Goal: Task Accomplishment & Management: Manage account settings

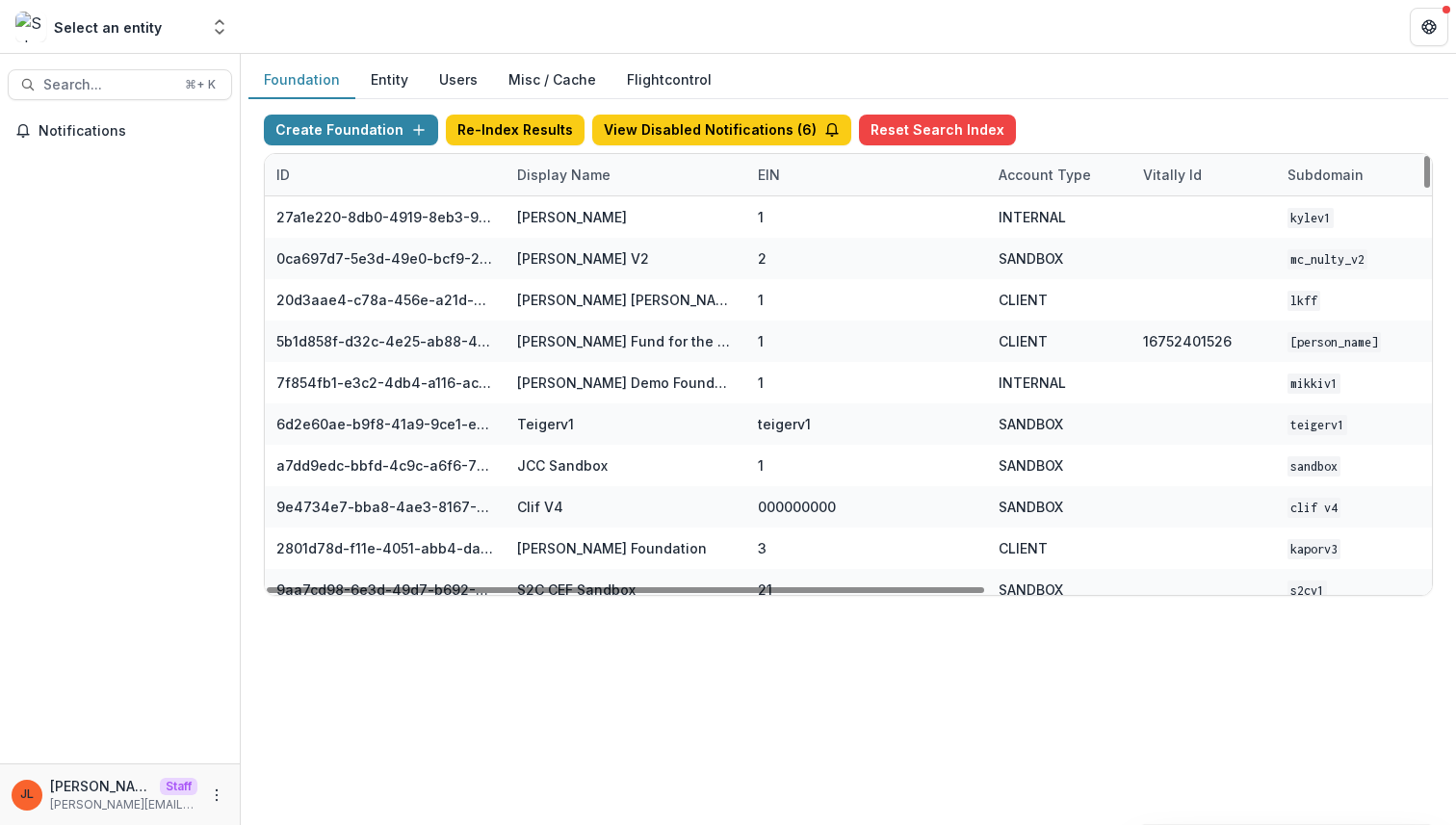
click at [580, 180] on div "Display Name" at bounding box center [563, 174] width 117 height 20
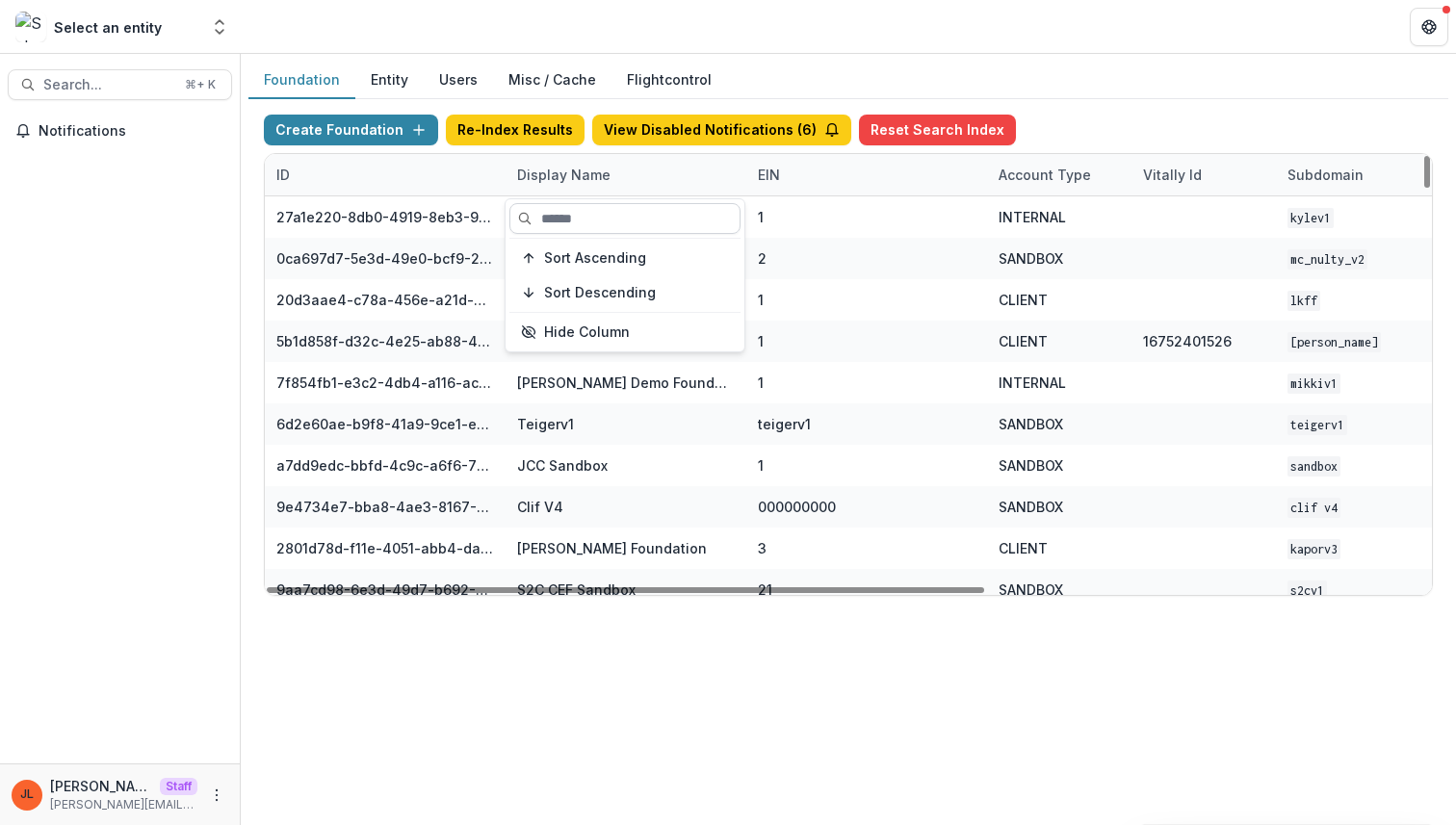
click at [585, 213] on input at bounding box center [625, 219] width 231 height 31
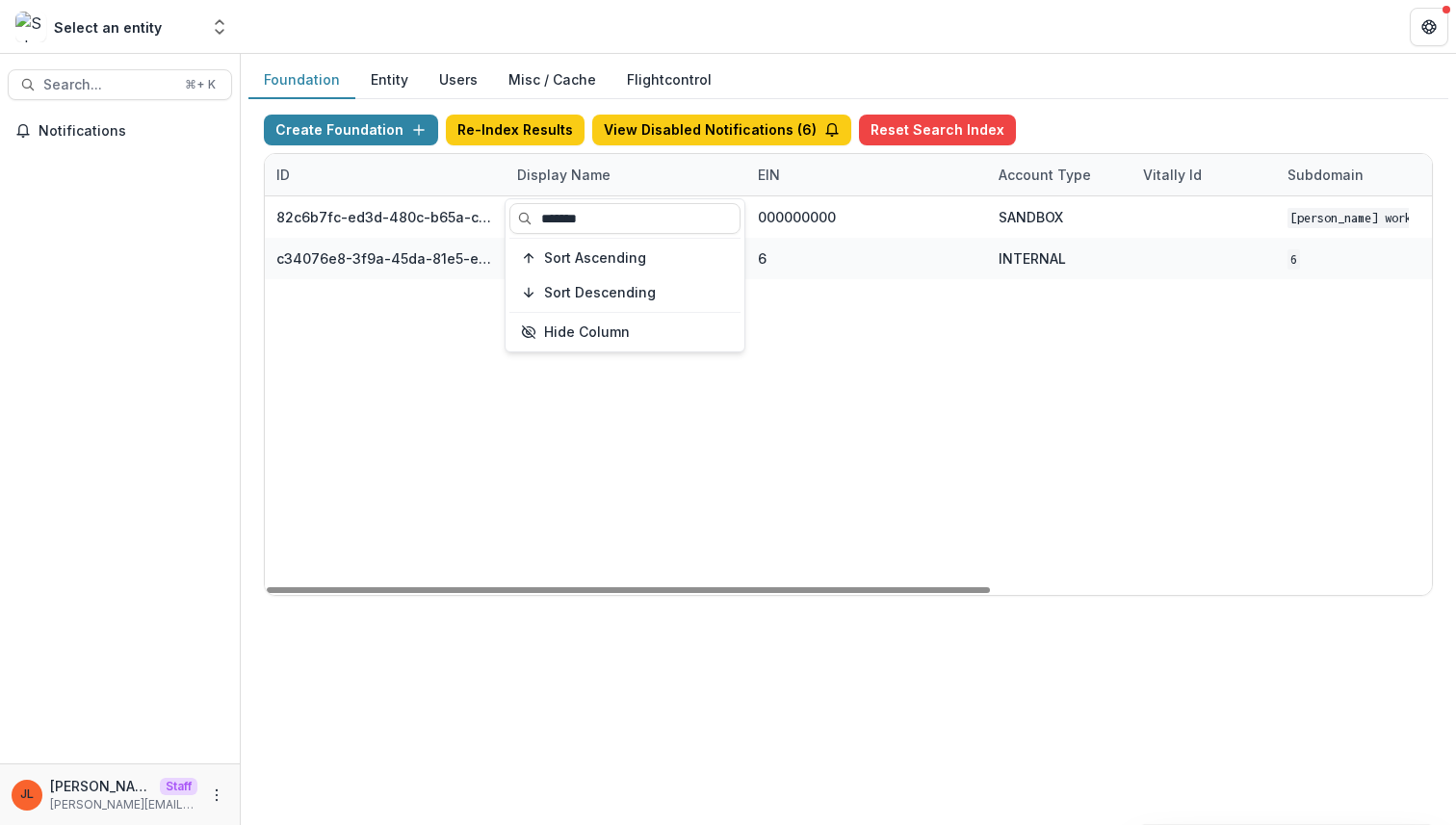
type input "*******"
click at [685, 533] on div "82c6b7fc-ed3d-480c-b65a-c0e7c58a9fc1 [PERSON_NAME] Foundation Workflow Sandbox …" at bounding box center [1204, 396] width 1878 height 399
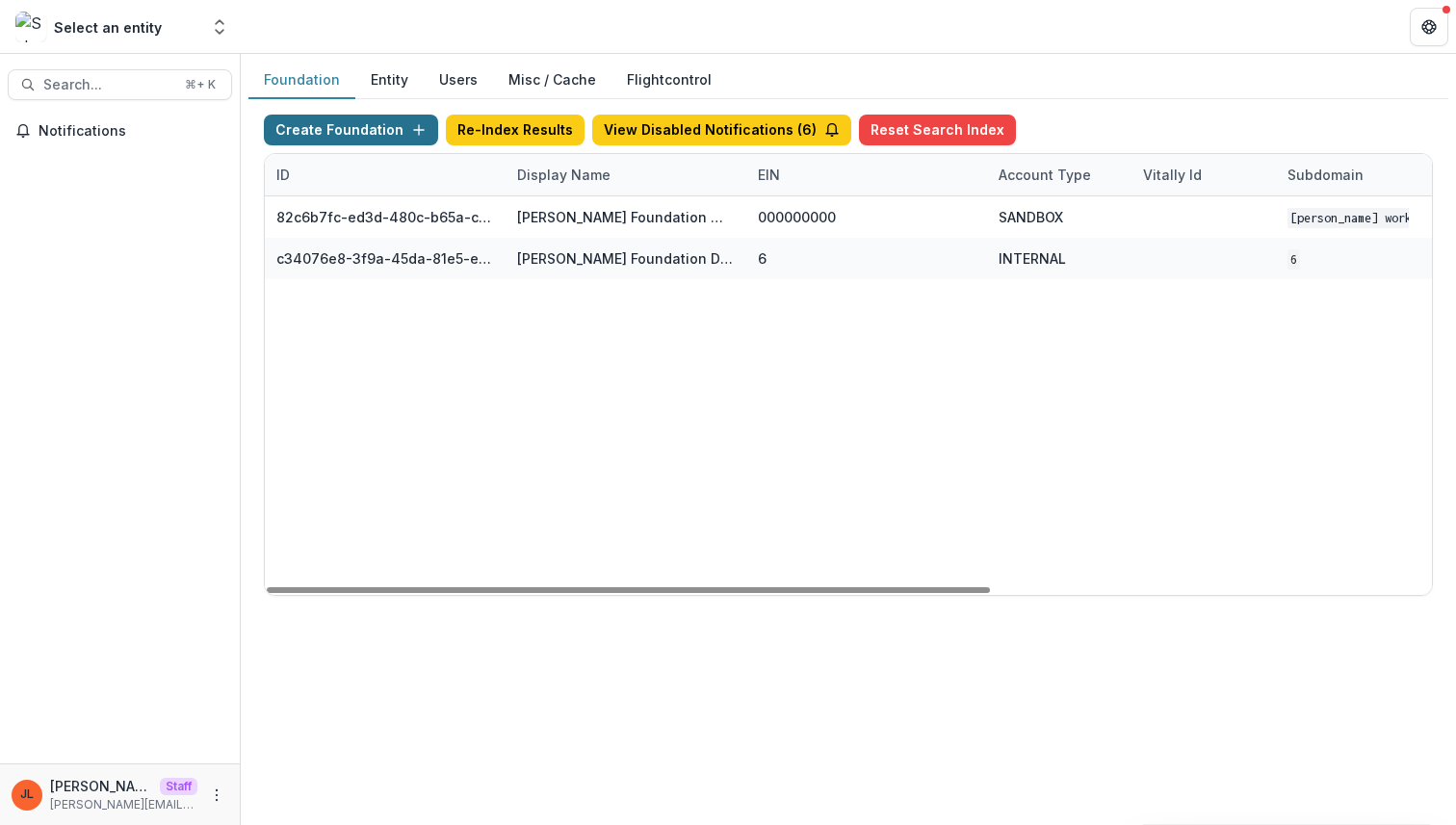
click at [388, 133] on button "Create Foundation" at bounding box center [351, 130] width 175 height 31
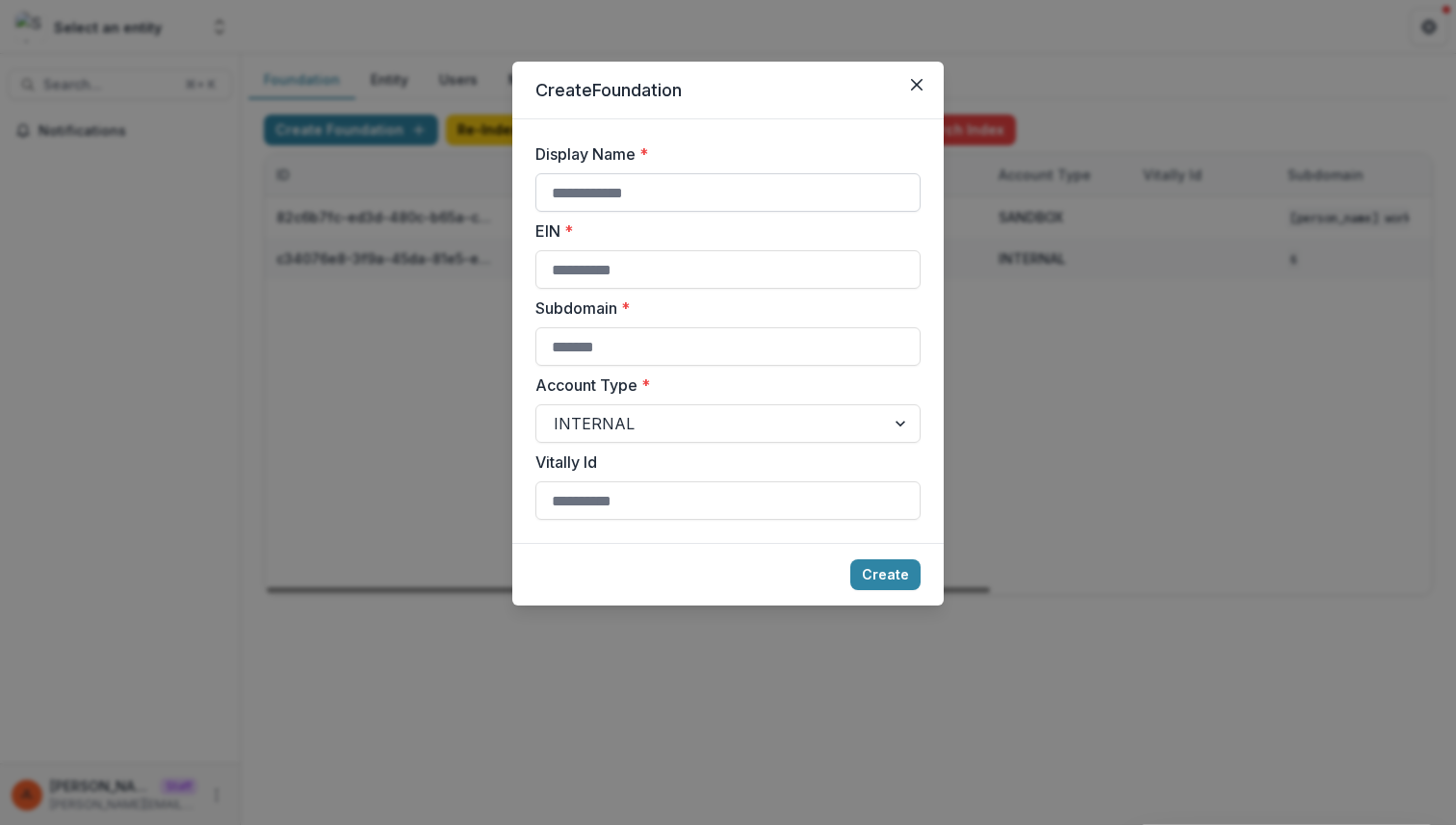
click at [841, 211] on input "Display Name *" at bounding box center [728, 193] width 386 height 39
type input "*******"
type input "*"
click at [850, 559] on button "Create" at bounding box center [885, 574] width 70 height 31
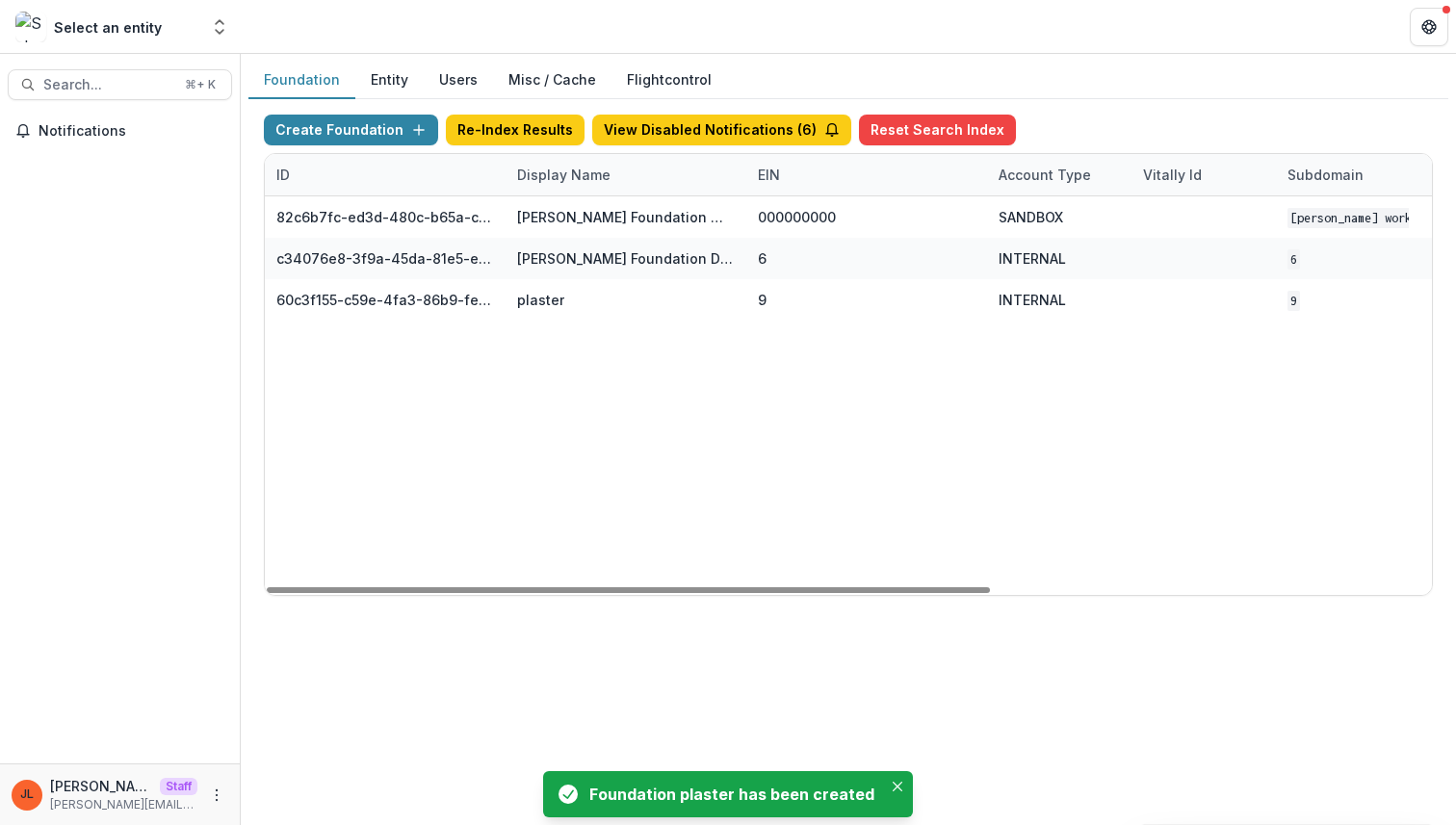
scroll to position [0, 711]
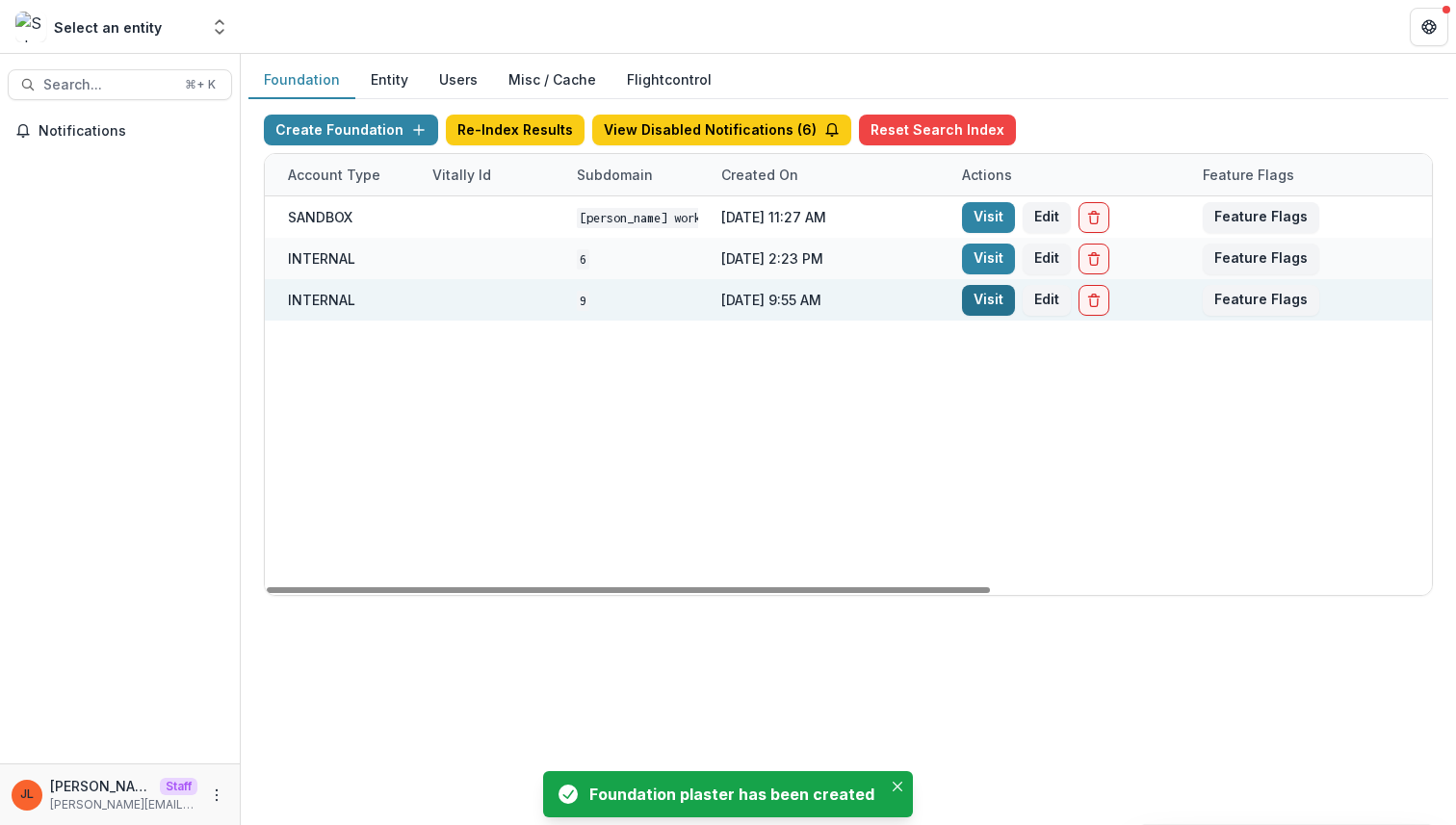
click at [1010, 306] on link "Visit" at bounding box center [988, 301] width 53 height 31
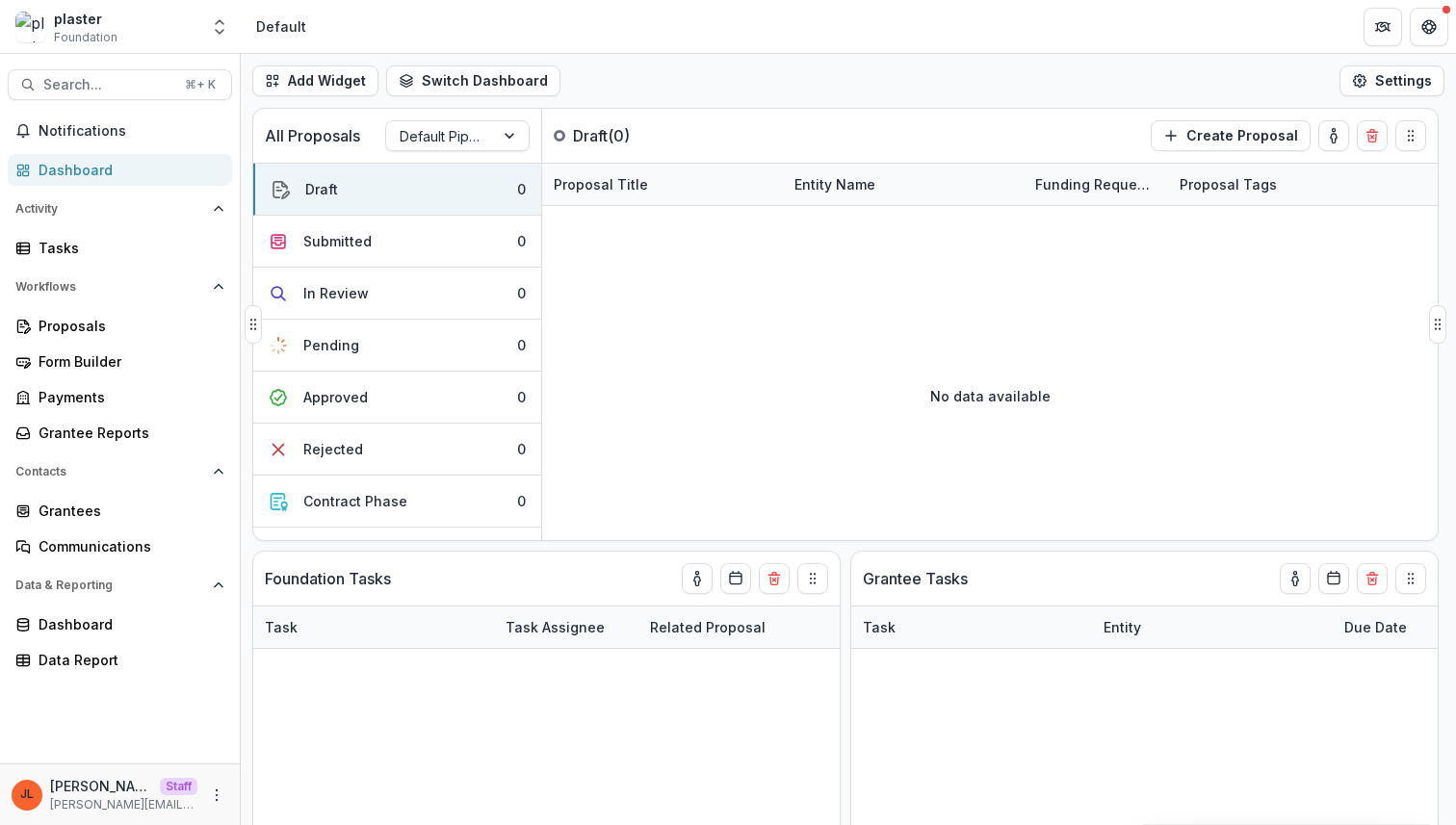
click at [939, 227] on div at bounding box center [989, 228] width 896 height 45
click at [213, 785] on button "More" at bounding box center [217, 795] width 23 height 23
click at [315, 756] on link "User Settings" at bounding box center [344, 754] width 206 height 32
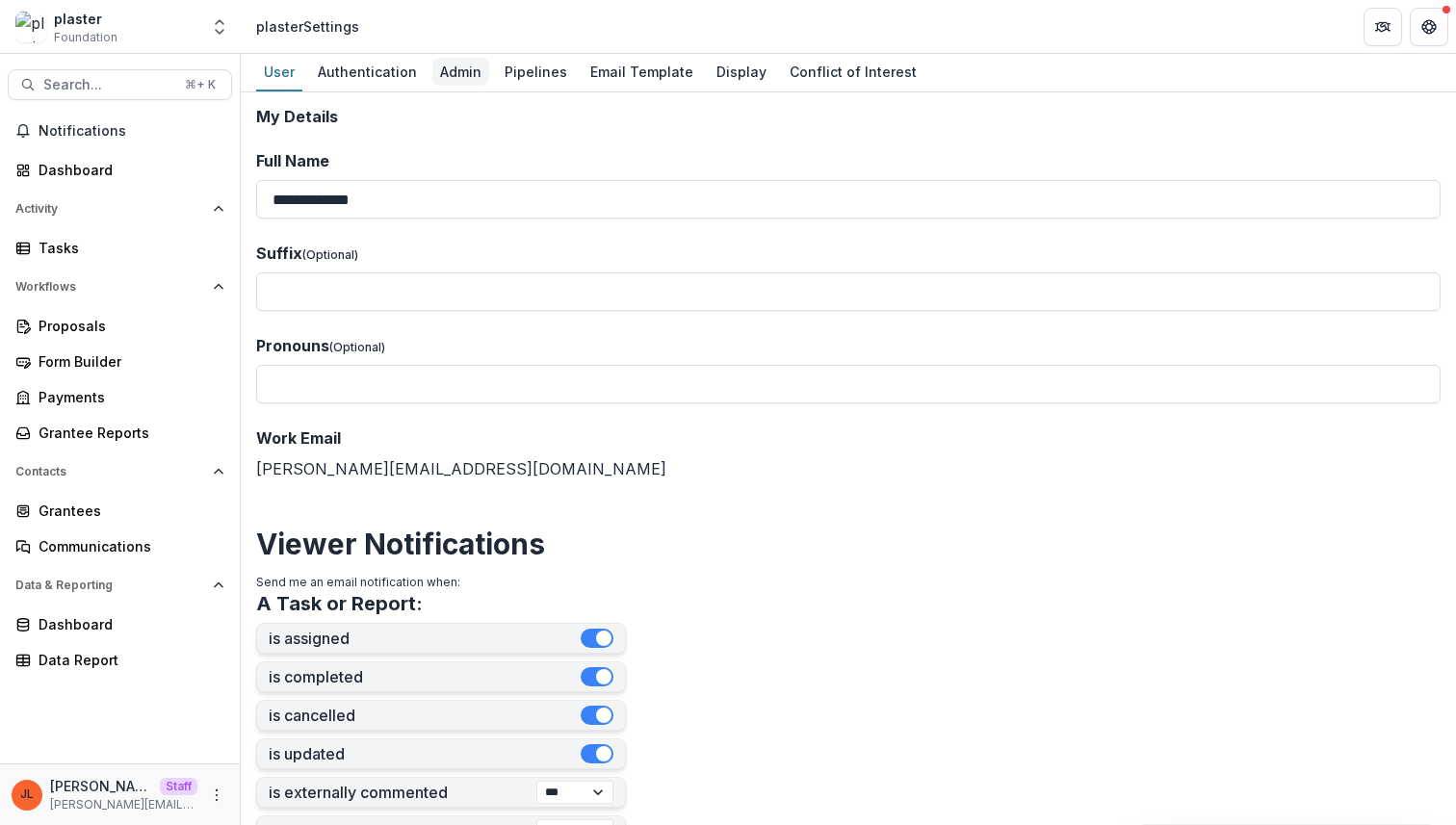
click at [450, 90] on link "Admin" at bounding box center [460, 72] width 57 height 38
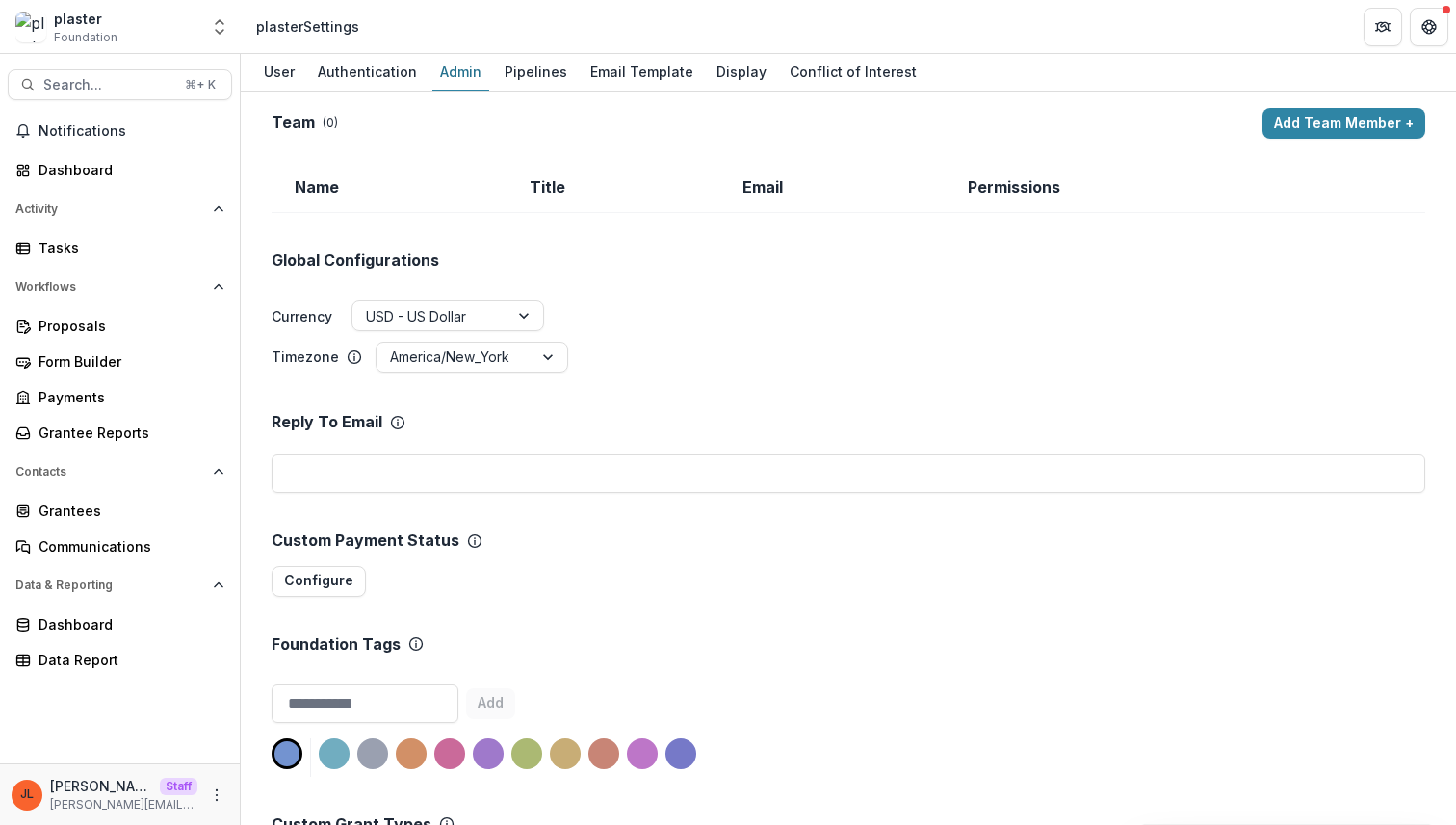
click at [1322, 104] on div "Team ( 0 ) Add Team Member + Name Title Email Permissions Global Configurations…" at bounding box center [849, 459] width 1216 height 732
click at [1311, 115] on button "Add Team Member +" at bounding box center [1343, 123] width 163 height 31
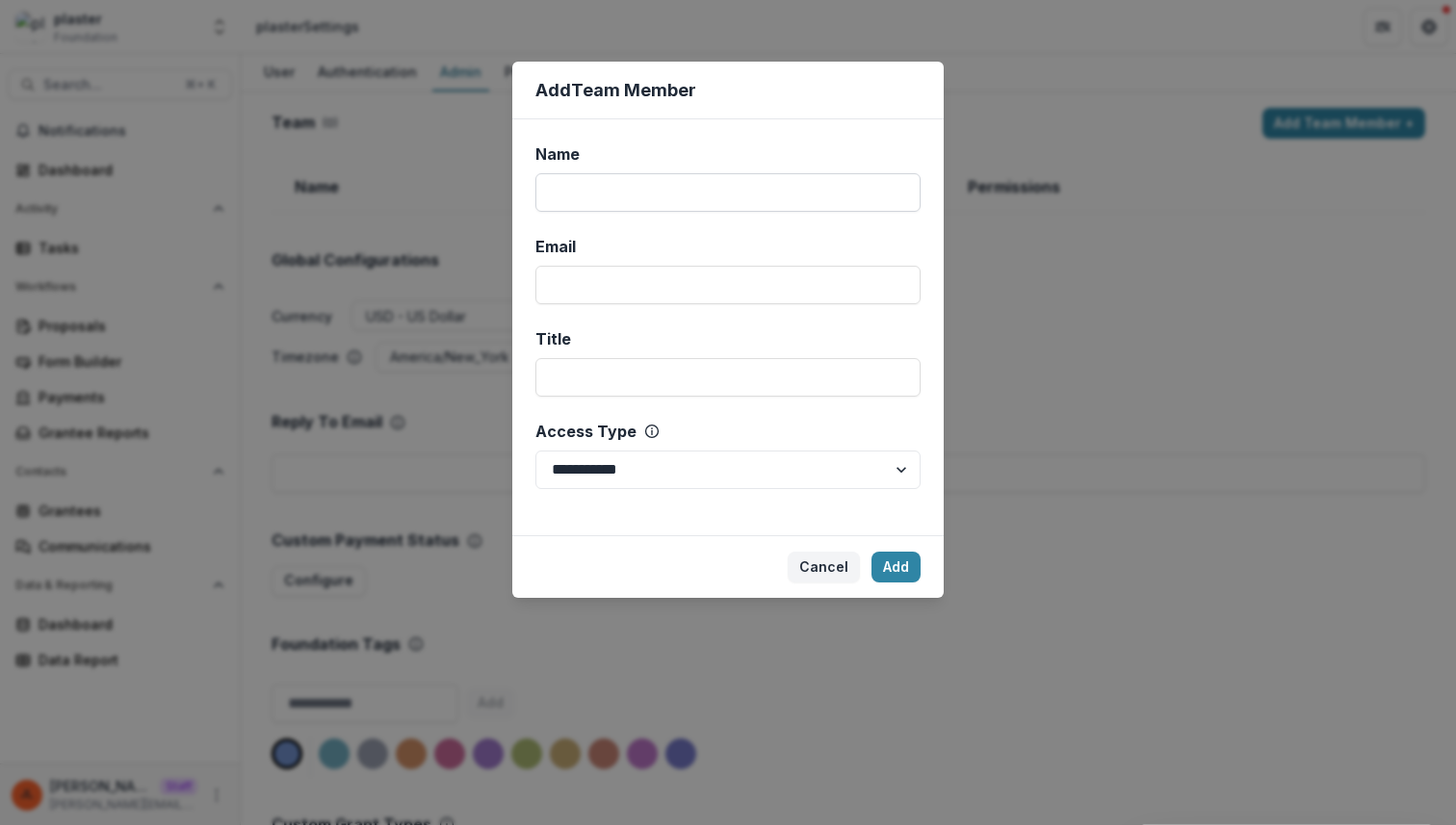
click at [749, 210] on input "Name" at bounding box center [728, 193] width 386 height 39
type input "****"
type input "**********"
select select "*****"
click button "Add" at bounding box center [896, 567] width 49 height 31
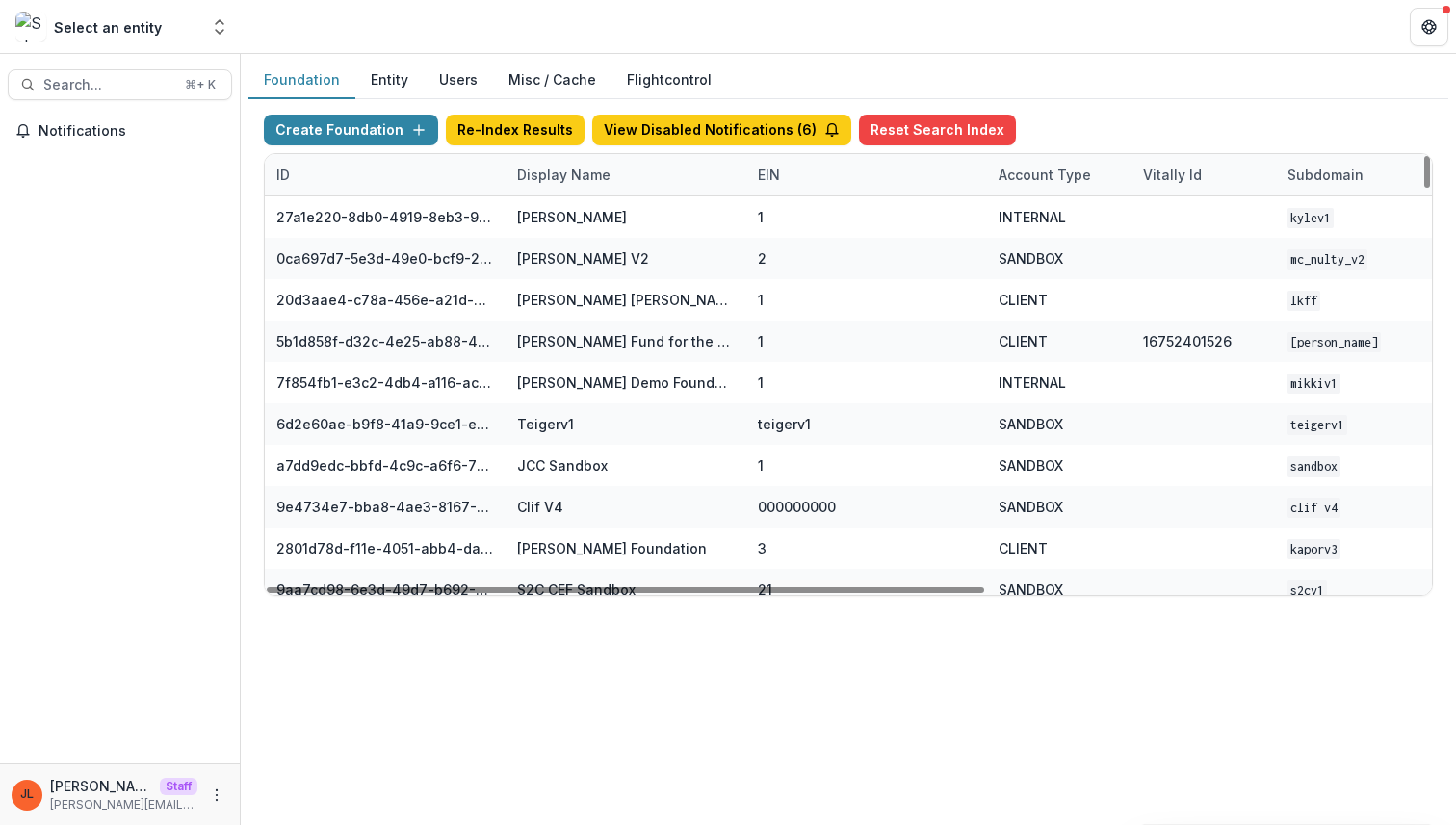
click at [621, 180] on div "Display Name" at bounding box center [626, 174] width 241 height 41
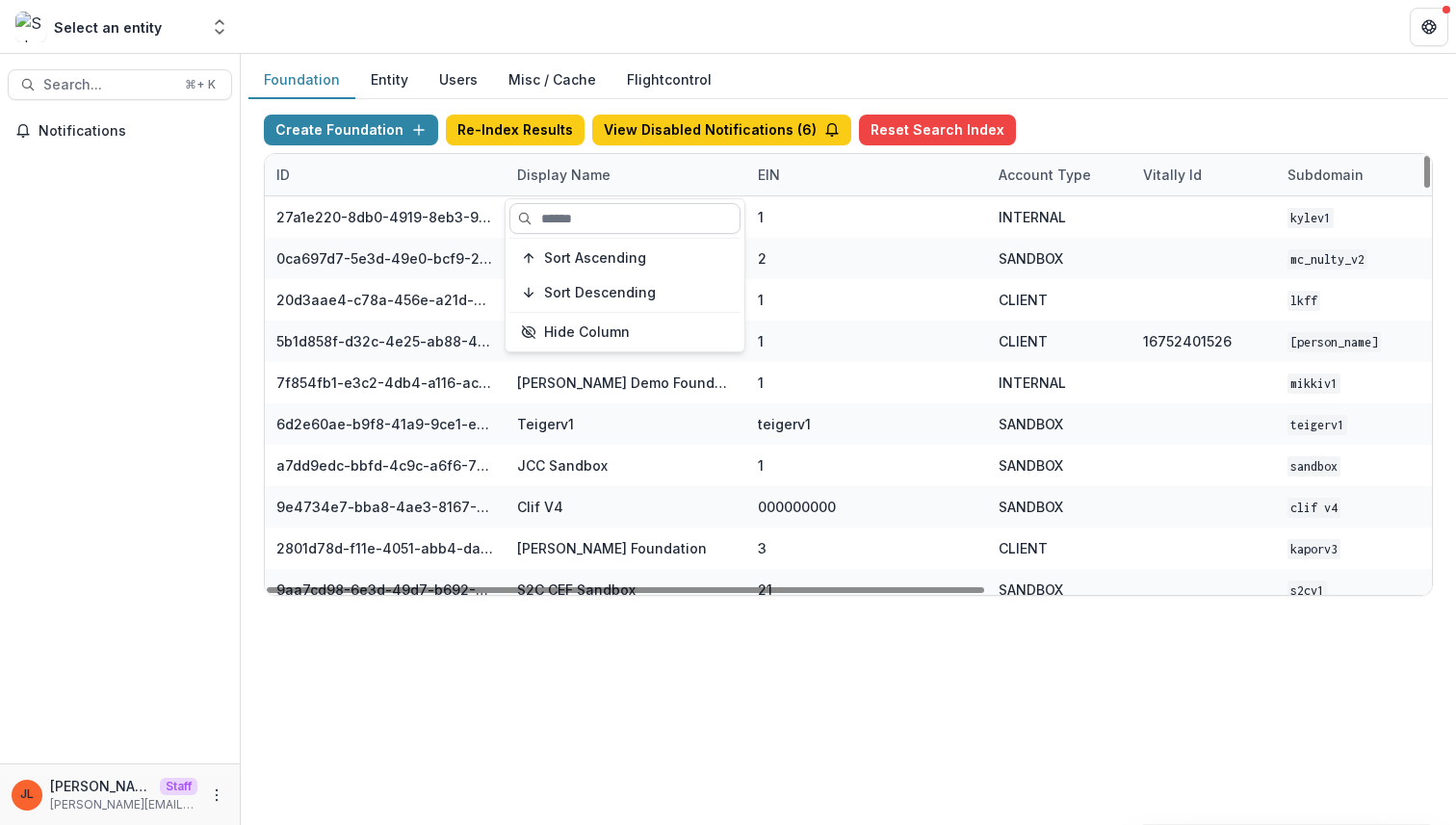
click at [594, 225] on input at bounding box center [625, 219] width 231 height 31
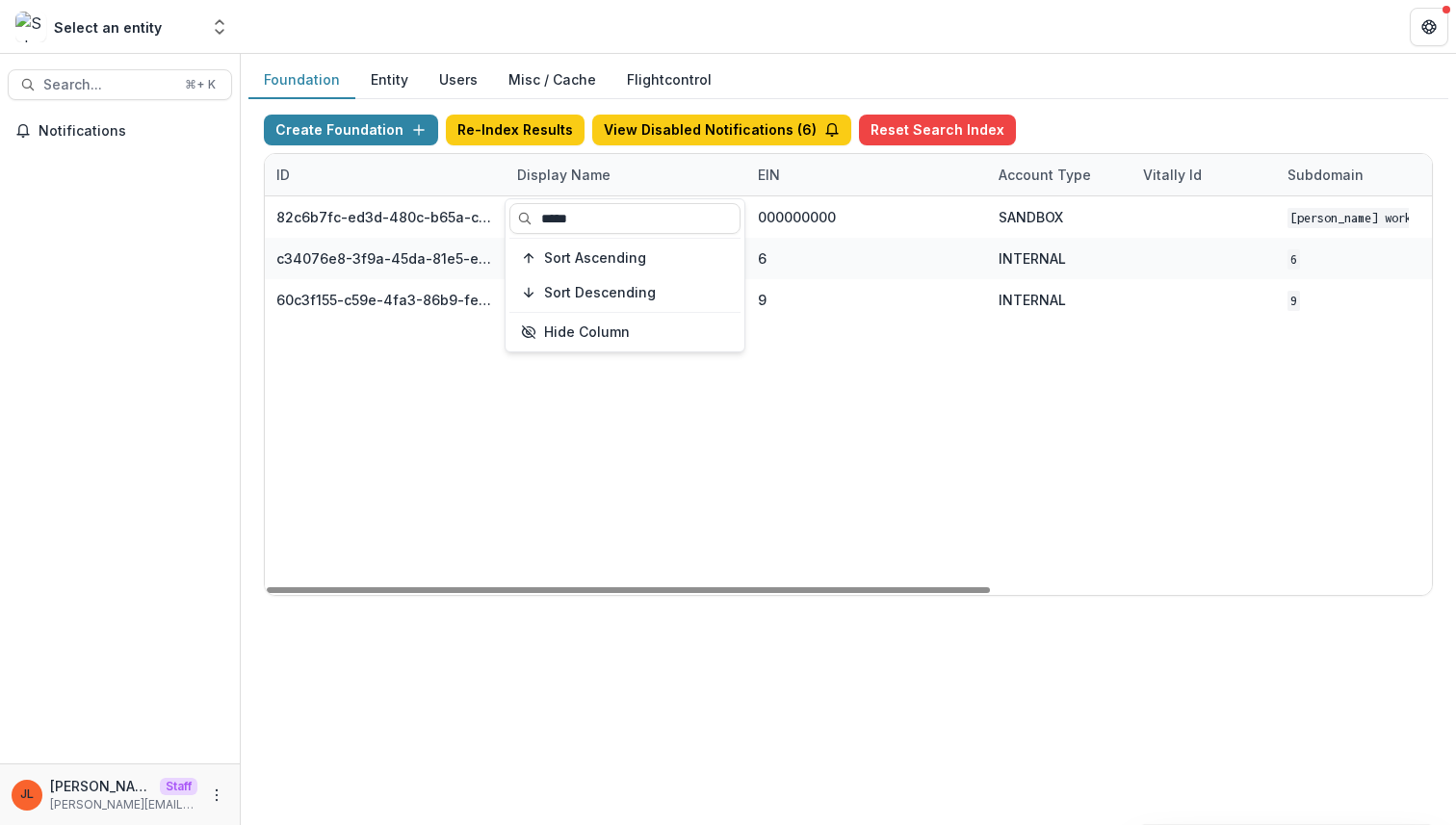
type input "*****"
click at [621, 466] on div "82c6b7fc-ed3d-480c-b65a-c0e7c58a9fc1 Robert W Plaster Foundation Workflow Sandb…" at bounding box center [1204, 396] width 1878 height 399
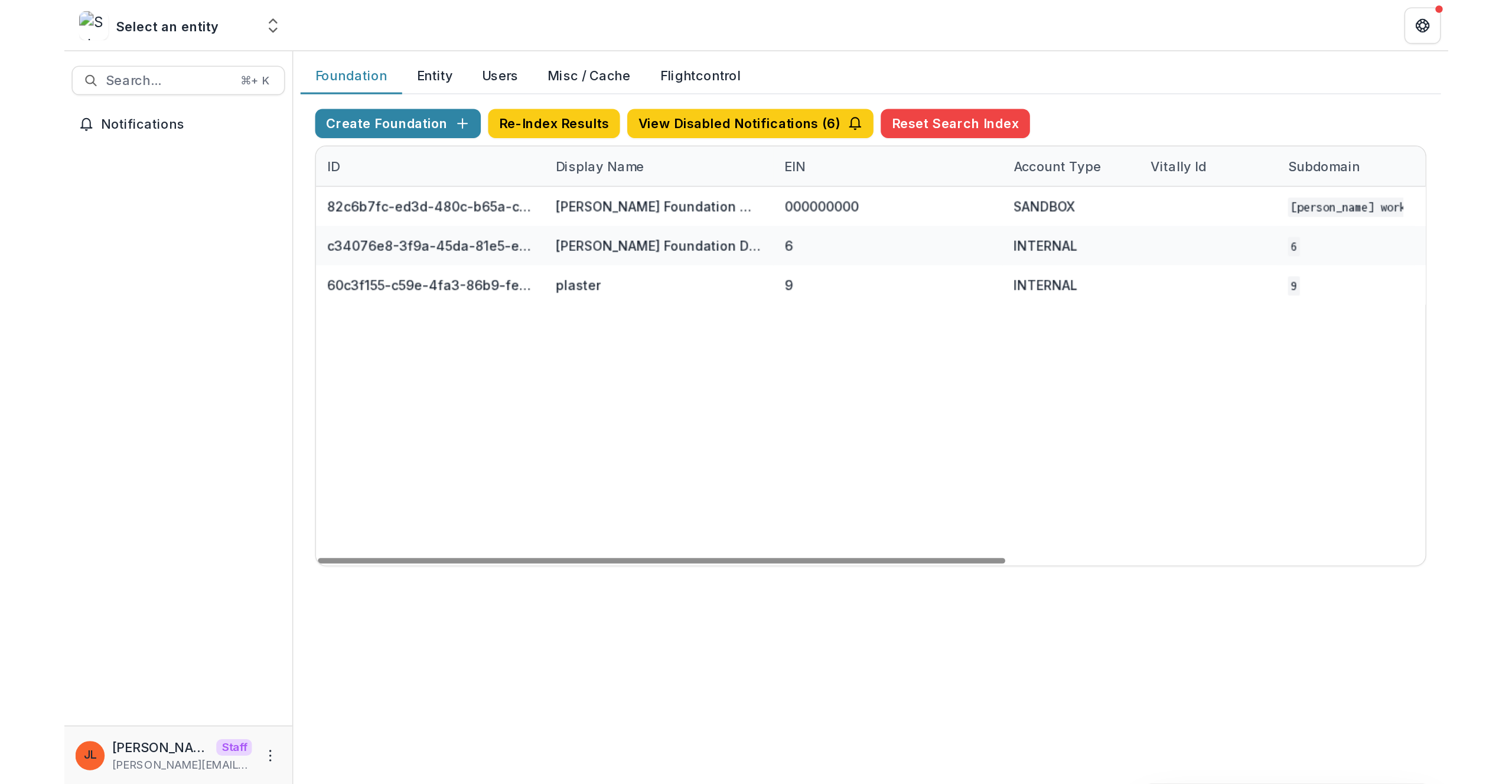
scroll to position [0, 436]
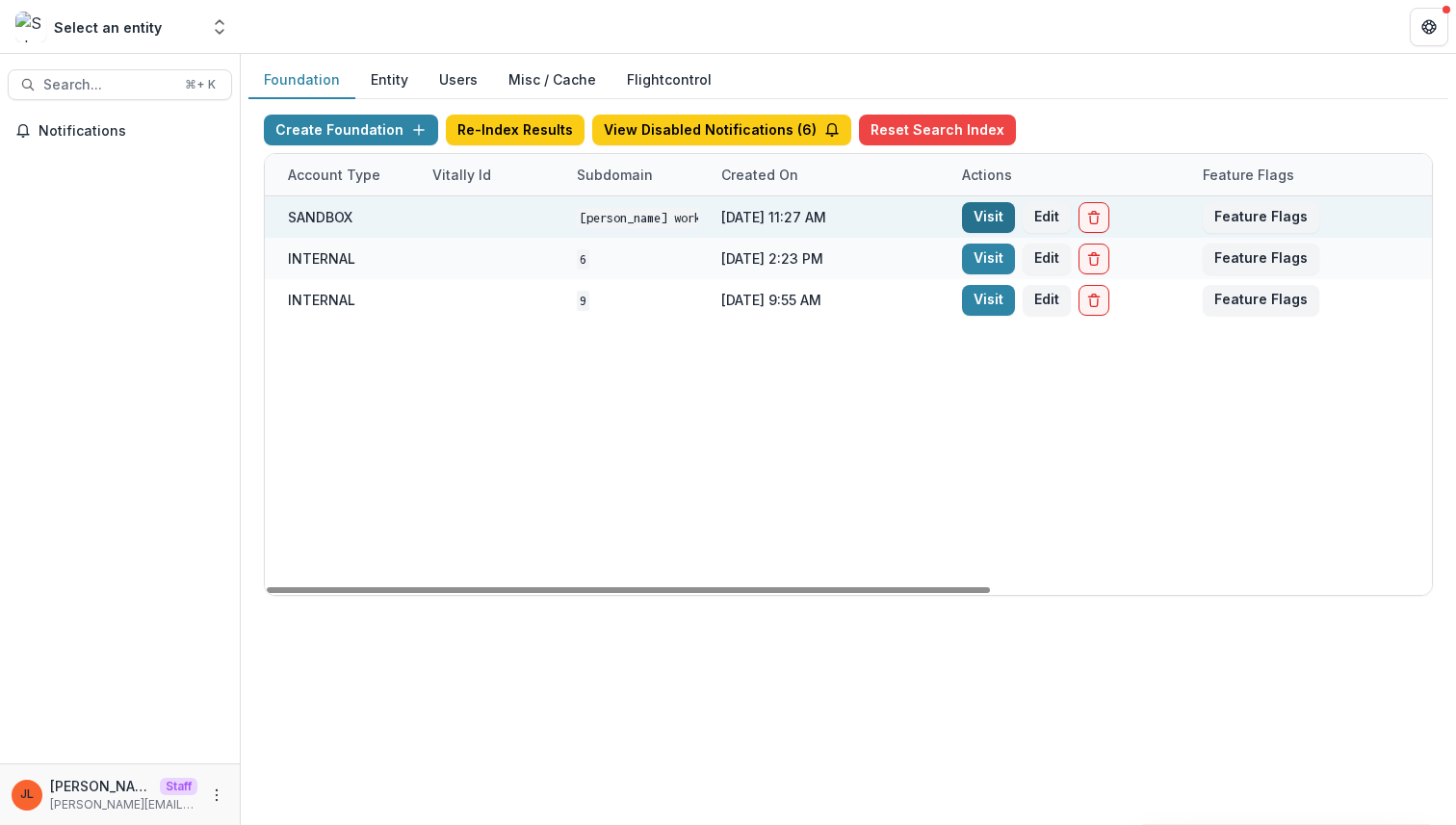
click at [996, 220] on link "Visit" at bounding box center [988, 218] width 53 height 31
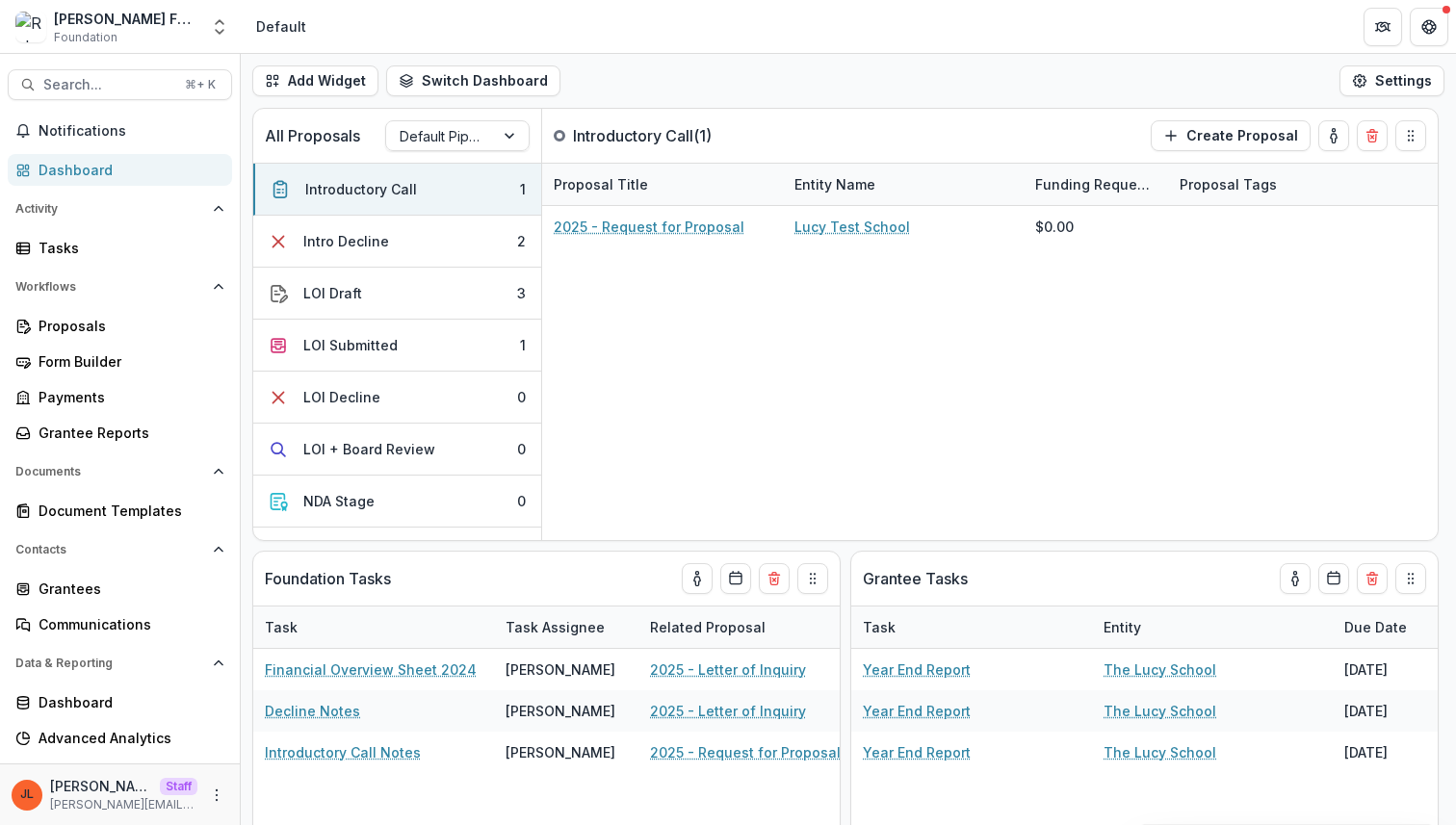
click at [199, 784] on div "JL Jeanne Locker Staff jeanne@trytemelio.com" at bounding box center [120, 794] width 217 height 38
click at [209, 794] on icon "More" at bounding box center [217, 795] width 15 height 15
click at [260, 761] on link "User Settings" at bounding box center [338, 754] width 206 height 32
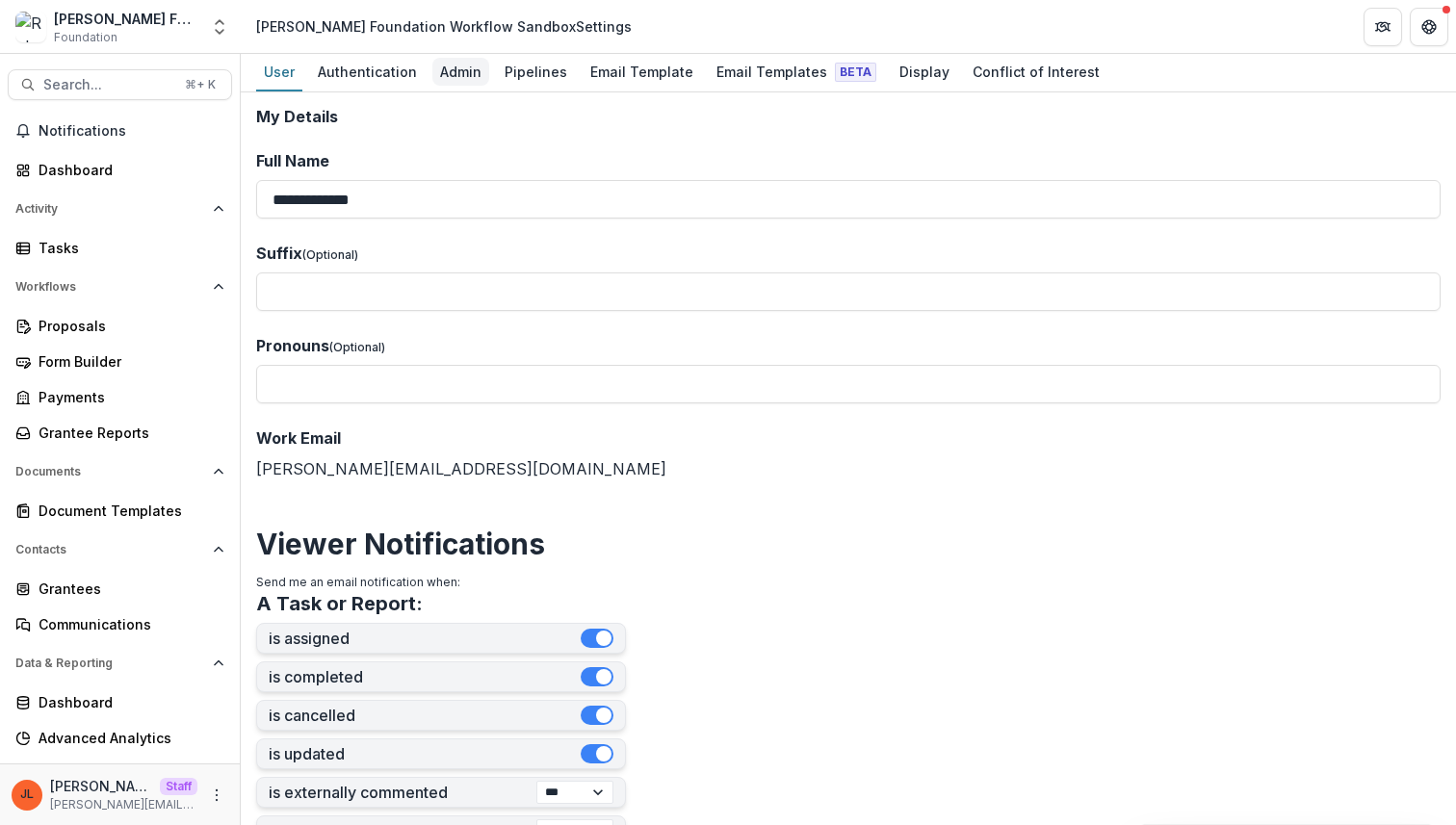
click at [443, 61] on div "Admin" at bounding box center [460, 71] width 57 height 28
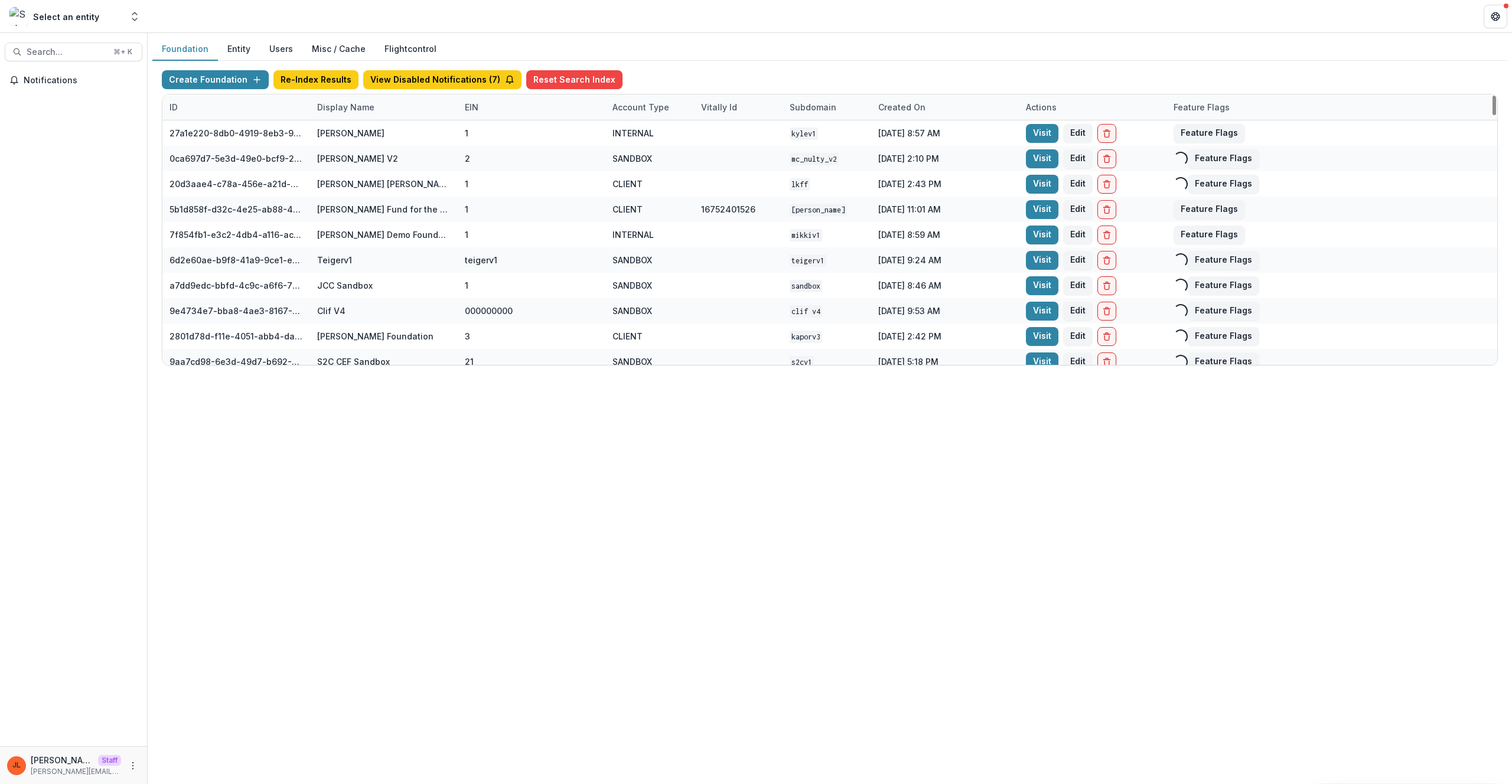
click at [351, 111] on div "Display Name" at bounding box center [345, 107] width 72 height 12
click at [355, 125] on input at bounding box center [383, 134] width 142 height 19
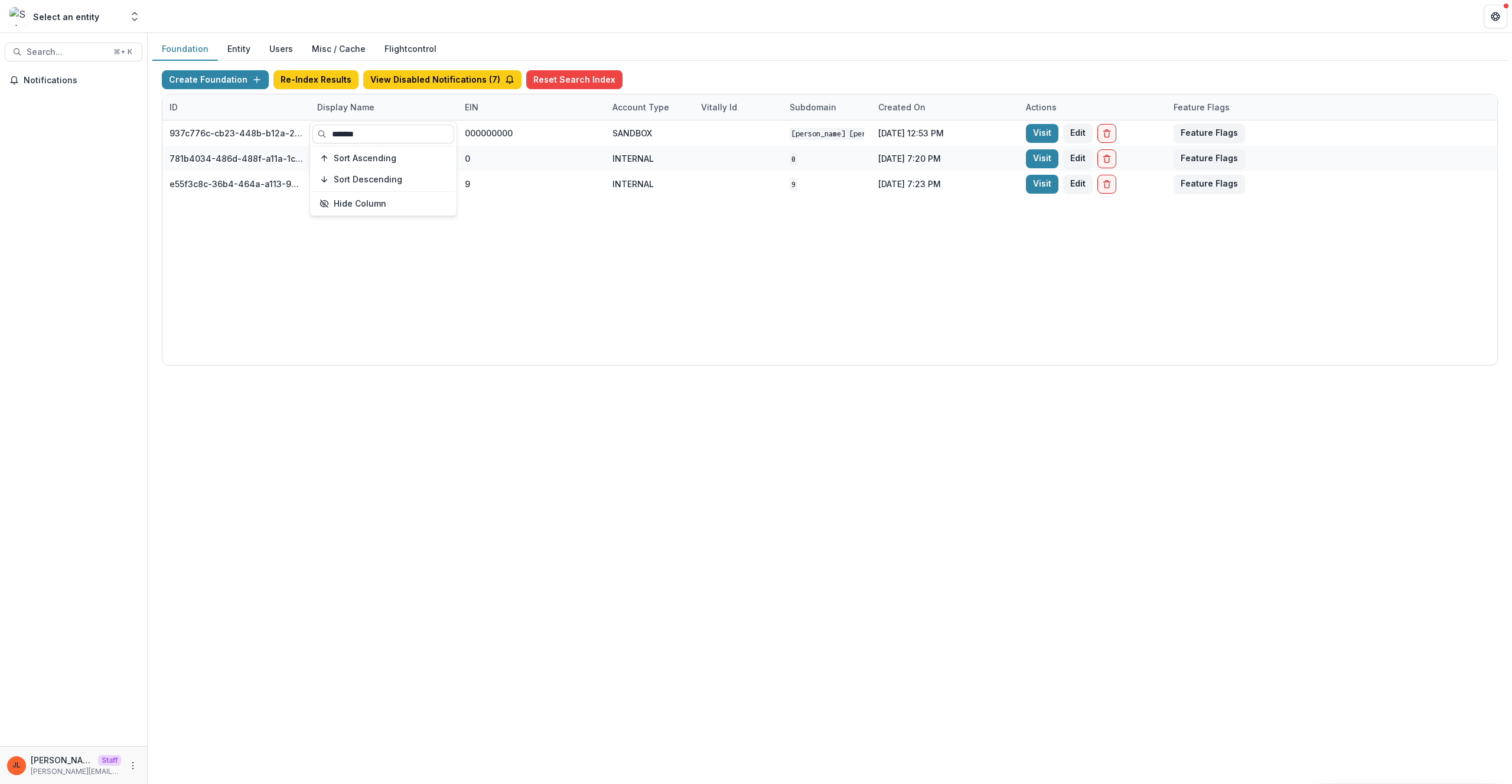
type input "*******"
click at [575, 293] on div "937c776c-cb23-448b-b12a-2973e7789acd Mary Reynolds Babcock Workflow Sandbox 000…" at bounding box center [830, 243] width 1335 height 245
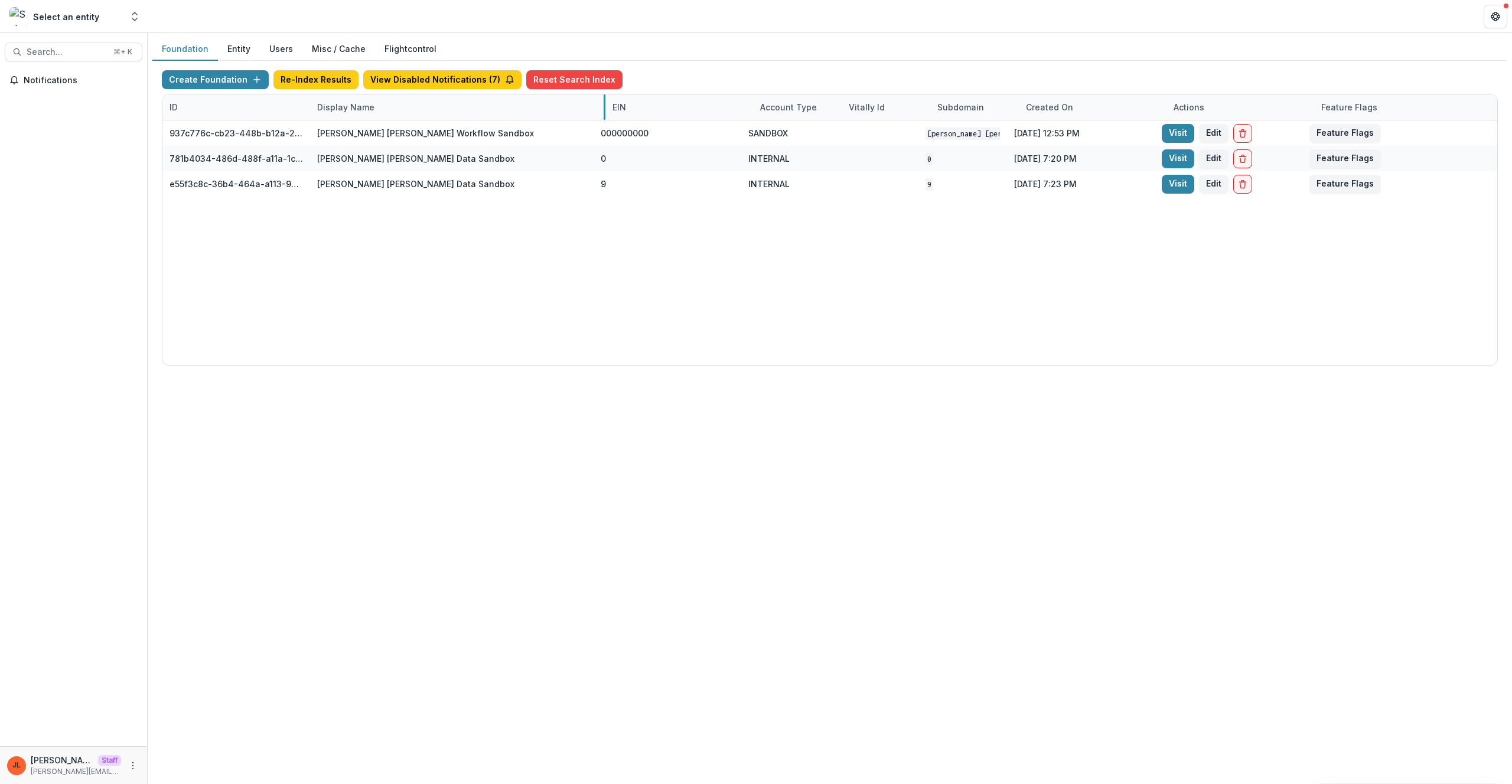
drag, startPoint x: 455, startPoint y: 102, endPoint x: 603, endPoint y: 112, distance: 148.3
click at [397, 103] on div "Display Name" at bounding box center [457, 107] width 295 height 25
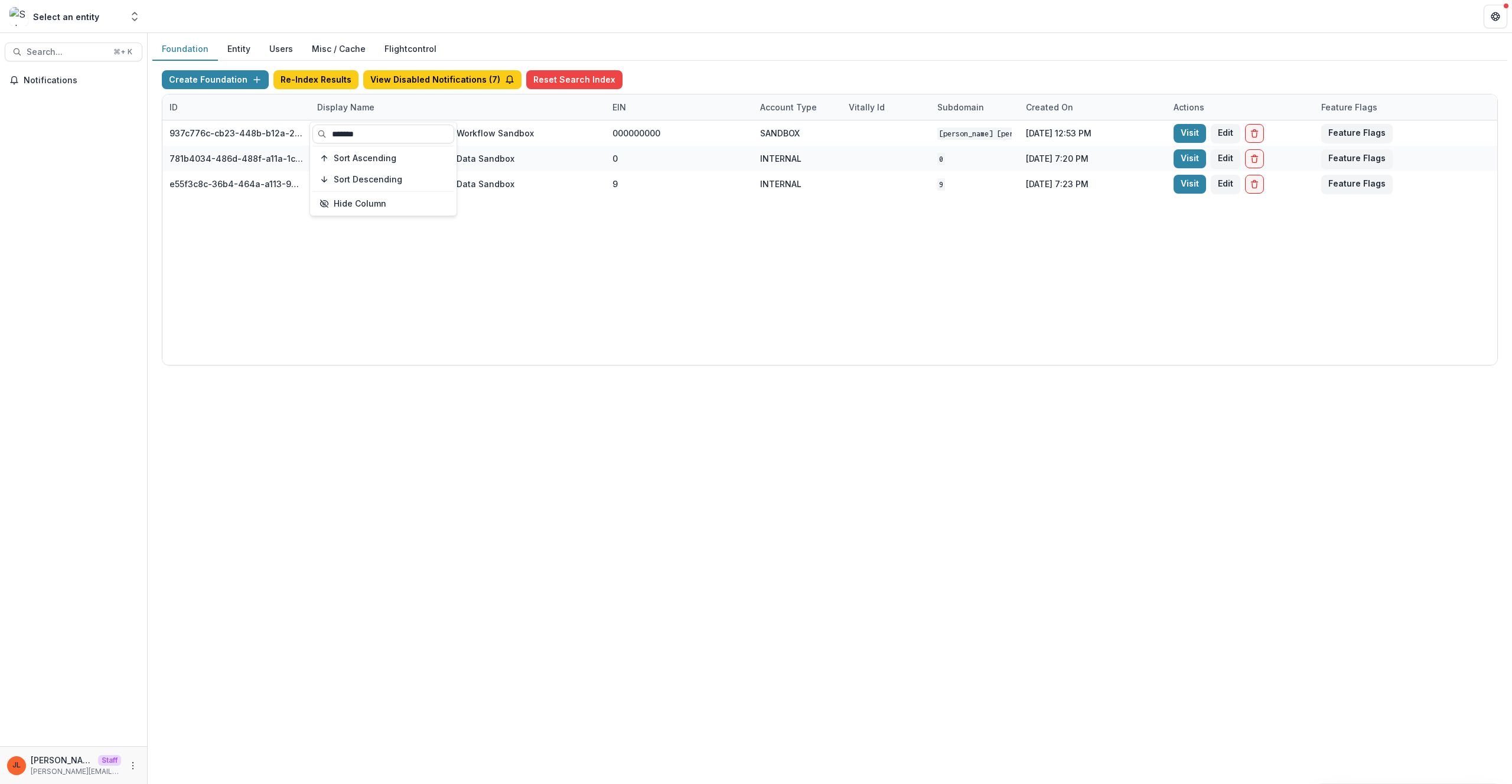
click at [377, 123] on div "******* Sort Ascending Sort Descending Hide Column" at bounding box center [383, 169] width 147 height 93
click at [385, 132] on input "*******" at bounding box center [383, 134] width 142 height 19
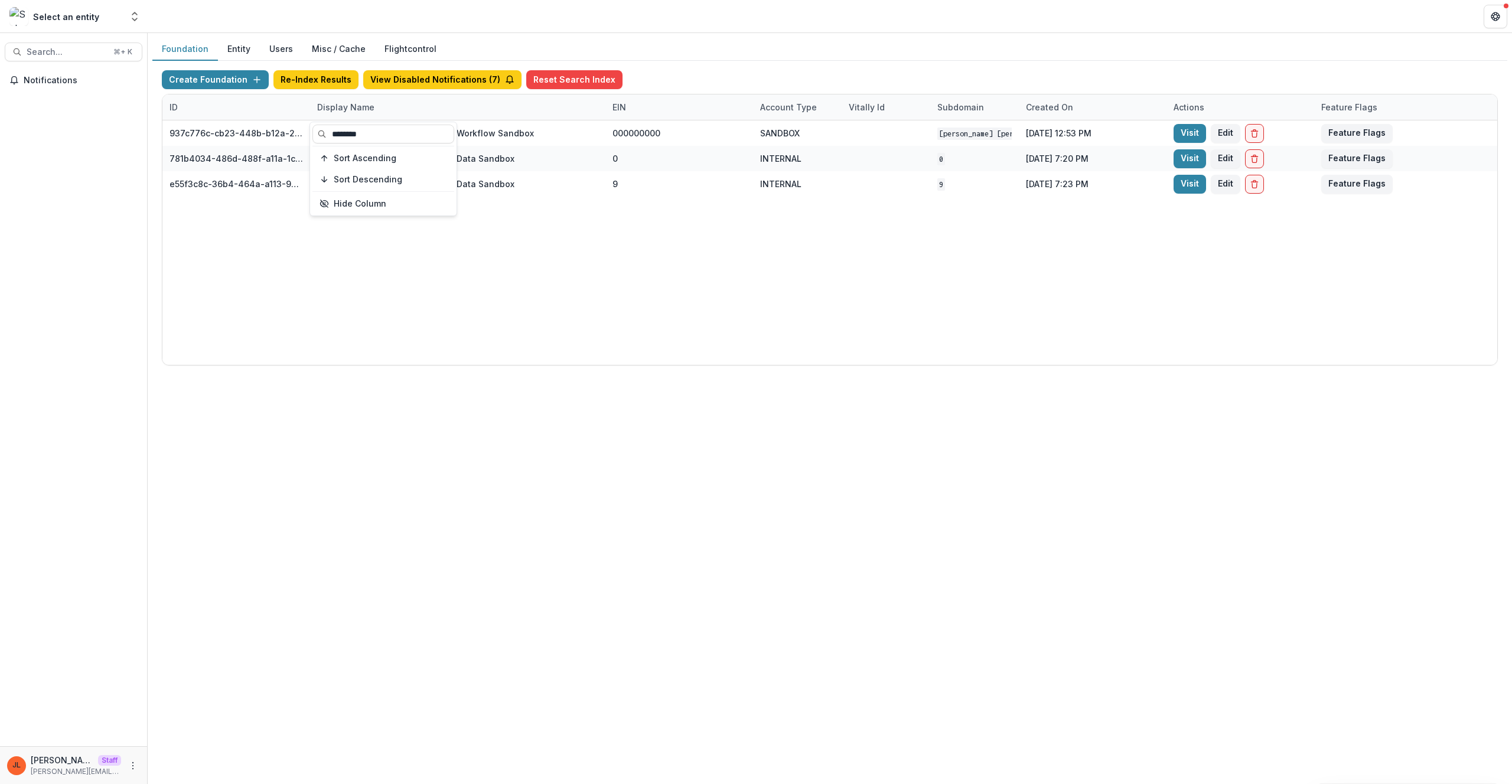
type input "********"
click at [682, 226] on div "937c776c-cb23-448b-b12a-2973e7789acd Mary Reynolds Babcock Workflow Sandbox 000…" at bounding box center [830, 243] width 1335 height 245
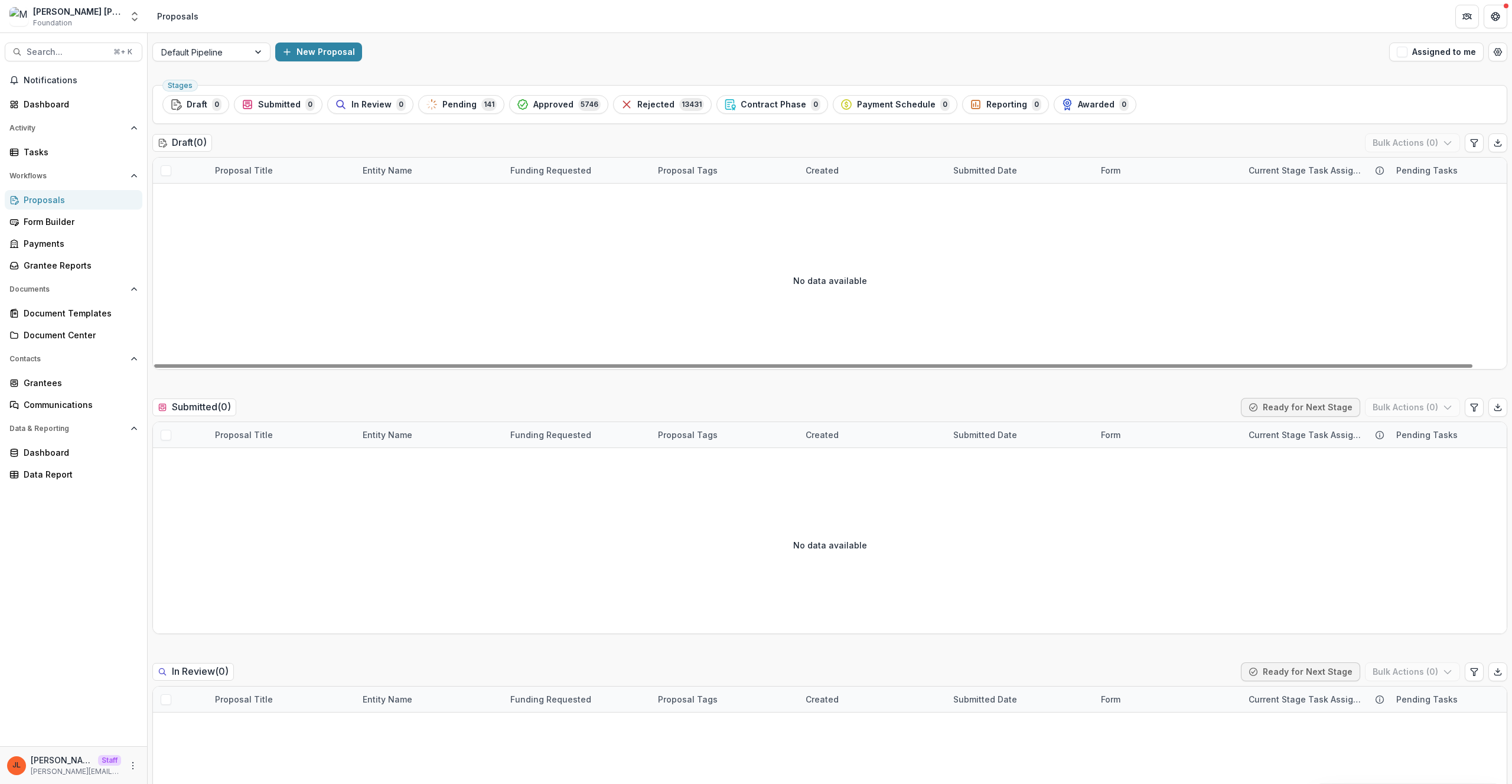
click at [637, 102] on span "Rejected" at bounding box center [656, 105] width 37 height 10
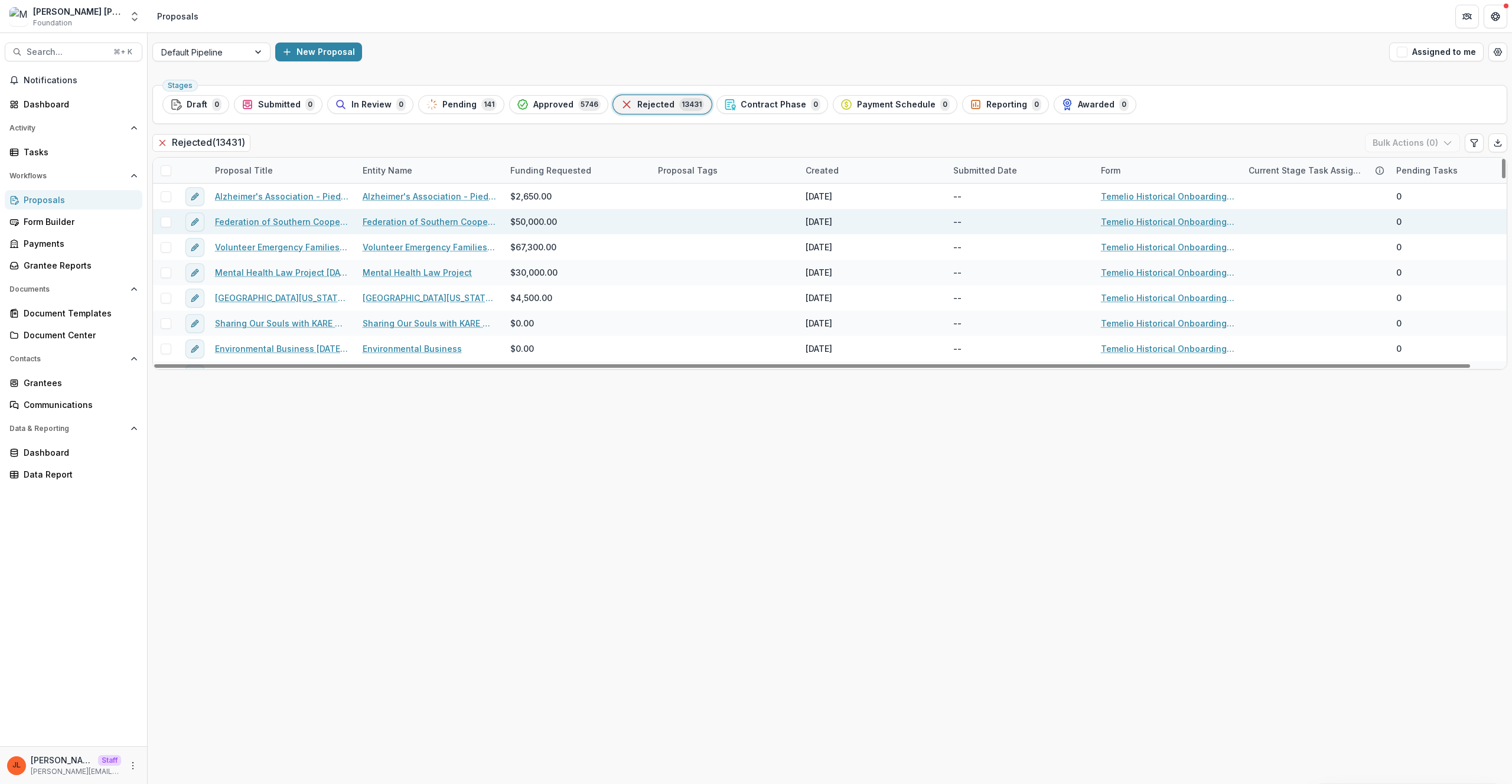
click at [277, 223] on link "Federation of Southern Cooperatives/Land Assistance Fund 6/6/1995 0:00" at bounding box center [282, 222] width 134 height 12
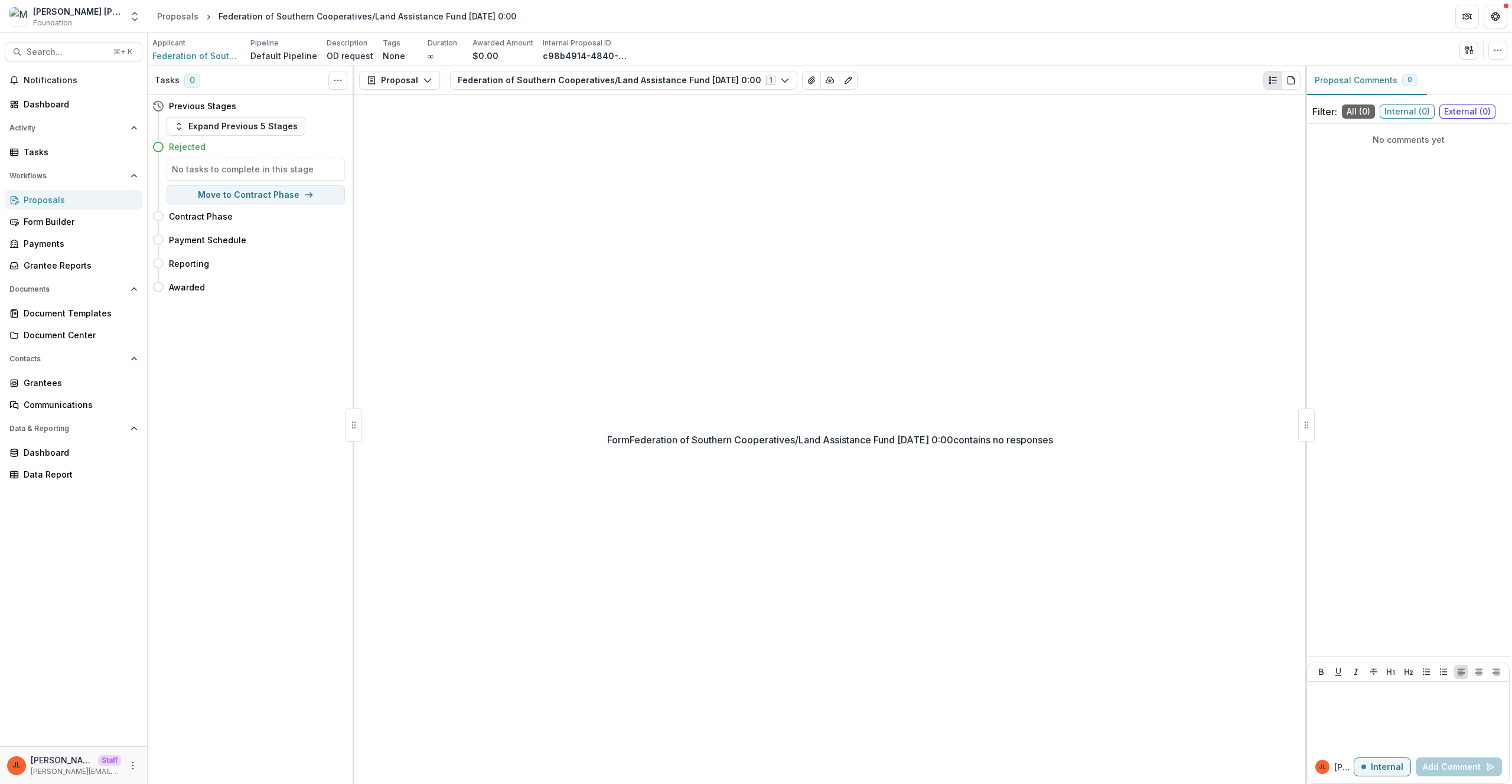
click at [878, 294] on div "Form Federation of Southern Cooperatives/Land Assistance Fund 6/6/1995 0:00 con…" at bounding box center [830, 440] width 951 height 689
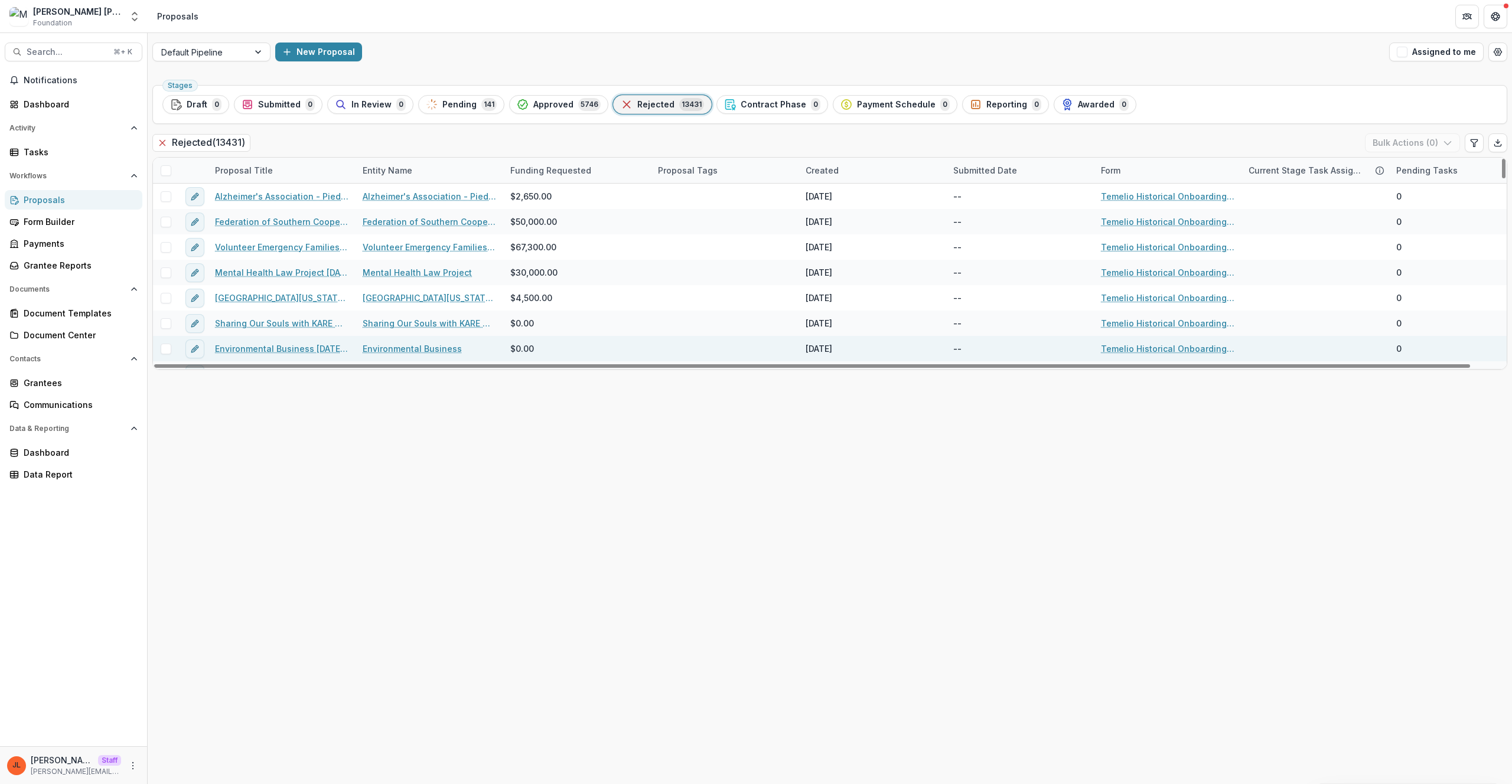
click at [273, 345] on link "Environmental Business 10/28/2008 0:00" at bounding box center [282, 348] width 134 height 12
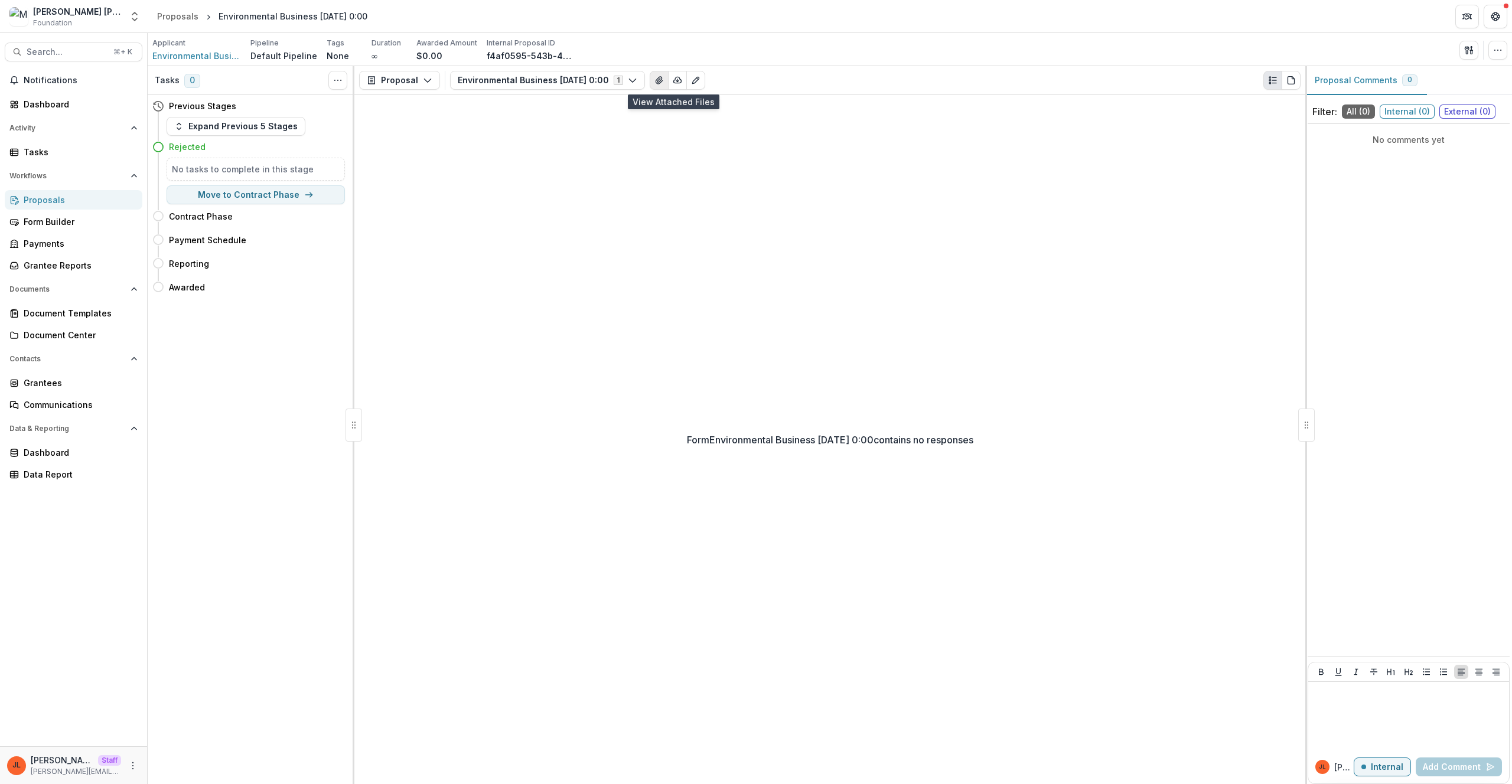
click at [664, 85] on icon "View Attached Files" at bounding box center [659, 80] width 9 height 9
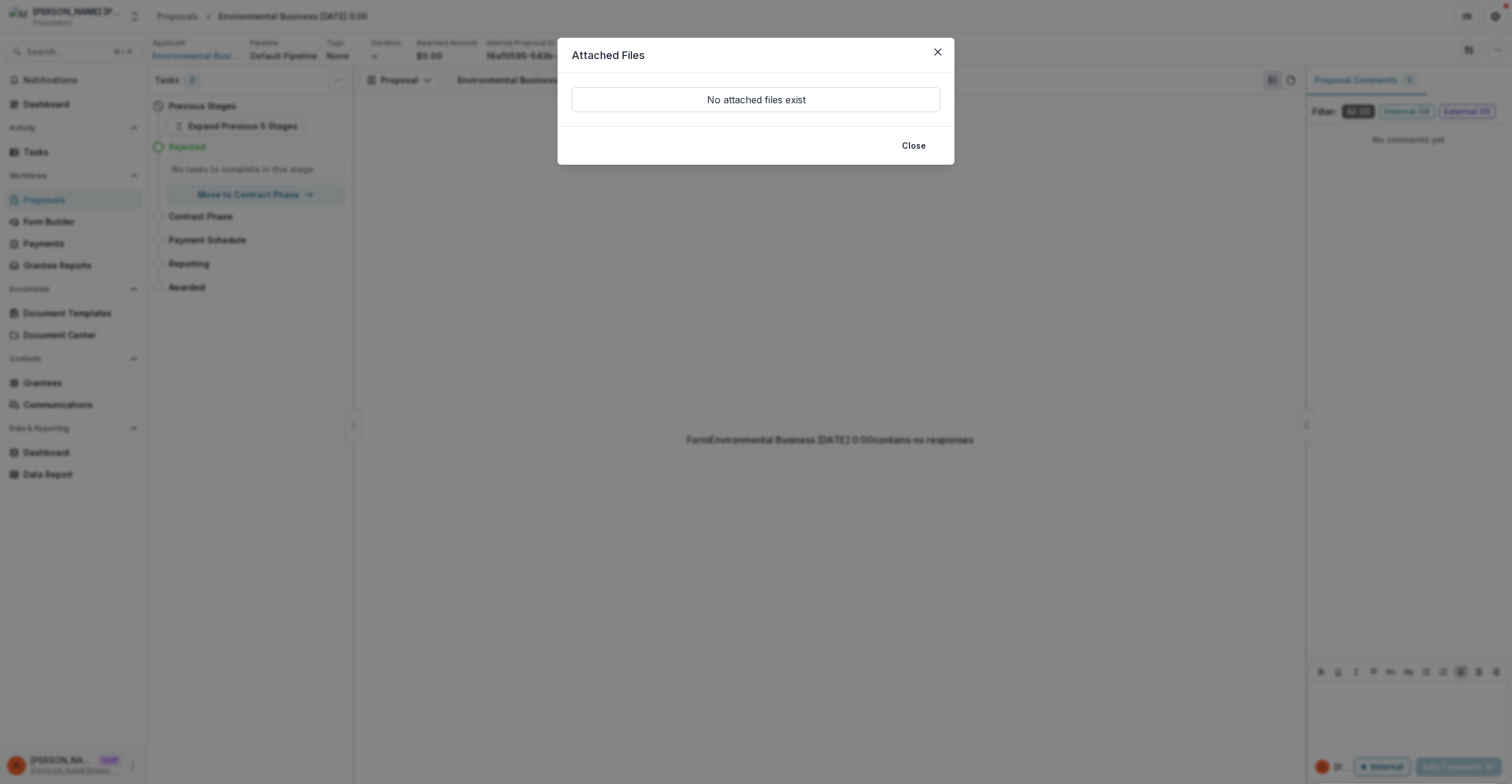
click at [923, 202] on div "Attached Files No attached files exist Close" at bounding box center [756, 392] width 1512 height 784
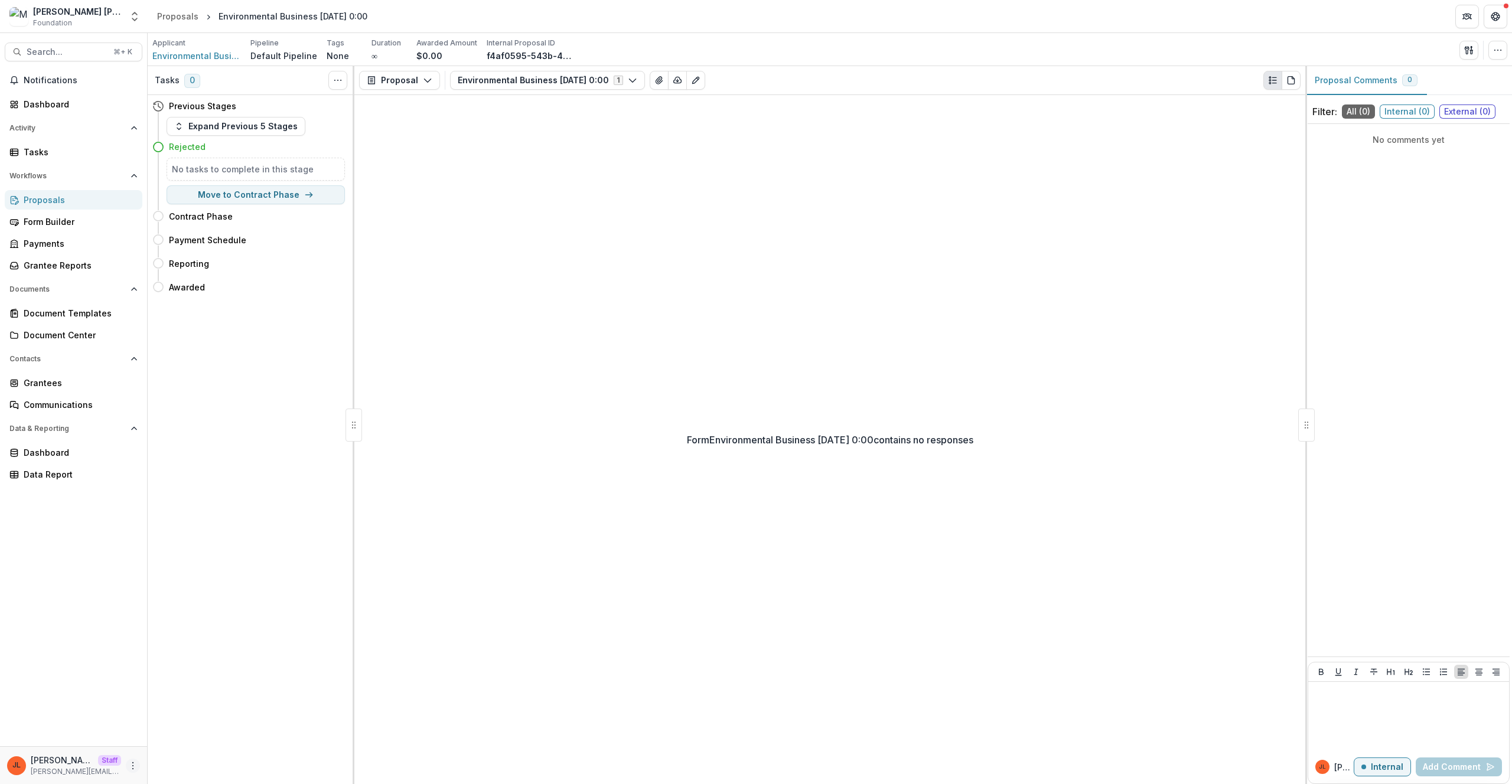
click at [134, 761] on icon "More" at bounding box center [133, 766] width 9 height 9
click at [212, 743] on link "User Settings" at bounding box center [211, 741] width 127 height 20
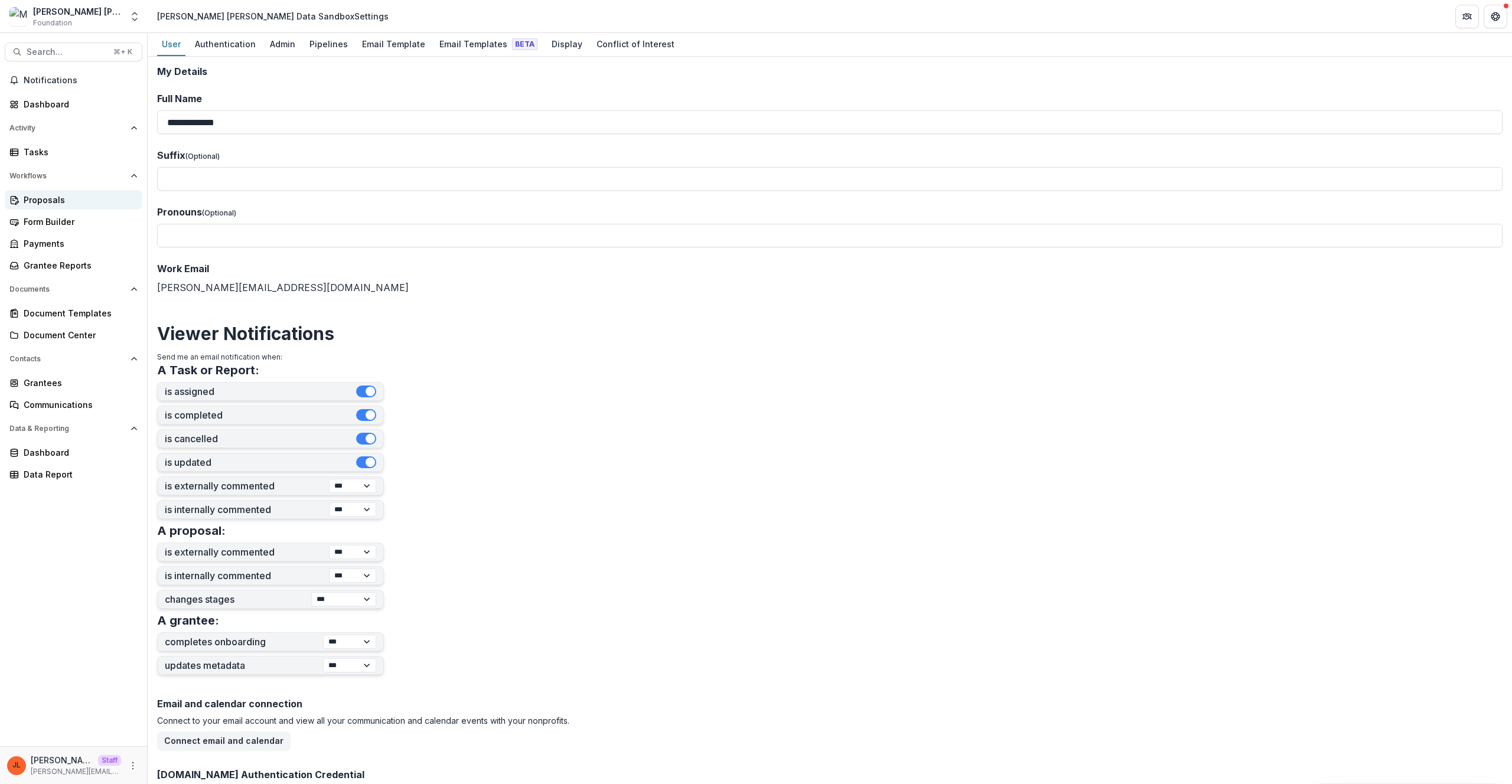
click at [29, 193] on link "Proposals" at bounding box center [73, 200] width 138 height 20
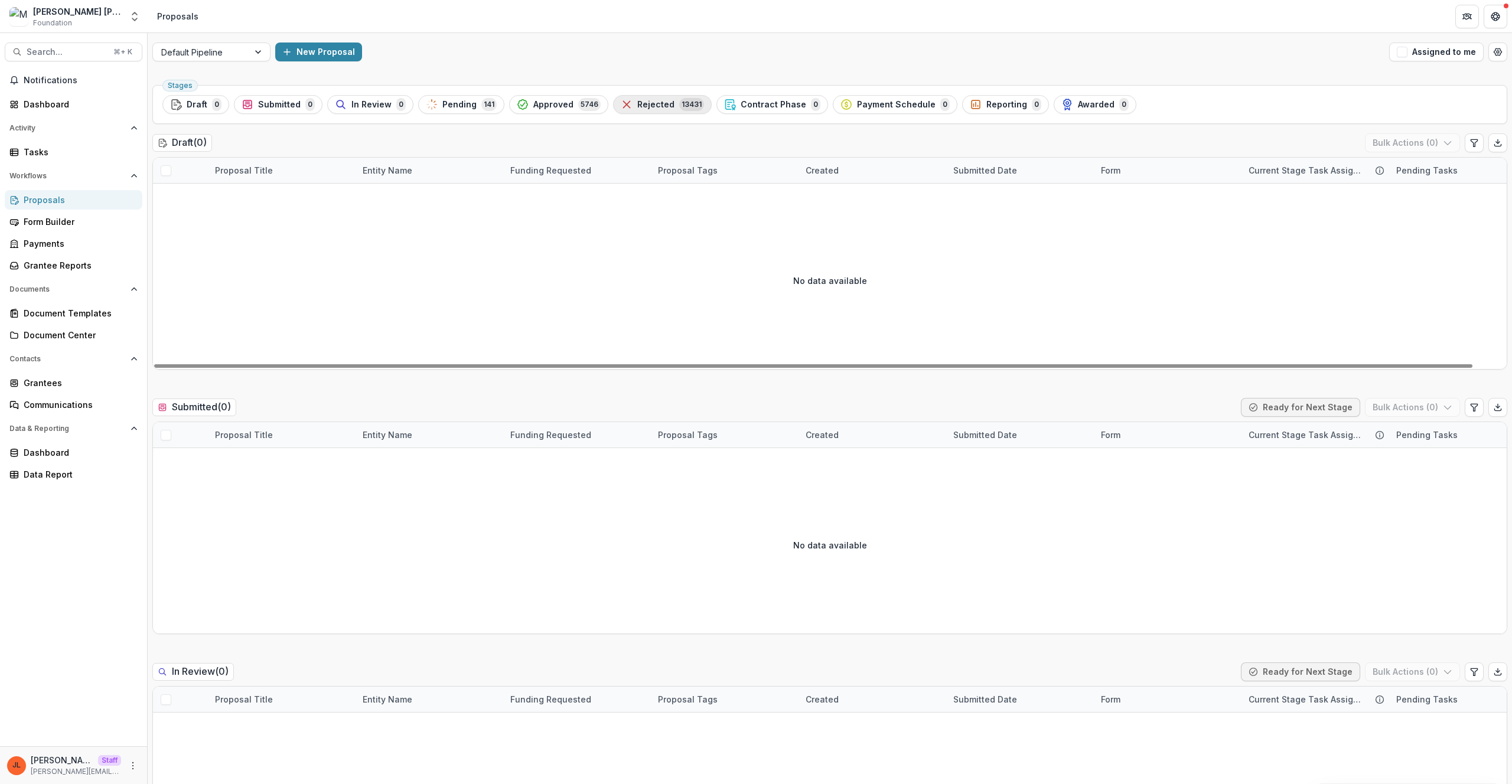
click at [639, 103] on span "Rejected" at bounding box center [656, 105] width 37 height 10
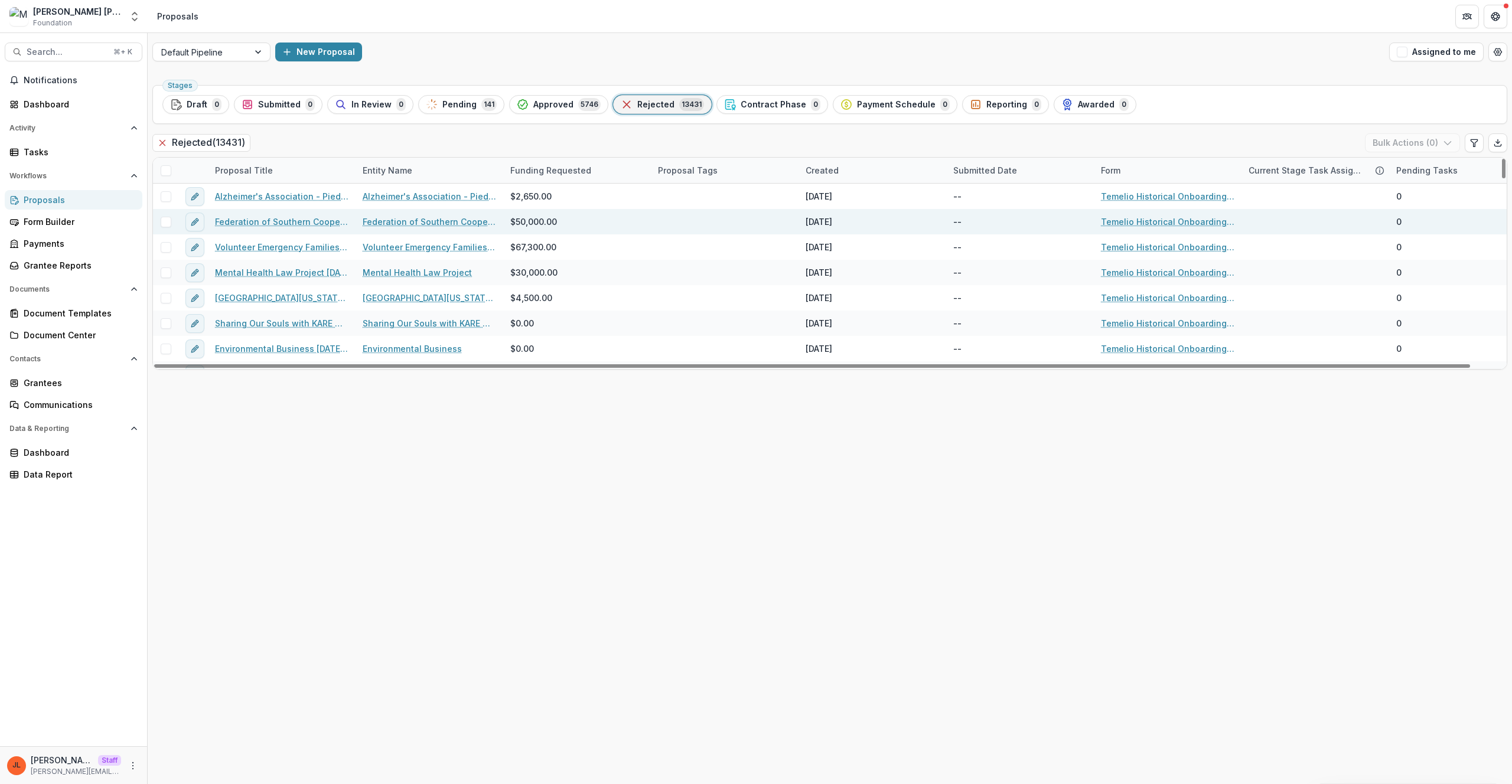
click at [264, 225] on link "Federation of Southern Cooperatives/Land Assistance Fund 6/6/1995 0:00" at bounding box center [282, 222] width 134 height 12
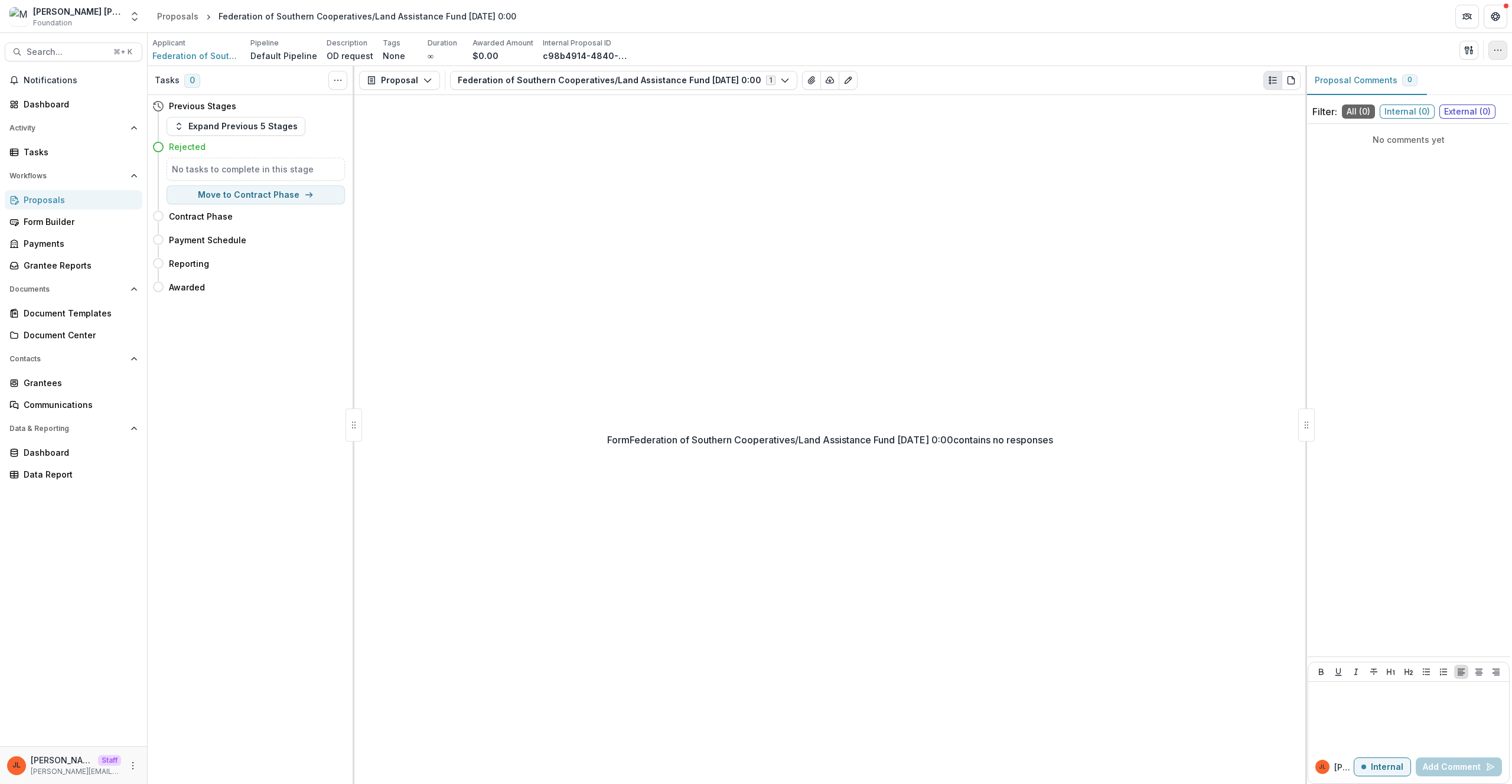
click at [1504, 50] on button "button" at bounding box center [1498, 50] width 19 height 19
click at [1475, 70] on button "Edit Attributes" at bounding box center [1441, 77] width 127 height 20
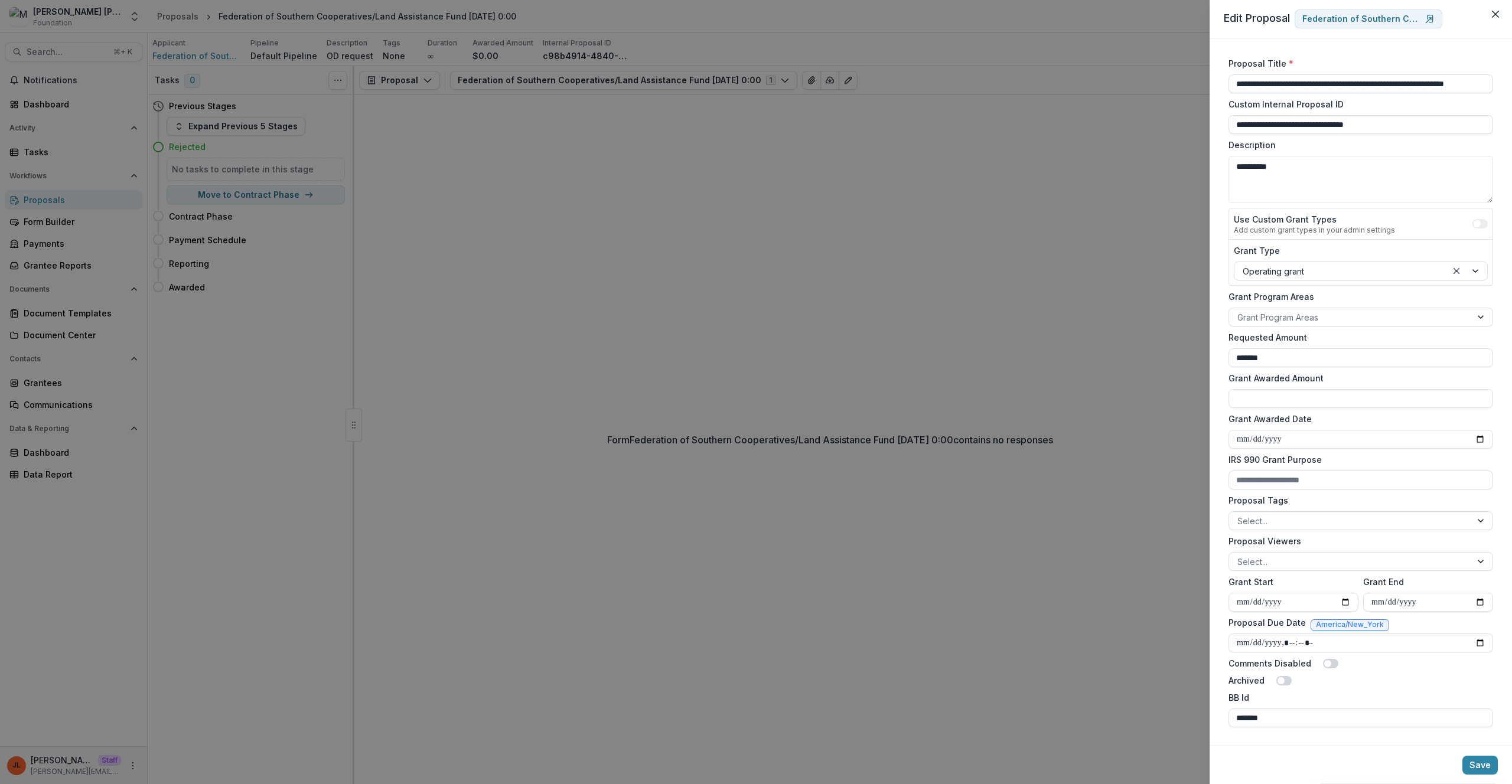
scroll to position [1, 0]
click at [944, 205] on div "**********" at bounding box center [756, 392] width 1512 height 784
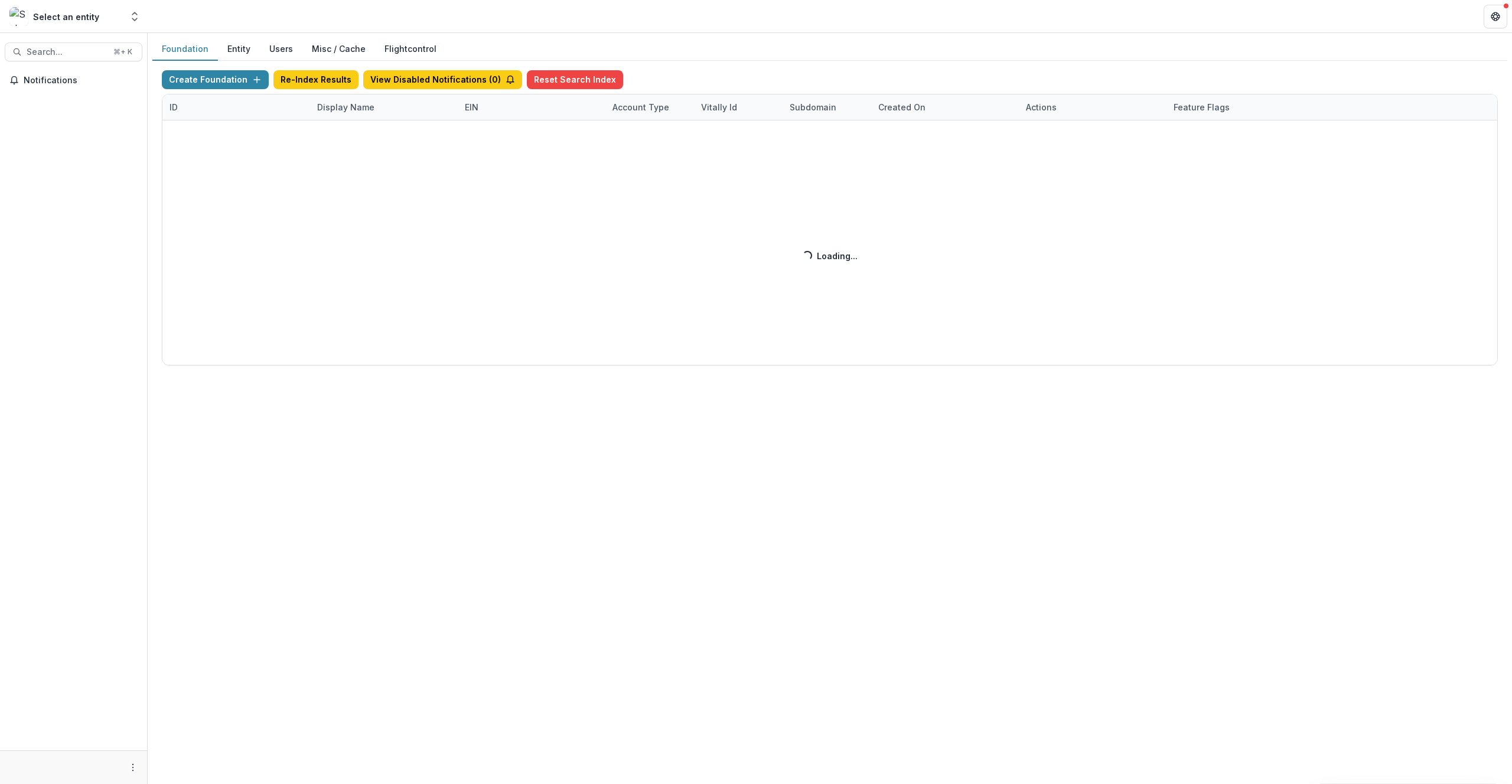
click at [342, 101] on div "Create Foundation Re-Index Results View Disabled Notifications ( 0 ) Reset Sear…" at bounding box center [830, 218] width 1336 height 295
click at [345, 108] on div "Display Name" at bounding box center [345, 107] width 72 height 12
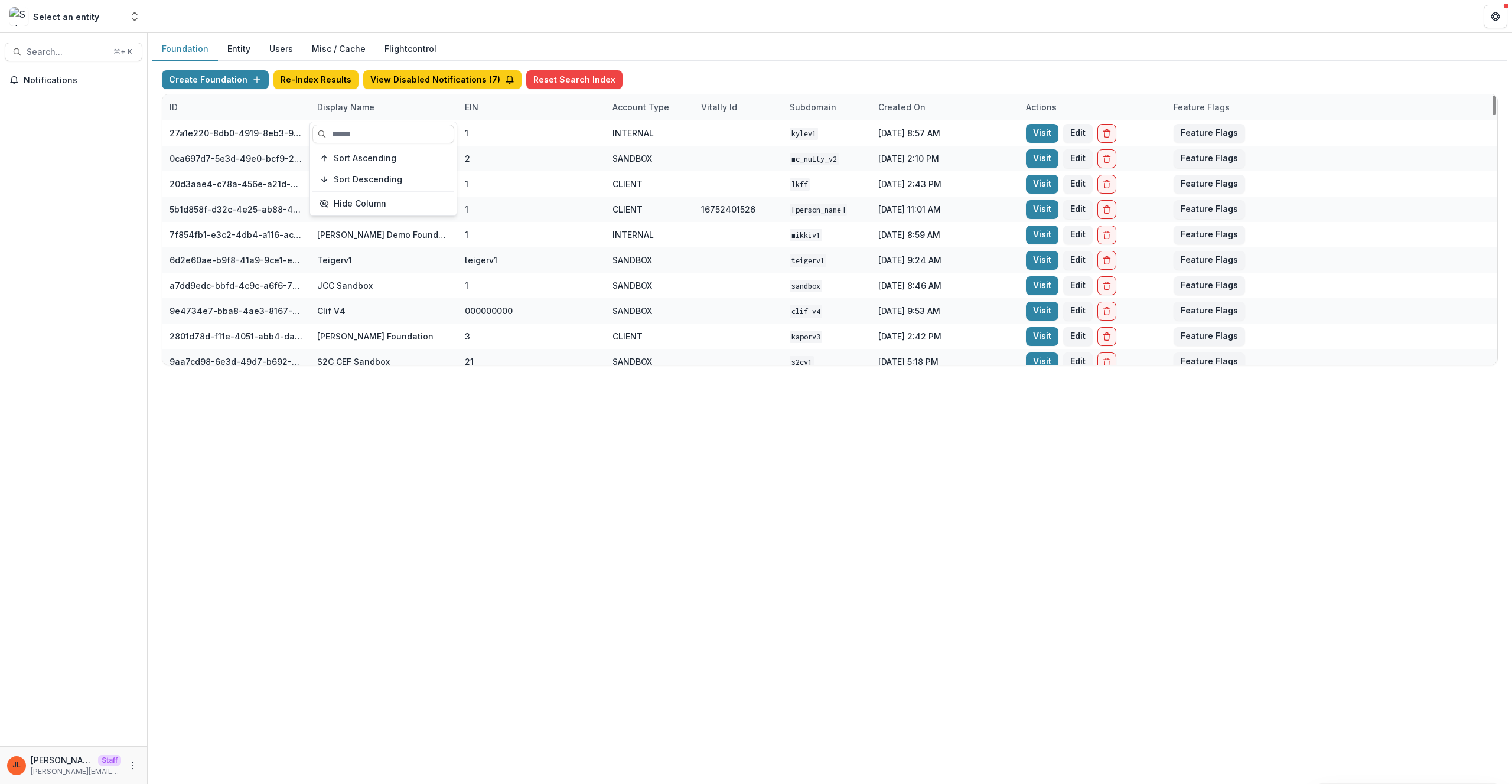
drag, startPoint x: 345, startPoint y: 129, endPoint x: 521, endPoint y: 30, distance: 201.9
click at [345, 128] on input at bounding box center [383, 134] width 142 height 19
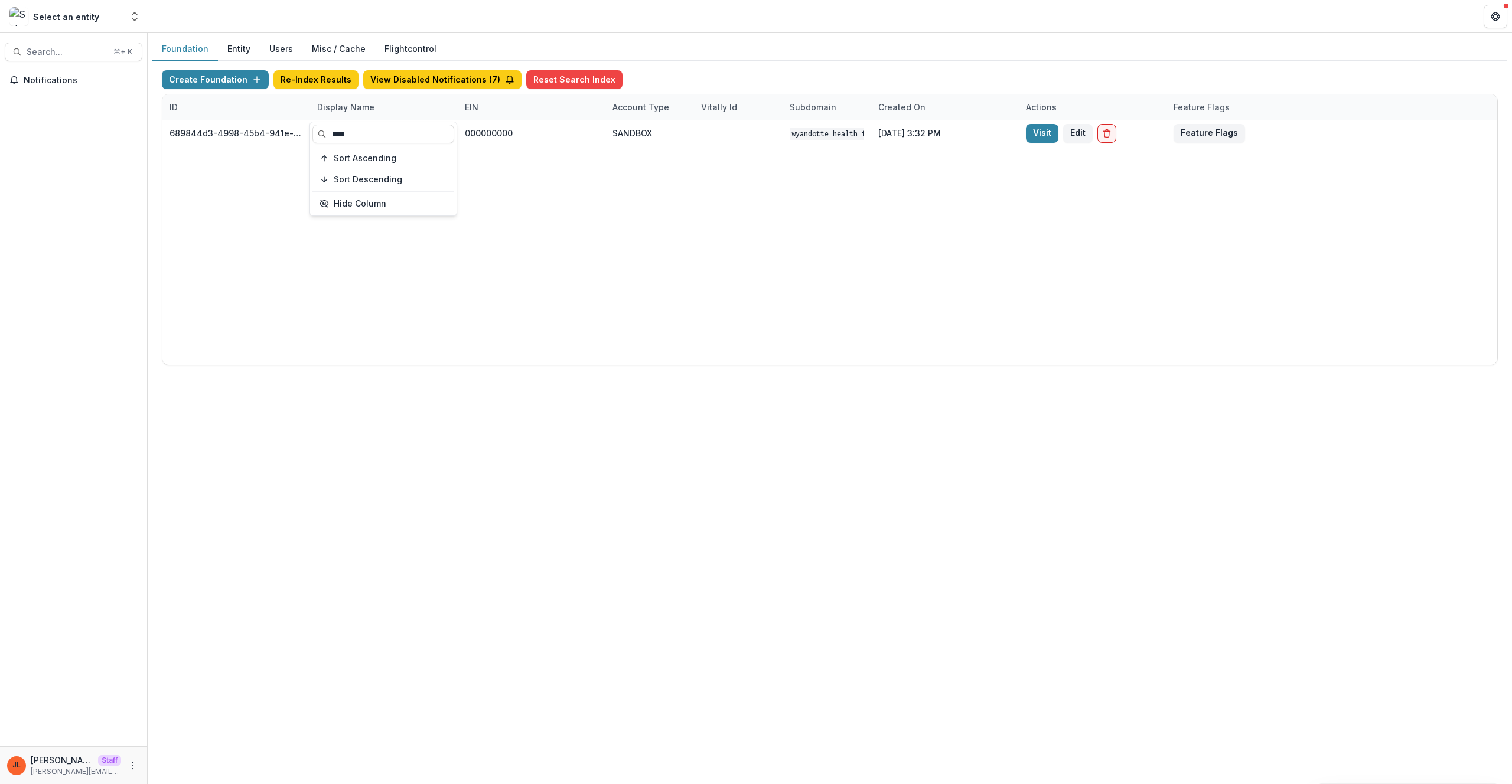
type input "****"
click at [713, 177] on div "689844d3-4998-45b4-941e-b6852753d4c4 Wyandotte Health Foundation Workflow Sandb…" at bounding box center [830, 243] width 1335 height 245
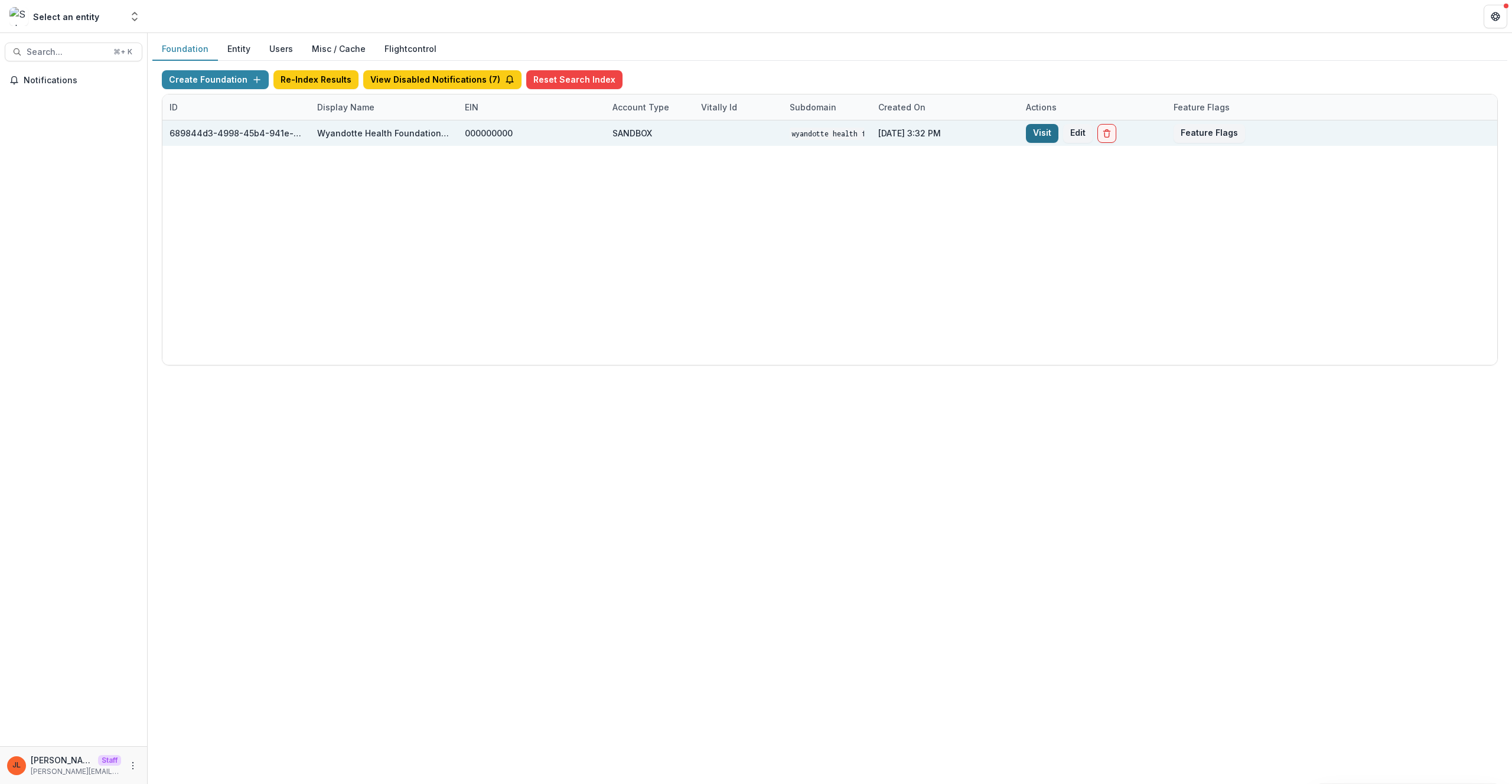
click at [1038, 134] on link "Visit" at bounding box center [1042, 134] width 33 height 19
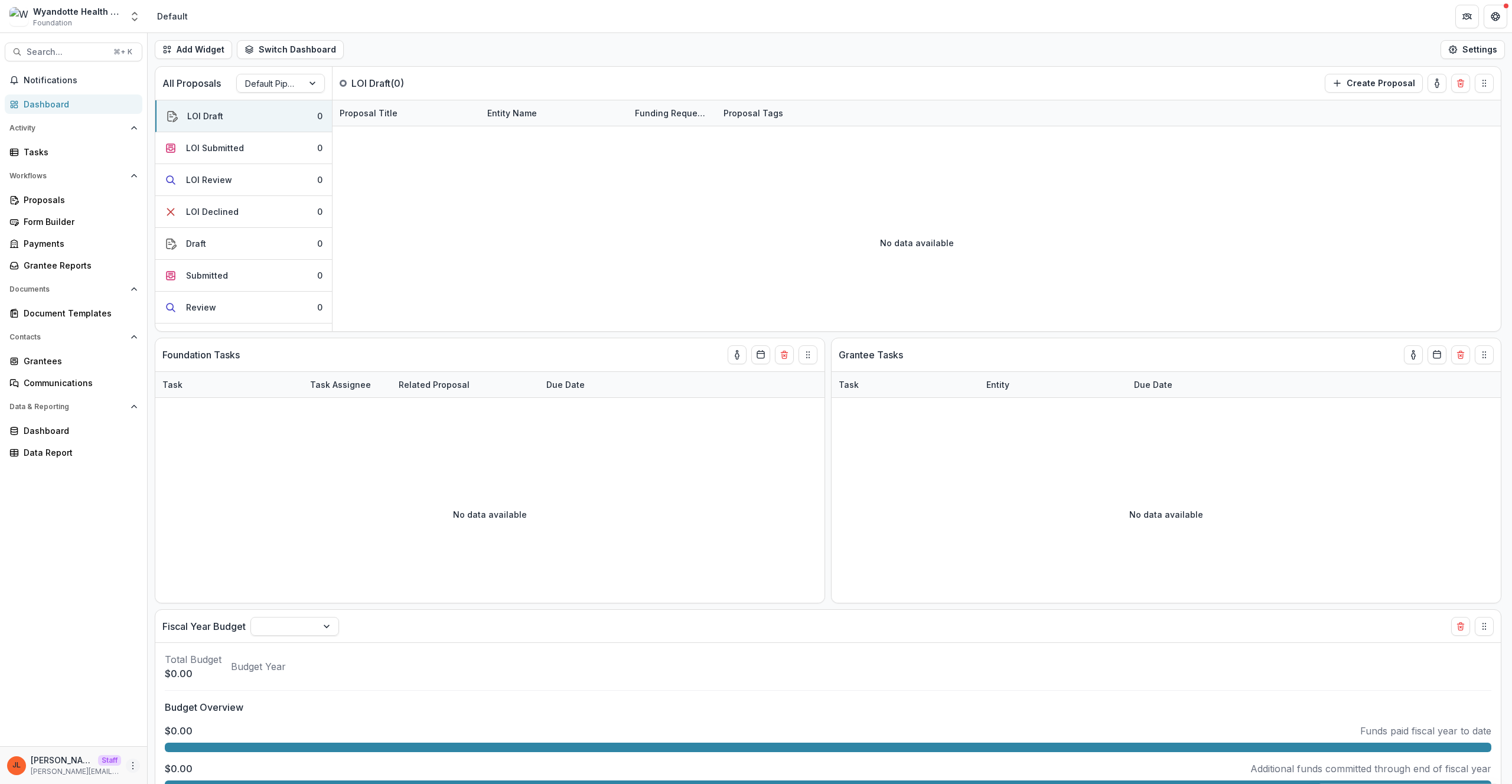
click at [135, 767] on icon "More" at bounding box center [133, 766] width 9 height 9
click at [250, 739] on link "User Settings" at bounding box center [211, 741] width 127 height 20
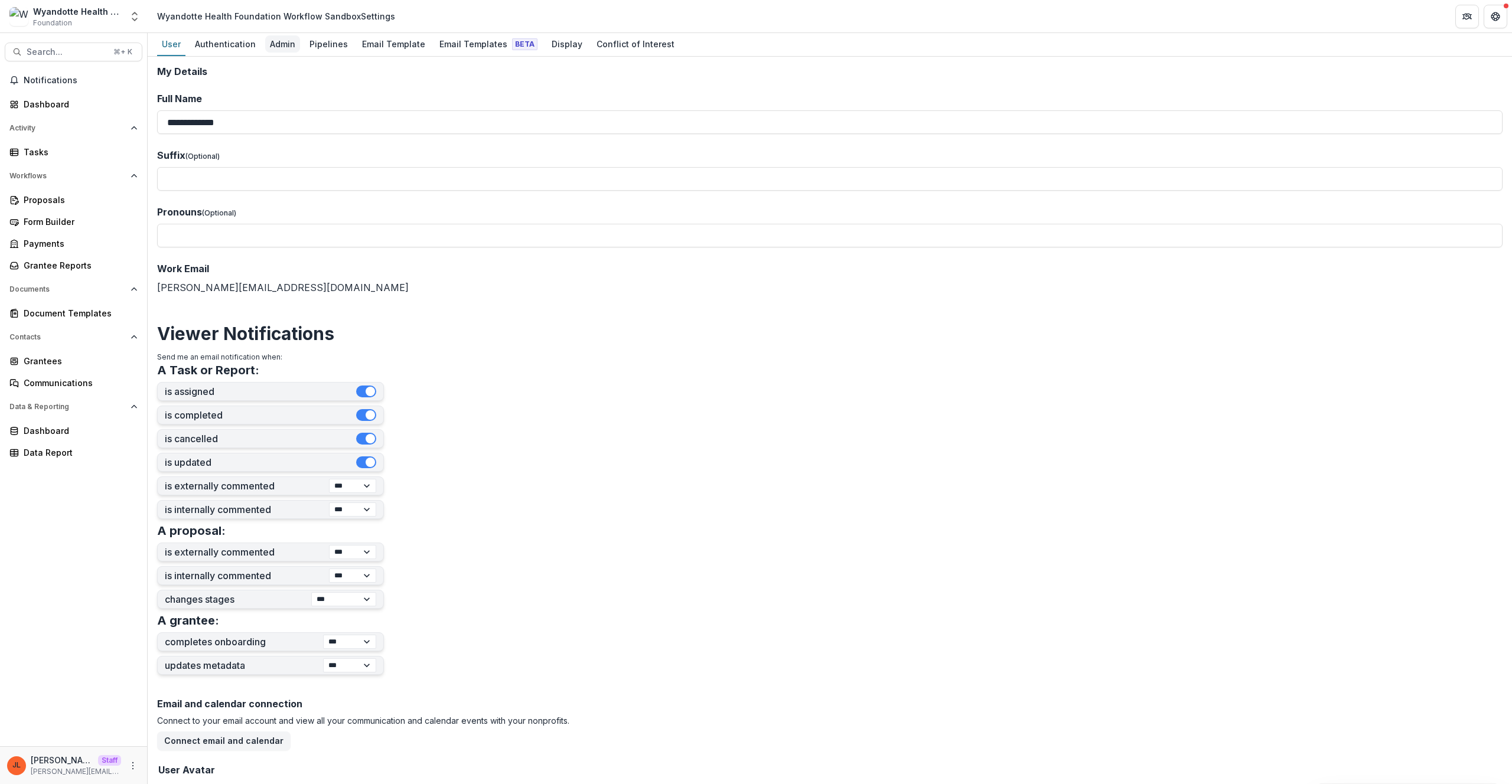
click at [284, 49] on div "Admin" at bounding box center [282, 44] width 35 height 17
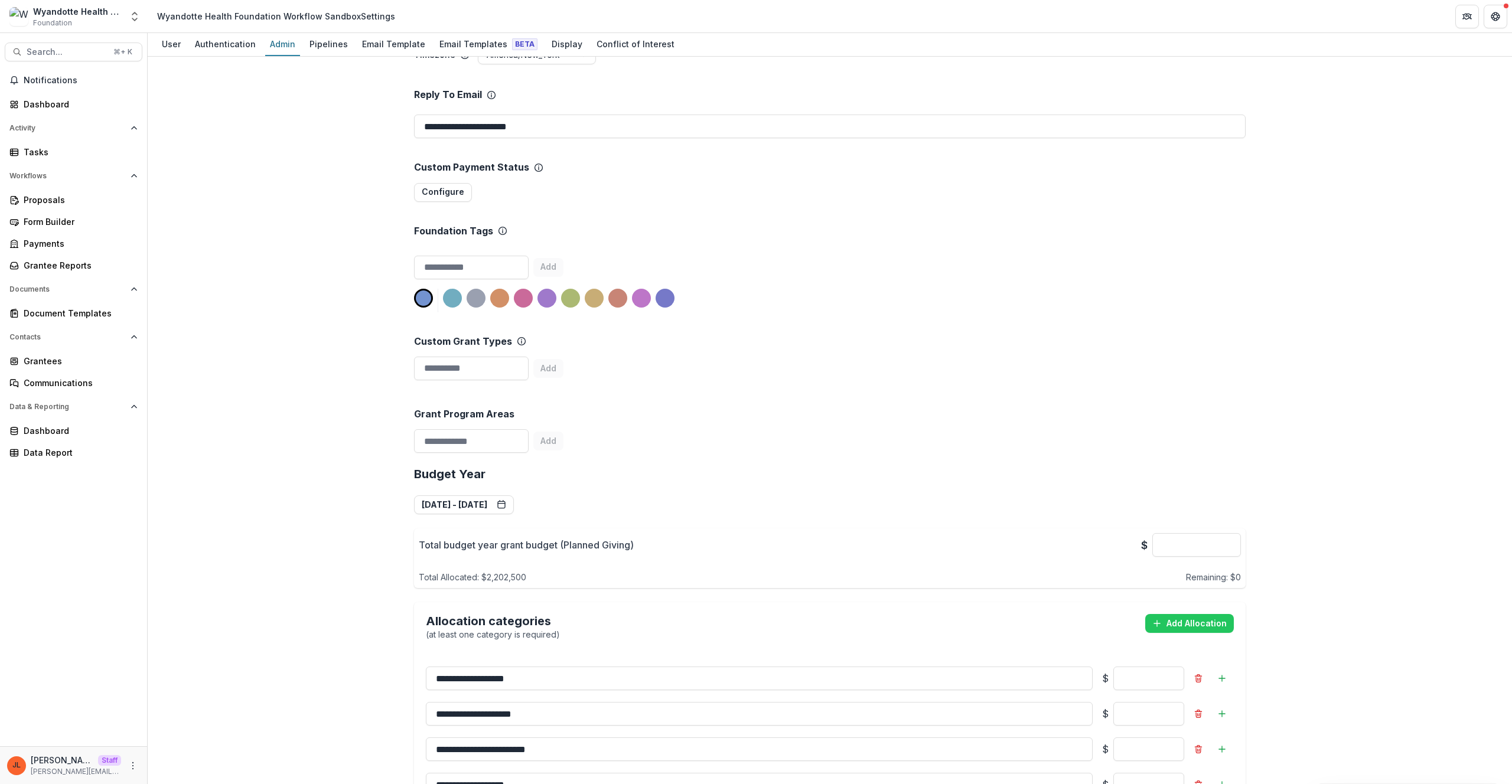
click at [889, 400] on div "Grant Program Areas Add" at bounding box center [830, 421] width 831 height 73
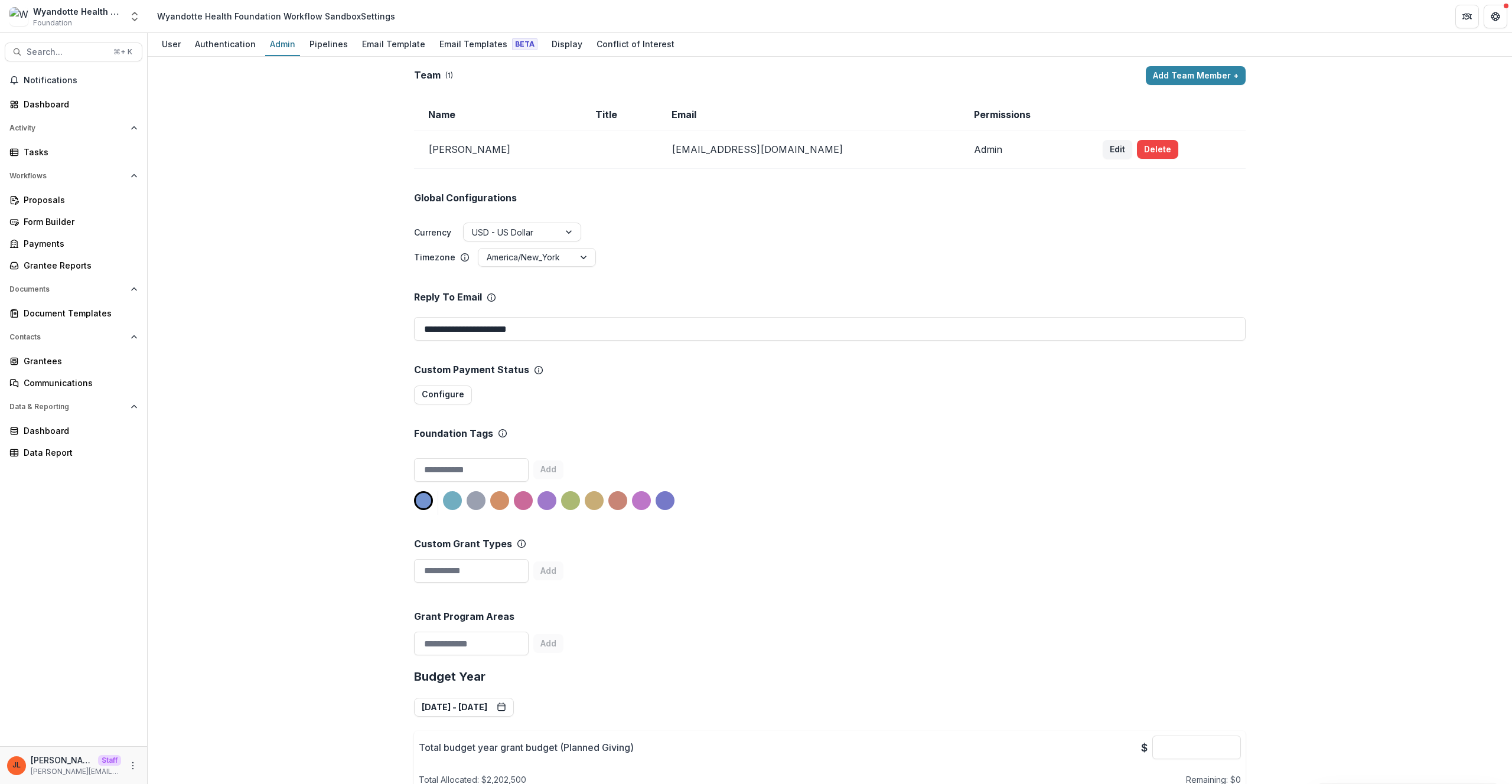
click at [336, 47] on div "Pipelines" at bounding box center [328, 44] width 48 height 17
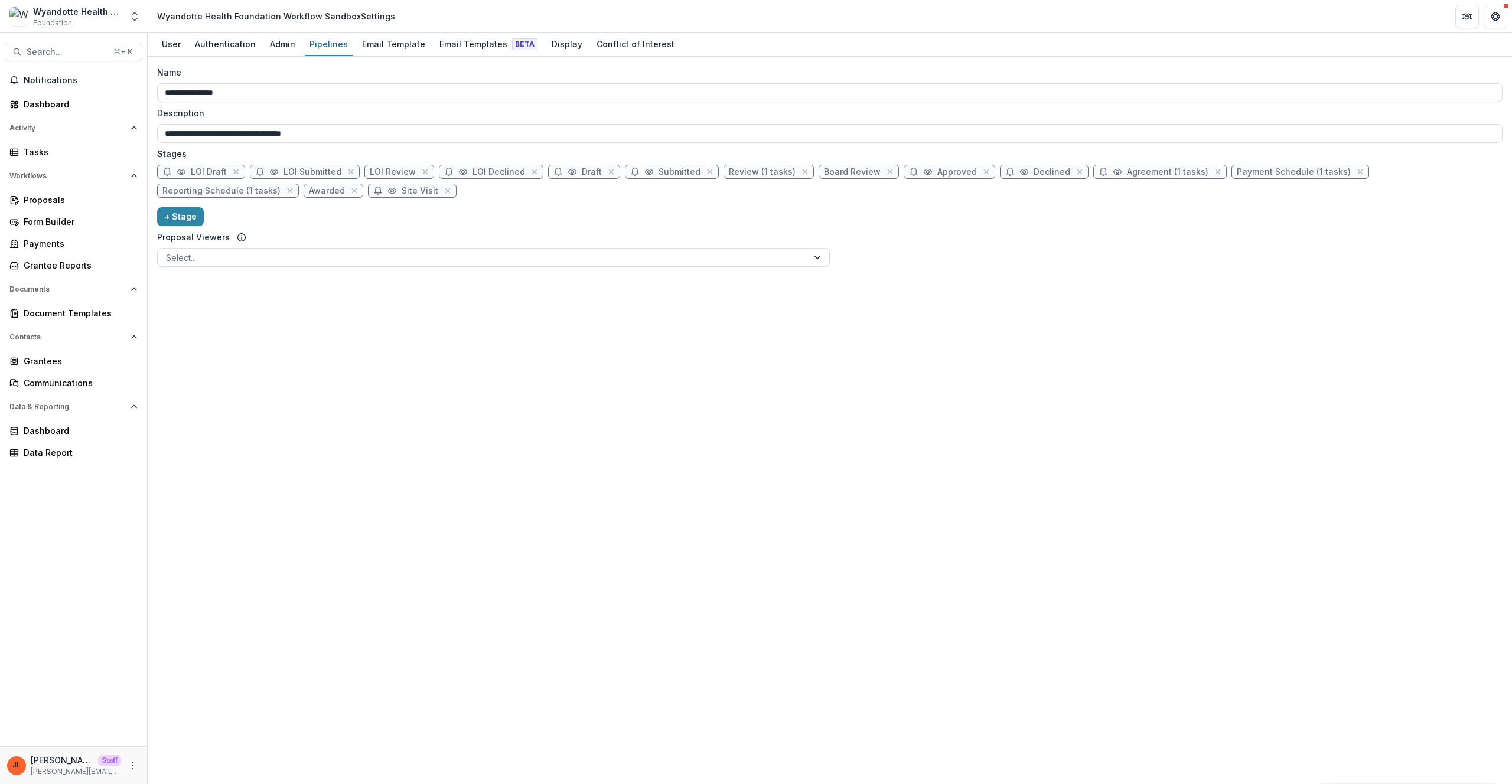
click at [298, 45] on div "User Authentication Admin Pipelines Email Template Email Templates Beta Display…" at bounding box center [830, 45] width 1364 height 24
click at [297, 44] on div "User Authentication Admin Pipelines Email Template Email Templates Beta Display…" at bounding box center [830, 45] width 1364 height 24
click at [283, 48] on div "Admin" at bounding box center [282, 44] width 35 height 17
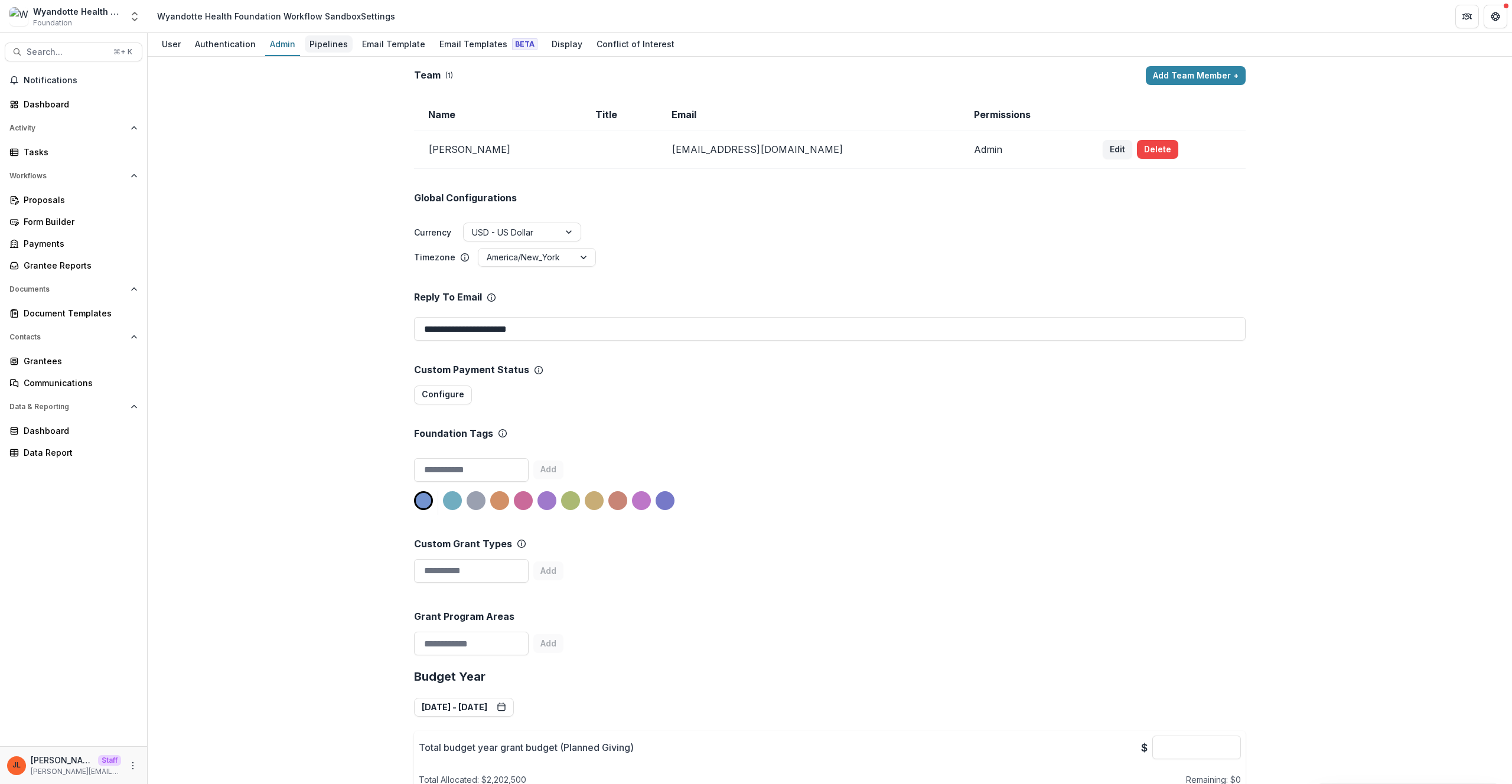
click at [325, 46] on div "Pipelines" at bounding box center [328, 44] width 48 height 17
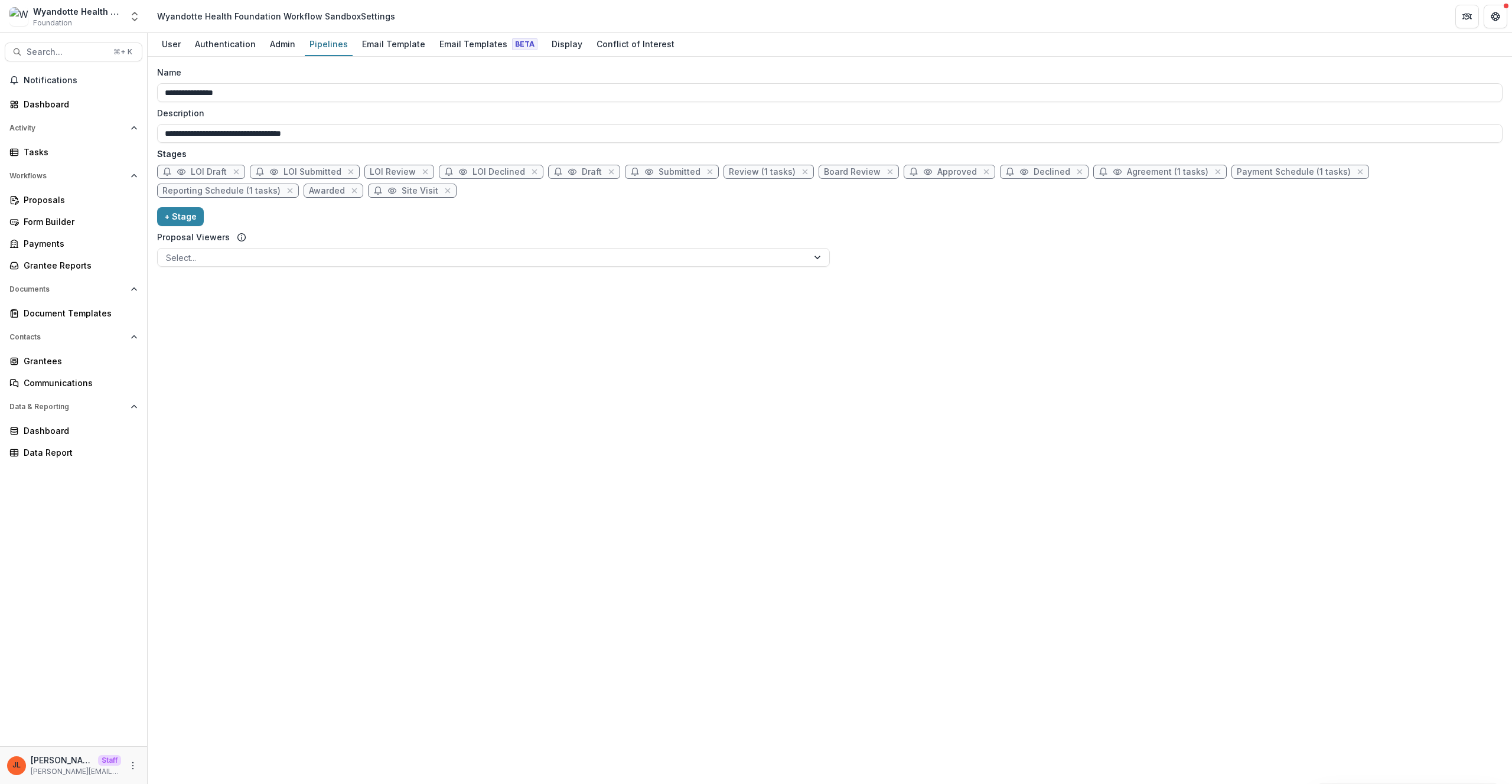
drag, startPoint x: 273, startPoint y: 44, endPoint x: 356, endPoint y: 86, distance: 93.0
click at [273, 44] on div "Admin" at bounding box center [282, 44] width 35 height 17
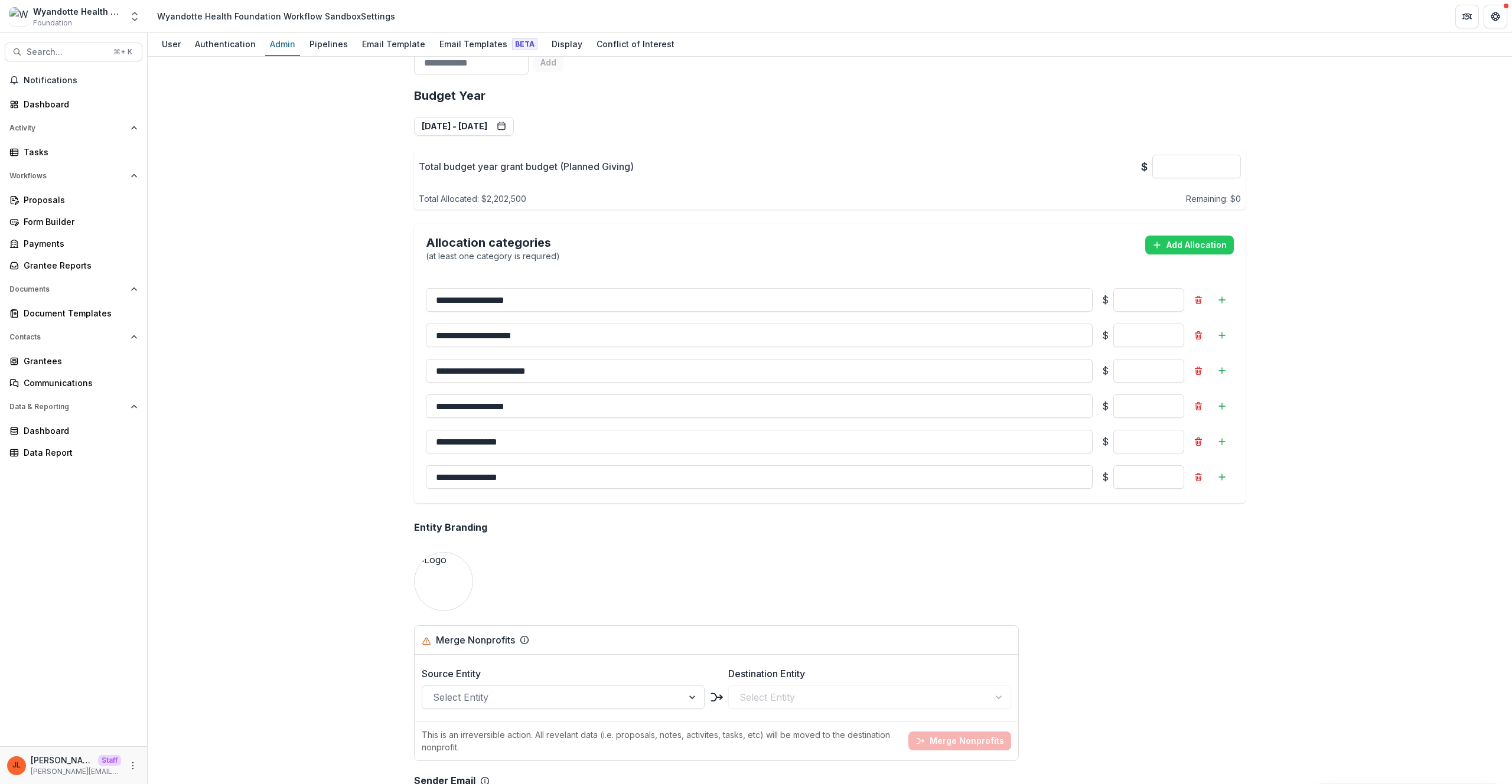
scroll to position [529, 0]
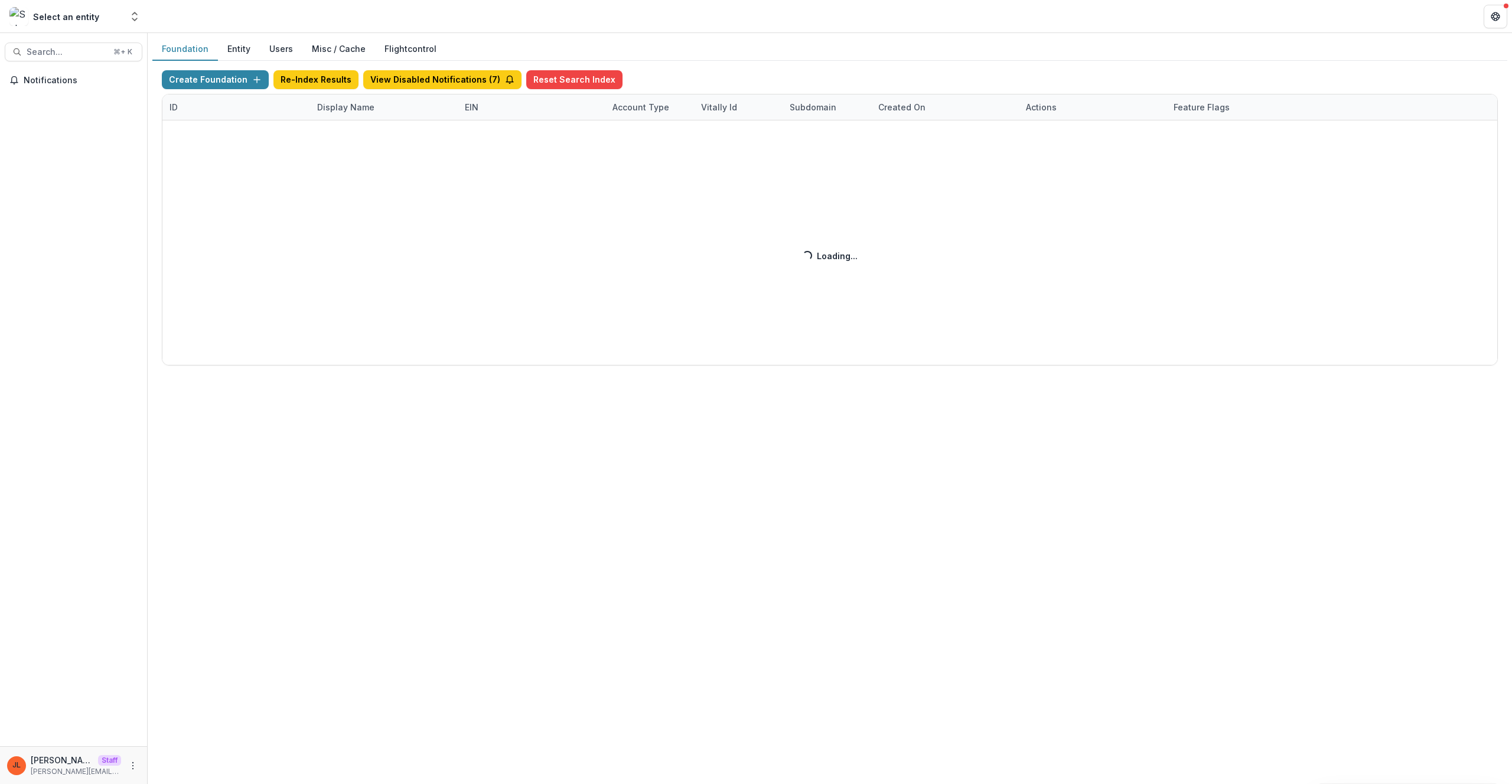
click at [319, 113] on div "Create Foundation Re-Index Results View Disabled Notifications ( 7 ) Reset Sear…" at bounding box center [830, 218] width 1336 height 295
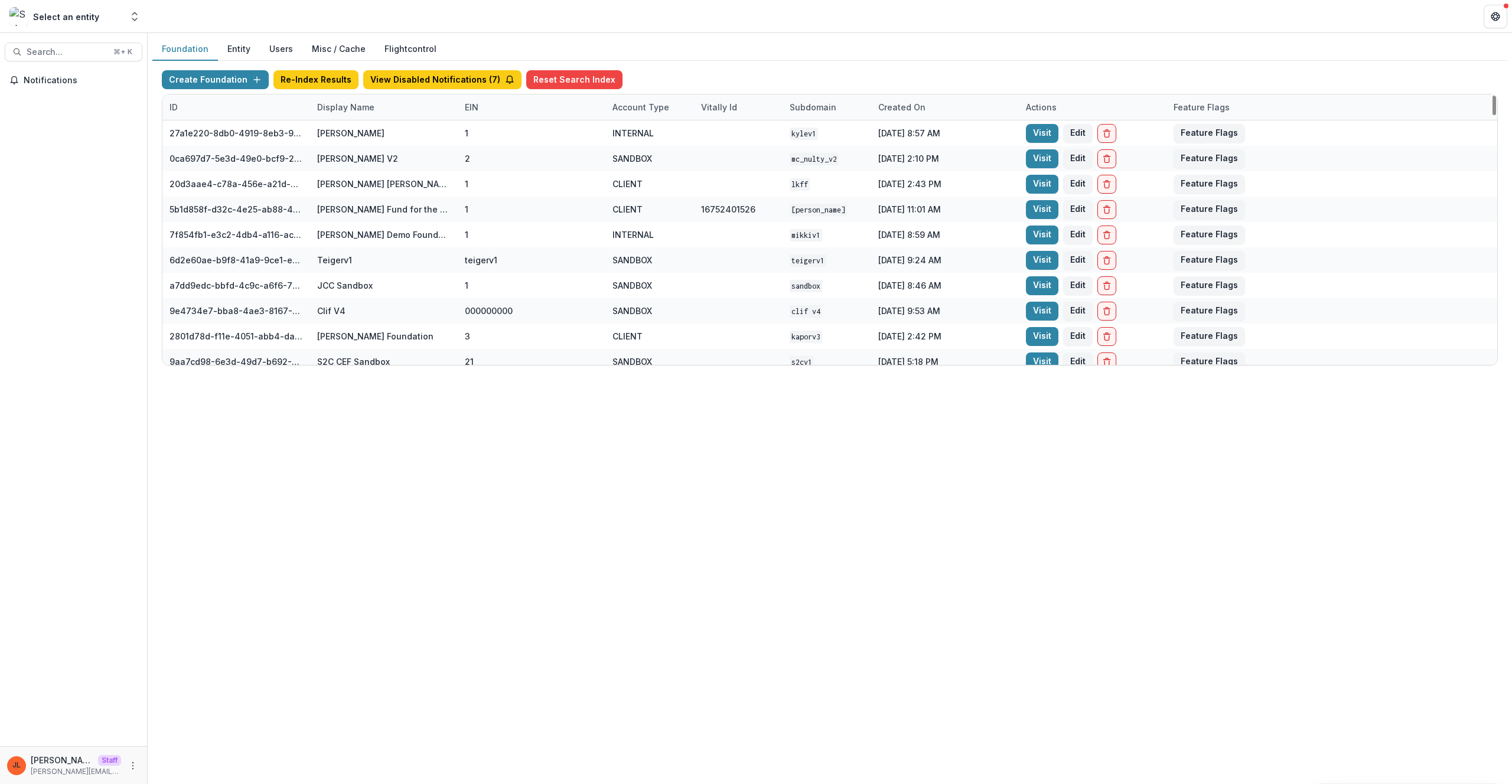
click at [397, 105] on div "Display Name" at bounding box center [384, 107] width 148 height 25
click at [407, 135] on input at bounding box center [383, 134] width 142 height 19
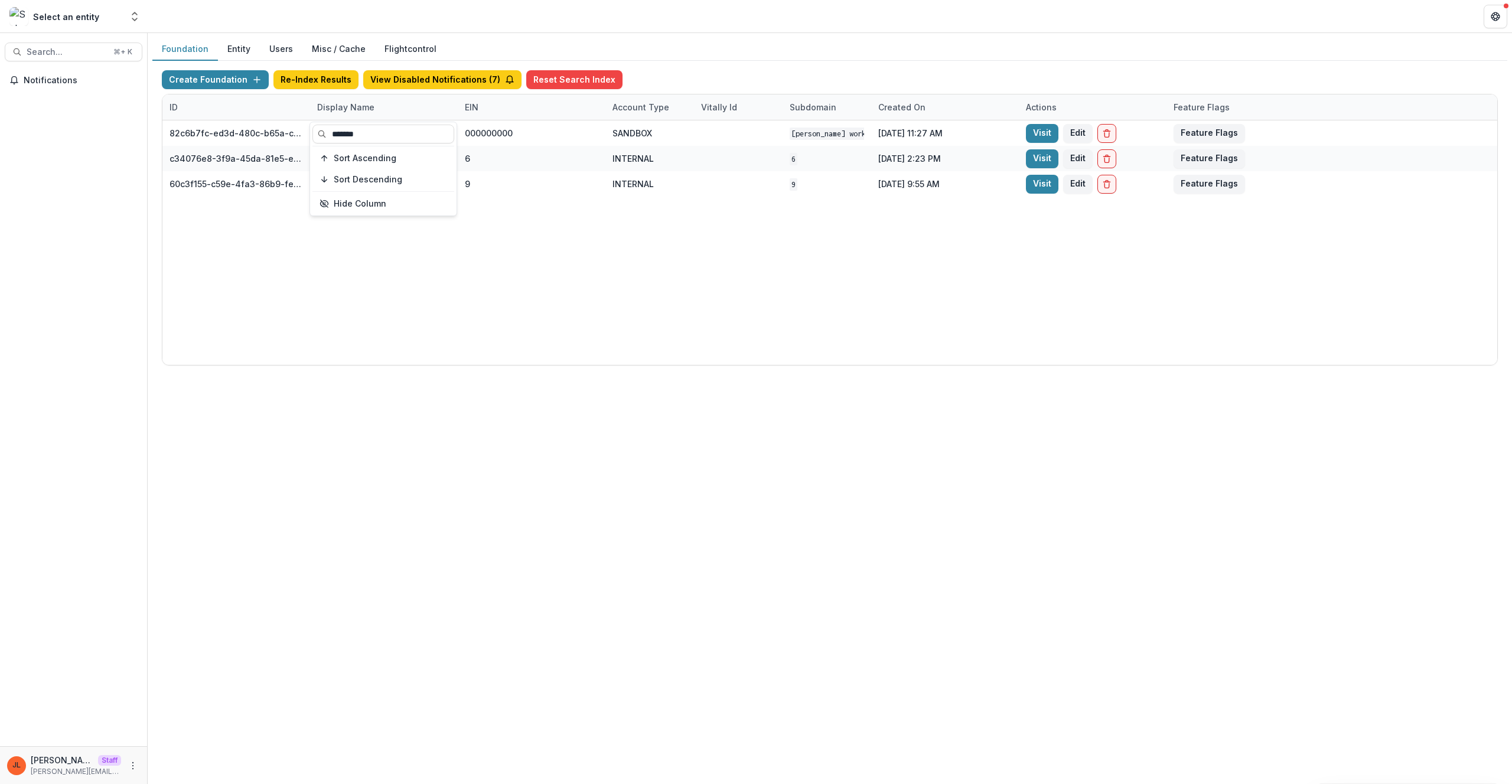
type input "*******"
click at [1038, 594] on div "Foundation Entity Users Misc / Cache Flightcontrol Create Foundation Re-Index R…" at bounding box center [830, 409] width 1364 height 751
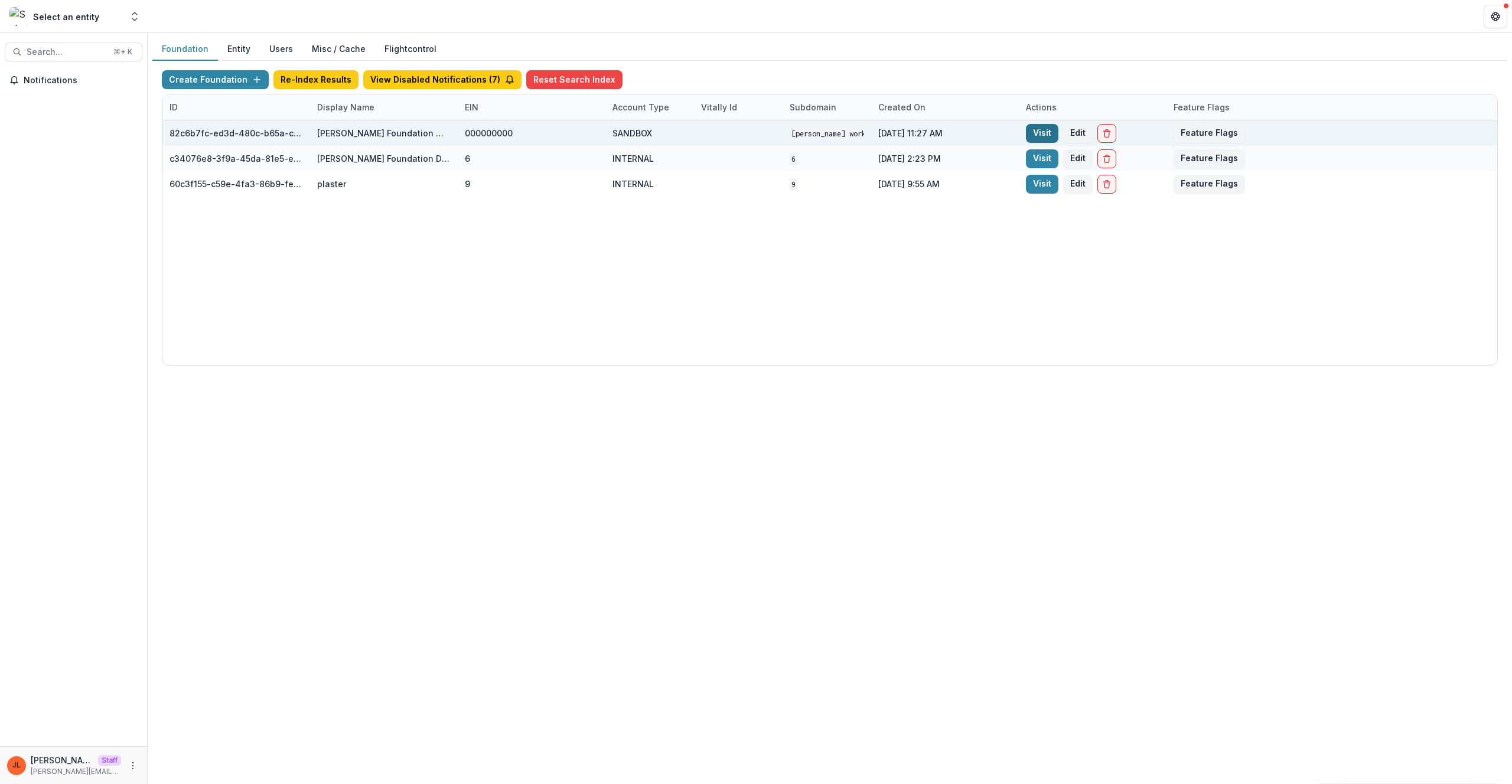
click at [1052, 127] on link "Visit" at bounding box center [1042, 134] width 33 height 19
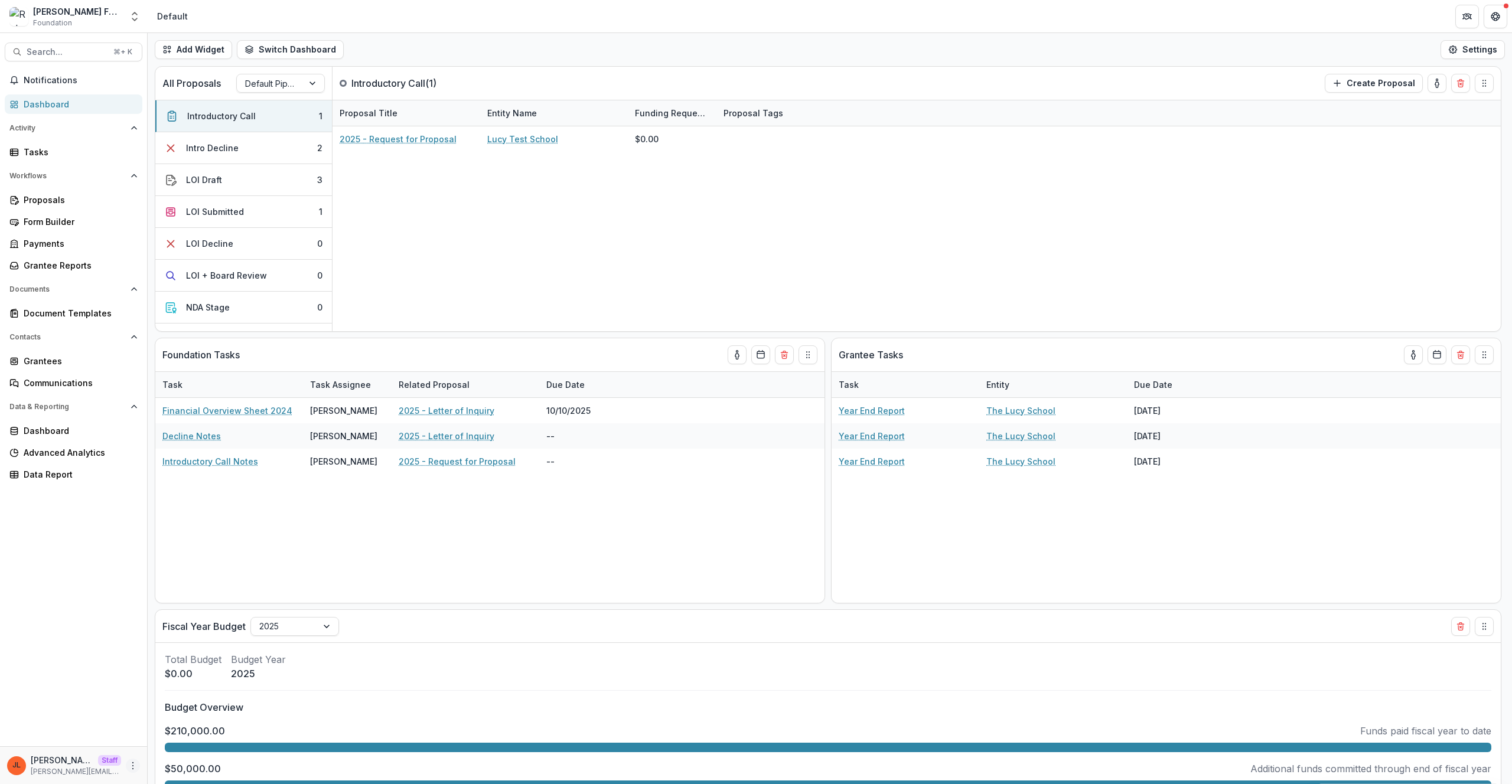
click at [134, 763] on icon "More" at bounding box center [133, 766] width 9 height 9
click at [157, 741] on icon at bounding box center [160, 741] width 9 height 9
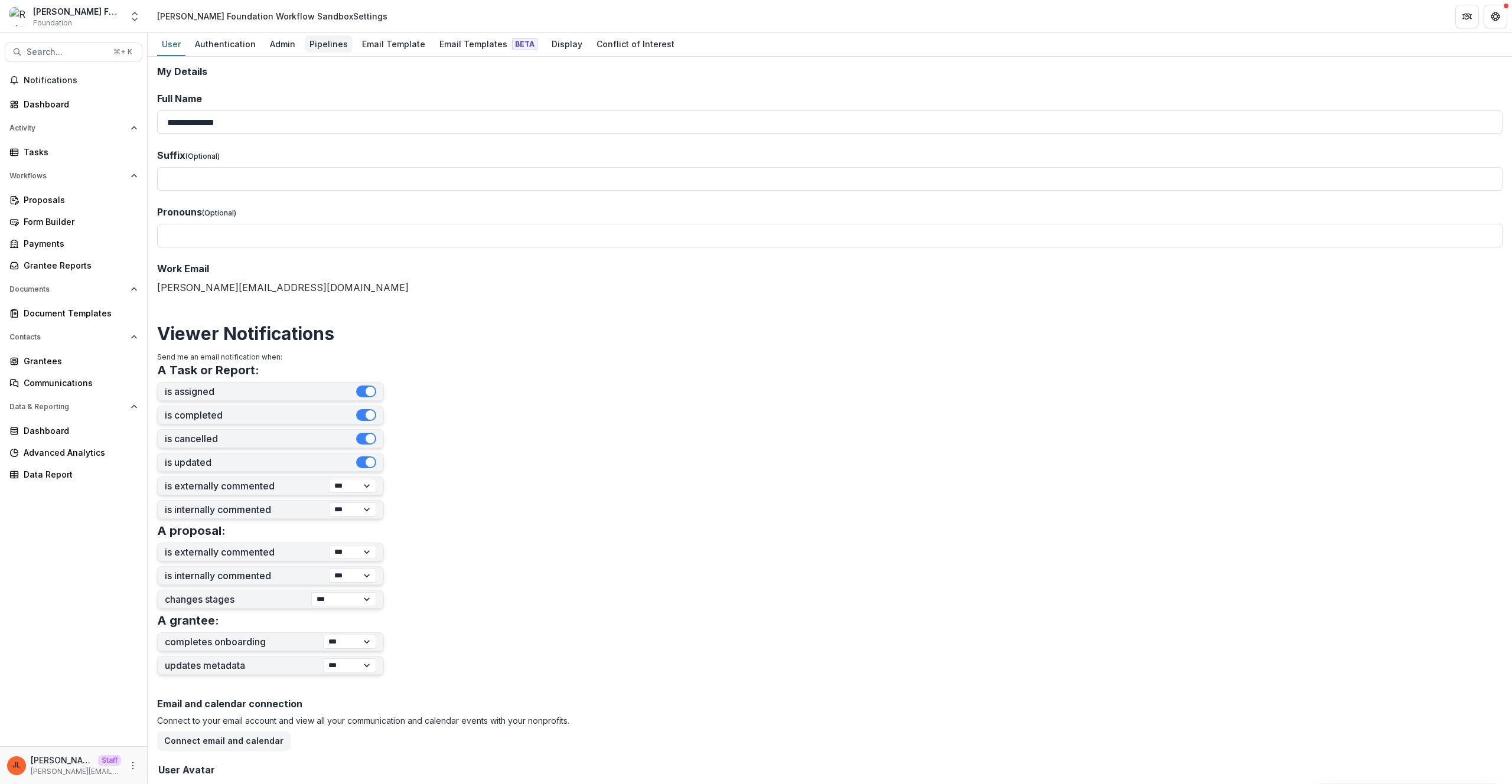
click at [325, 41] on div "Pipelines" at bounding box center [328, 44] width 48 height 17
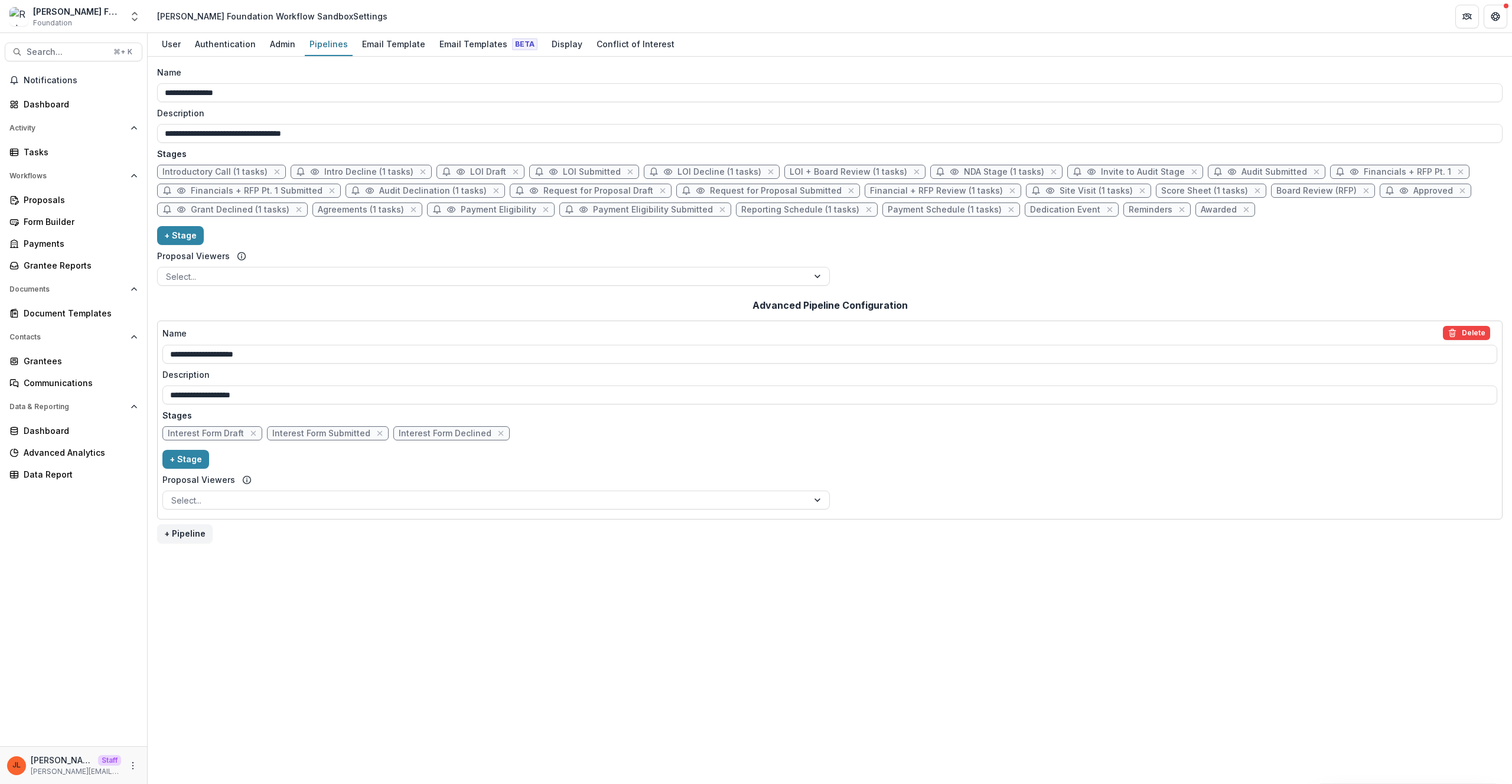
click at [1006, 252] on div "**********" at bounding box center [830, 179] width 1345 height 225
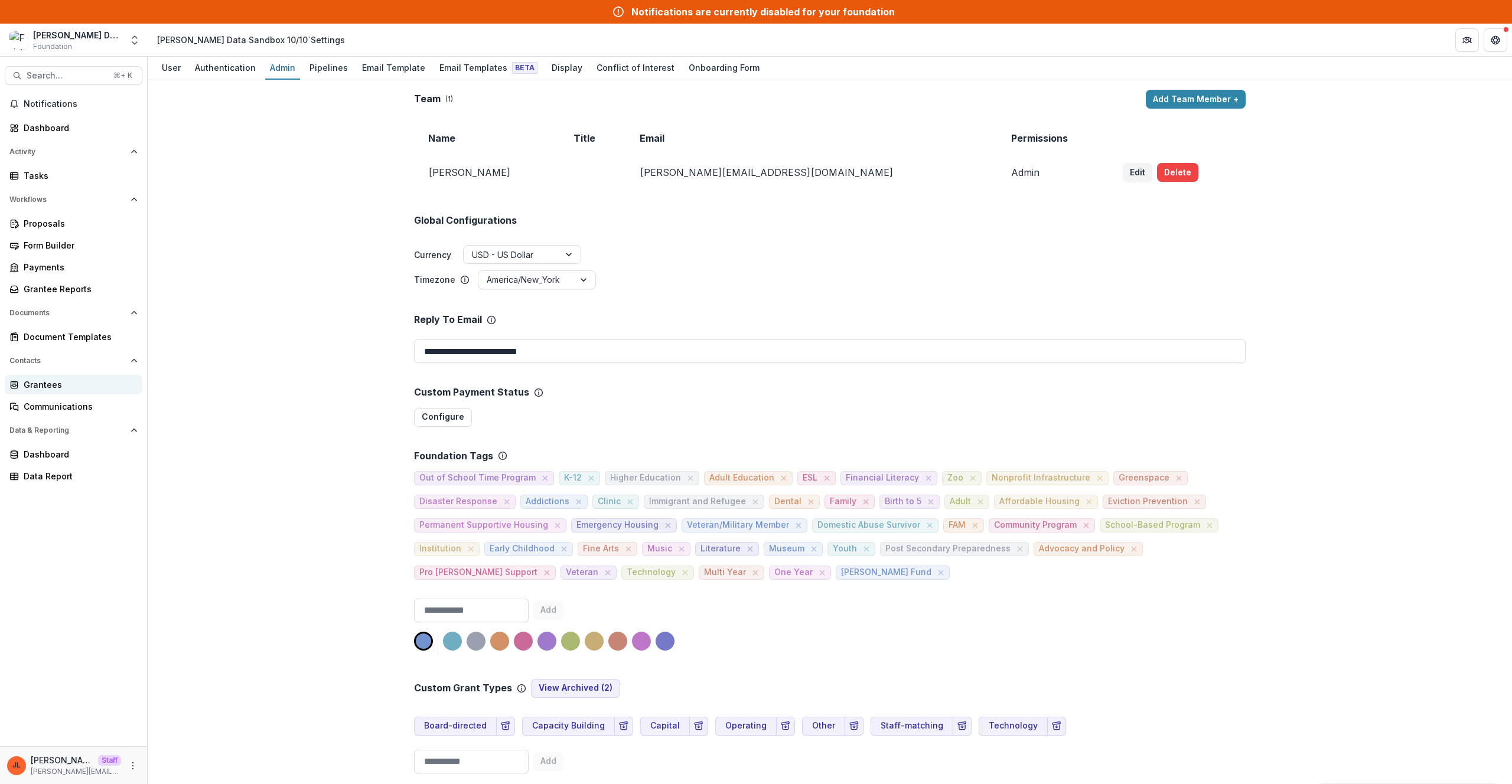
click at [54, 391] on link "Grantees" at bounding box center [73, 384] width 138 height 20
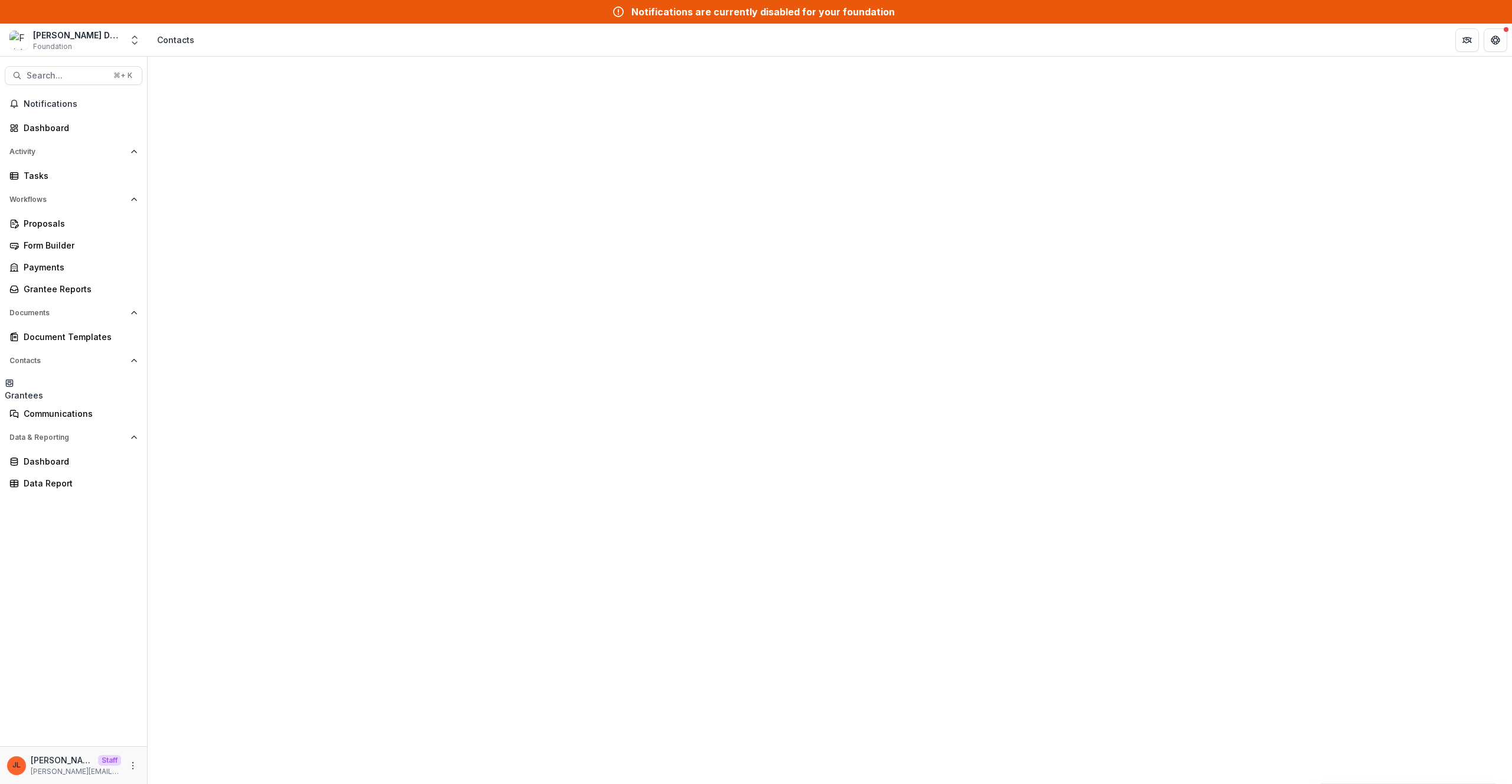
click at [837, 65] on div "Contacts" at bounding box center [830, 746] width 1364 height 1378
click at [230, 211] on button "Sort Ascending" at bounding box center [213, 225] width 69 height 28
click at [231, 196] on input at bounding box center [226, 203] width 95 height 14
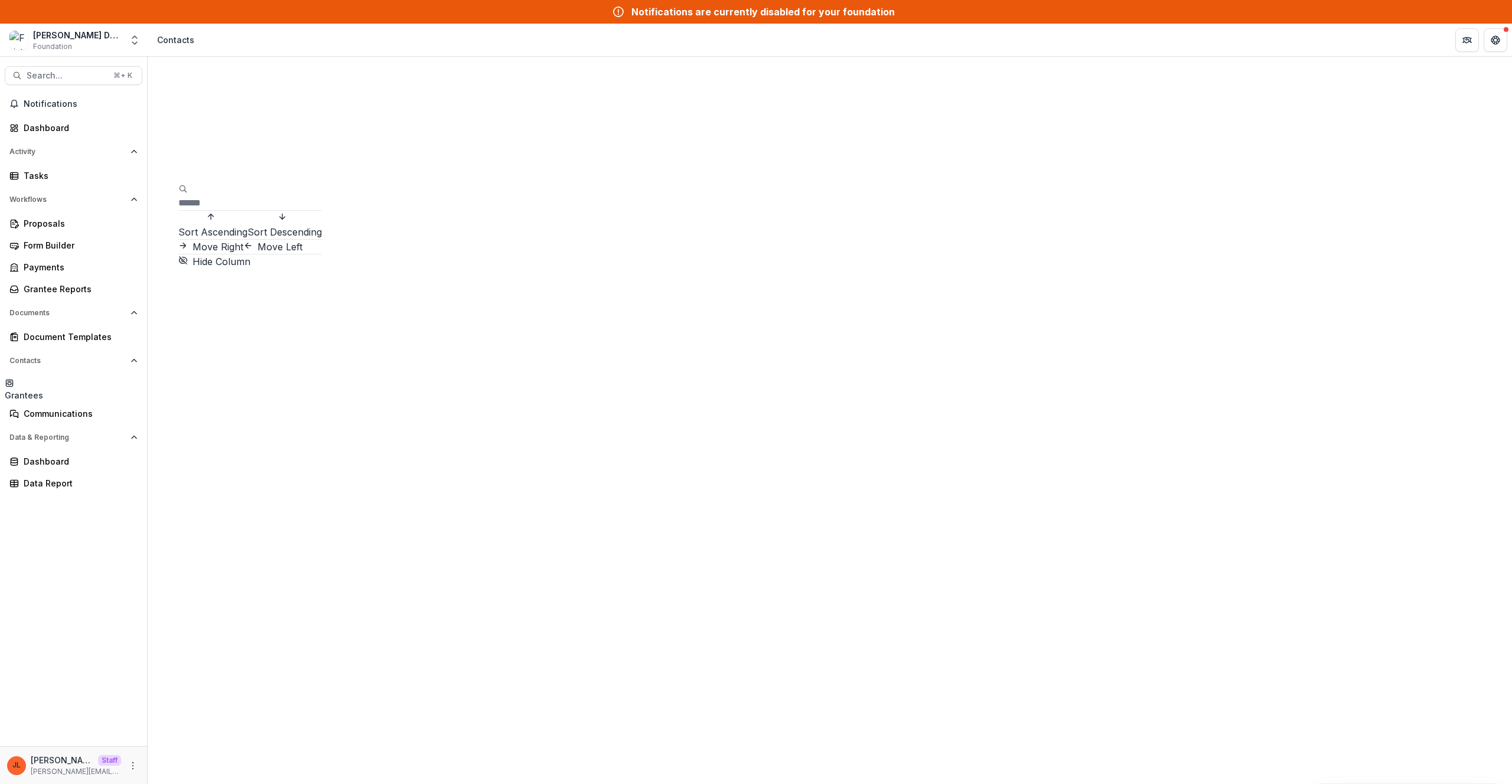
paste input "****"
type input "****"
click at [527, 85] on div "Contacts" at bounding box center [830, 746] width 1364 height 1378
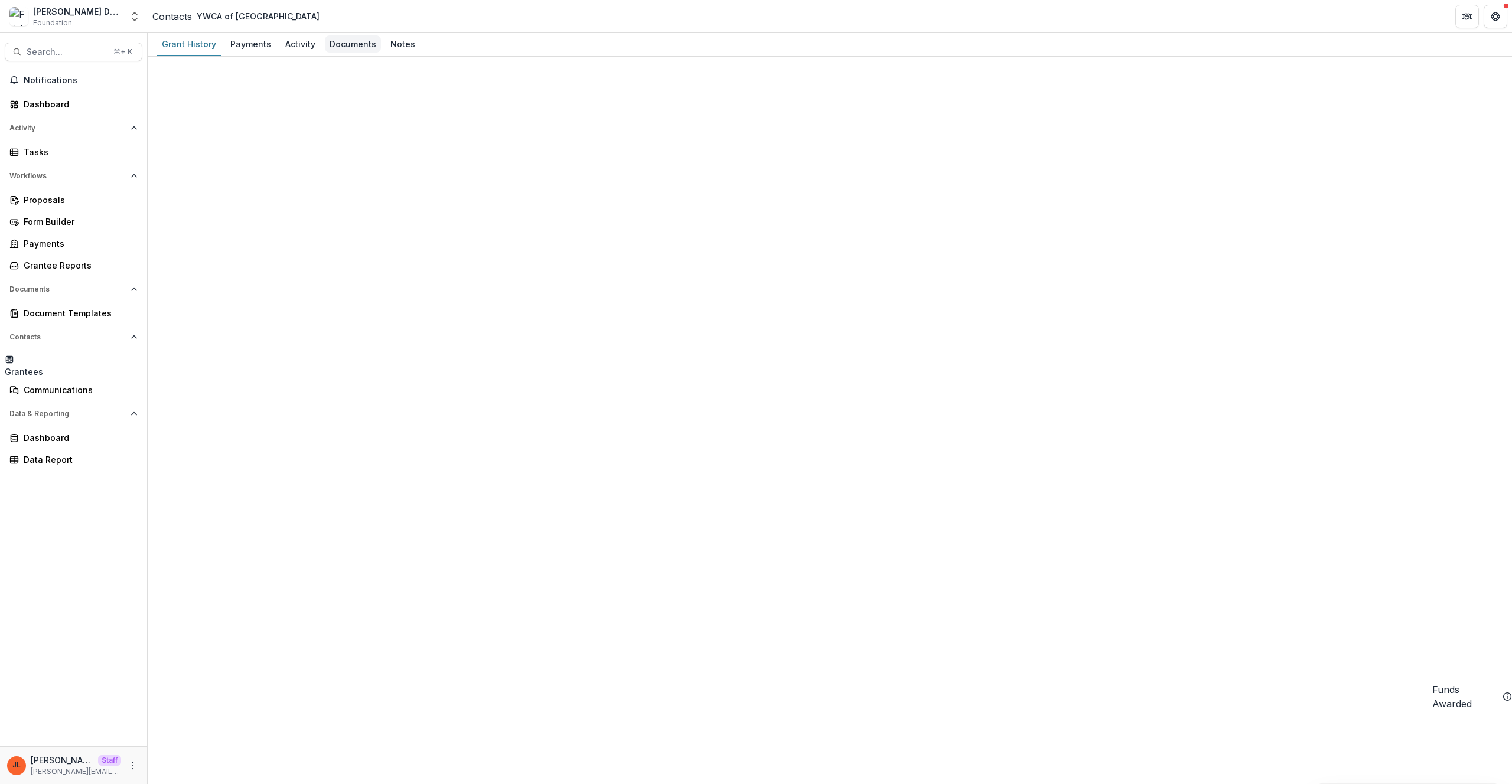
click at [345, 35] on div "Documents" at bounding box center [352, 44] width 56 height 17
drag, startPoint x: 455, startPoint y: 322, endPoint x: 341, endPoint y: 307, distance: 115.0
click at [21, 452] on link "Data Report" at bounding box center [73, 459] width 138 height 20
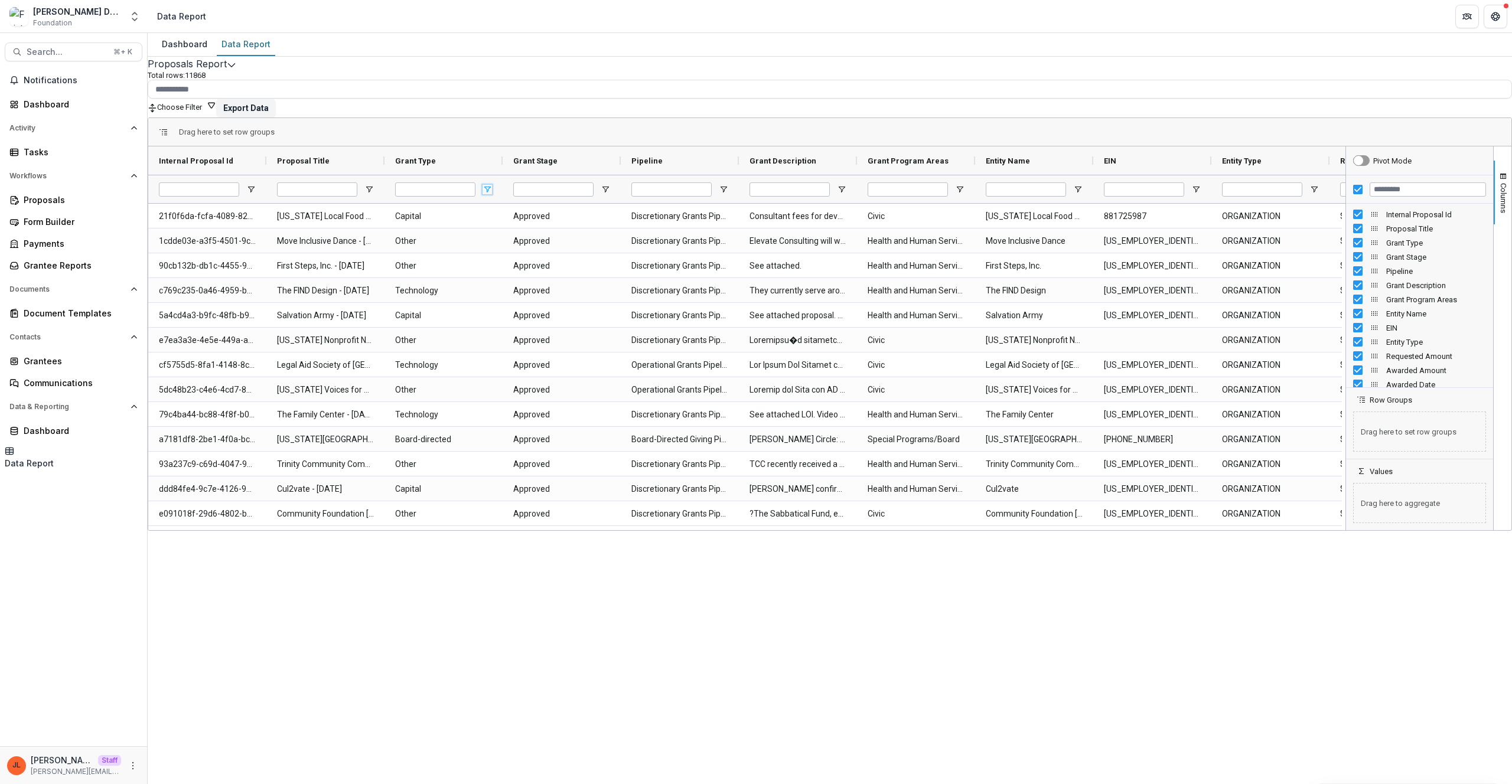
click at [492, 190] on span "Open Filter Menu" at bounding box center [487, 190] width 9 height 9
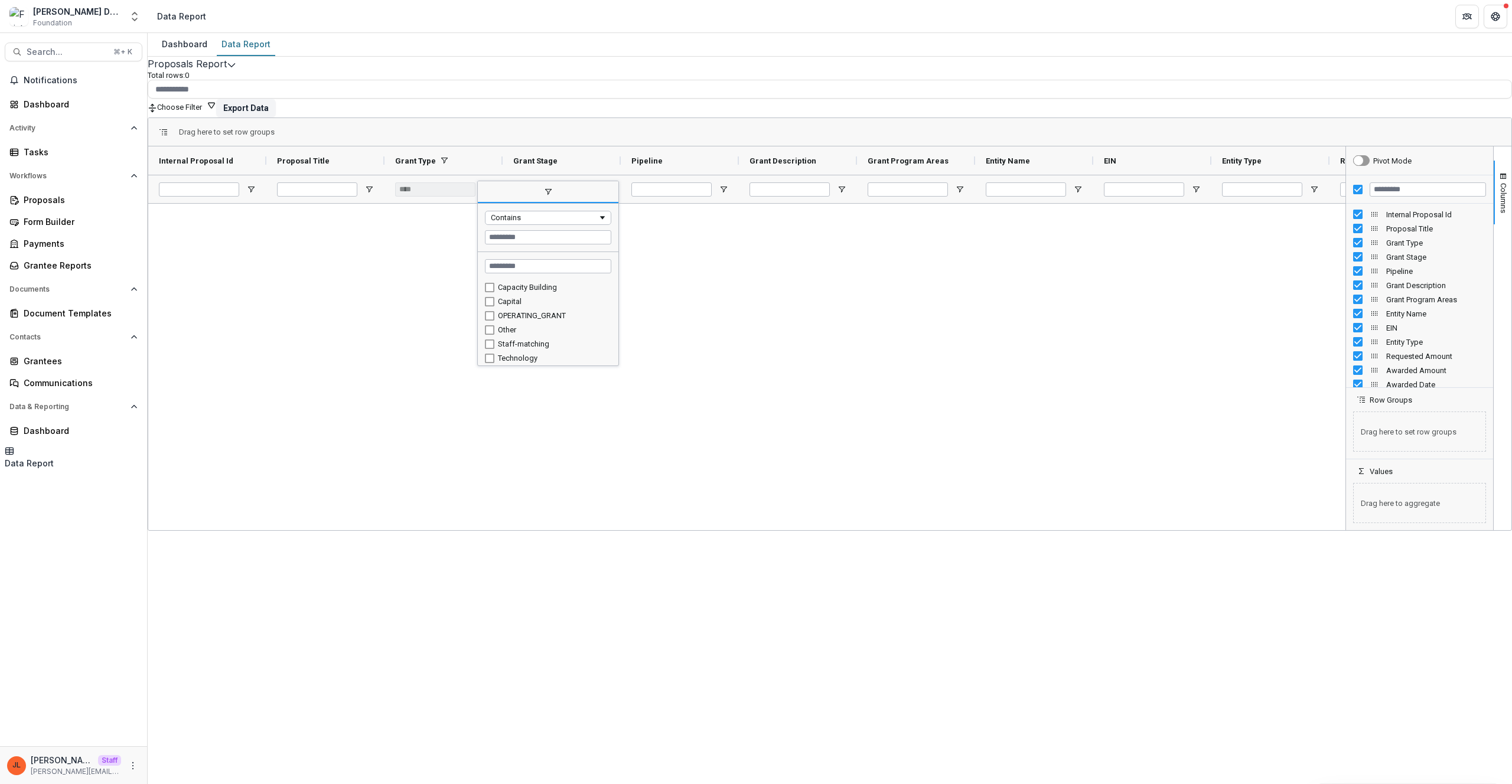
scroll to position [32, 0]
type input "**********"
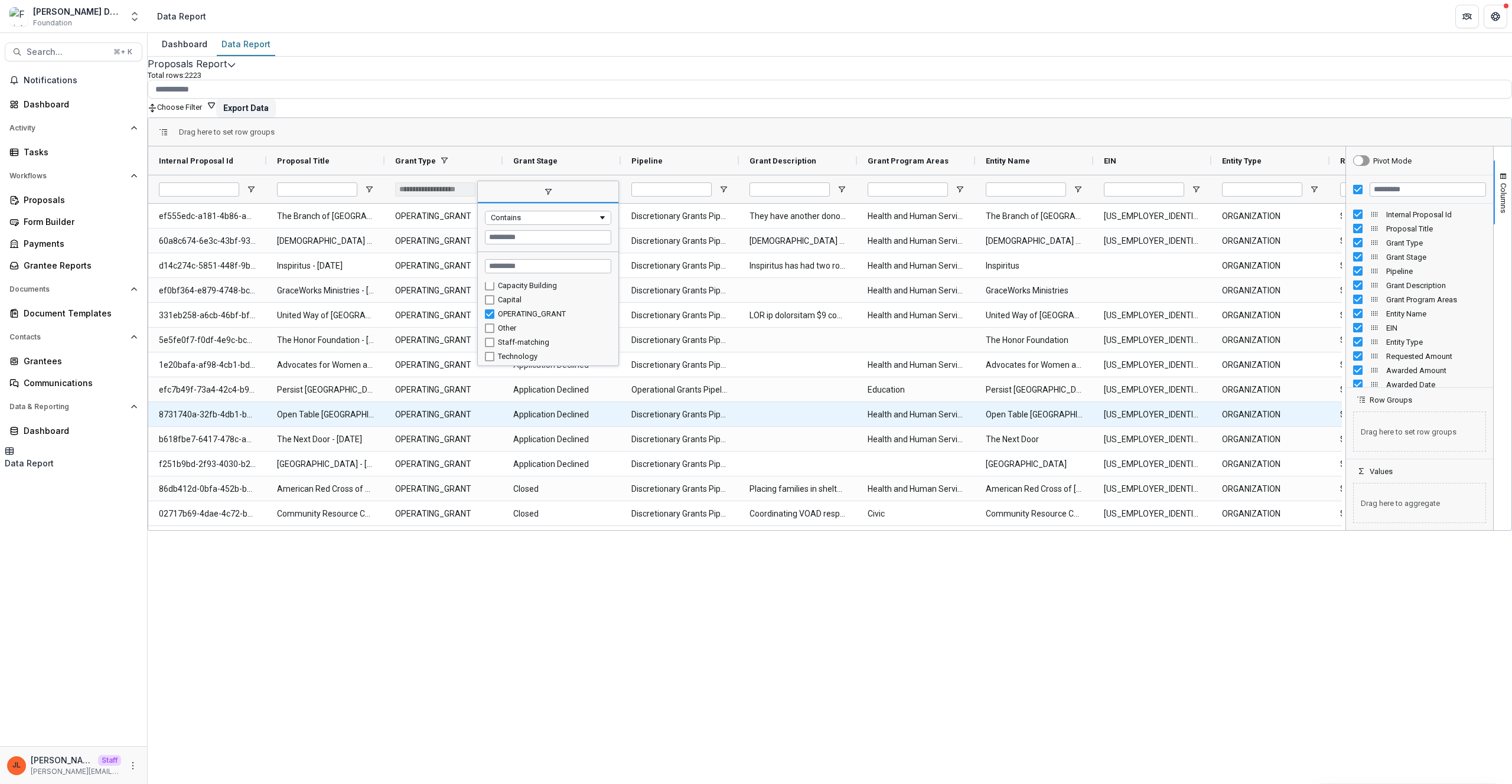
click at [420, 430] on Type-980 "OPERATING_GRANT" at bounding box center [443, 439] width 97 height 24
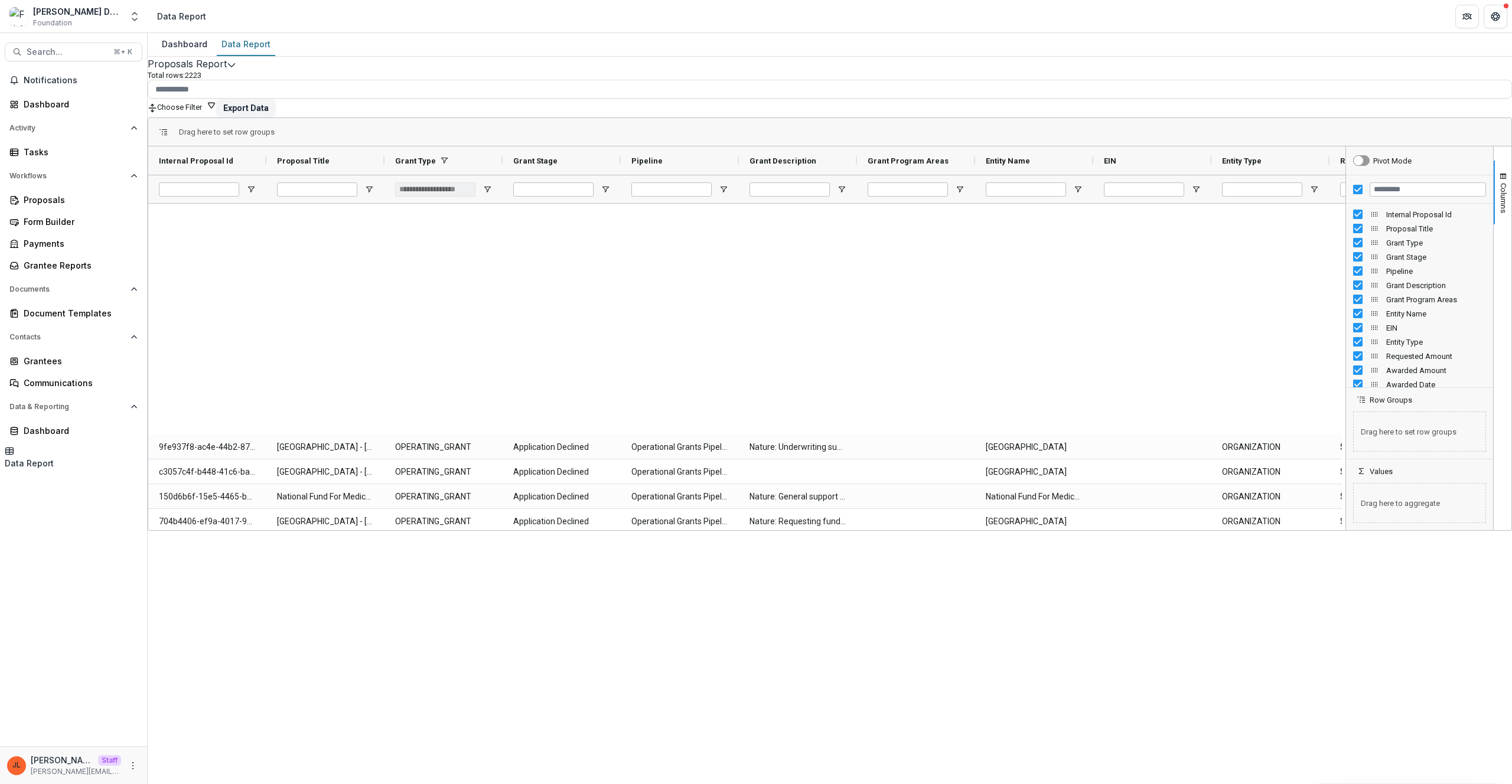
scroll to position [4911, 0]
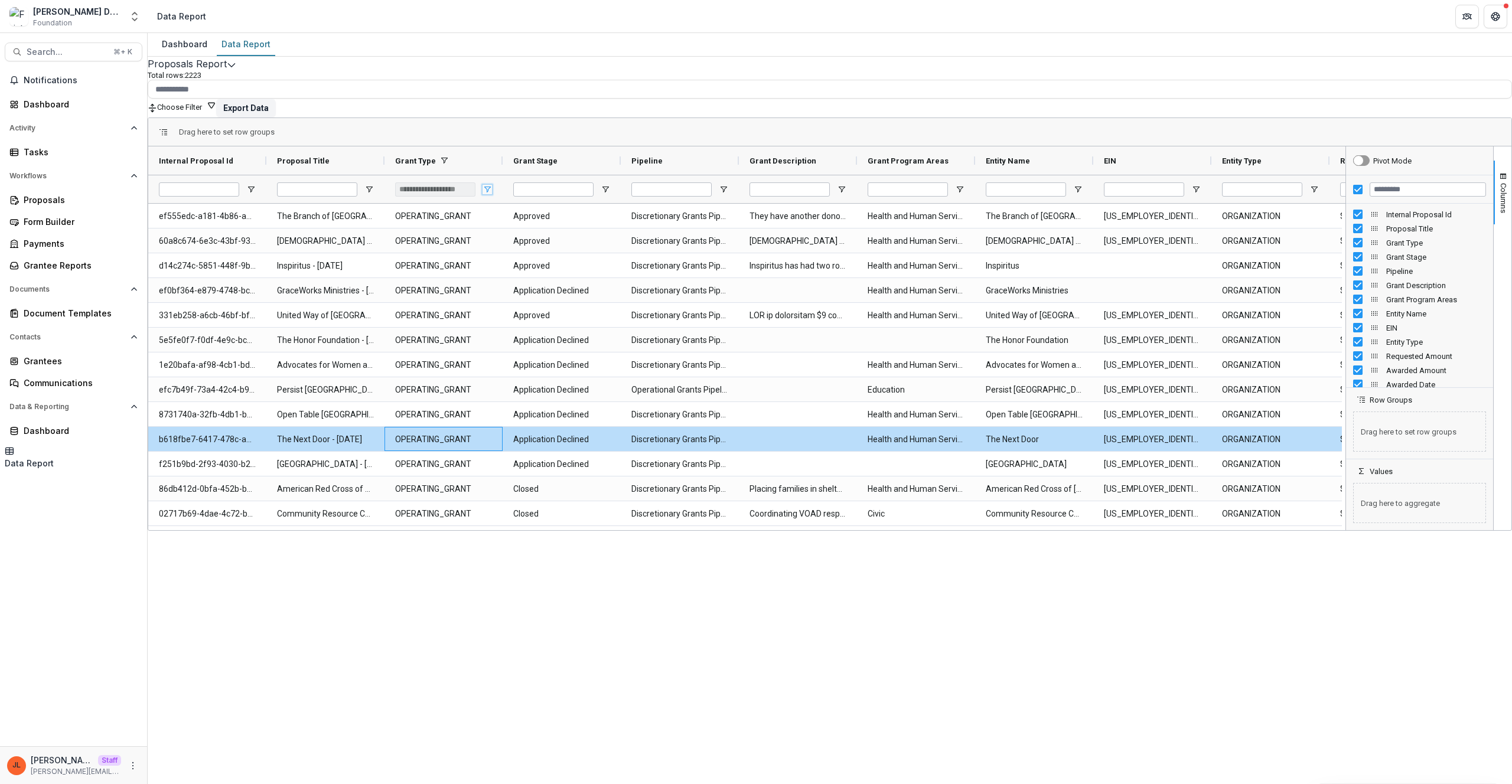
click at [492, 186] on span "Open Filter Menu" at bounding box center [487, 190] width 9 height 9
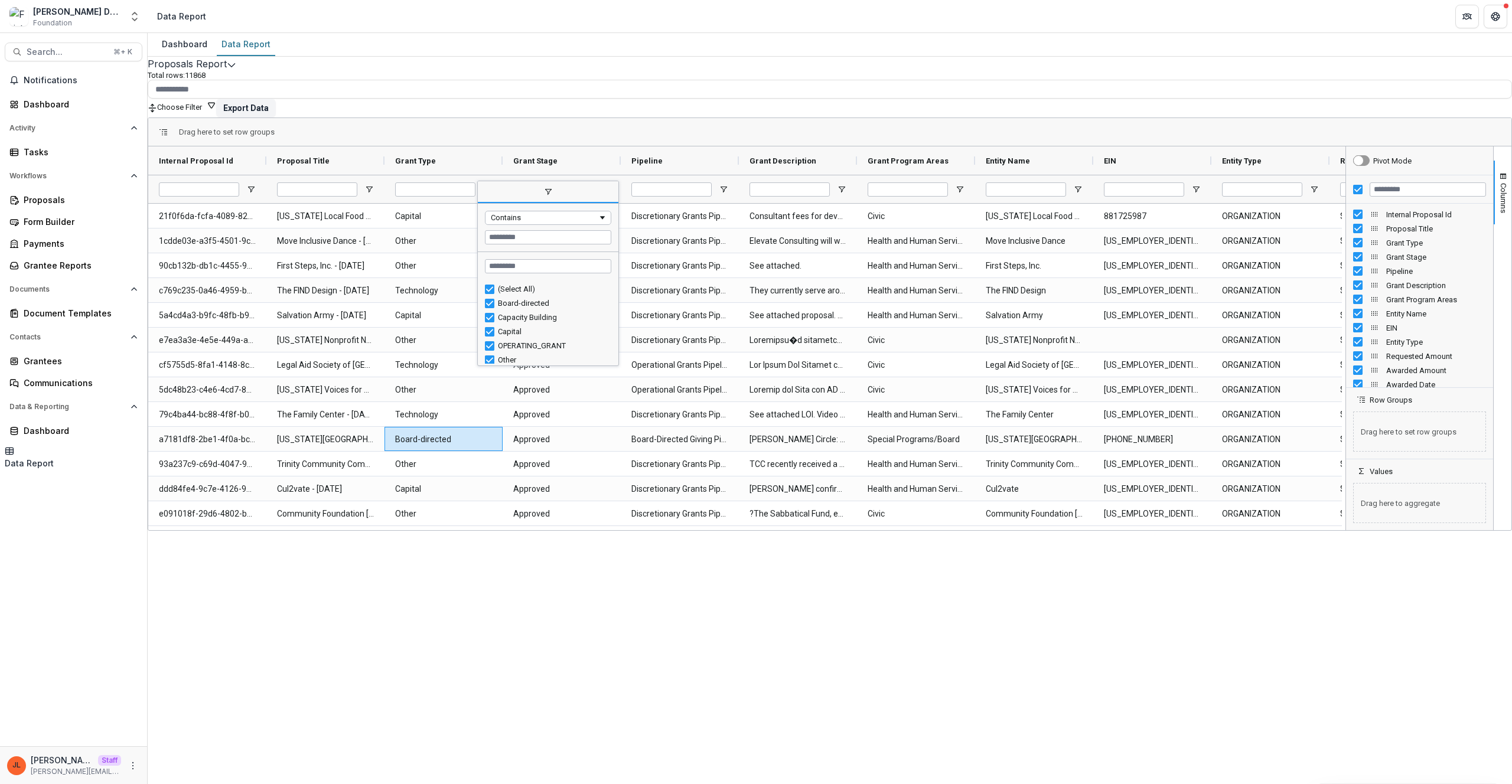
click at [604, 584] on div "Dashboard Data Report Proposals Report Total rows: 11868 Choose Filter Personal…" at bounding box center [830, 409] width 1364 height 751
click at [964, 190] on span "Open Filter Menu" at bounding box center [960, 190] width 9 height 9
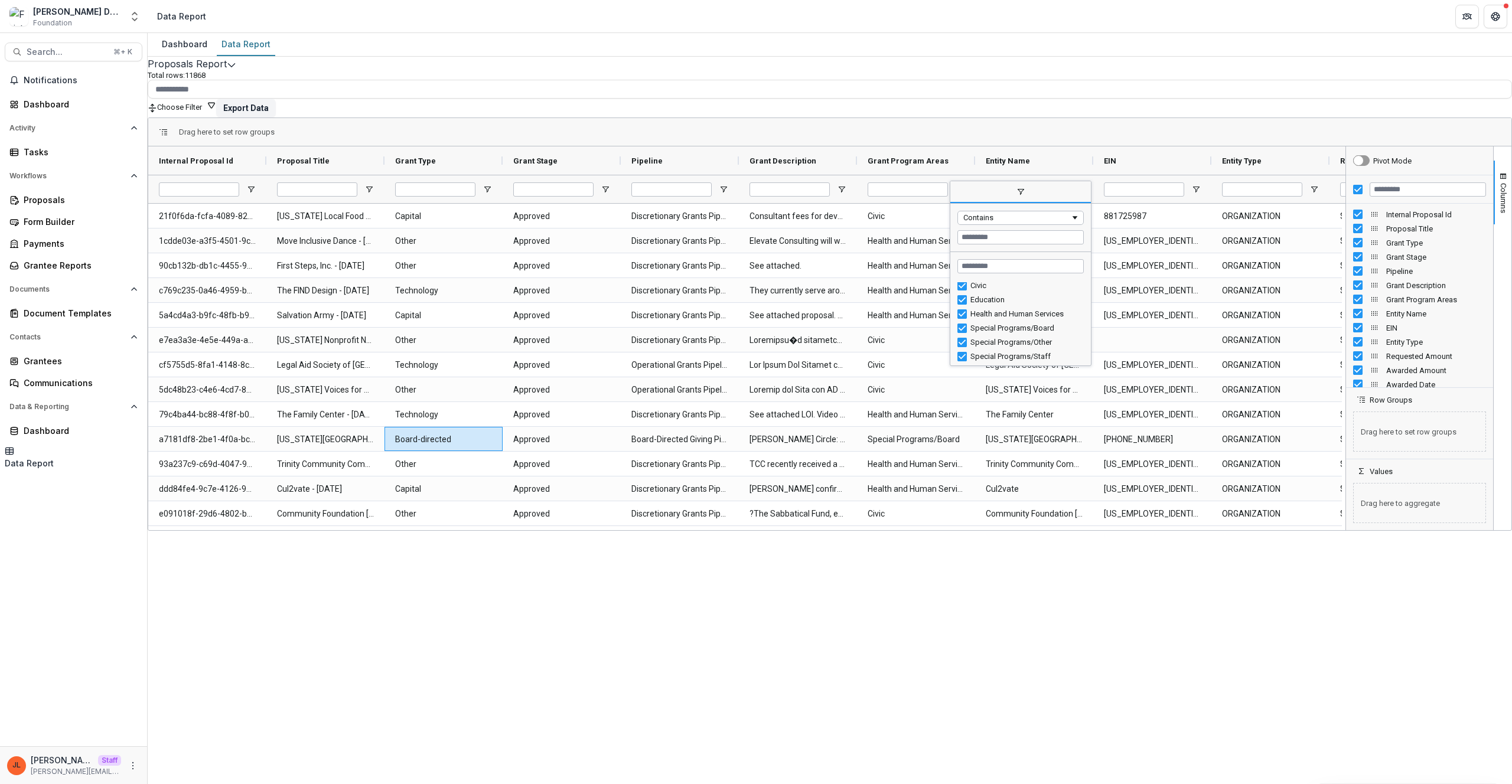
click at [963, 574] on div "Dashboard Data Report Proposals Report Total rows: 11868 Choose Filter Personal…" at bounding box center [830, 409] width 1364 height 751
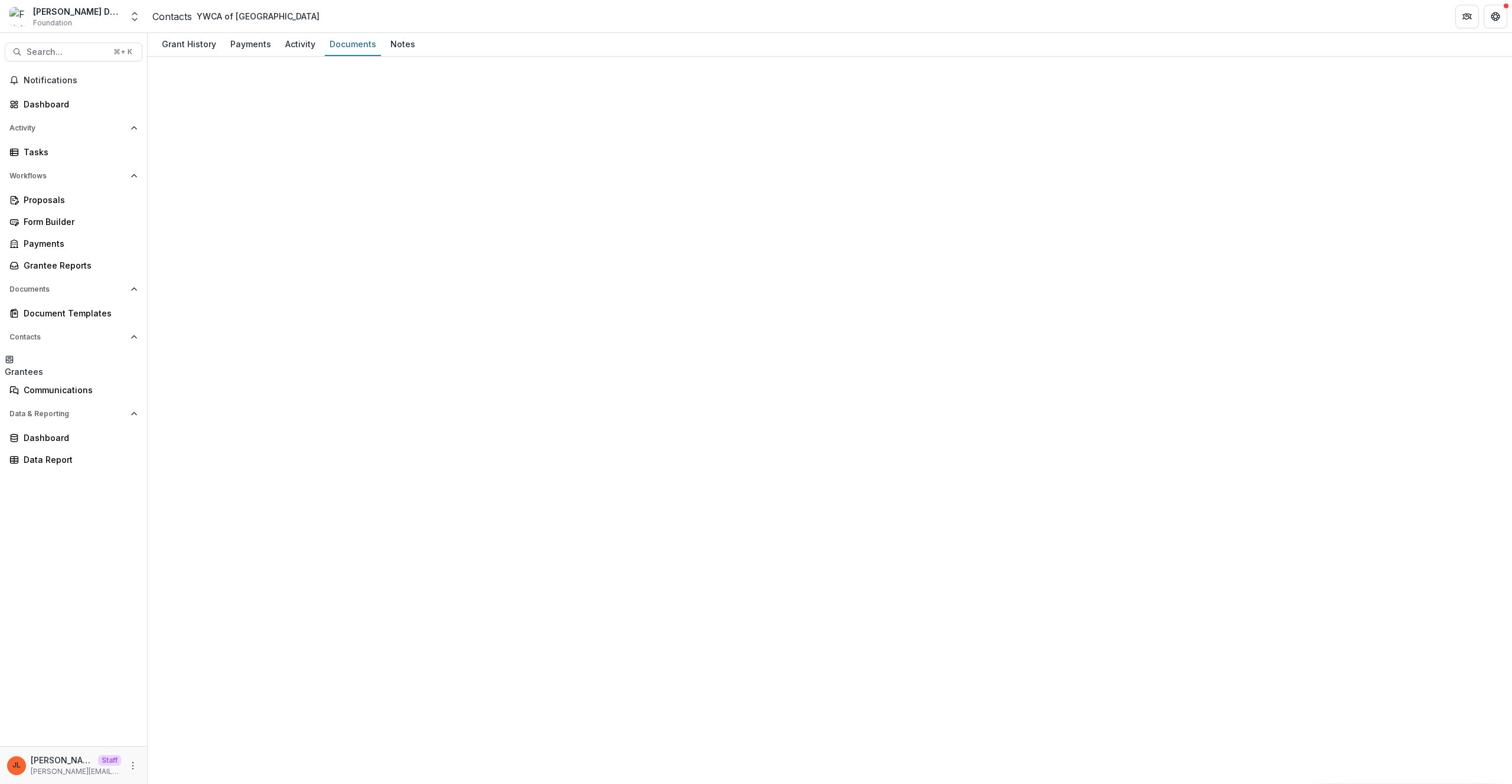
click at [43, 366] on div "Grantees" at bounding box center [24, 371] width 38 height 12
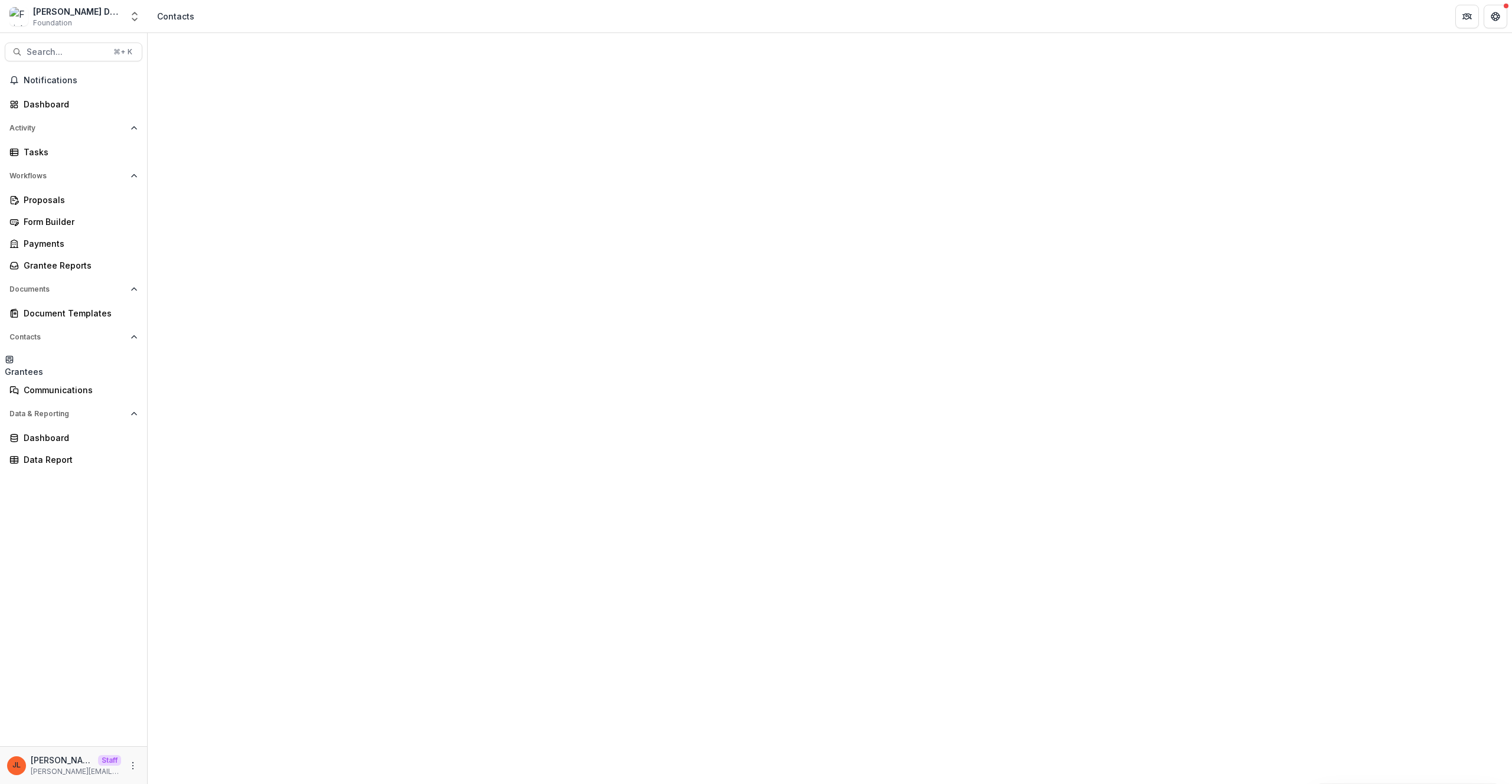
click at [250, 187] on hr at bounding box center [250, 187] width 144 height 1
click at [255, 173] on input at bounding box center [226, 180] width 95 height 14
type input "**********"
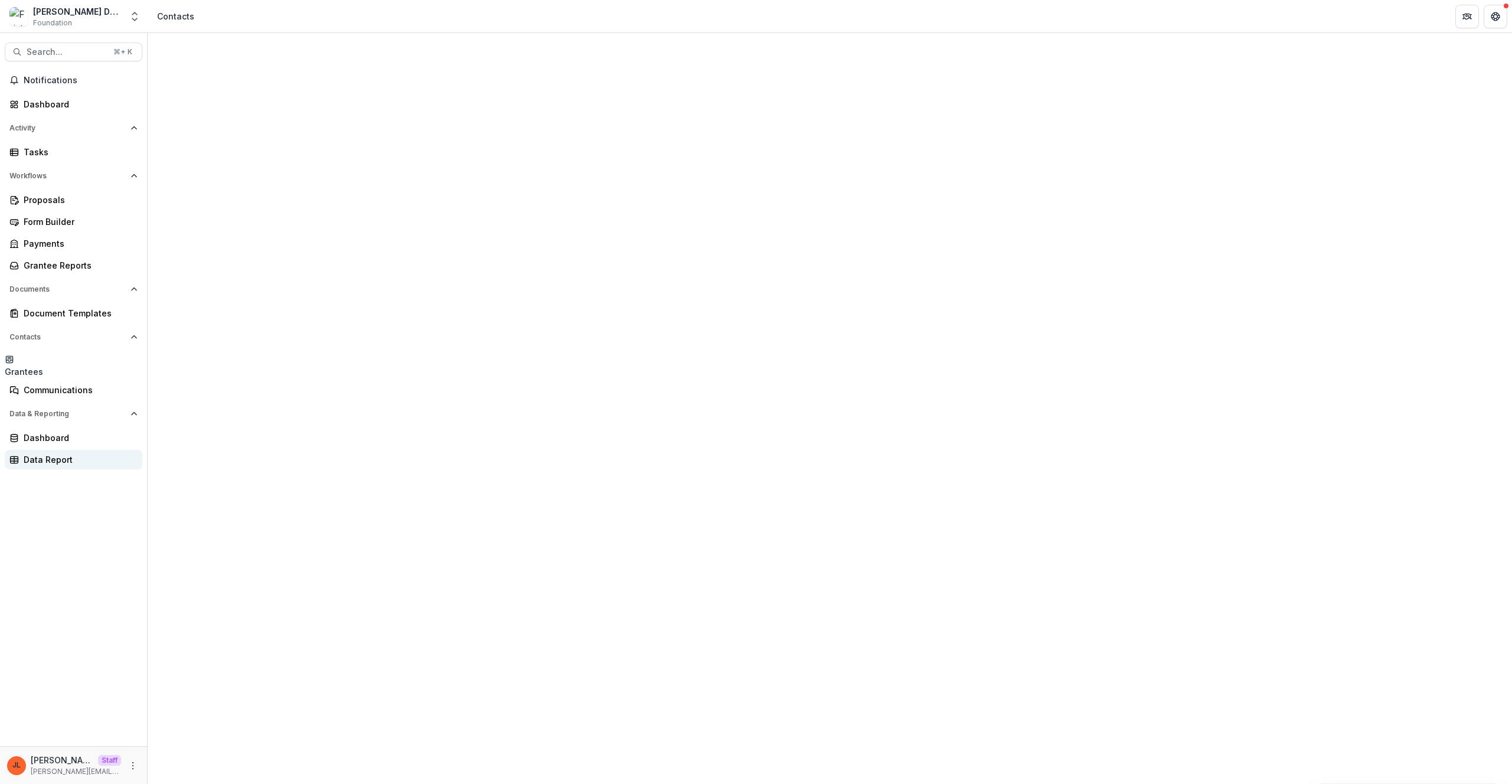
click at [46, 453] on div "Data Report" at bounding box center [78, 459] width 109 height 12
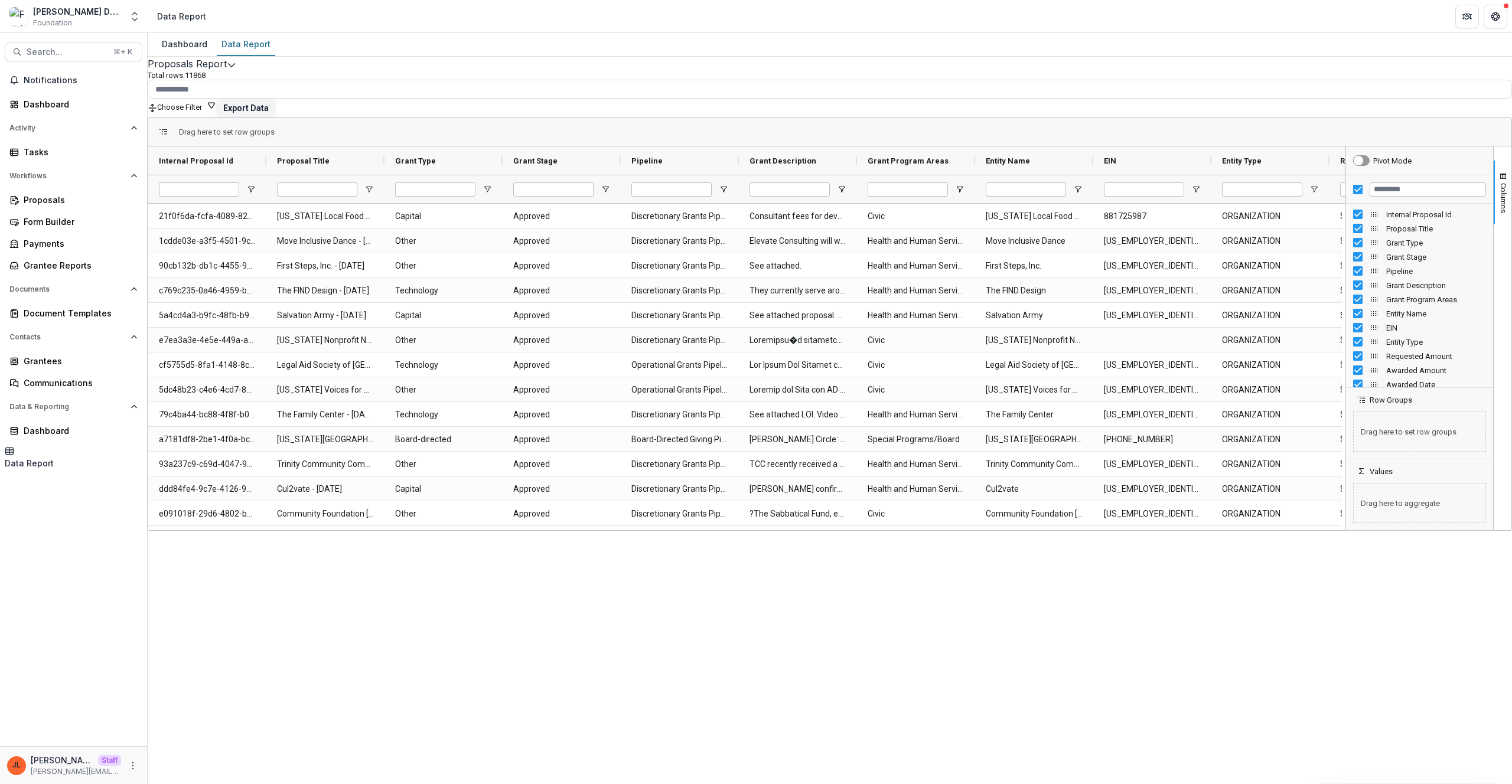
click at [1470, 757] on div "Dashboard Data Report Proposals Report Total rows: 11868 Choose Filter Personal…" at bounding box center [830, 409] width 1364 height 751
click at [334, 196] on input "Proposal Title Filter Input" at bounding box center [317, 190] width 80 height 14
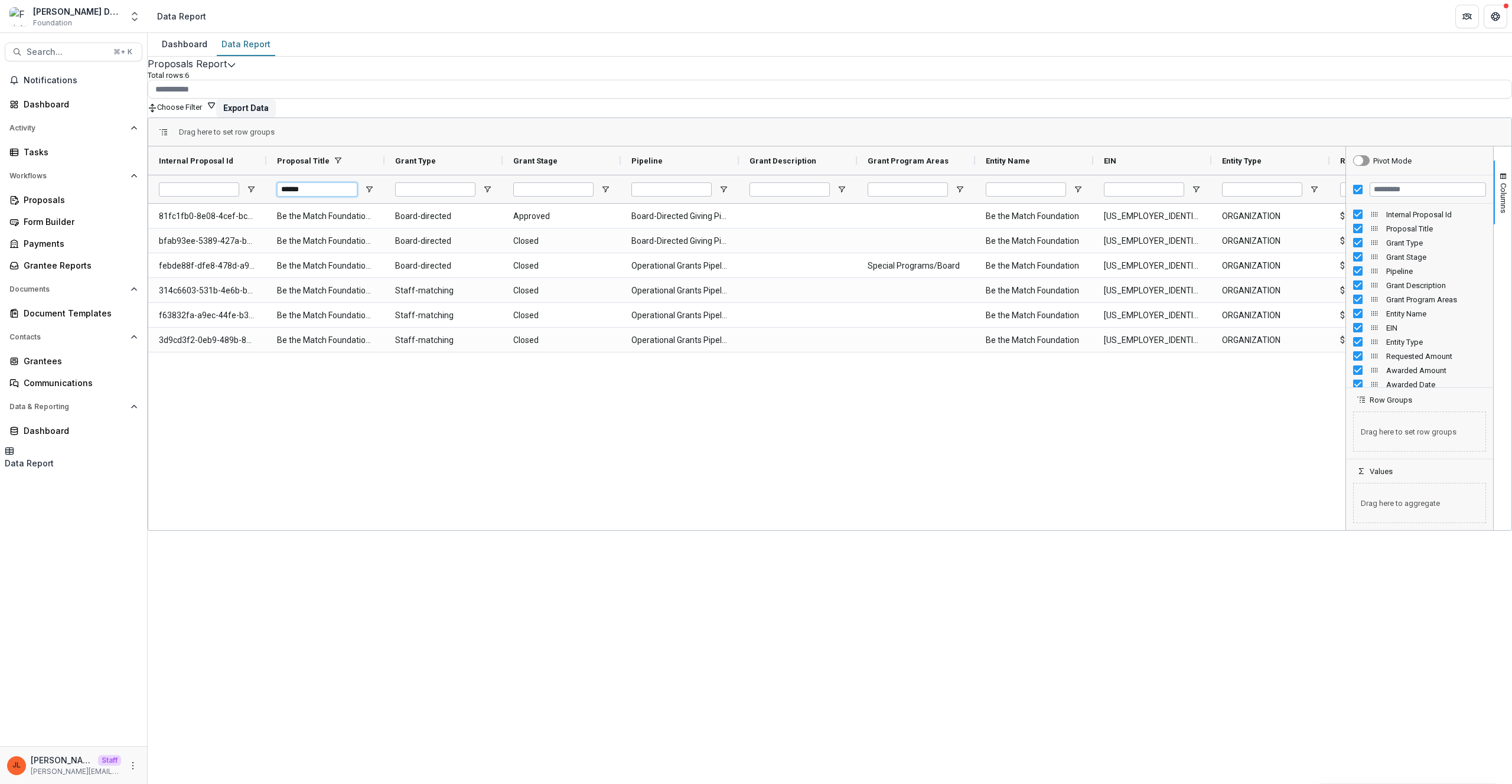
type input "******"
click at [660, 484] on div "81fc1fb0-8e08-4cef-bc30-86a29fd1a298 Be the Match Foundation - 2024-12-16 Board…" at bounding box center [747, 365] width 1197 height 323
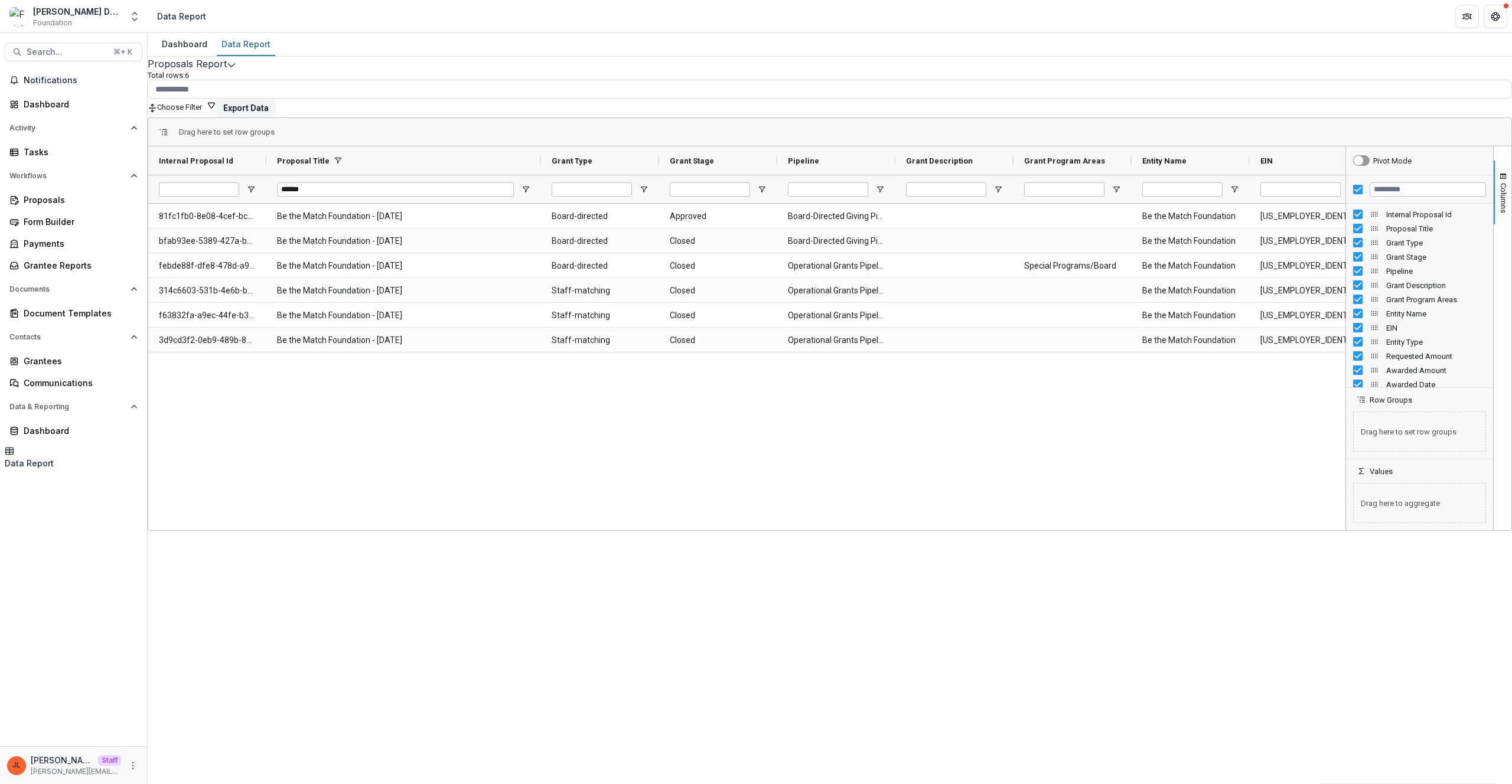
drag, startPoint x: 395, startPoint y: 166, endPoint x: 552, endPoint y: 181, distance: 157.7
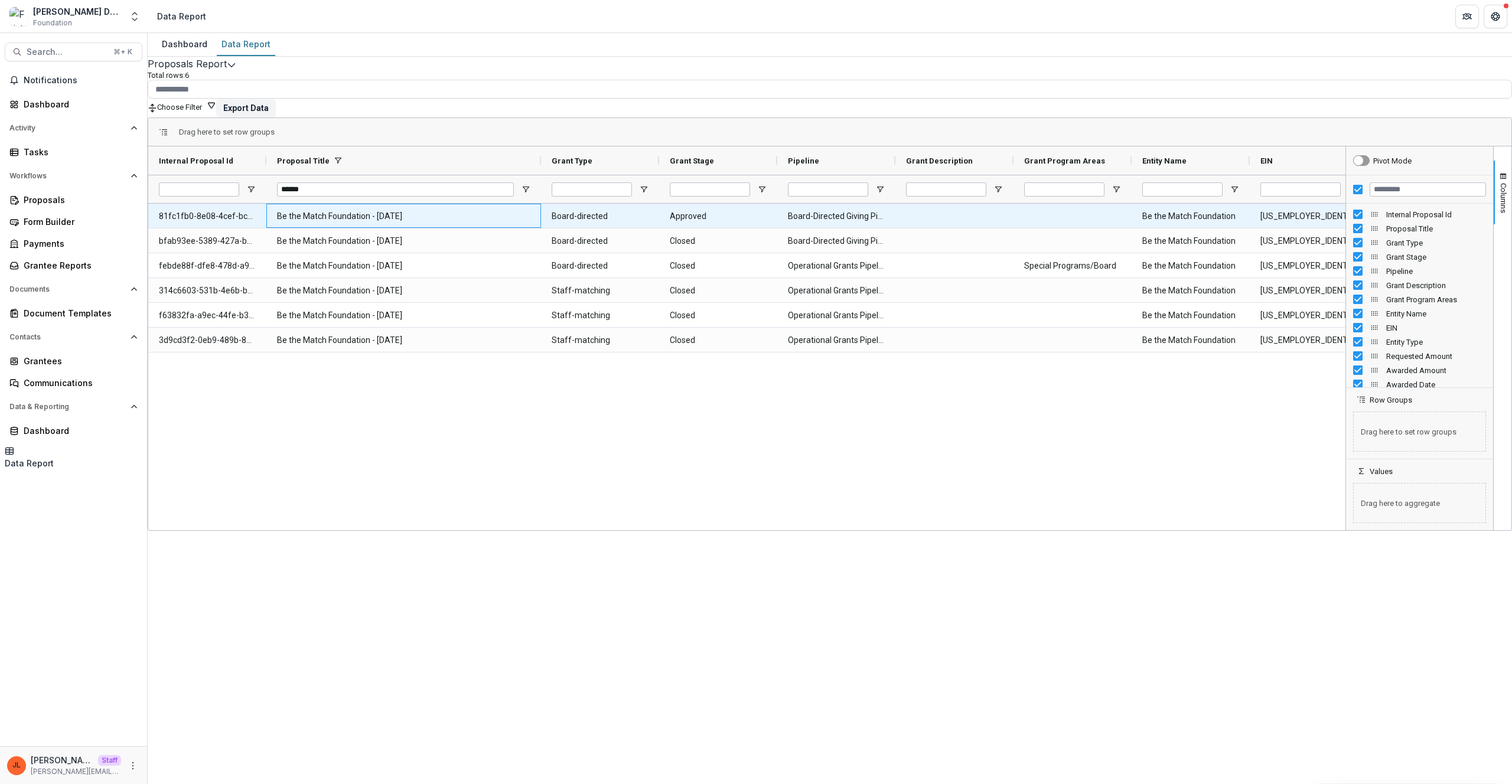
drag, startPoint x: 455, startPoint y: 222, endPoint x: 281, endPoint y: 215, distance: 174.1
click at [281, 215] on div "Be the Match Foundation - 2024-12-16" at bounding box center [403, 216] width 274 height 24
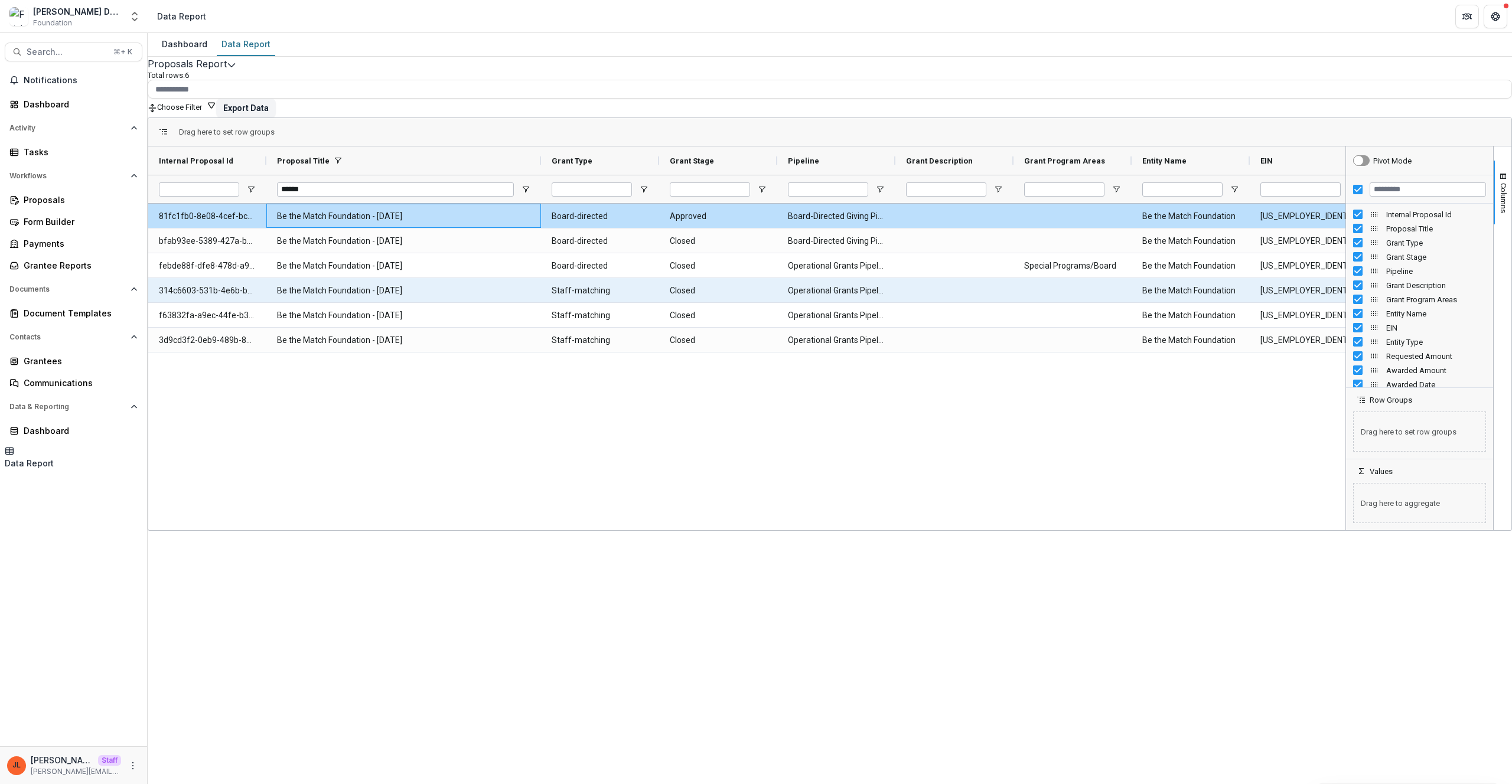
copy Title-9360 "Be the Match Foundation - 2024-12-16"
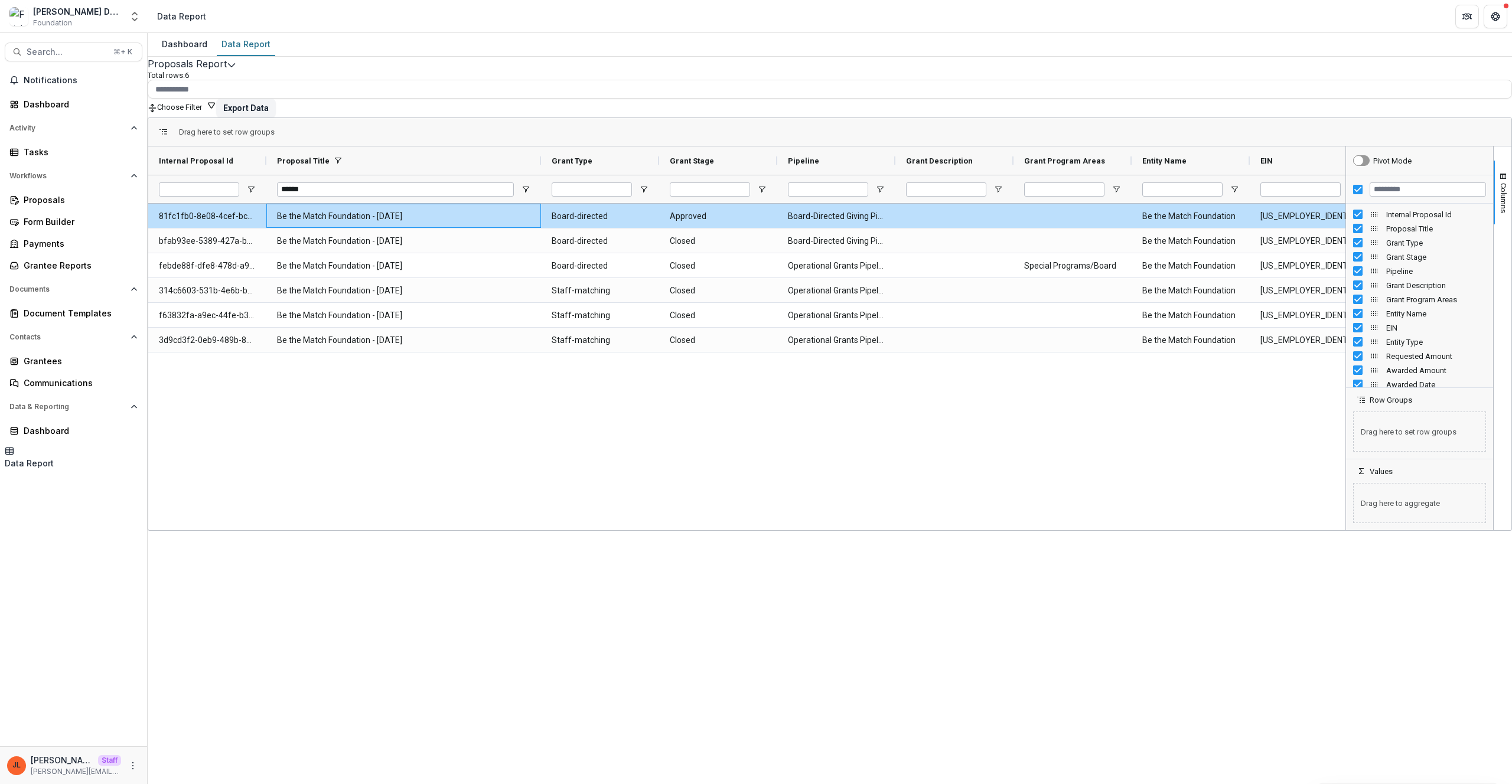
click at [598, 74] on div "Proposals Report Total rows: 6 Choose Filter Personal Filters Team Filters Teme…" at bounding box center [830, 270] width 1364 height 427
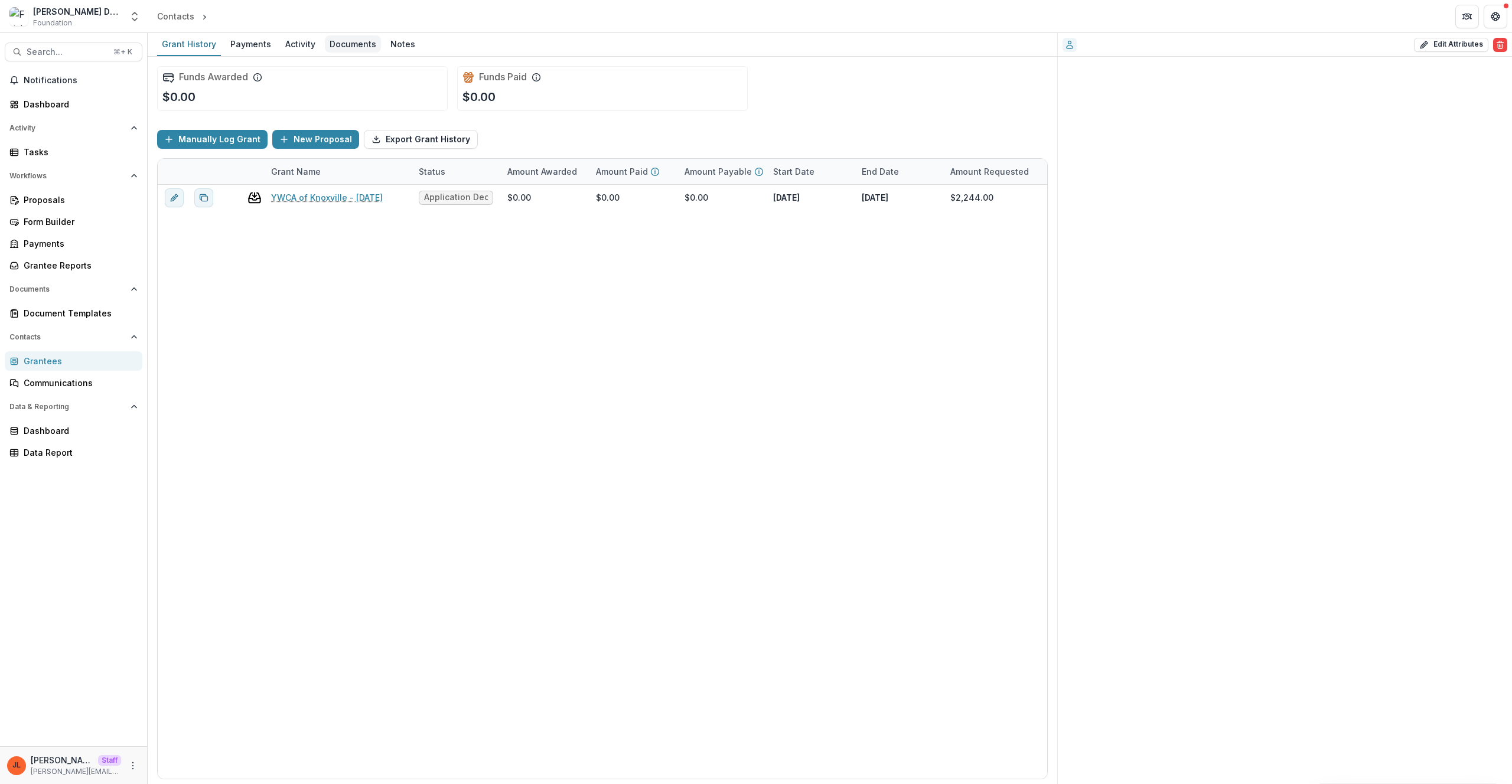
click at [338, 44] on div "Documents" at bounding box center [352, 44] width 56 height 17
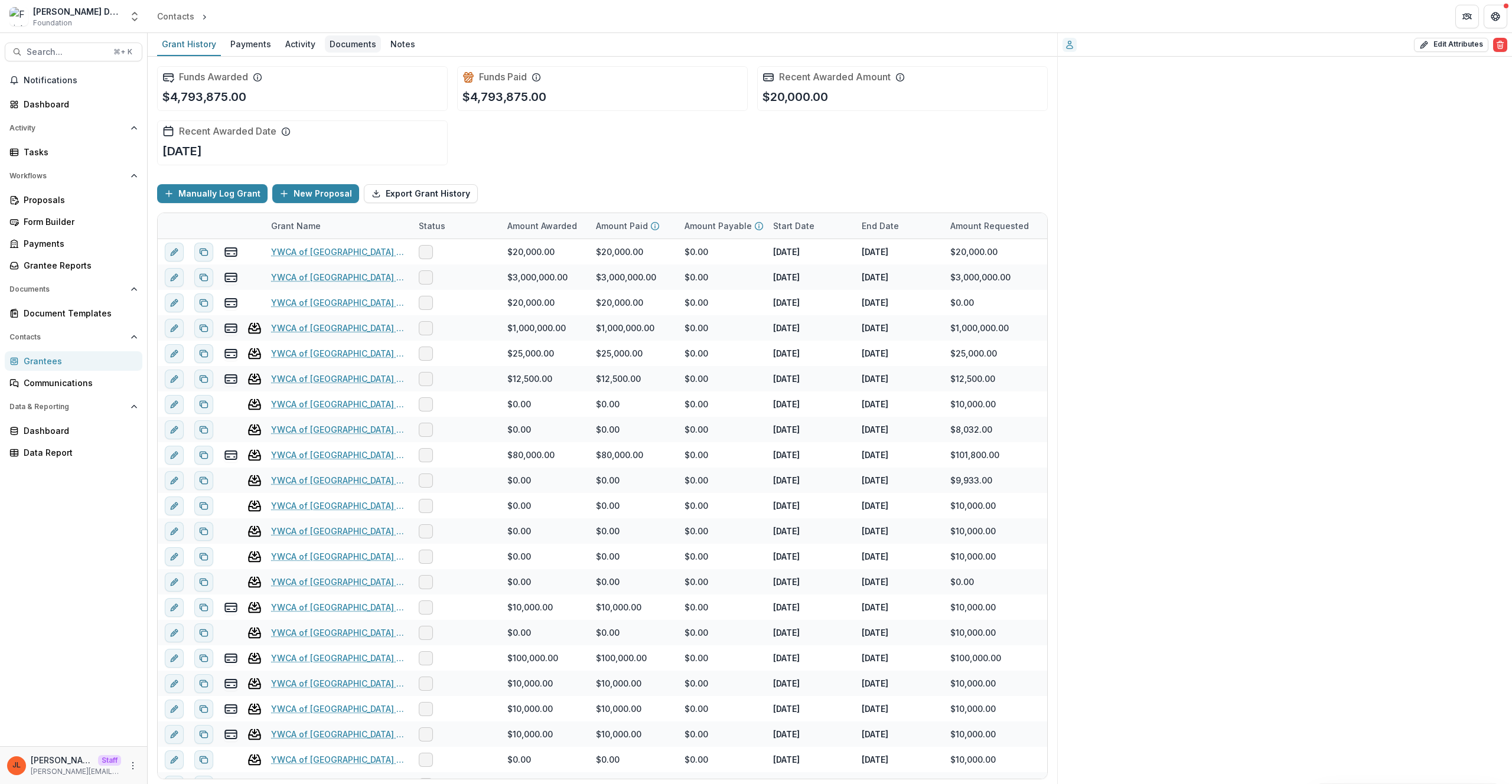
click at [355, 46] on div "Documents" at bounding box center [352, 44] width 56 height 17
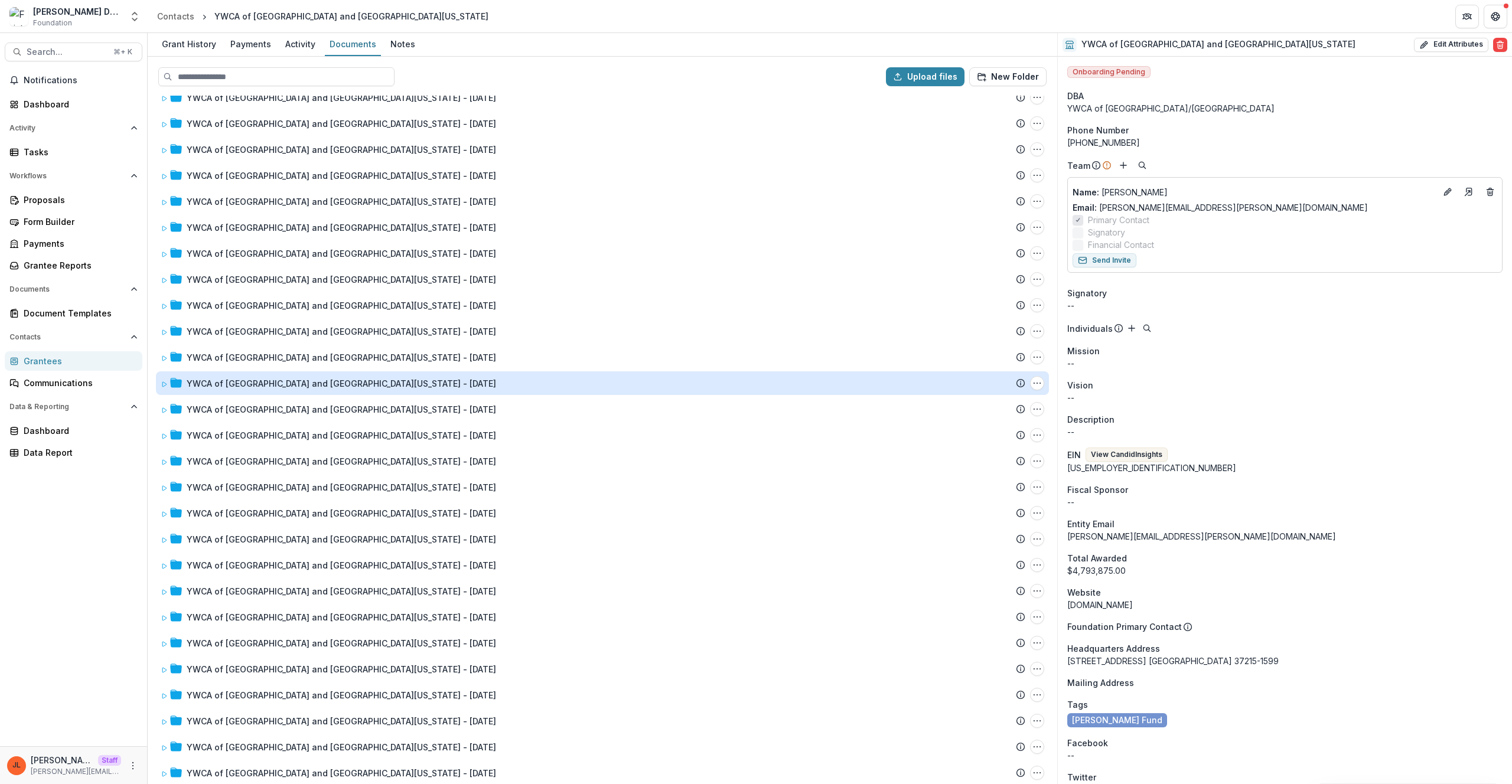
scroll to position [831, 0]
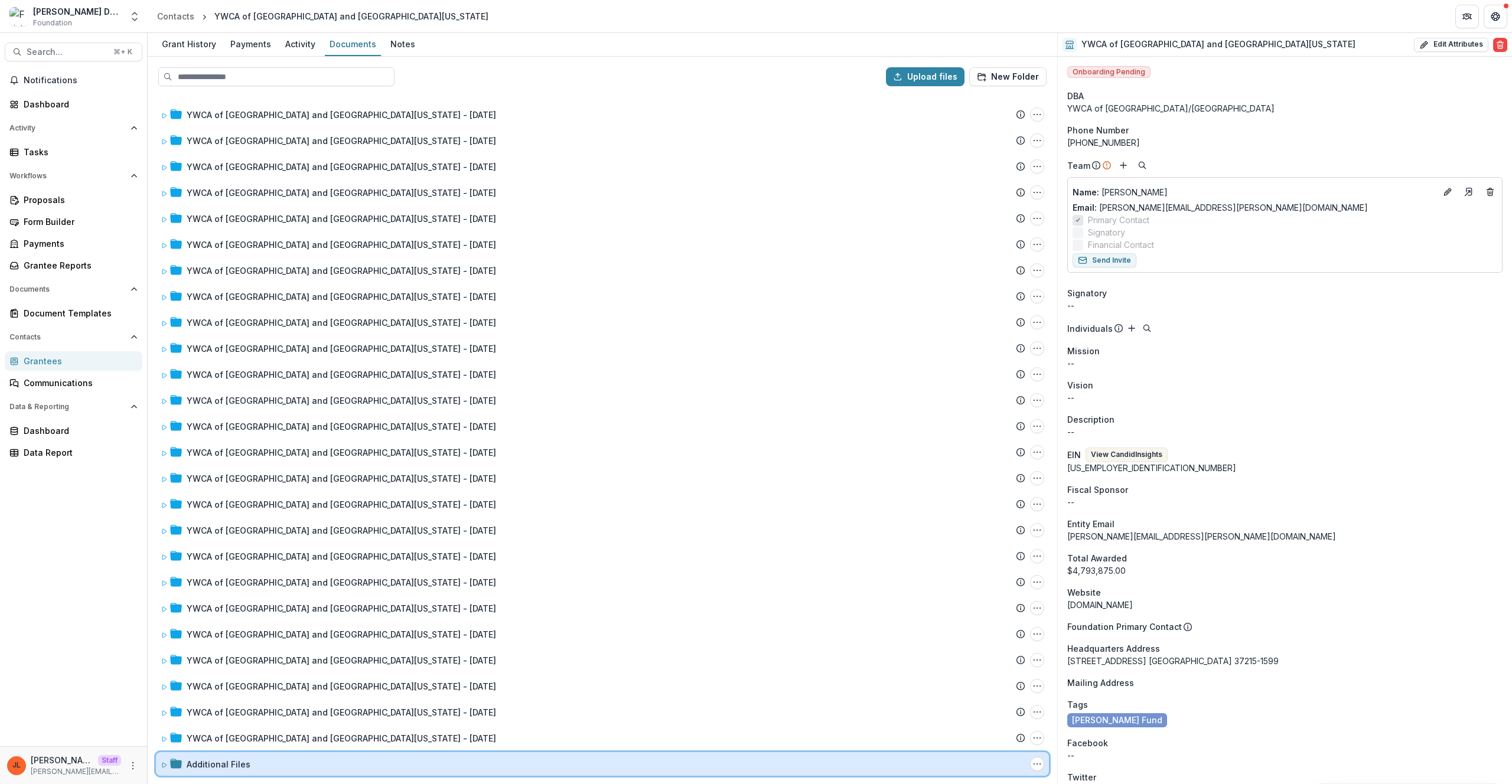
click at [164, 766] on icon at bounding box center [164, 765] width 4 height 5
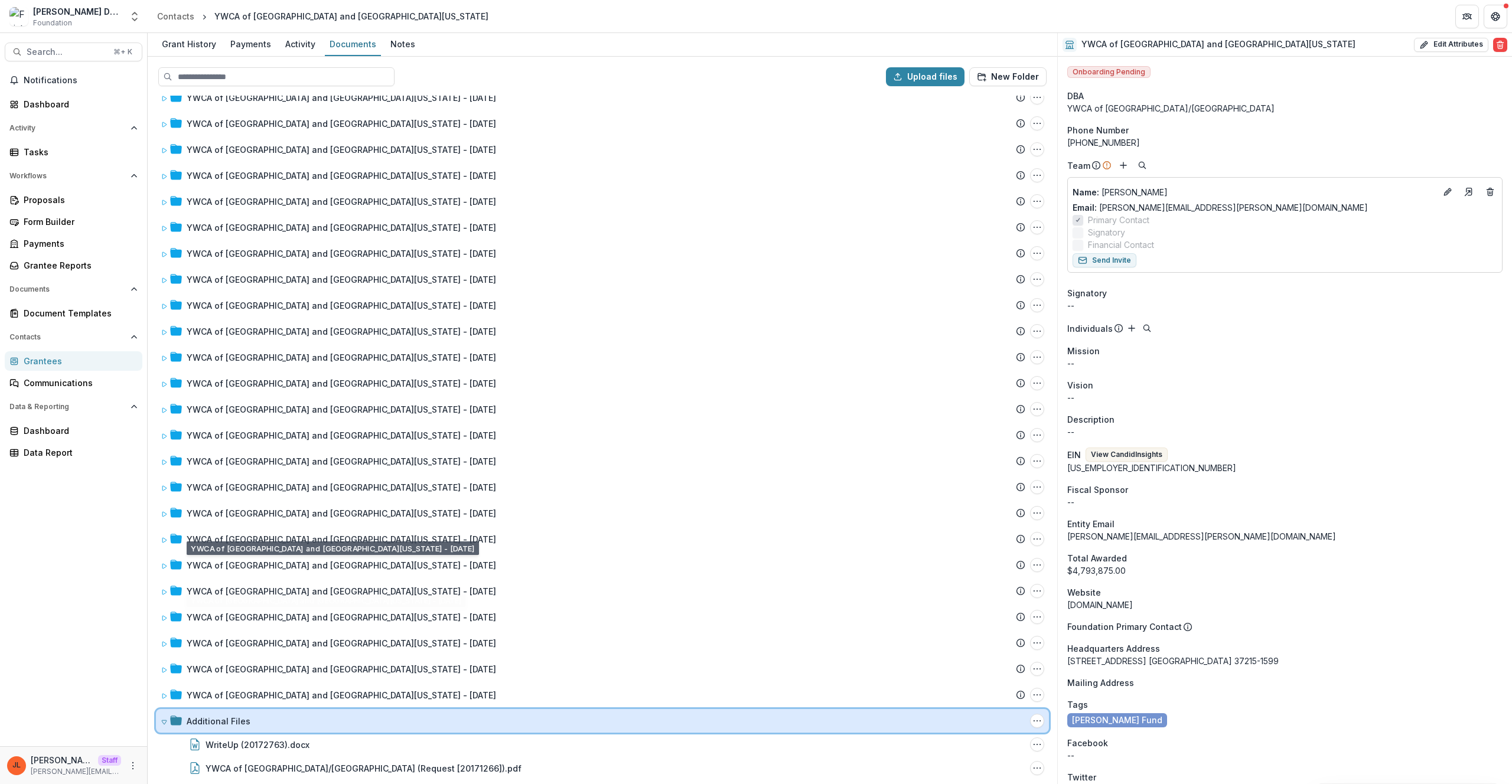
scroll to position [926, 0]
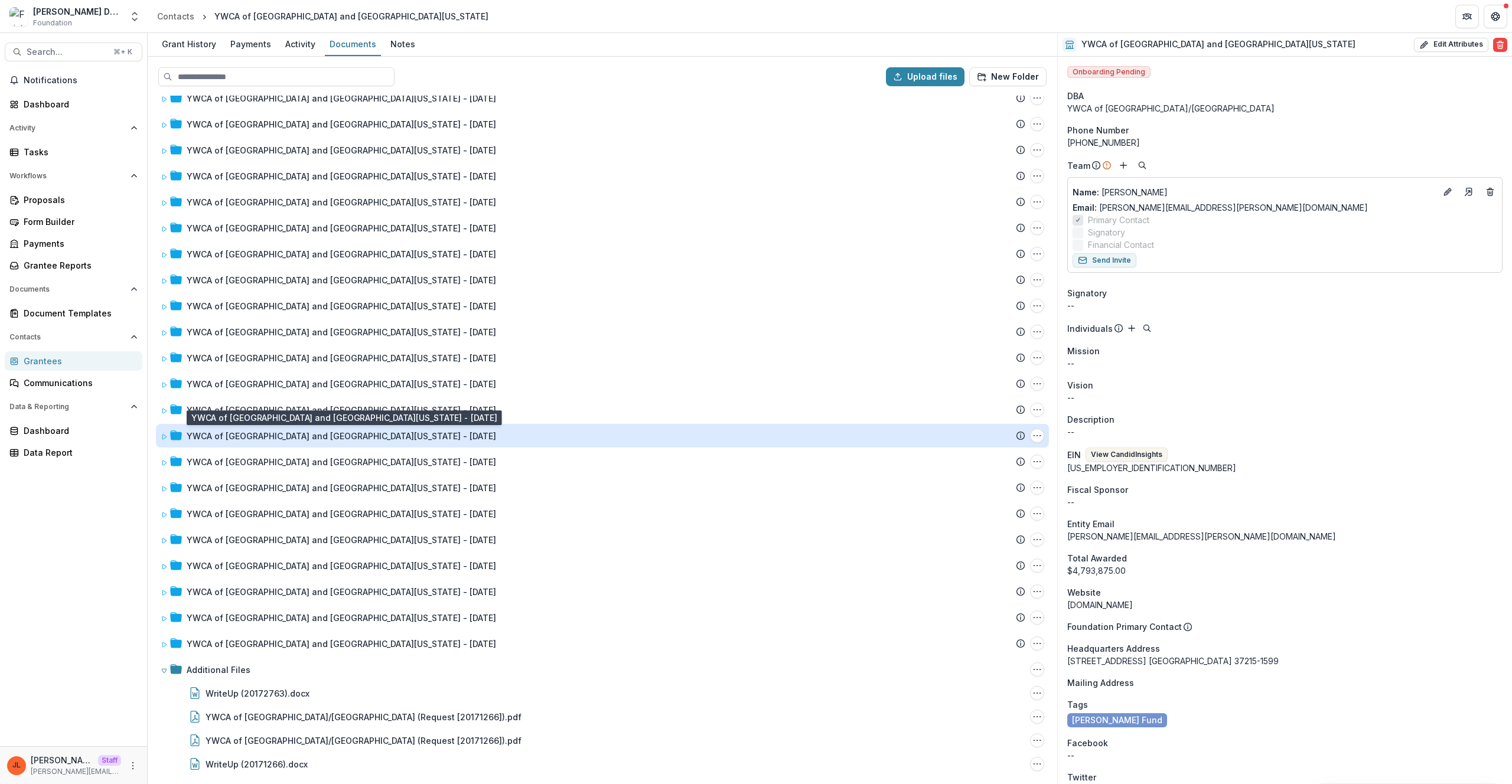
click at [299, 435] on div "YWCA of Nashville and Middle Tennessee - 1995-12-21" at bounding box center [341, 436] width 309 height 12
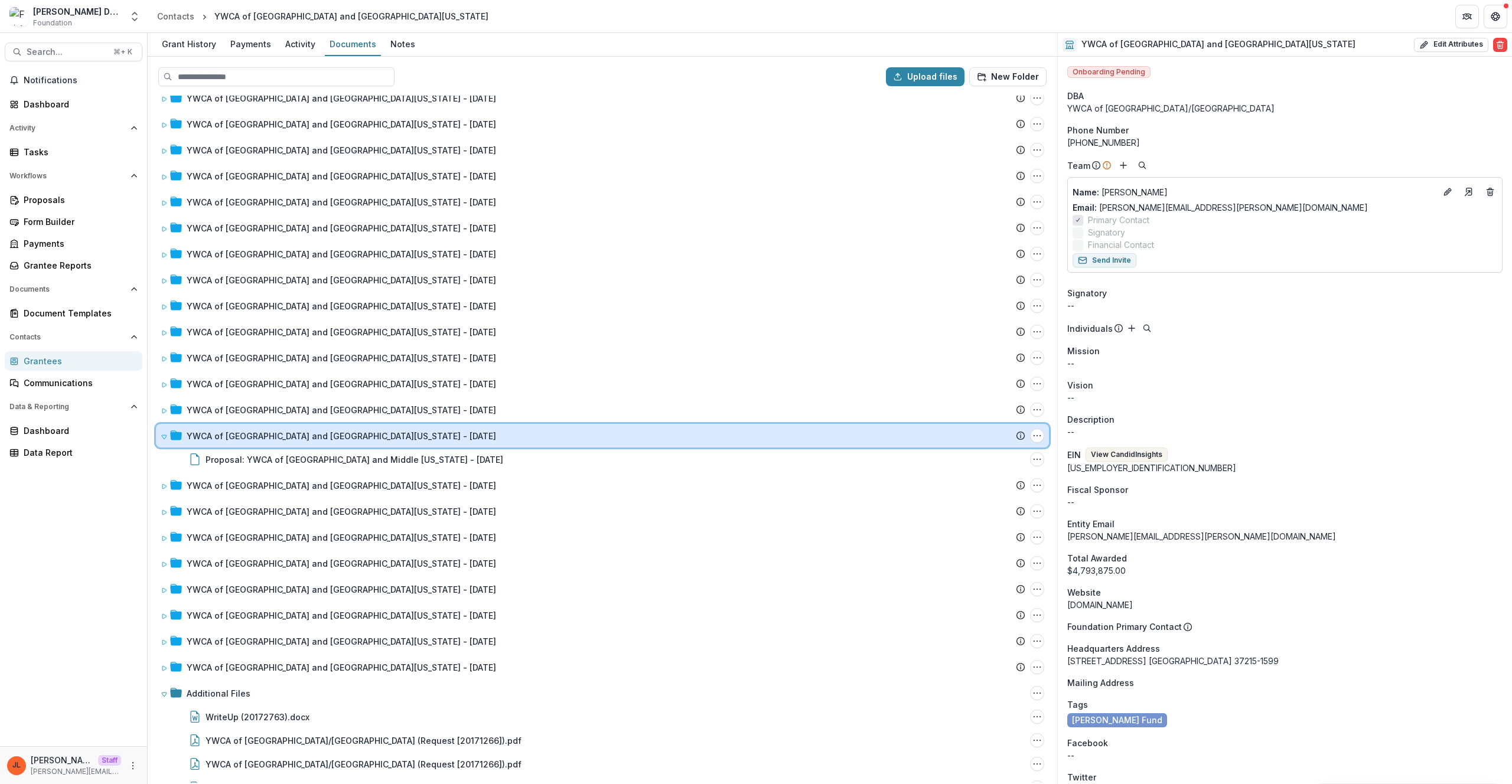
click at [332, 445] on div "YWCA of Nashville and Middle Tennessee - 1995-12-21 Submission Temelio Proposal…" at bounding box center [603, 436] width 893 height 24
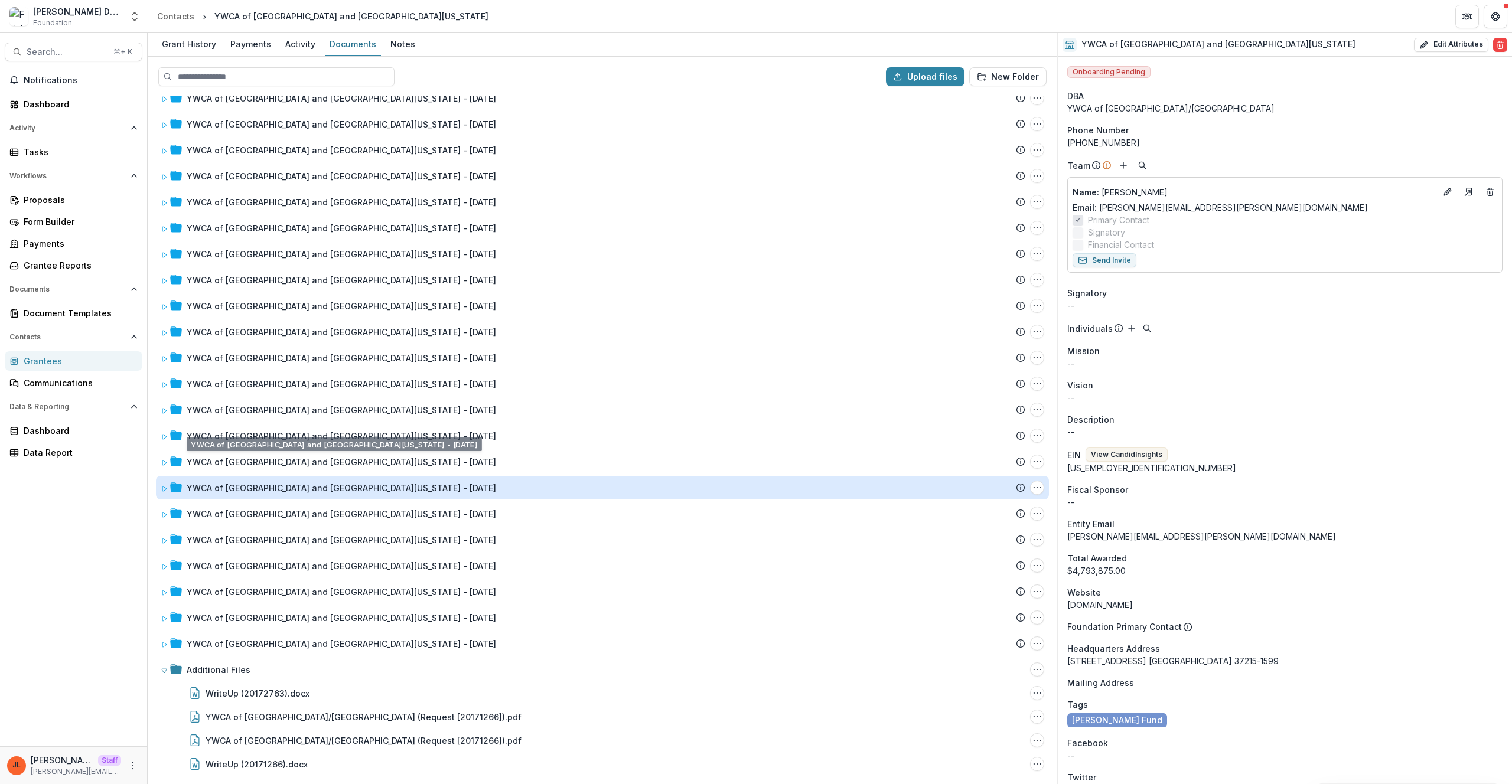
click at [341, 483] on div "YWCA of Nashville and Middle Tennessee - 1995-05-25" at bounding box center [341, 488] width 309 height 12
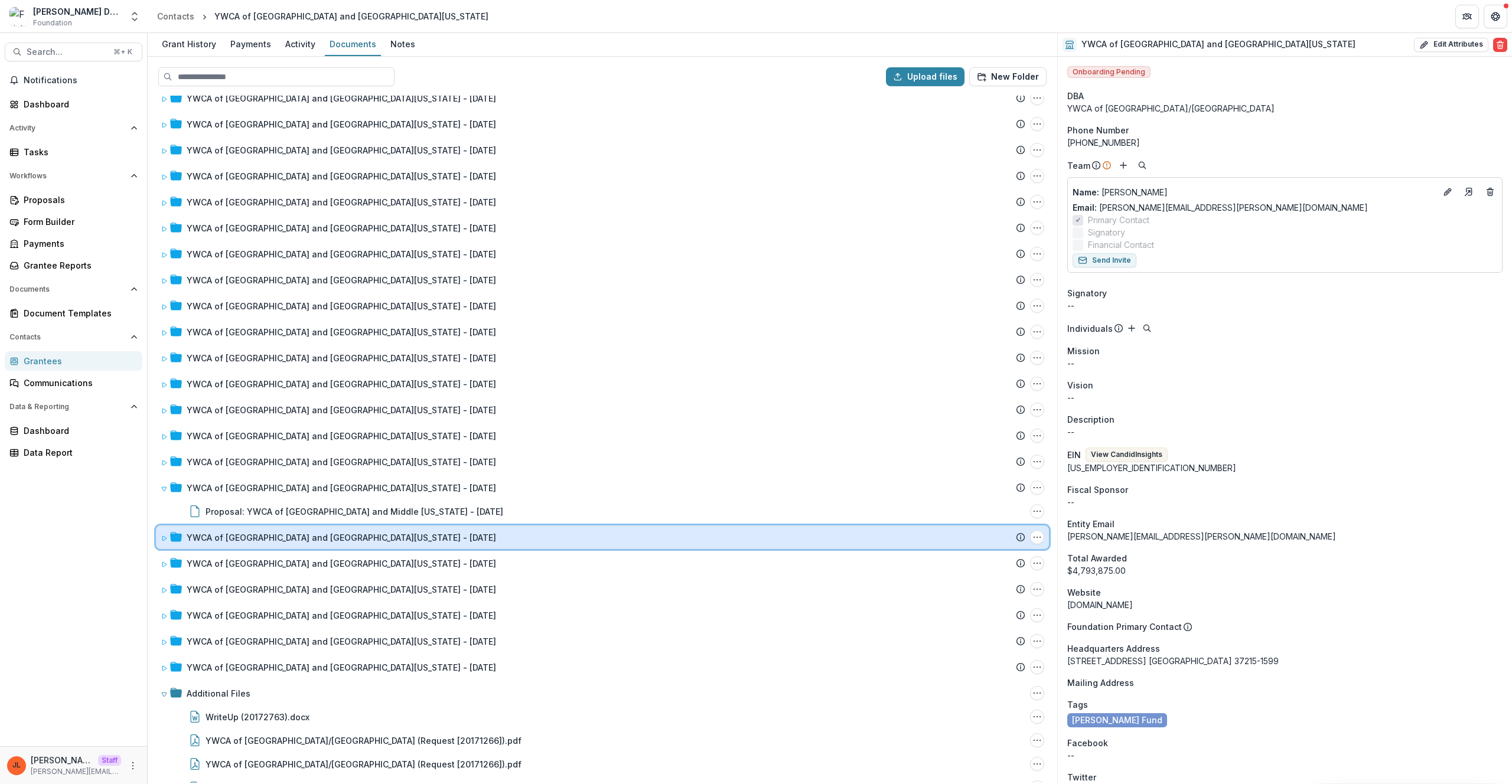
click at [360, 544] on div "YWCA of Nashville and Middle Tennessee - 1995-02-17 Submission Temelio Proposal…" at bounding box center [603, 537] width 893 height 24
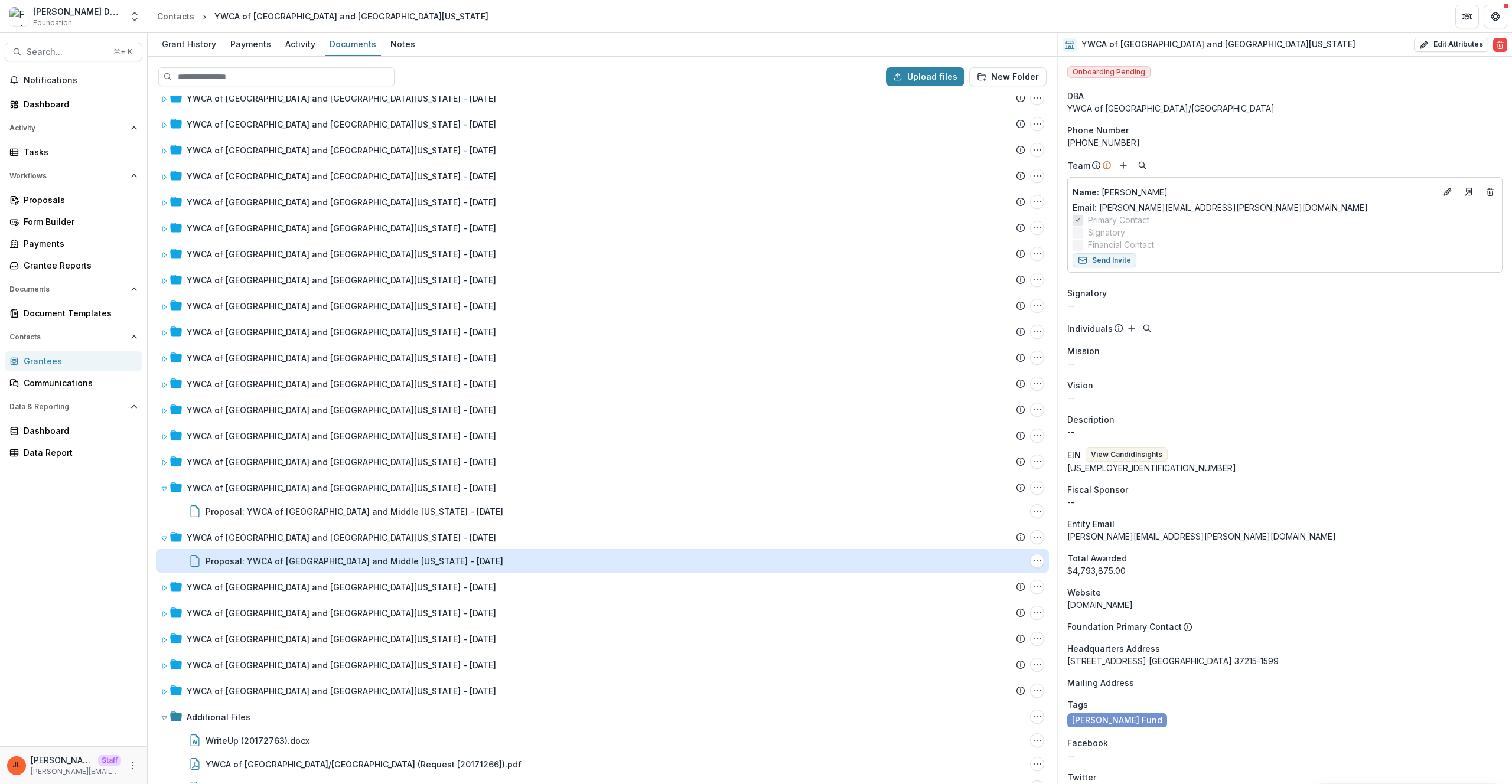
scroll to position [0, 0]
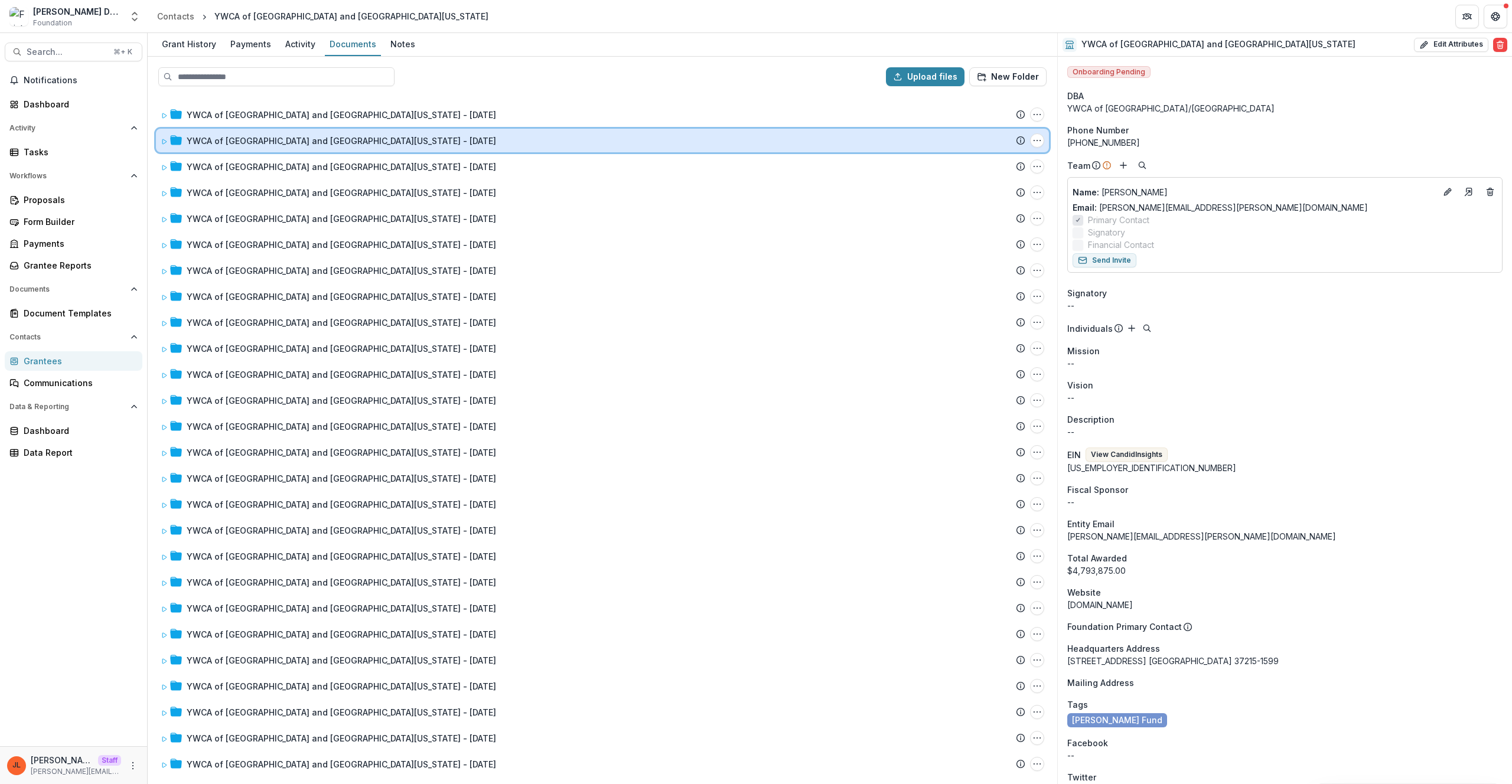
click at [167, 147] on span at bounding box center [164, 141] width 7 height 12
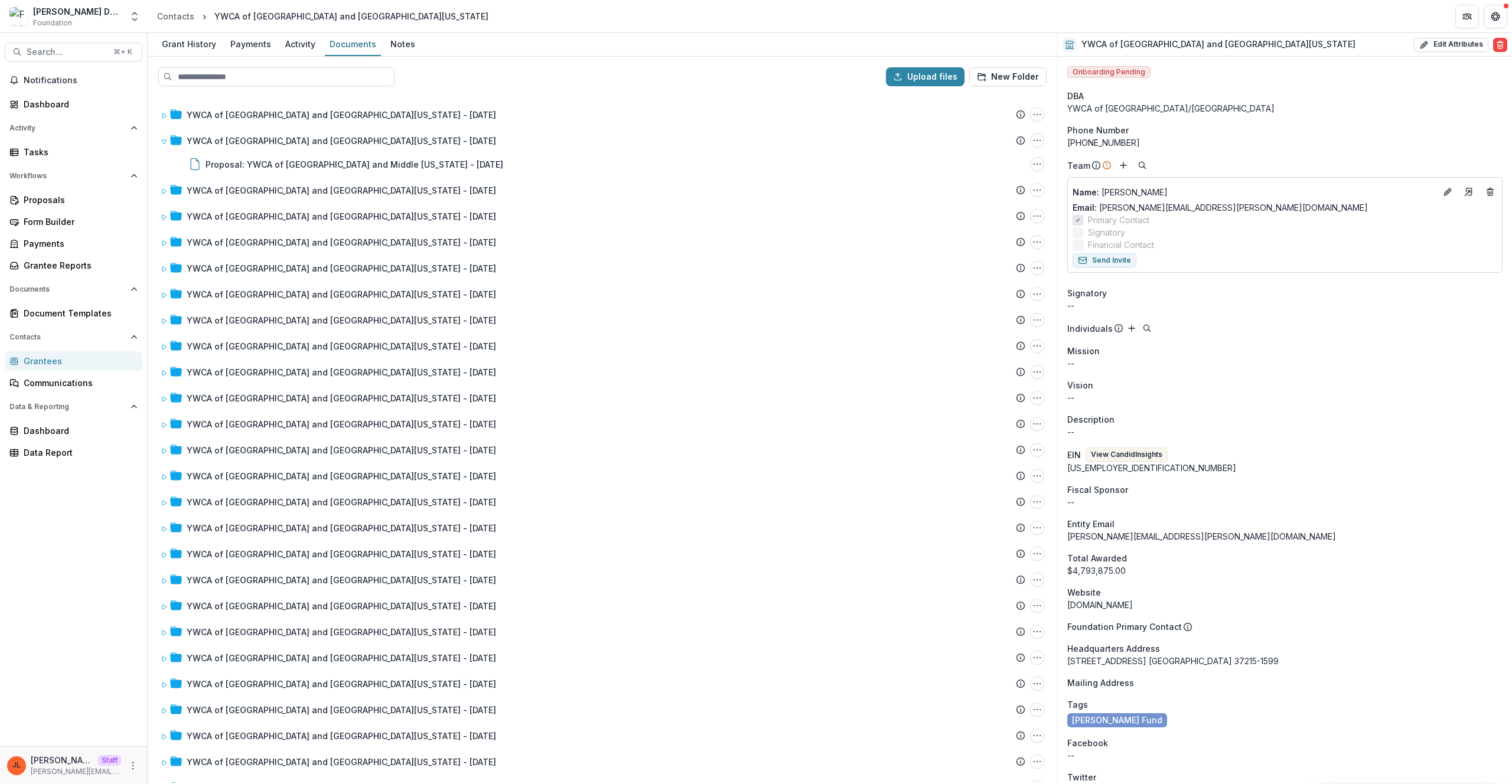
click at [530, 92] on div "Upload files New Folder" at bounding box center [603, 77] width 907 height 38
click at [530, 90] on div "Upload files New Folder" at bounding box center [603, 77] width 907 height 38
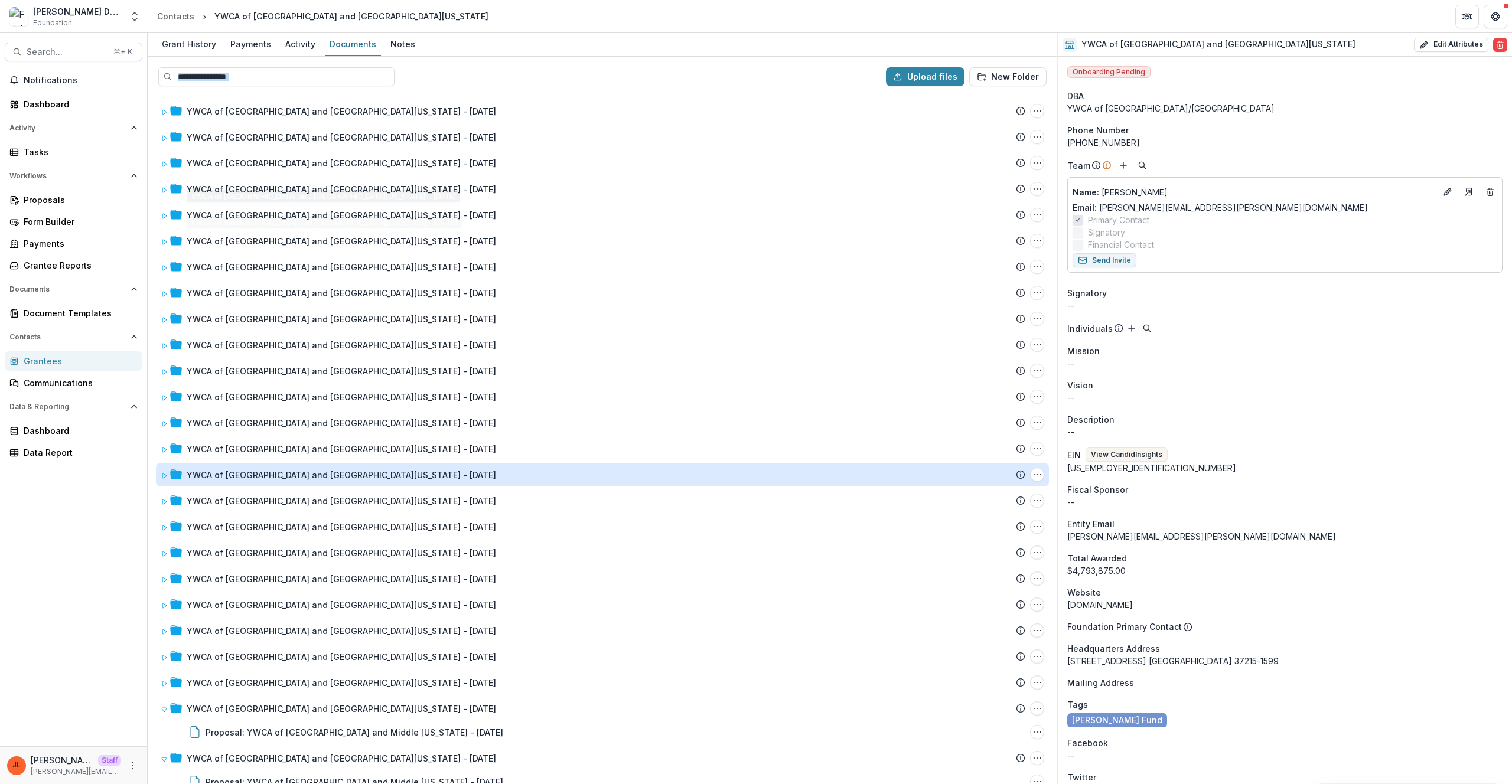
scroll to position [997, 0]
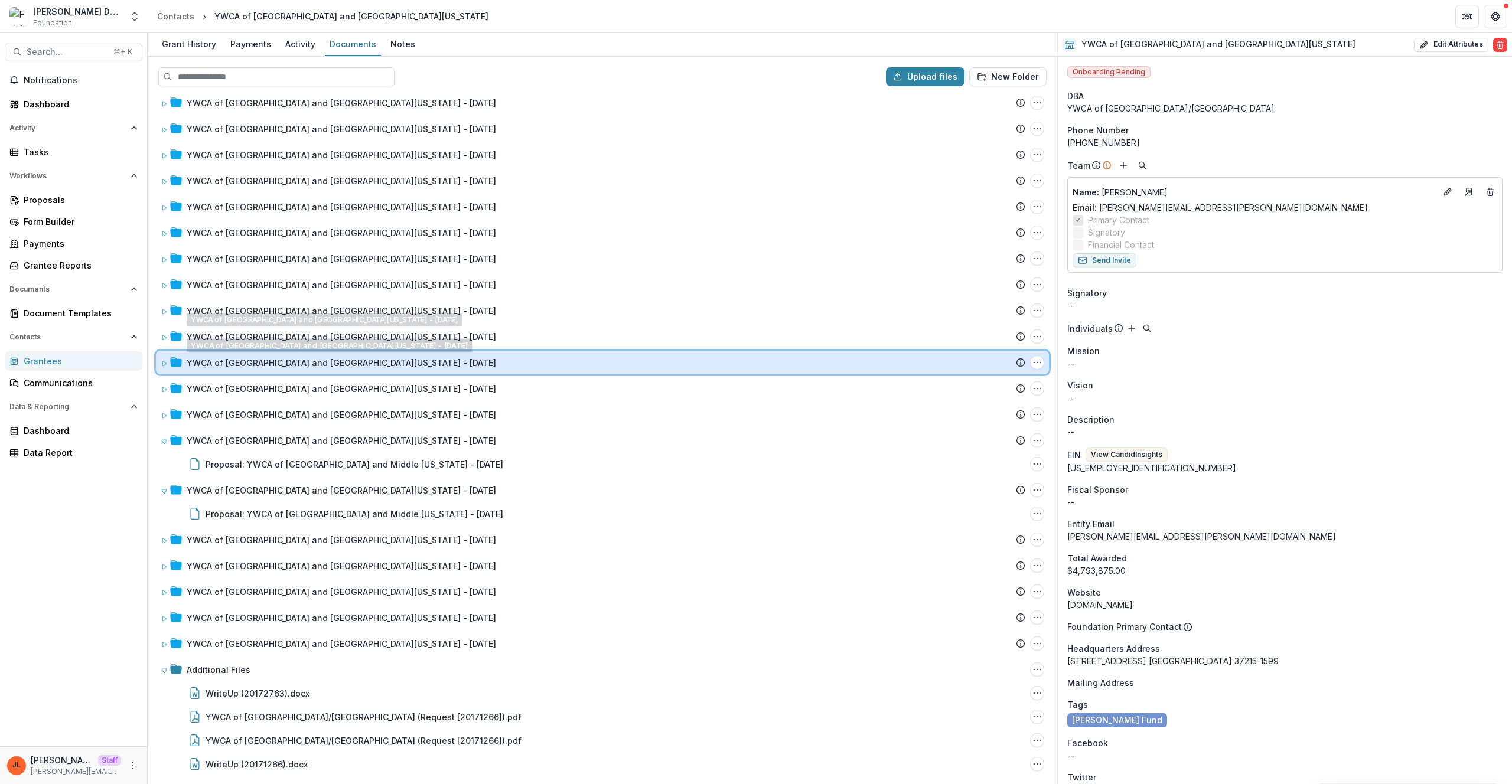
click at [259, 370] on div "YWCA of Nashville and Middle Tennessee - 1996-04-02 Submission Temelio Proposal…" at bounding box center [603, 362] width 893 height 24
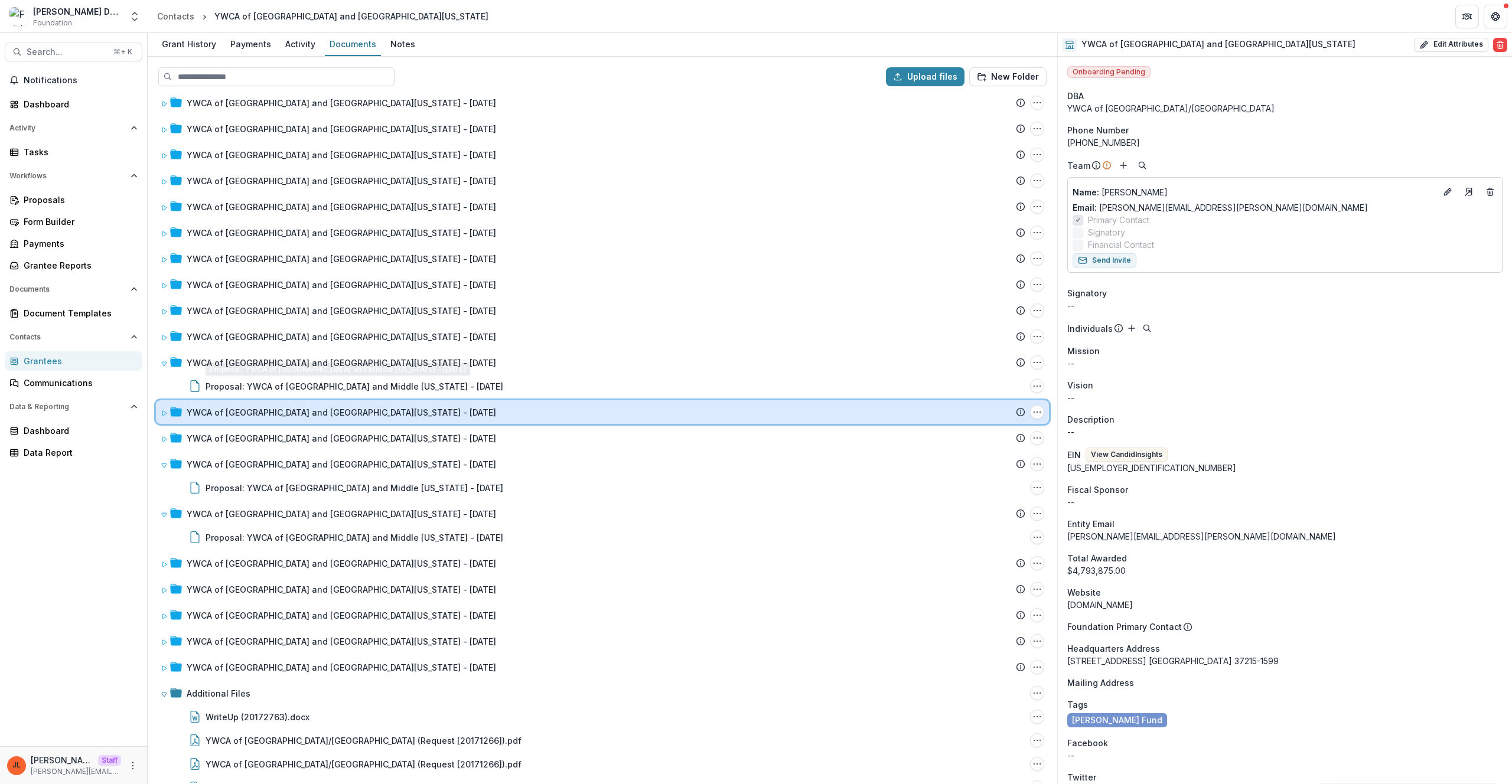
click at [290, 419] on div "YWCA of Nashville and Middle Tennessee - 1995-12-21 Submission Temelio Proposal…" at bounding box center [603, 412] width 893 height 24
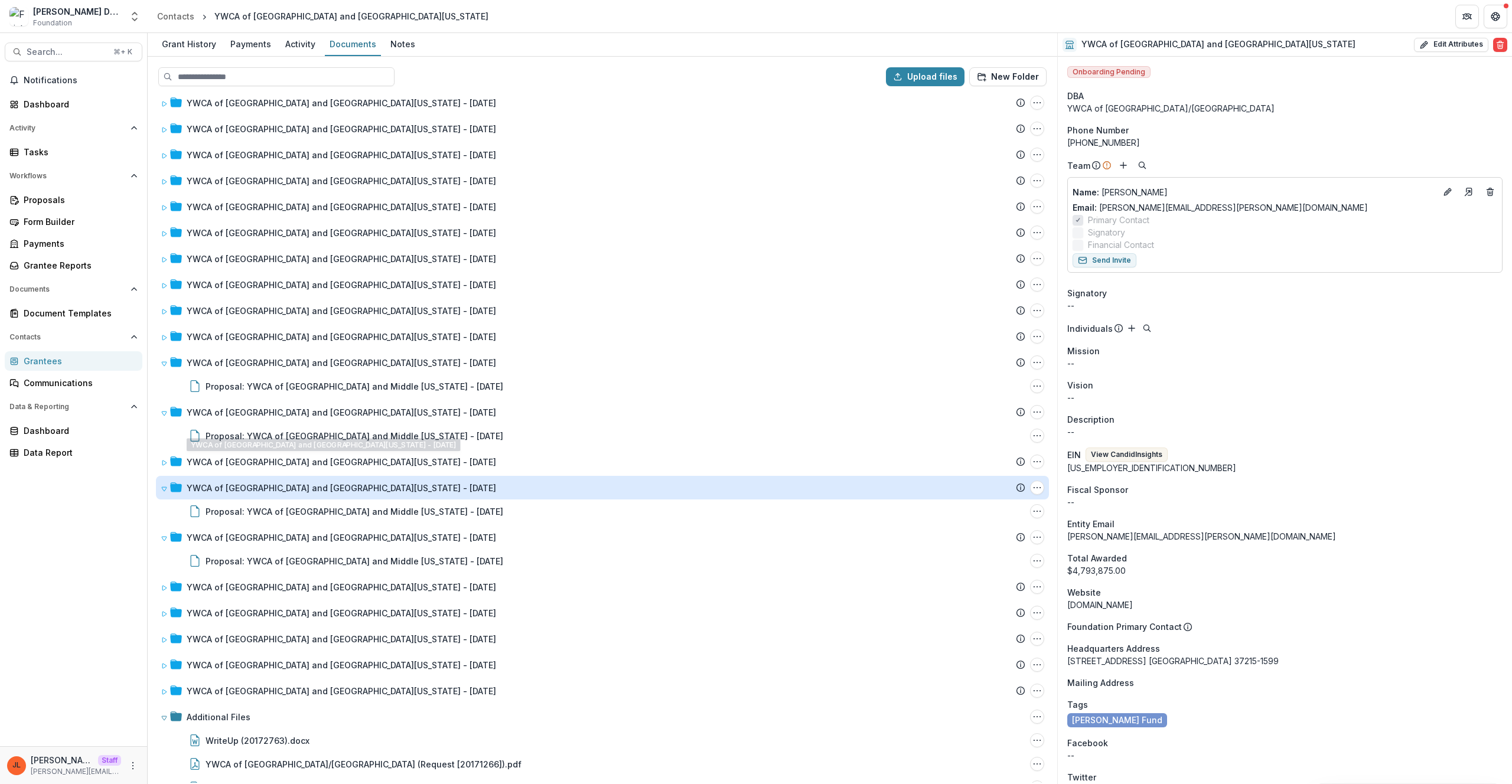
click at [306, 489] on div "YWCA of Nashville and Middle Tennessee - 1995-05-25" at bounding box center [341, 488] width 309 height 12
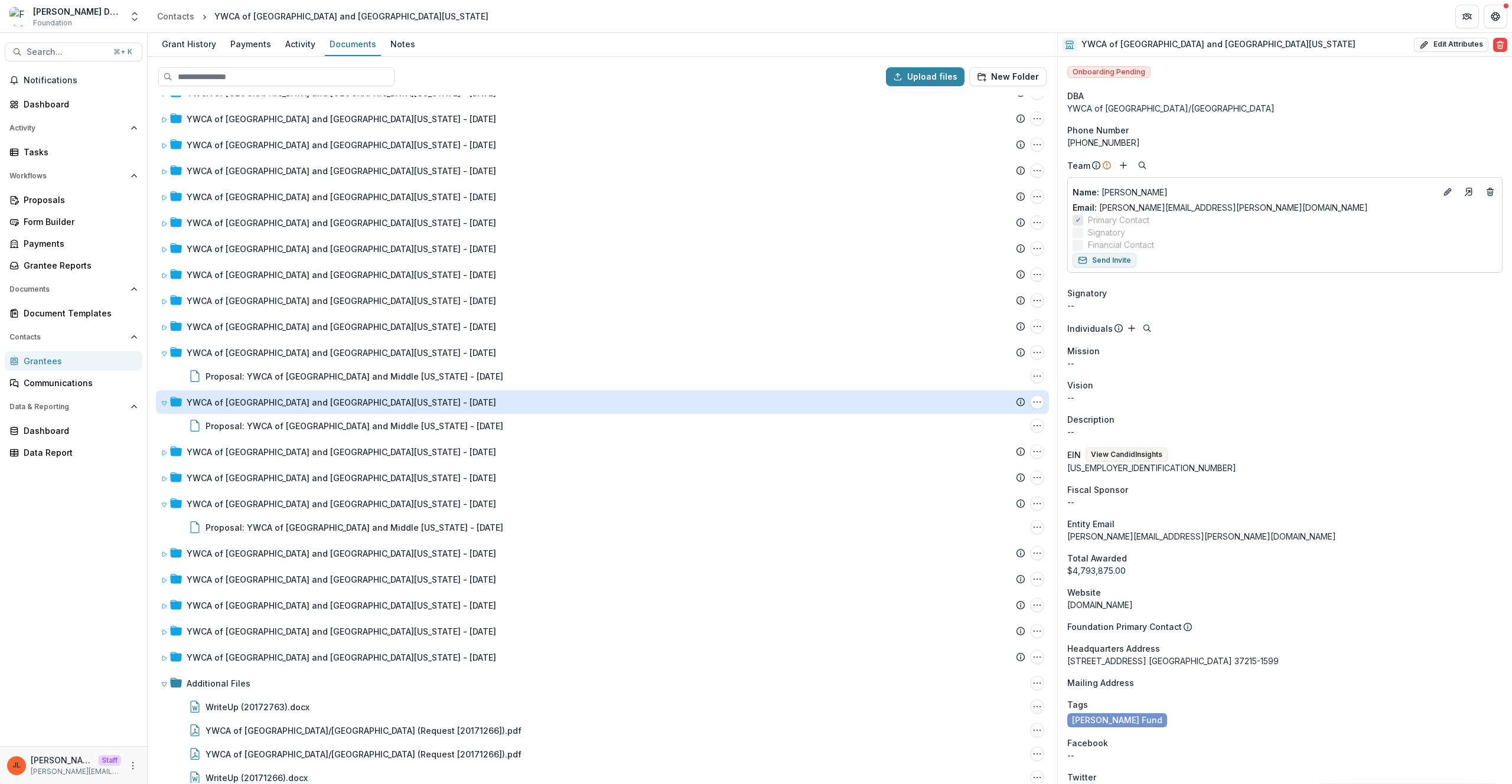
scroll to position [1021, 0]
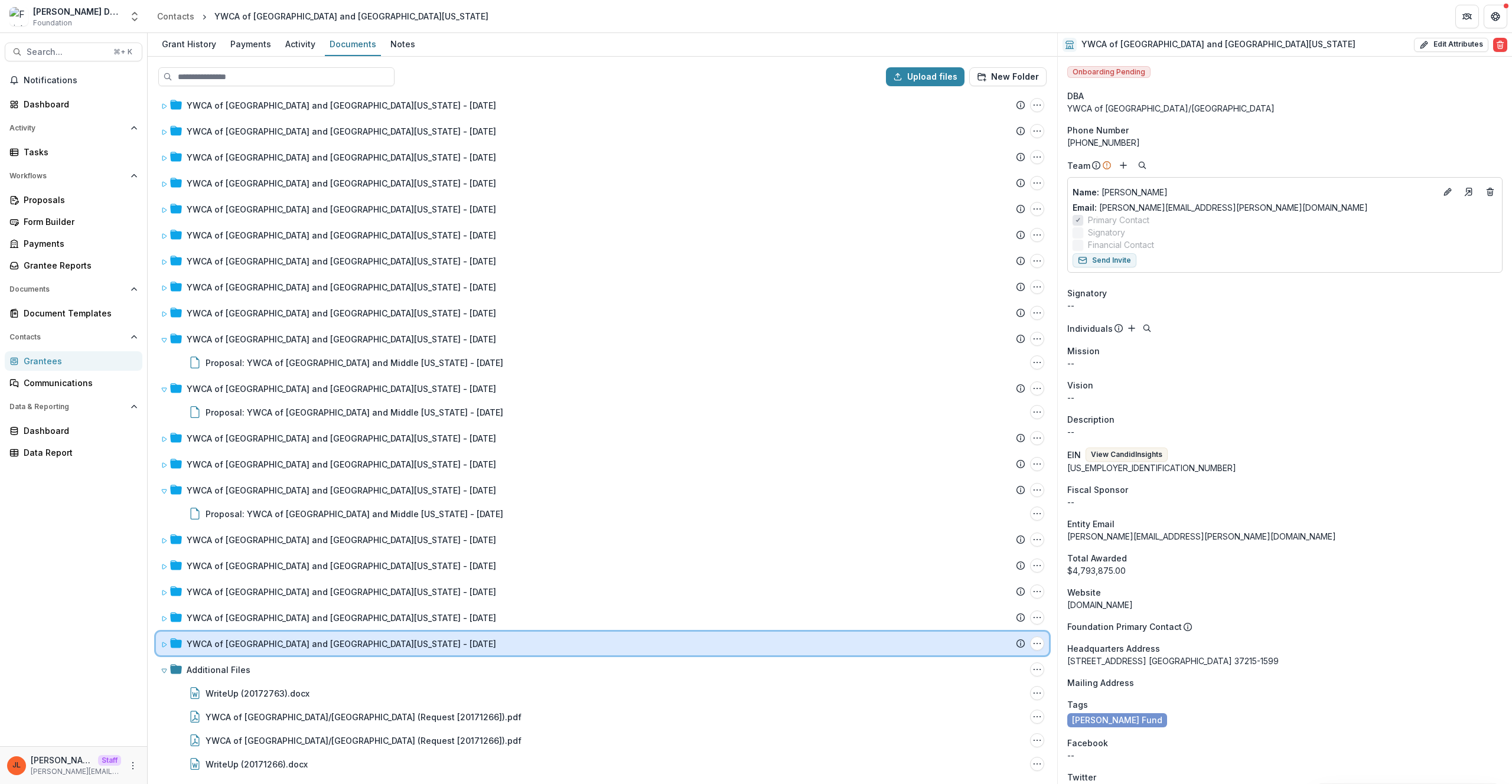
click at [409, 635] on div "YWCA of Nashville and Middle Tennessee - 1985-04-09 Submission Temelio Proposal…" at bounding box center [603, 644] width 893 height 24
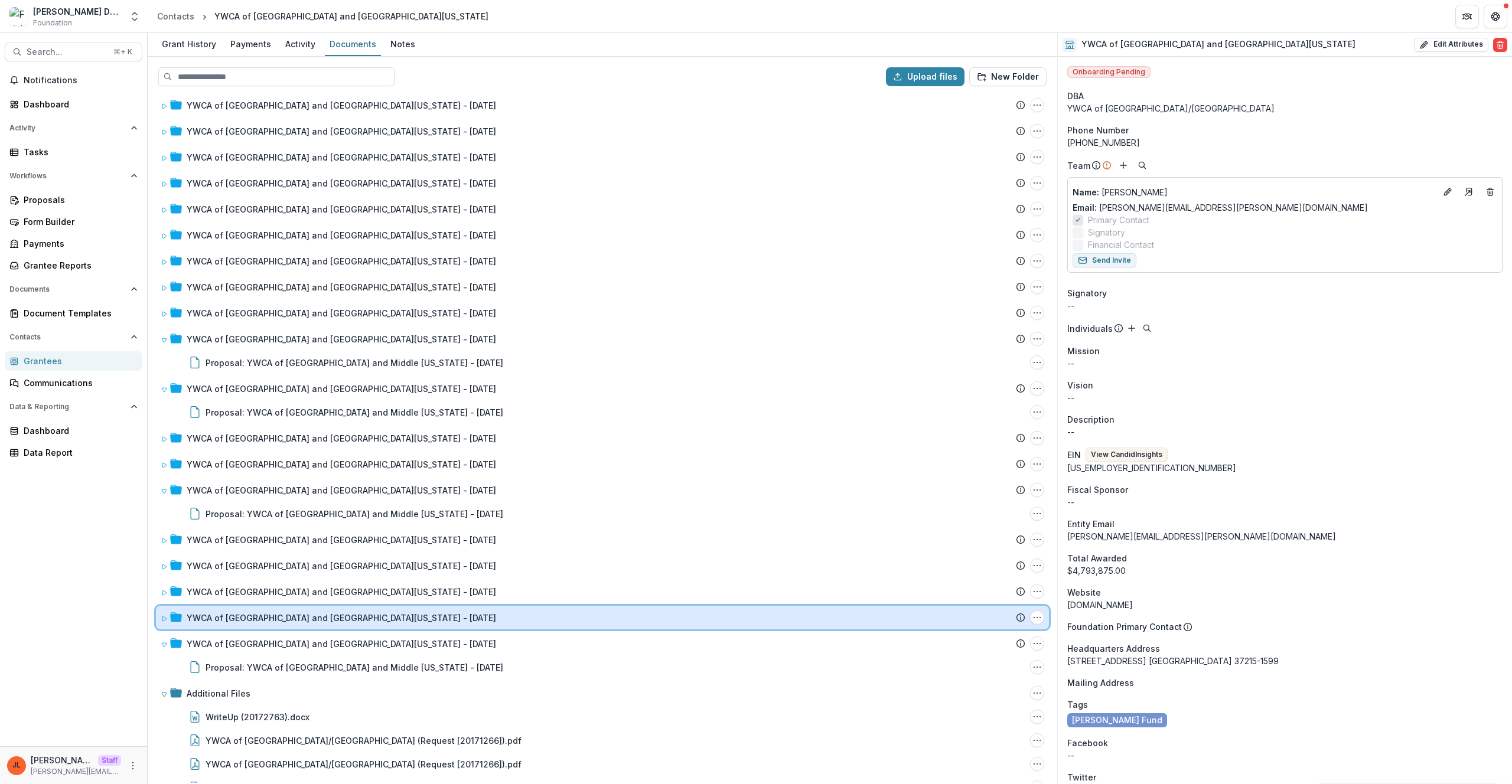
click at [410, 613] on div "YWCA of Nashville and Middle Tennessee - 1986-04-16" at bounding box center [606, 618] width 838 height 12
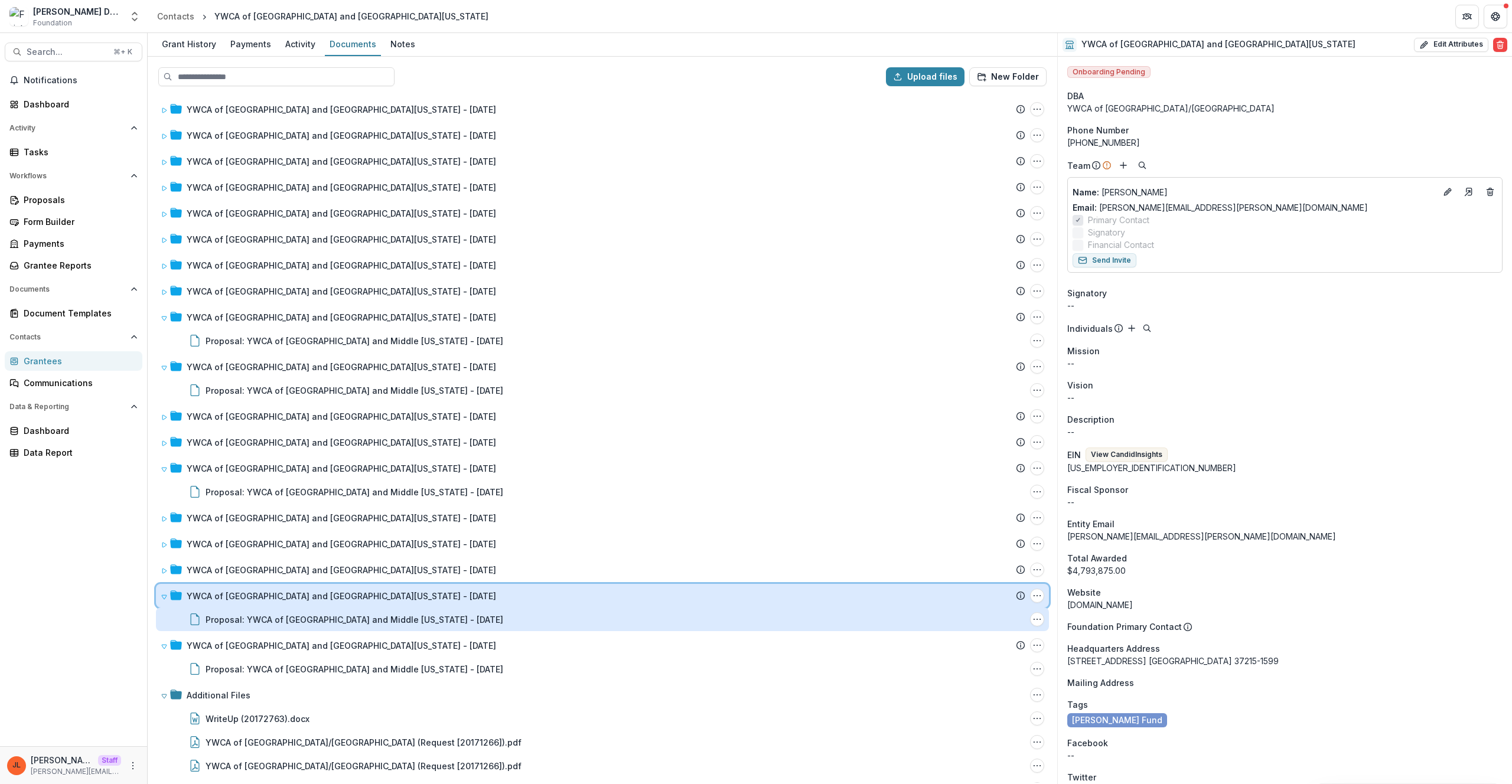
scroll to position [1068, 0]
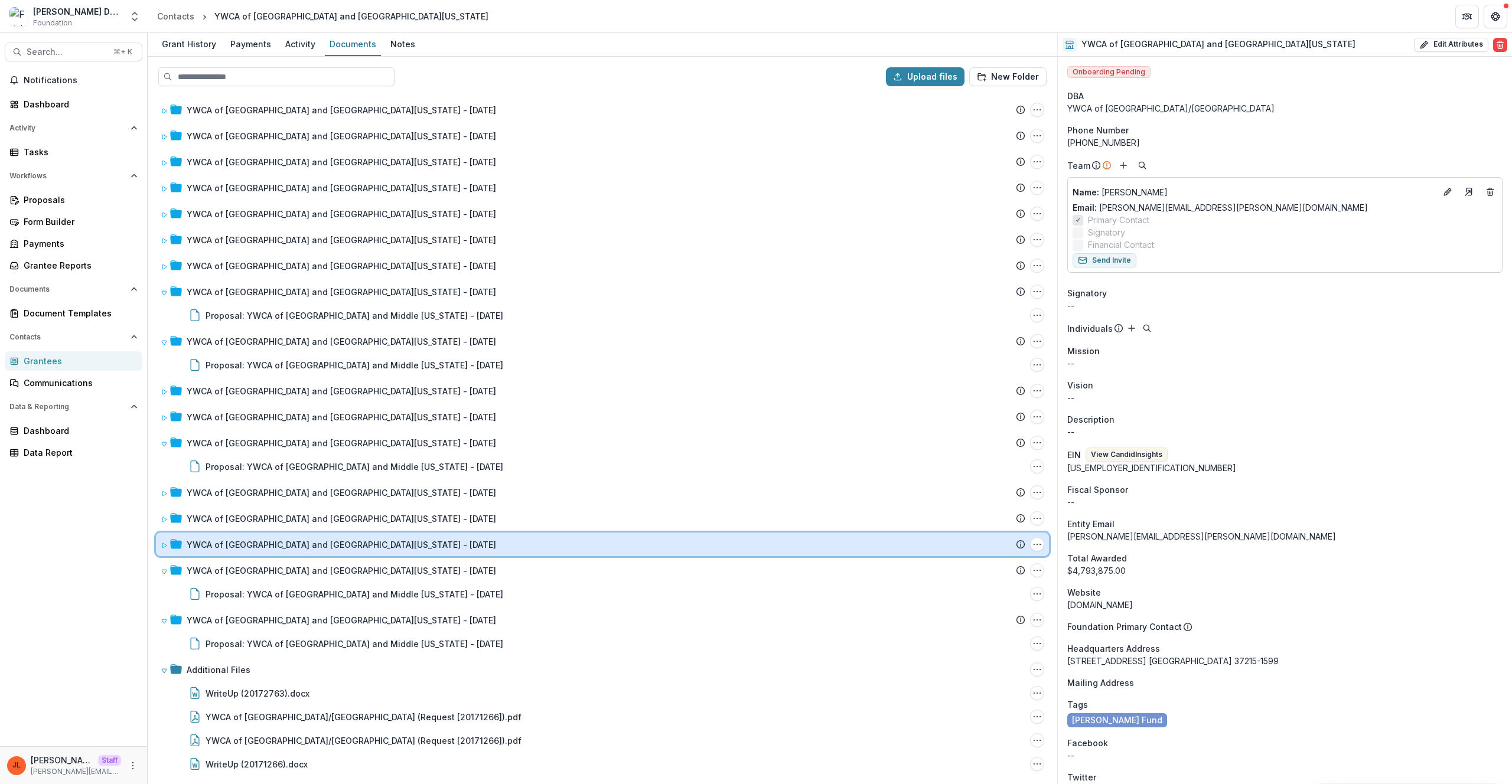
click at [245, 550] on div "YWCA of Nashville and Middle Tennessee - 1986-11-10 Submission Temelio Proposal…" at bounding box center [603, 545] width 893 height 24
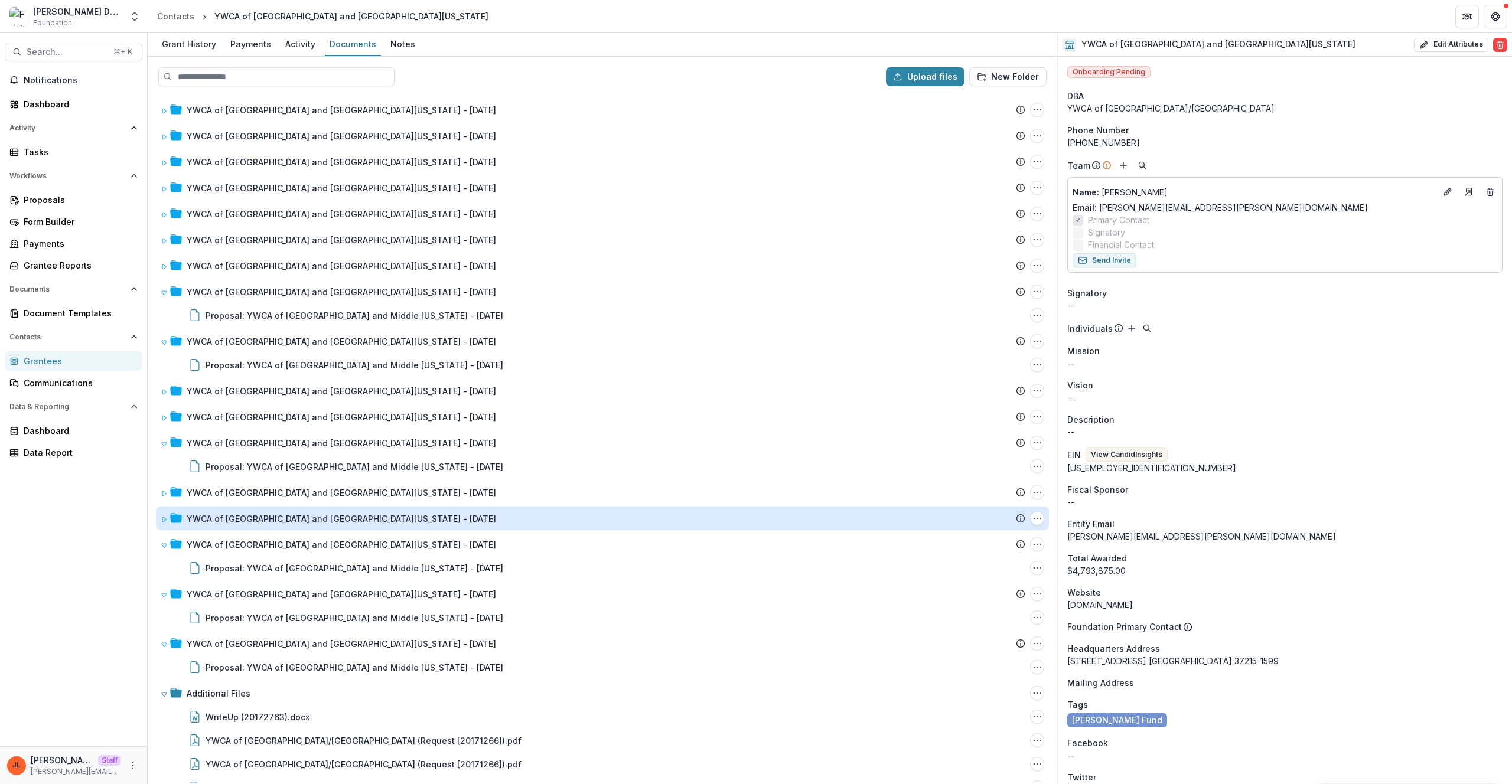
click at [286, 519] on div "YWCA of Nashville and Middle Tennessee - 1992-07-17" at bounding box center [341, 519] width 309 height 12
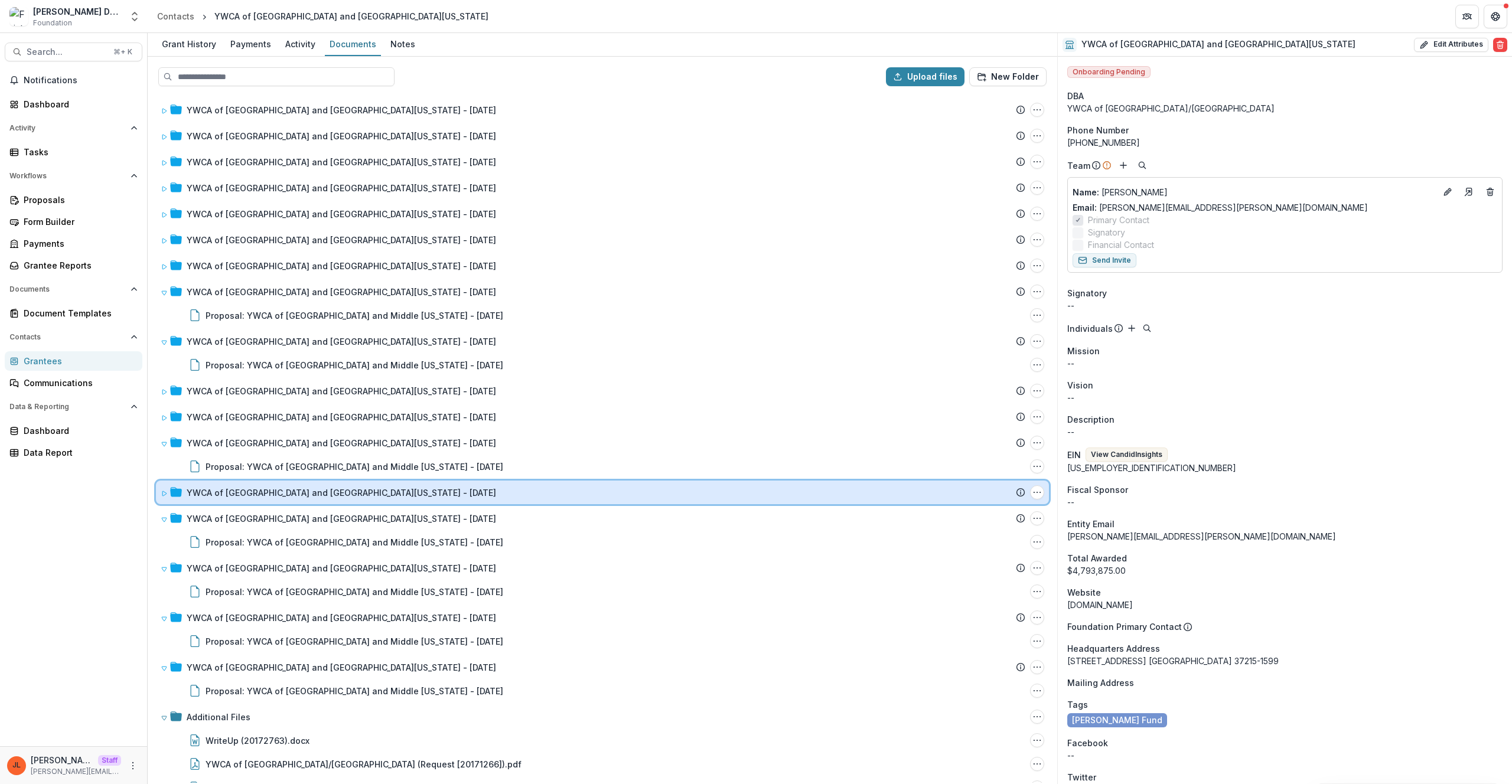
click at [436, 497] on div "YWCA of Nashville and Middle Tennessee - 1995-01-18" at bounding box center [606, 493] width 838 height 12
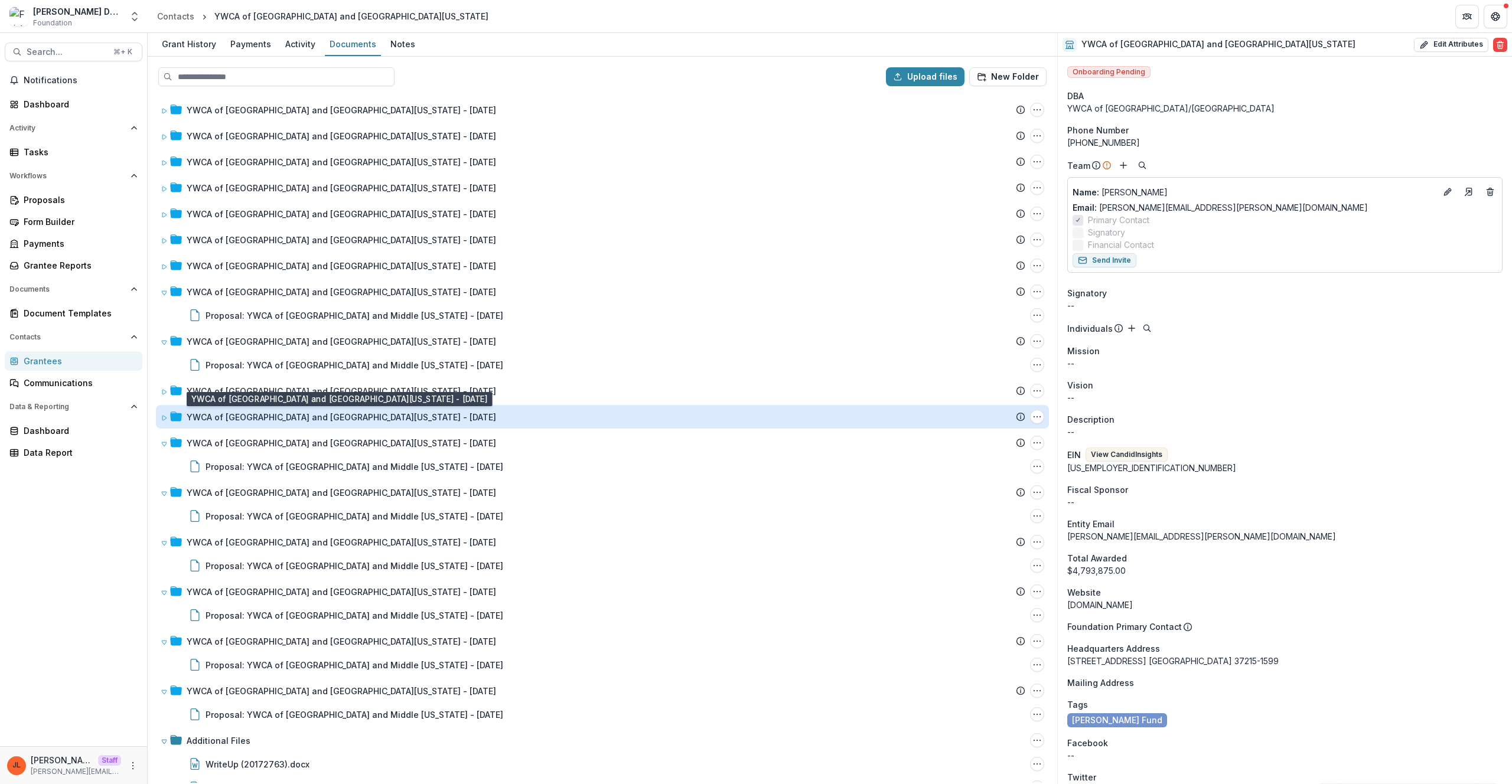
click at [406, 421] on div "YWCA of Nashville and Middle Tennessee - 1995-05-25" at bounding box center [341, 417] width 309 height 12
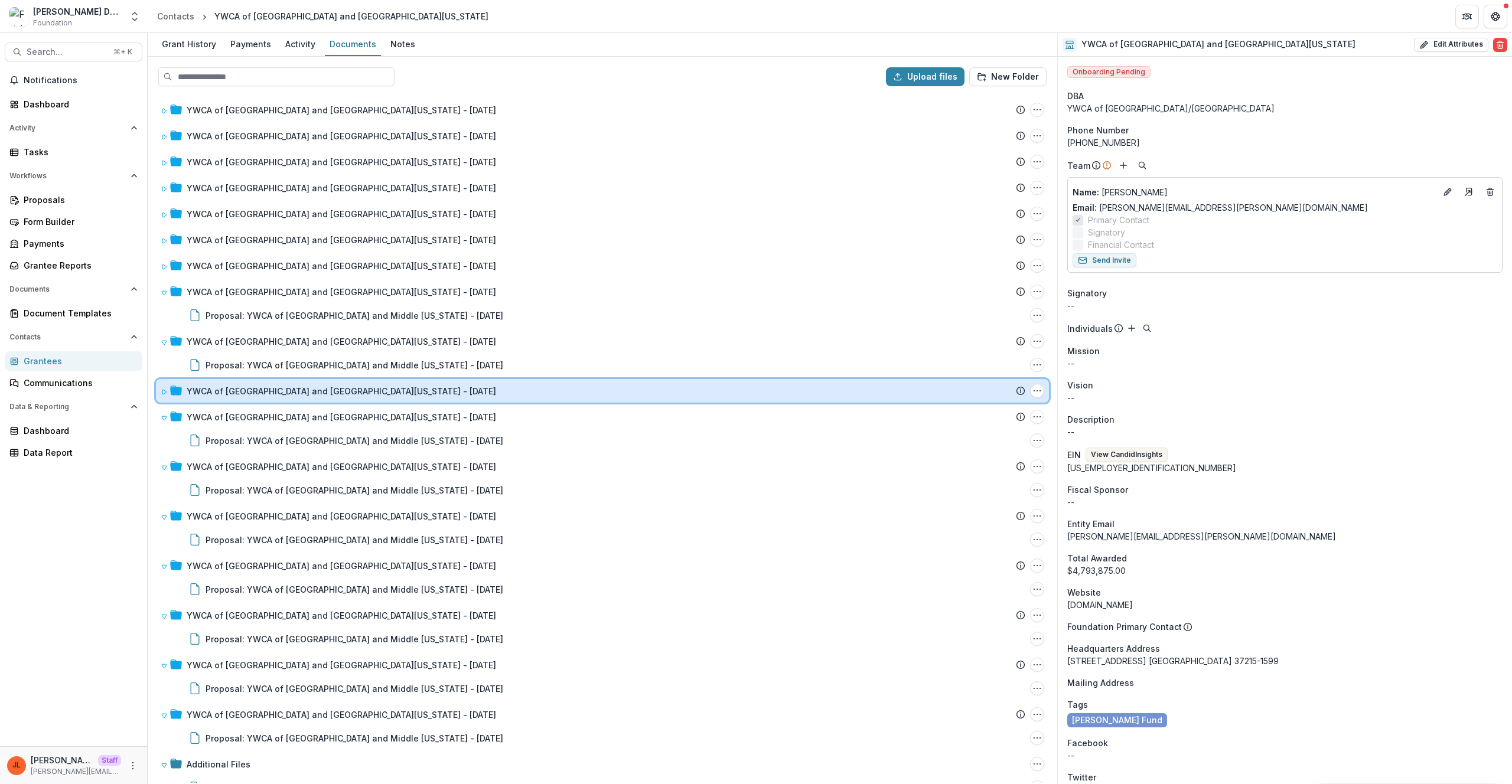
click at [388, 383] on div "YWCA of Nashville and Middle Tennessee - 1995-05-30 Submission Temelio Proposal…" at bounding box center [603, 391] width 893 height 24
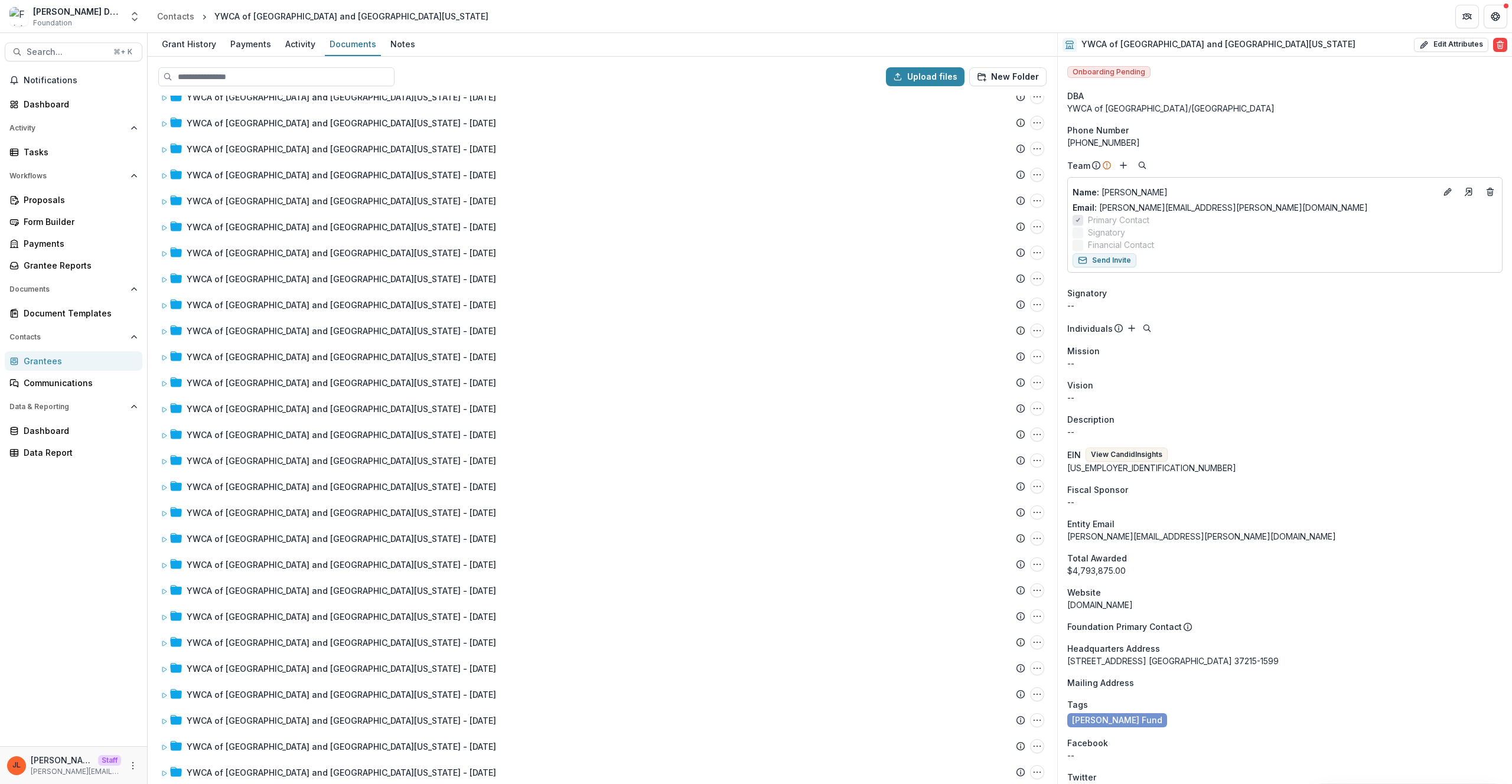
scroll to position [0, 0]
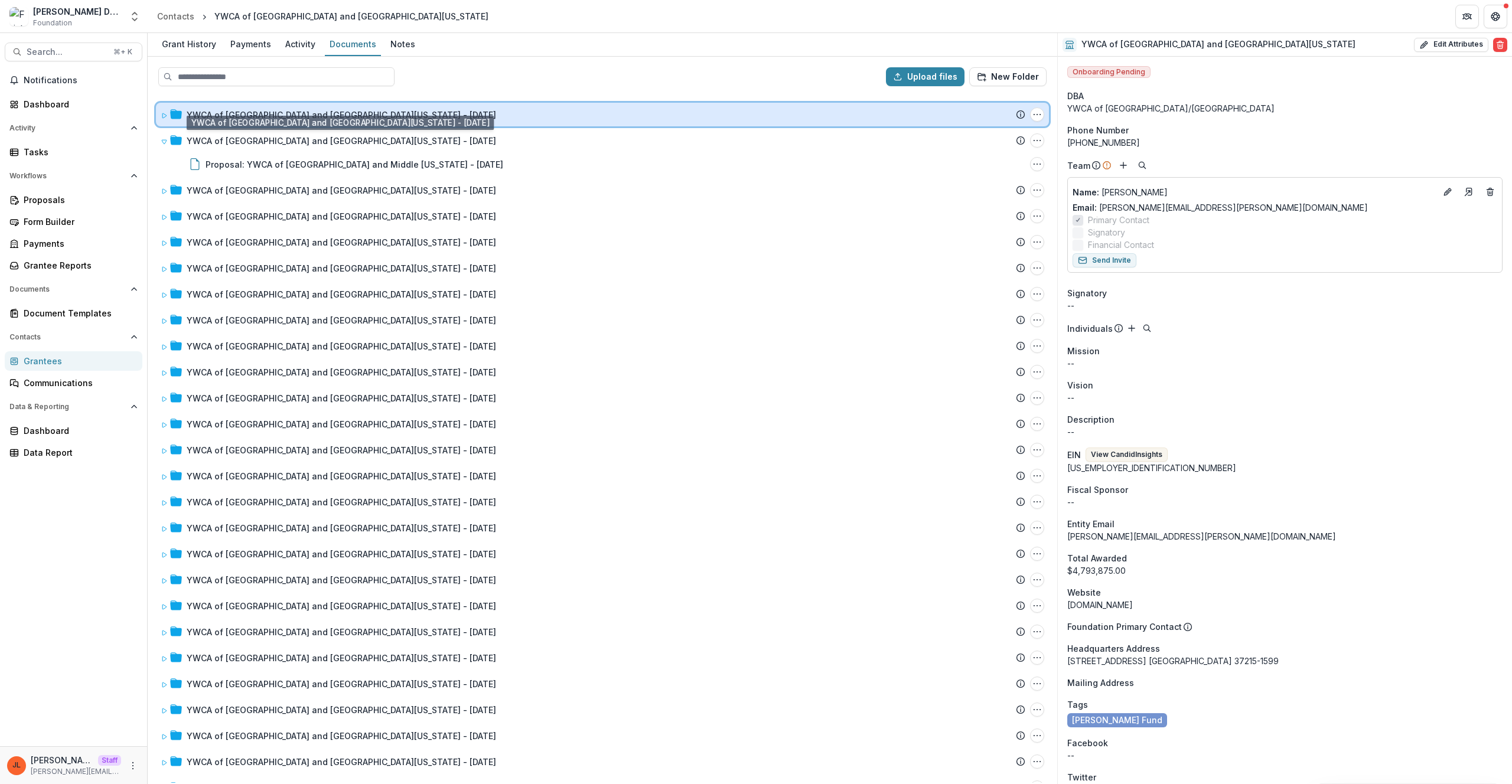
click at [341, 124] on div "YWCA of Nashville and Middle Tennessee - 2025-01-29 Submission Temelio Proposal…" at bounding box center [603, 115] width 893 height 24
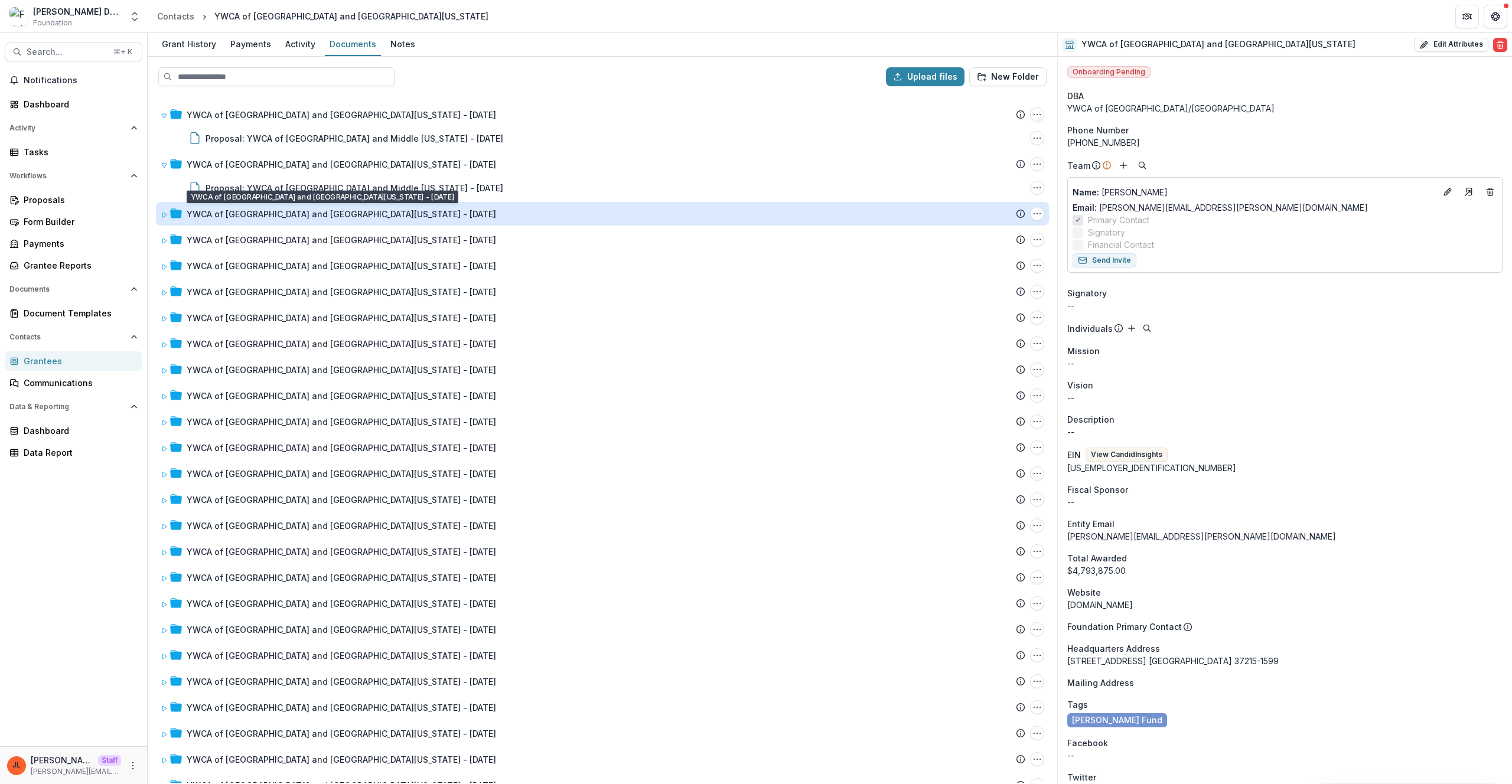
click at [300, 211] on div "YWCA of Nashville and Middle Tennessee - 2024-01-23" at bounding box center [341, 214] width 309 height 12
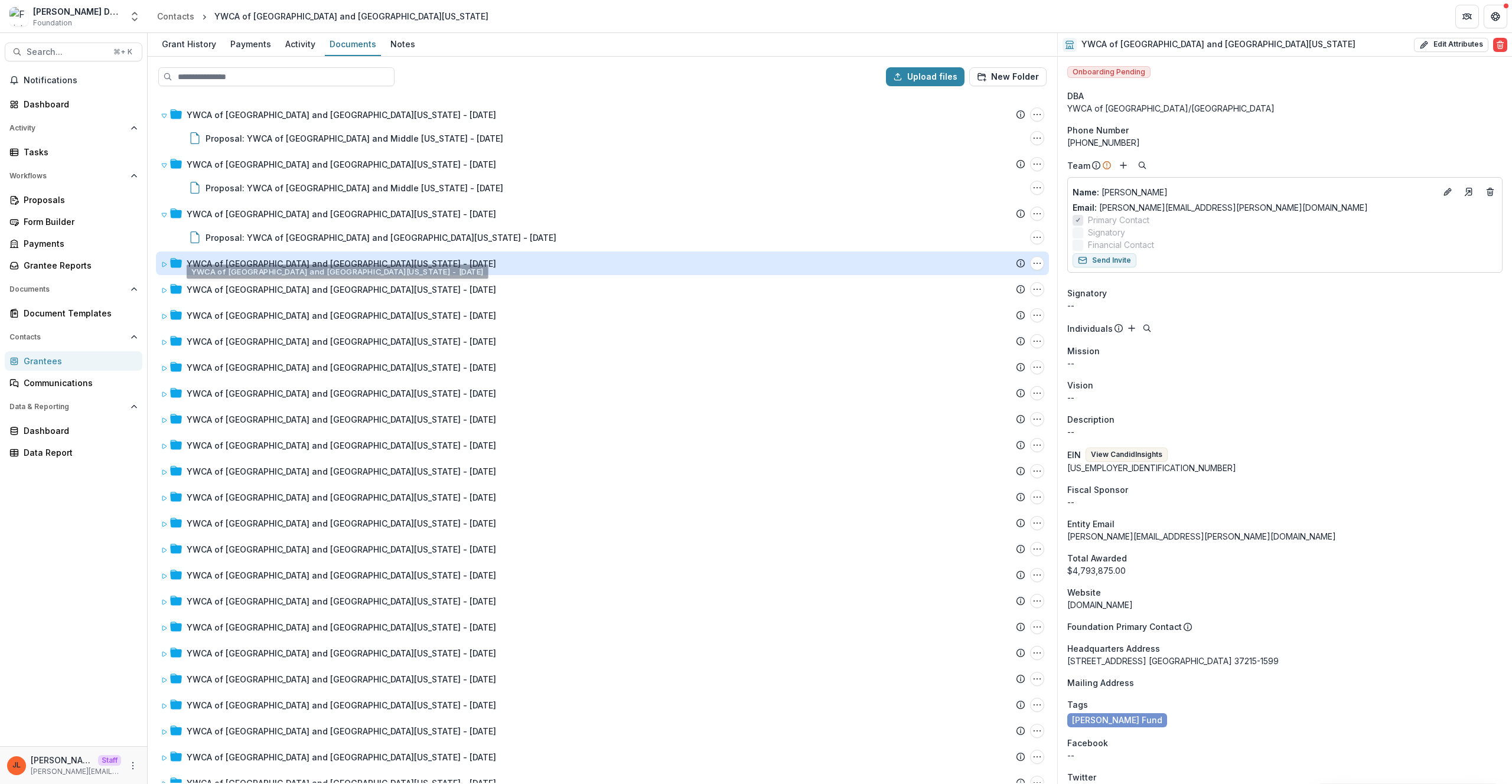
click at [326, 268] on div "YWCA of Nashville and Middle Tennessee - 2022-10-18" at bounding box center [341, 263] width 309 height 12
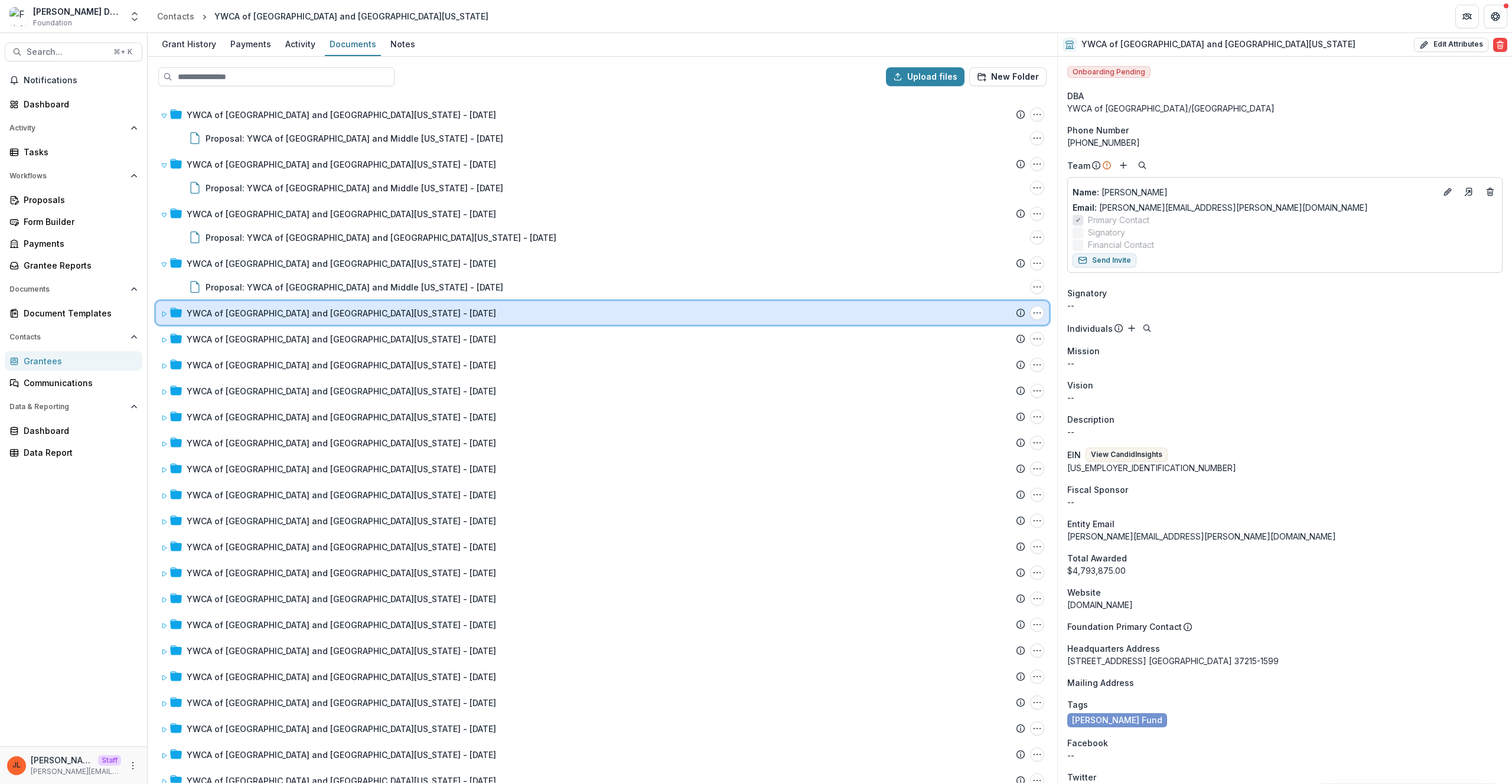
click at [335, 321] on div "YWCA of Nashville and Middle Tennessee - 2020-08-13 Submission Temelio Proposal…" at bounding box center [603, 313] width 893 height 24
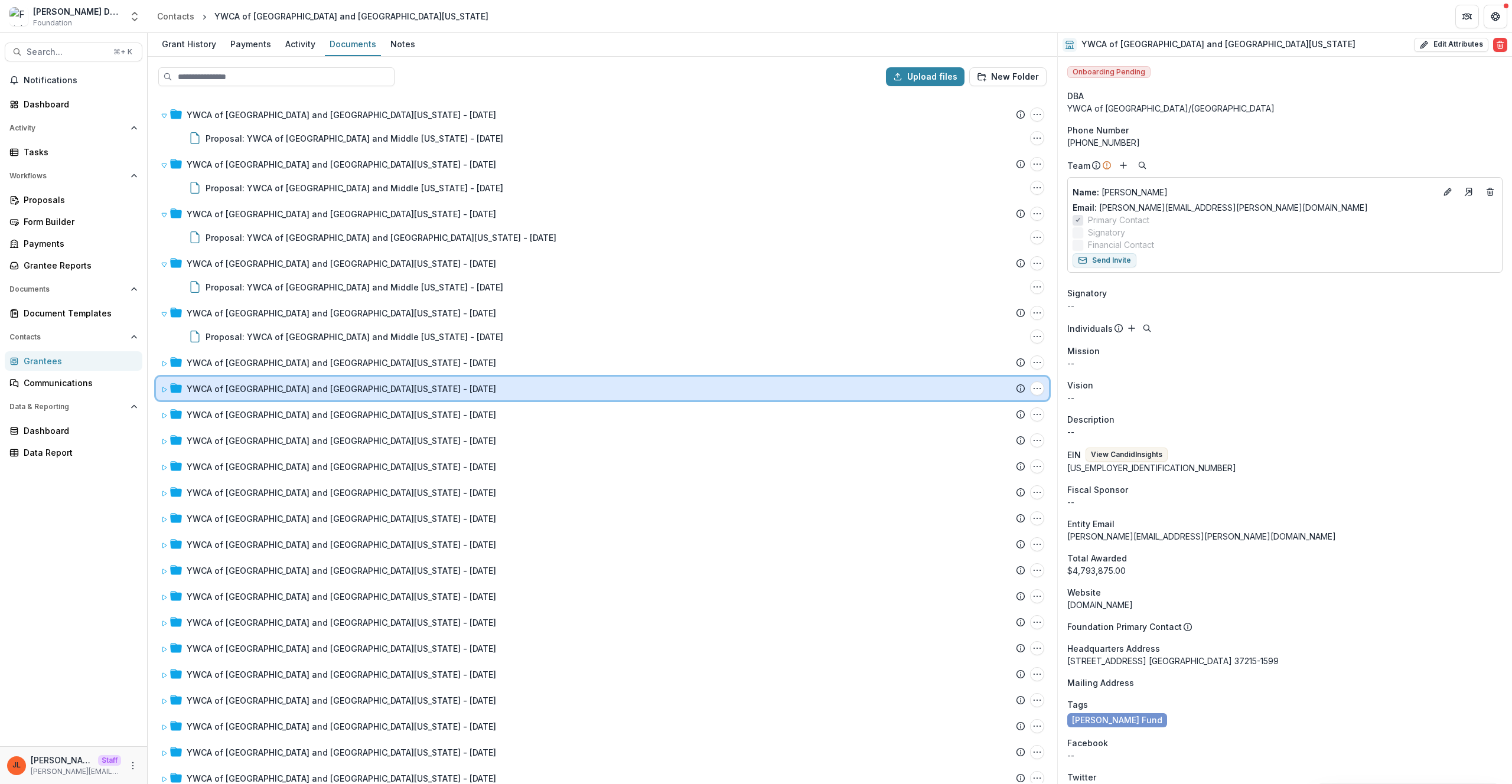
click at [345, 380] on div "YWCA of Nashville and Middle Tennessee - 2016-04-27 Submission Temelio Proposal…" at bounding box center [603, 388] width 893 height 24
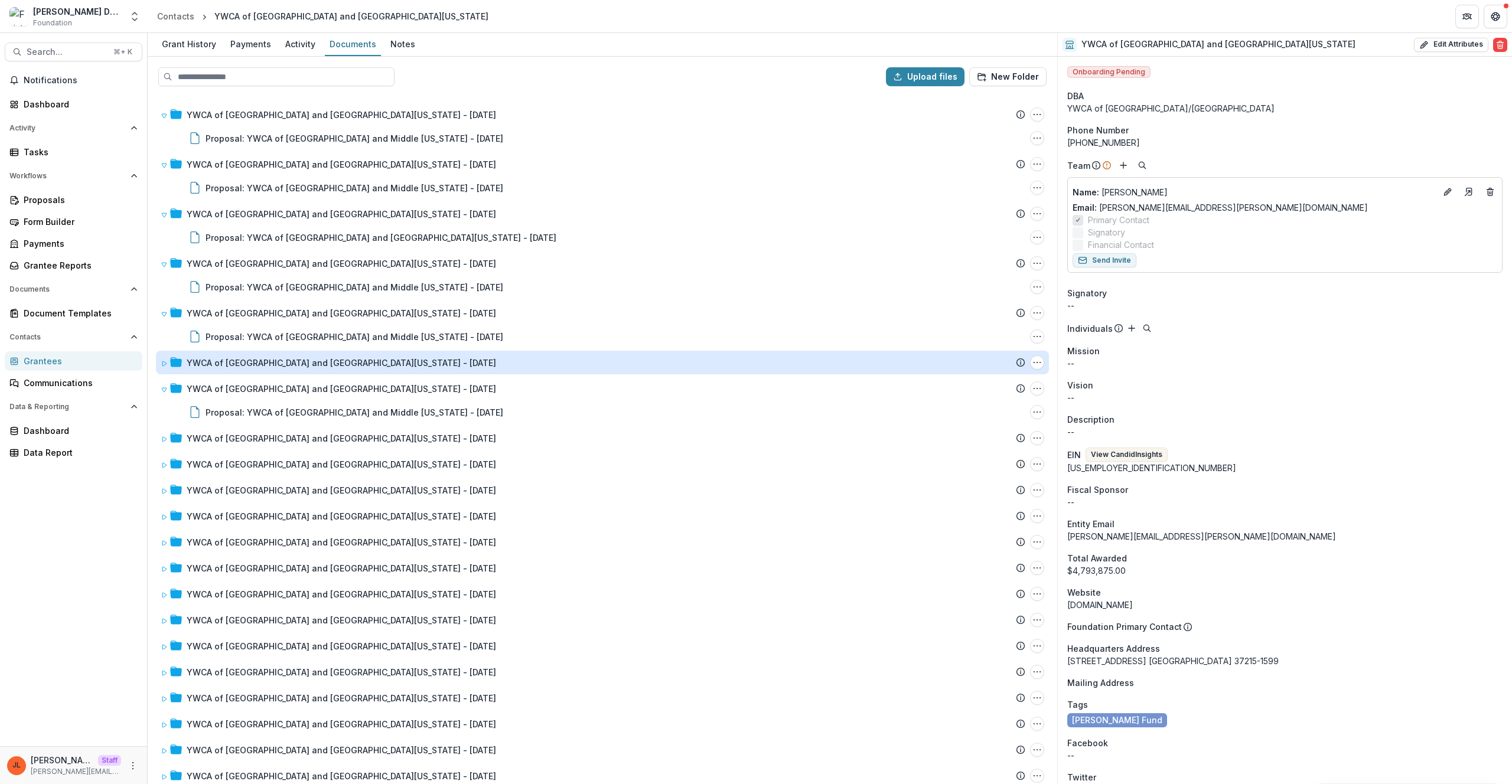
click at [343, 368] on div "YWCA of Nashville and Middle Tennessee - 2018-07-10" at bounding box center [341, 362] width 309 height 12
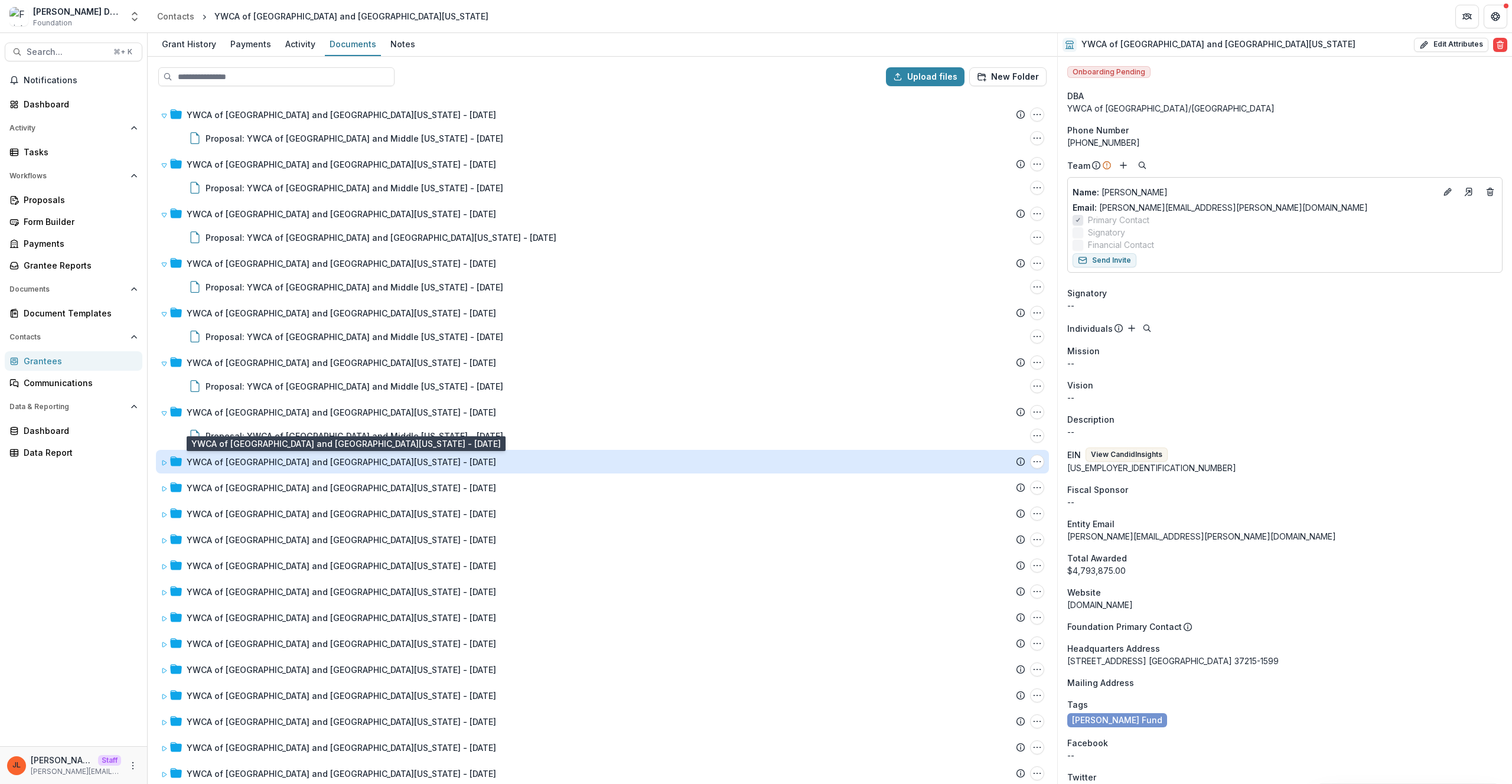
click at [362, 464] on div "YWCA of Nashville and Middle Tennessee - 2014-05-05" at bounding box center [341, 462] width 309 height 12
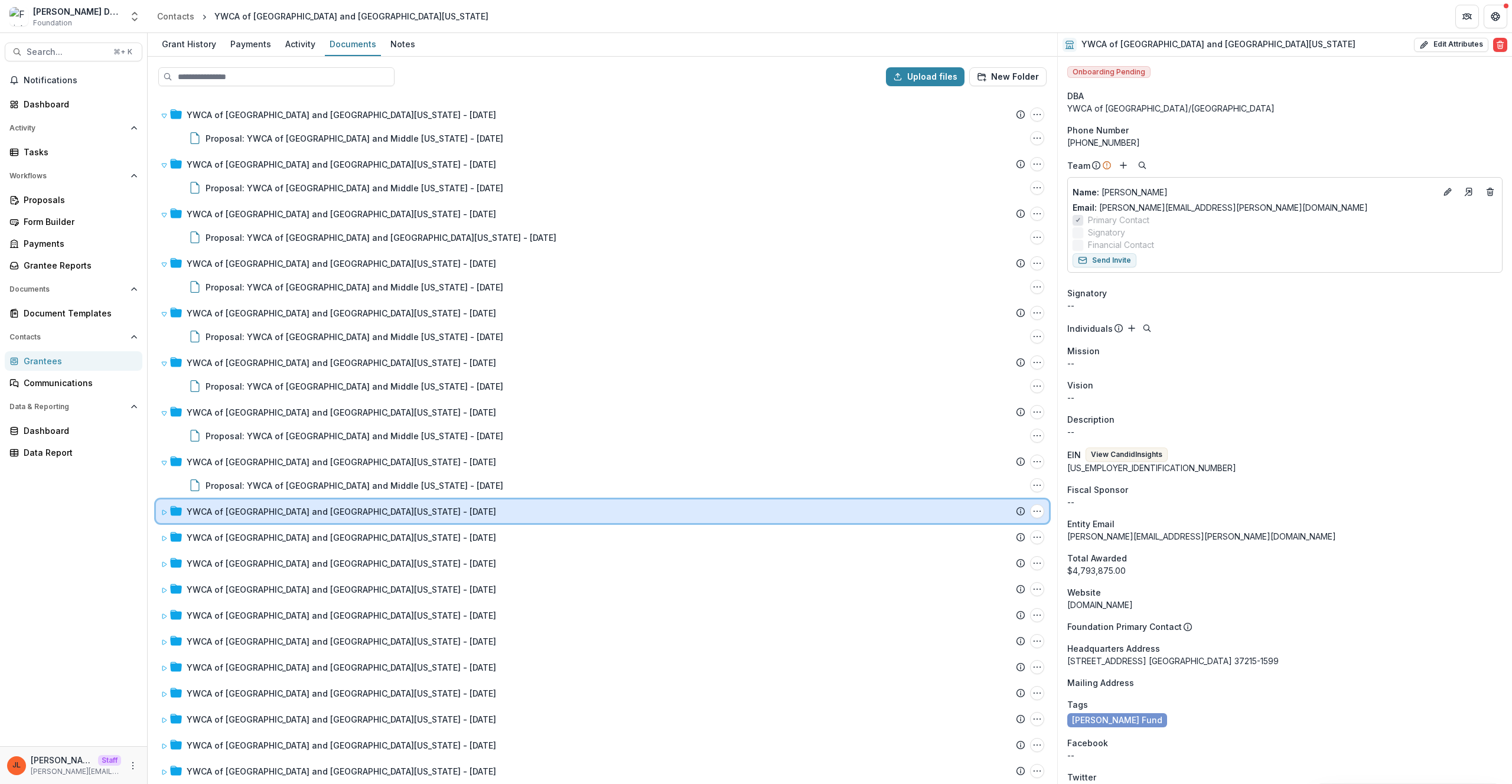
click at [406, 513] on div "YWCA of Nashville and Middle Tennessee - 2013-01-23" at bounding box center [606, 511] width 838 height 12
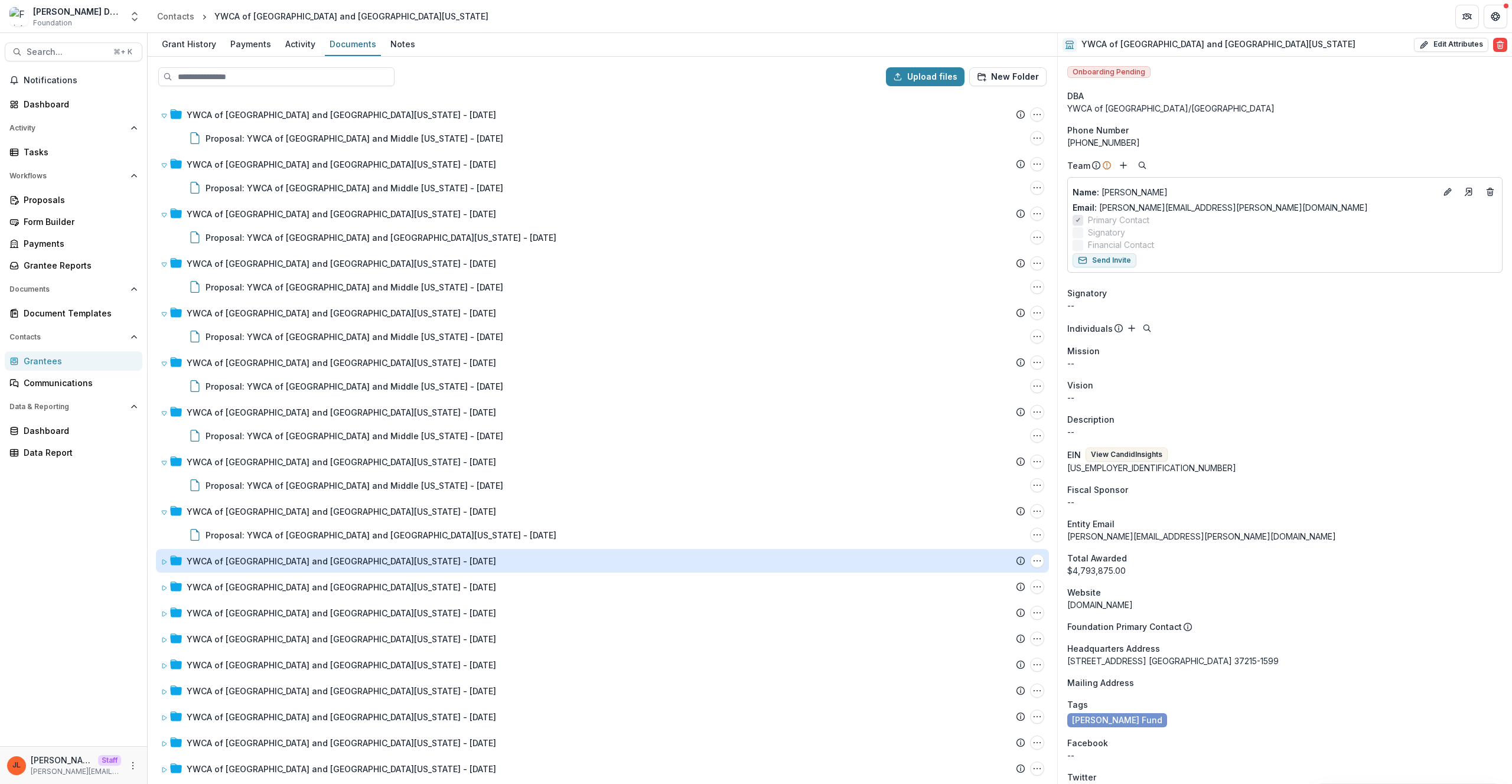
click at [485, 572] on div "YWCA of Nashville and Middle Tennessee - 2025-01-29 Submission Temelio Proposal…" at bounding box center [603, 439] width 907 height 688
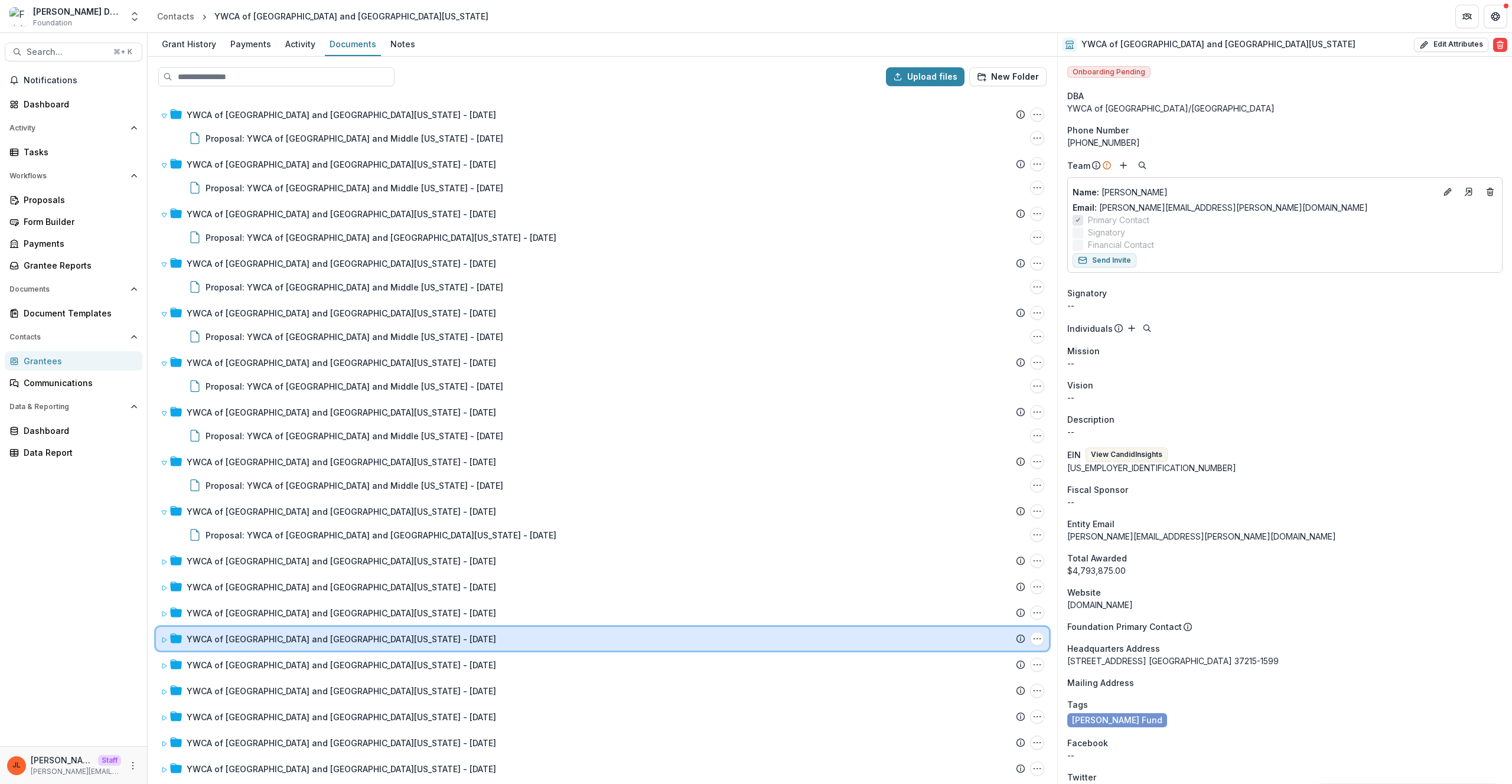
click at [478, 631] on div "YWCA of Nashville and Middle Tennessee - 2009-10-13 Submission Temelio Proposal…" at bounding box center [603, 639] width 893 height 24
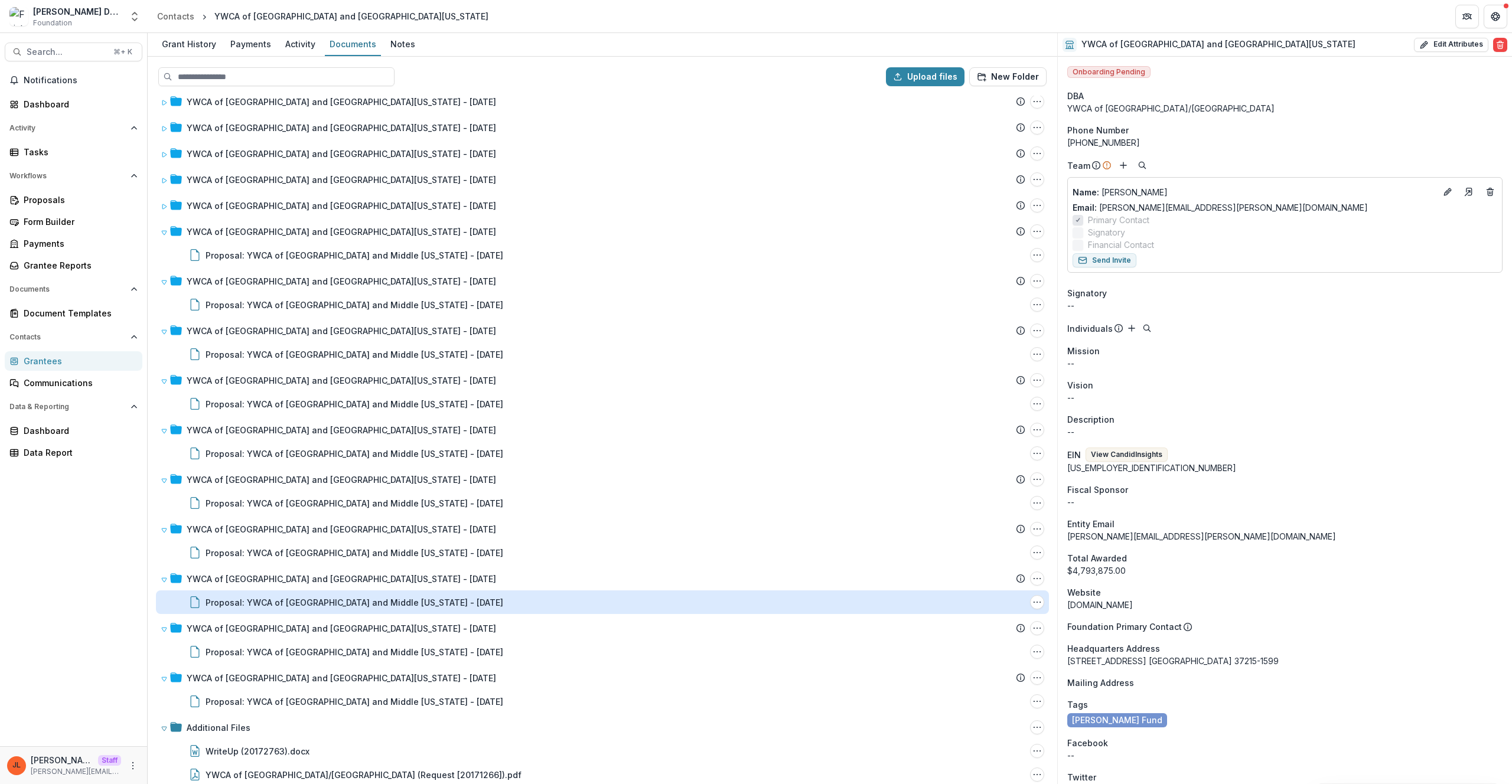
scroll to position [1396, 0]
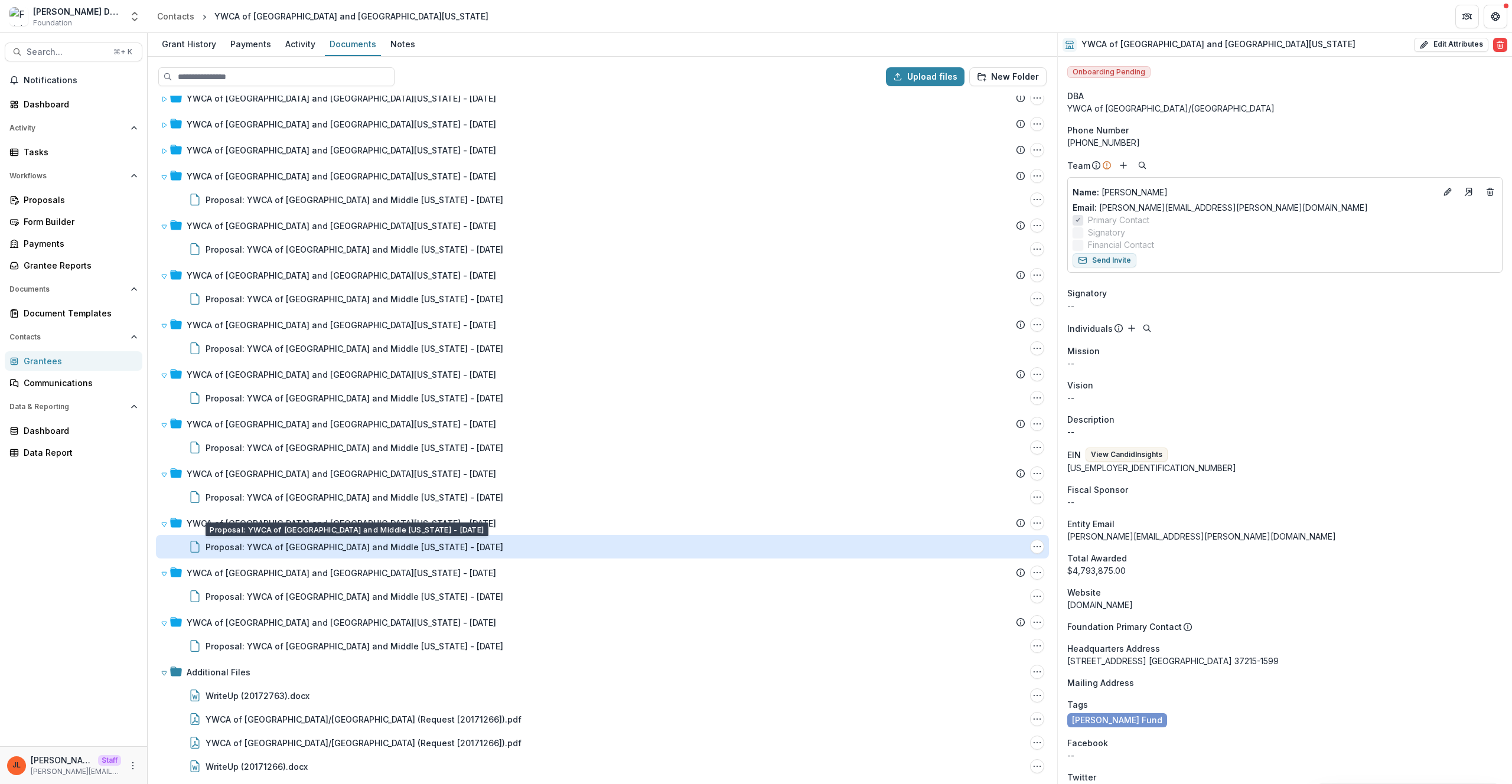
click at [393, 545] on div "Proposal: YWCA of Nashville and Middle Tennessee - 1986-11-10" at bounding box center [354, 547] width 297 height 12
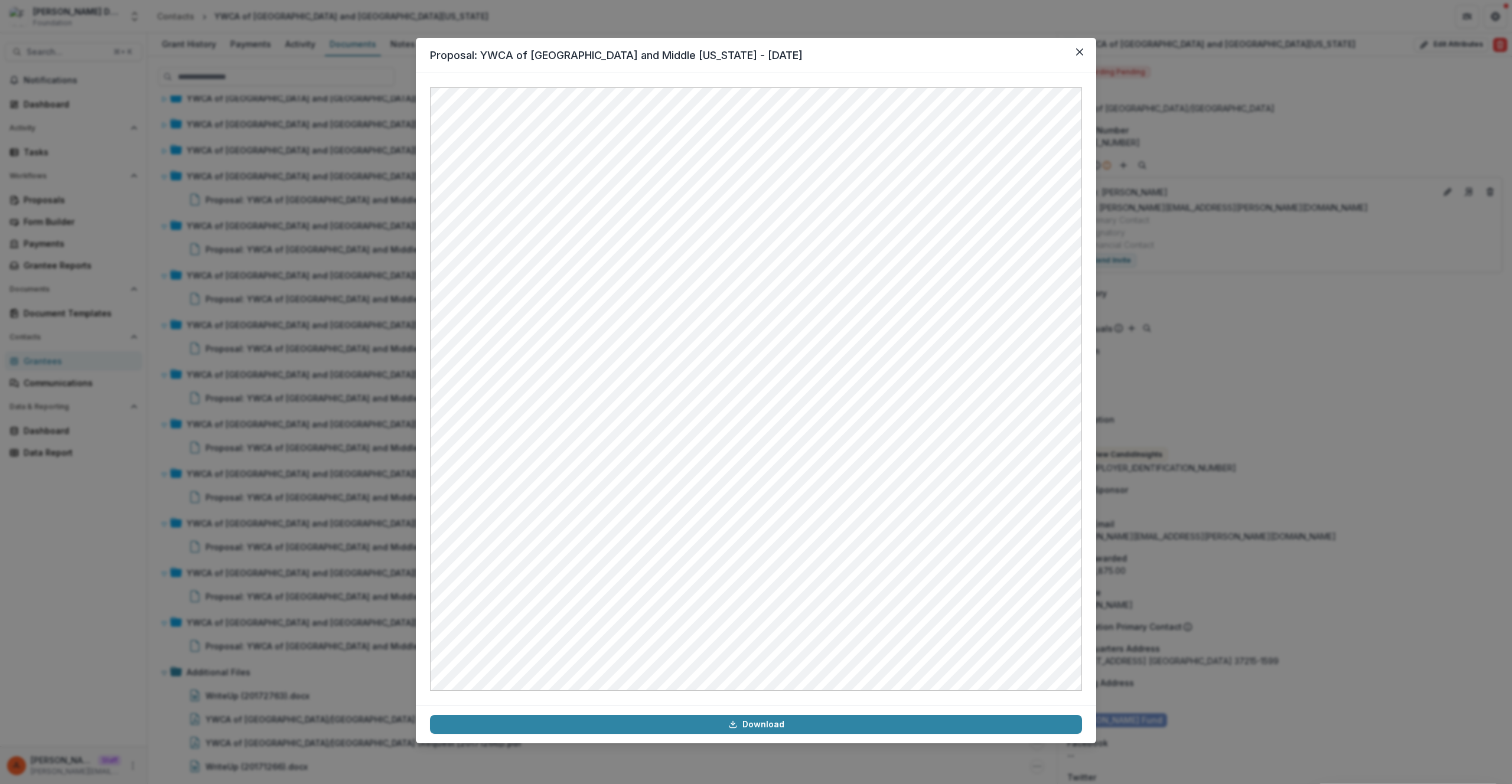
click at [305, 303] on div "Proposal: YWCA of Nashville and Middle Tennessee - 1986-11-10 Download" at bounding box center [756, 392] width 1512 height 784
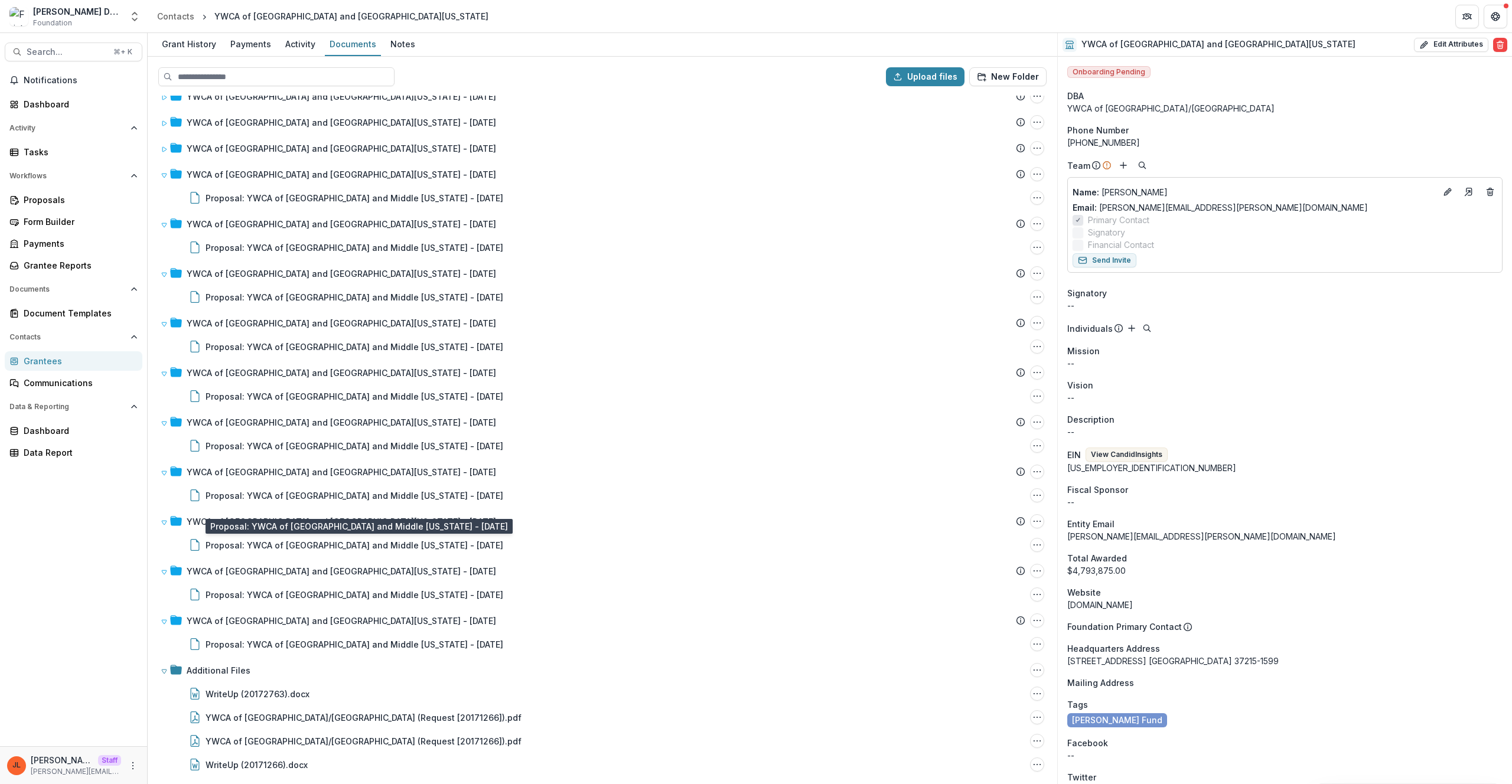
scroll to position [1398, 0]
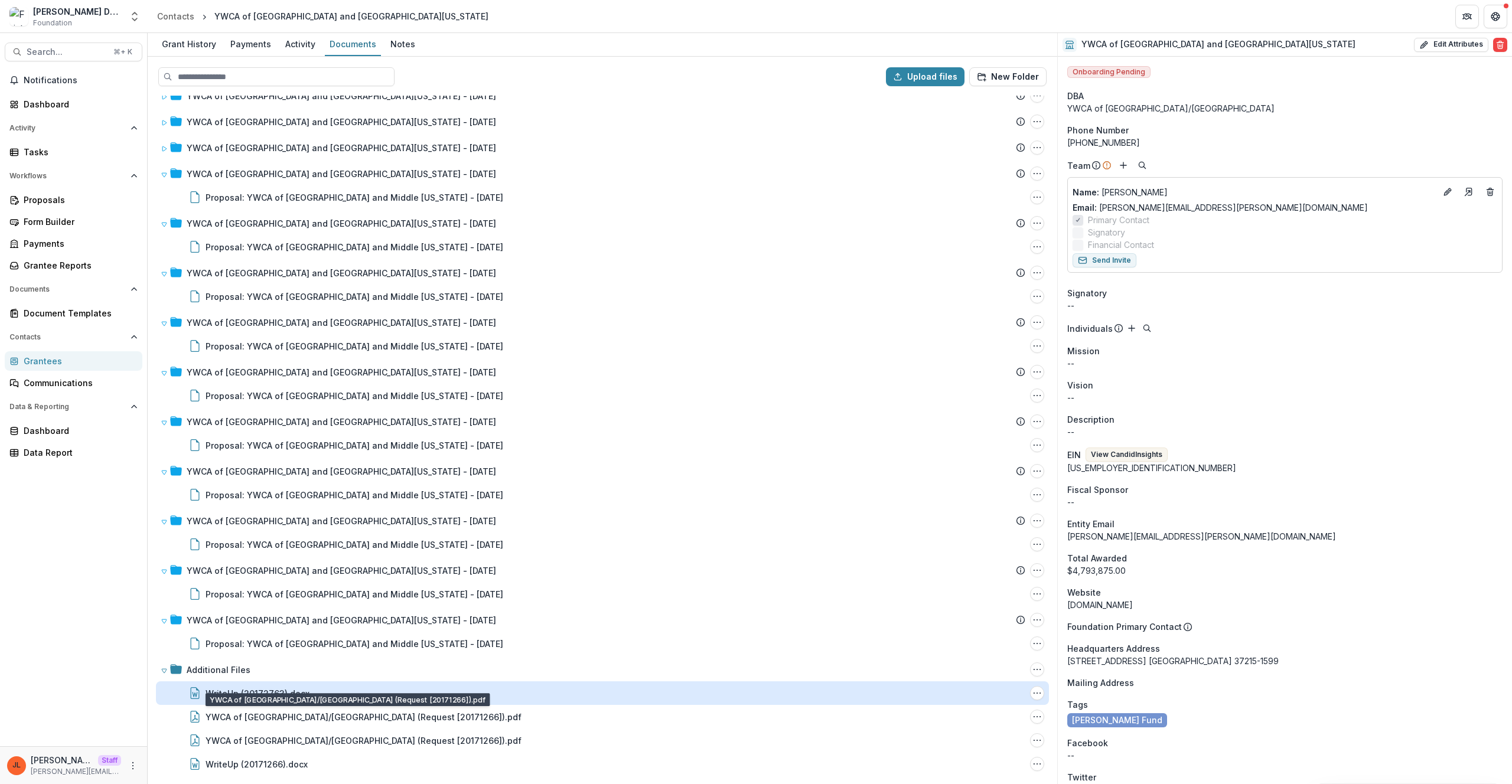
click at [289, 695] on div "WriteUp (20172763).docx" at bounding box center [258, 694] width 104 height 12
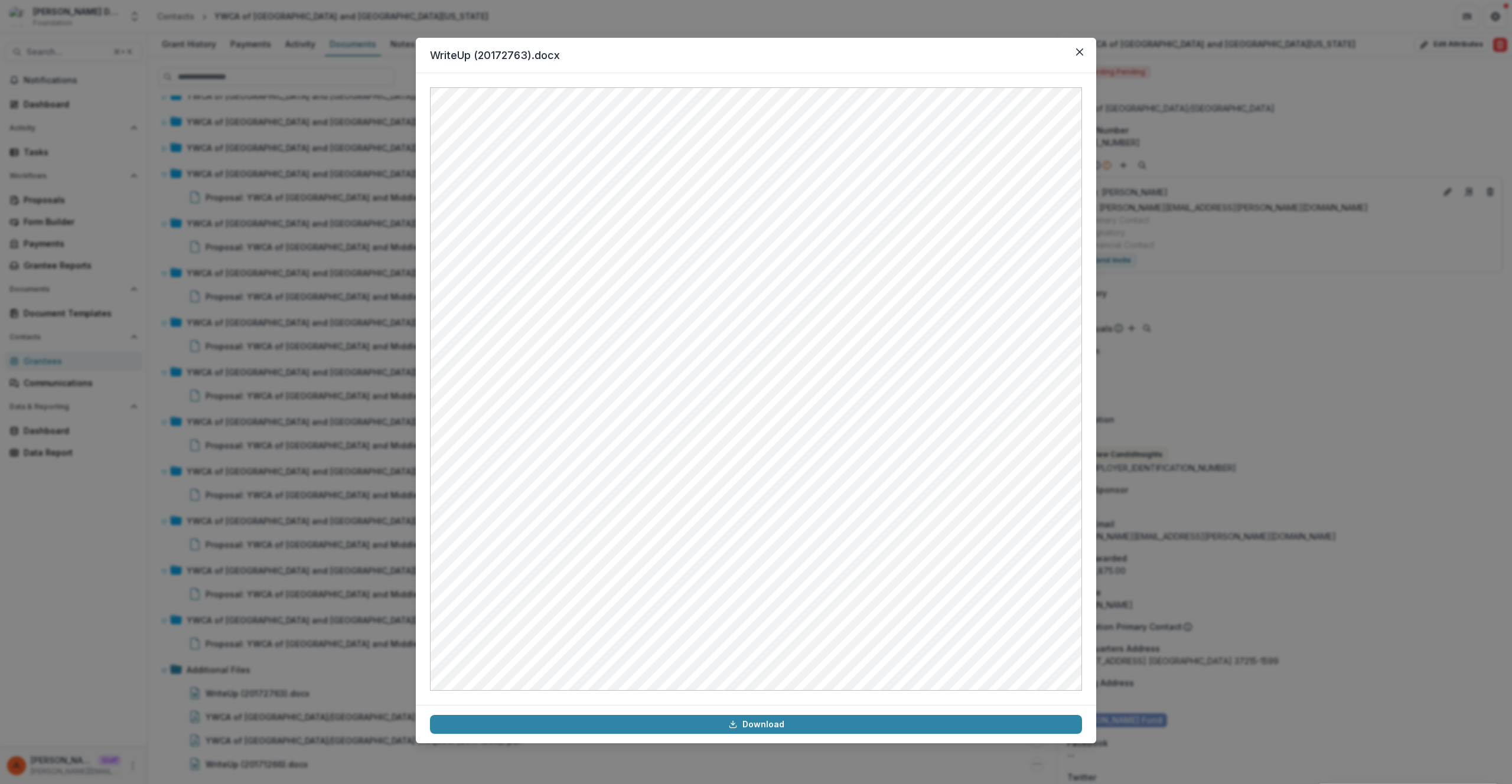
click at [301, 517] on div "WriteUp (20172763).docx Download" at bounding box center [756, 392] width 1512 height 784
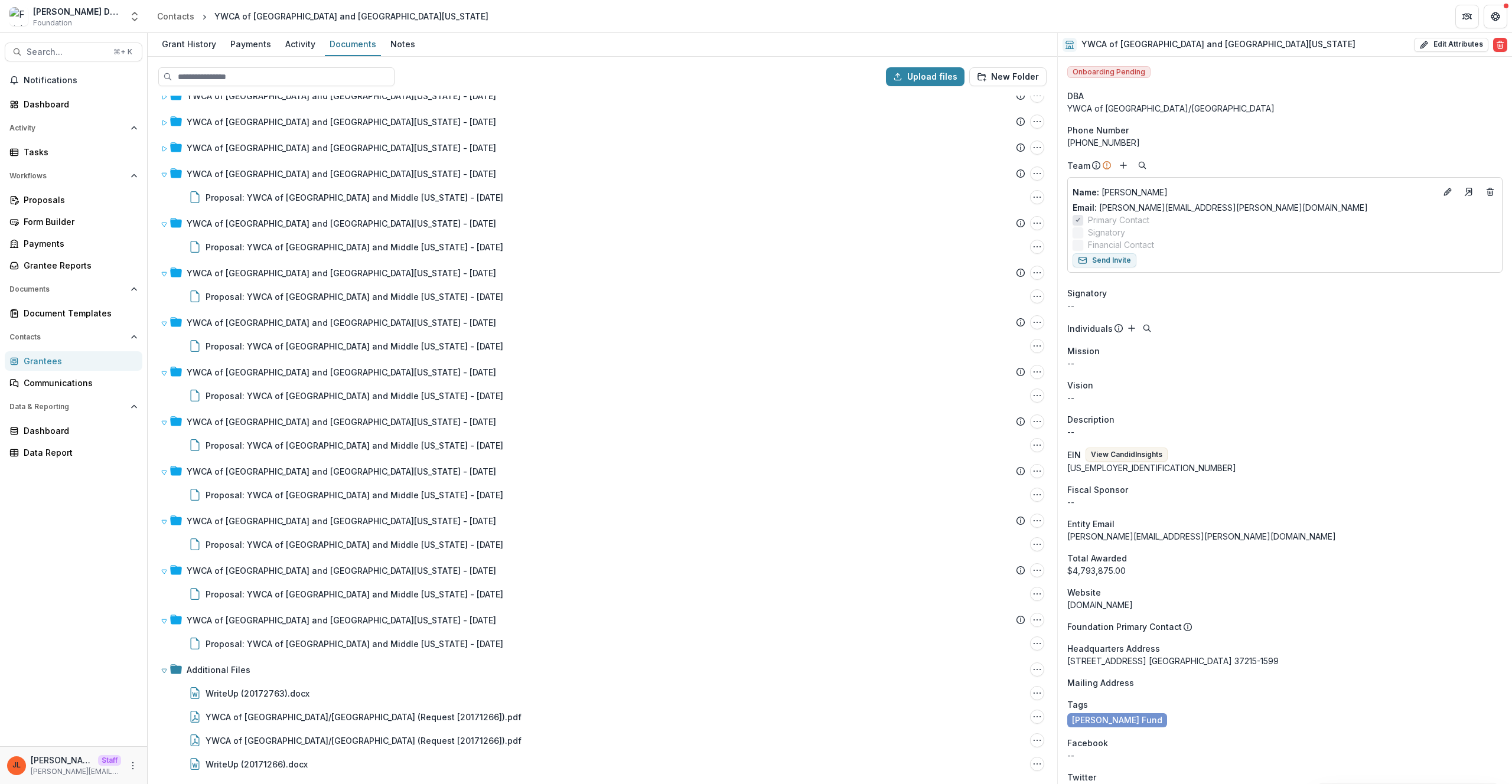
click at [19, 580] on div "Notifications Dashboard Activity Tasks Workflows Proposals Form Builder Payment…" at bounding box center [73, 409] width 147 height 676
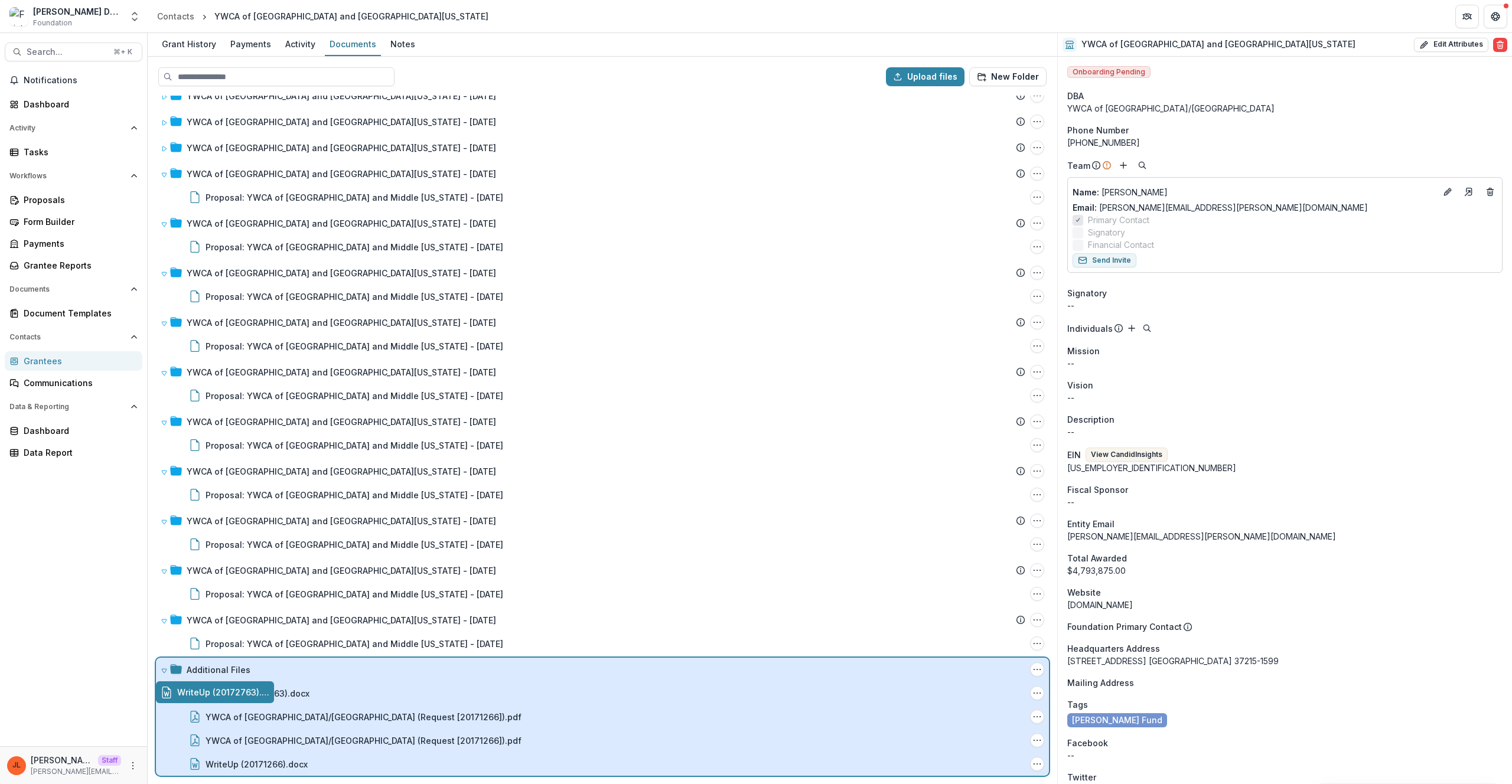
drag, startPoint x: 205, startPoint y: 694, endPoint x: 217, endPoint y: 691, distance: 12.4
click at [271, 707] on div "Upload files New Folder YWCA of Nashville and Middle Tennessee - 2025-01-29 Sub…" at bounding box center [603, 420] width 909 height 728
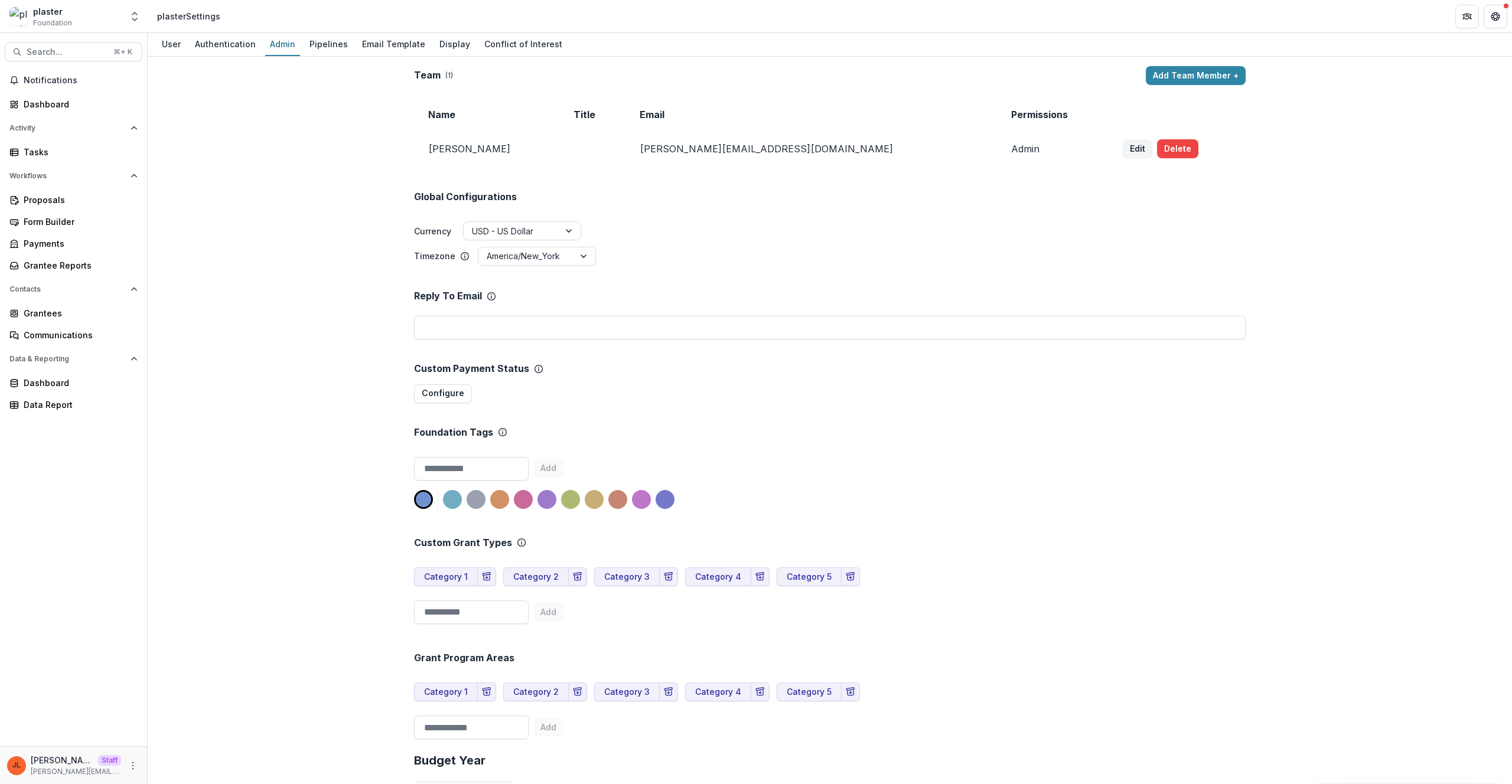
click at [322, 57] on div "Team ( 1 ) Add Team Member + Name Title Email Permissions [PERSON_NAME] [PERSON…" at bounding box center [830, 420] width 1364 height 728
click at [323, 53] on link "Pipelines" at bounding box center [328, 44] width 48 height 23
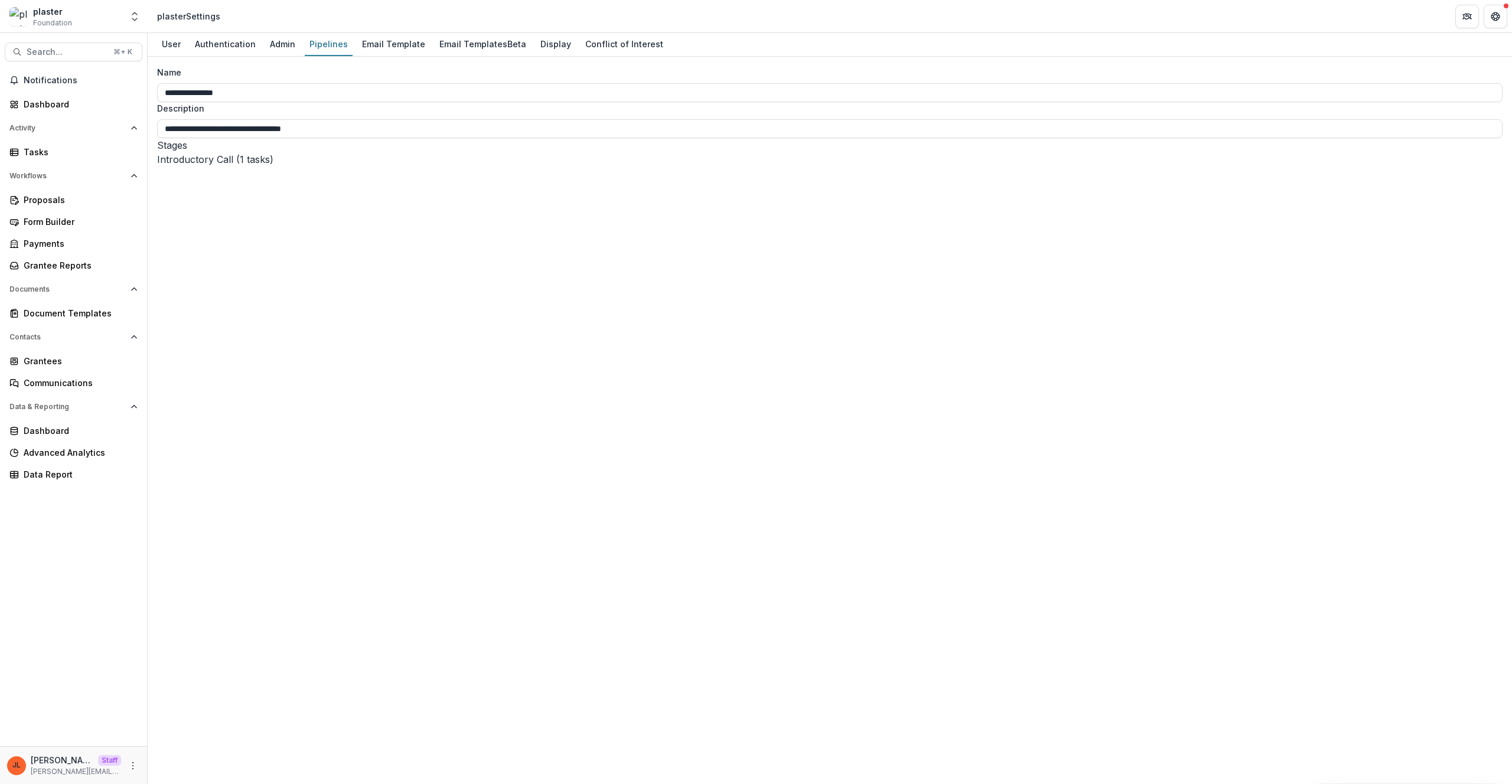
click at [286, 42] on div "Admin" at bounding box center [282, 44] width 35 height 17
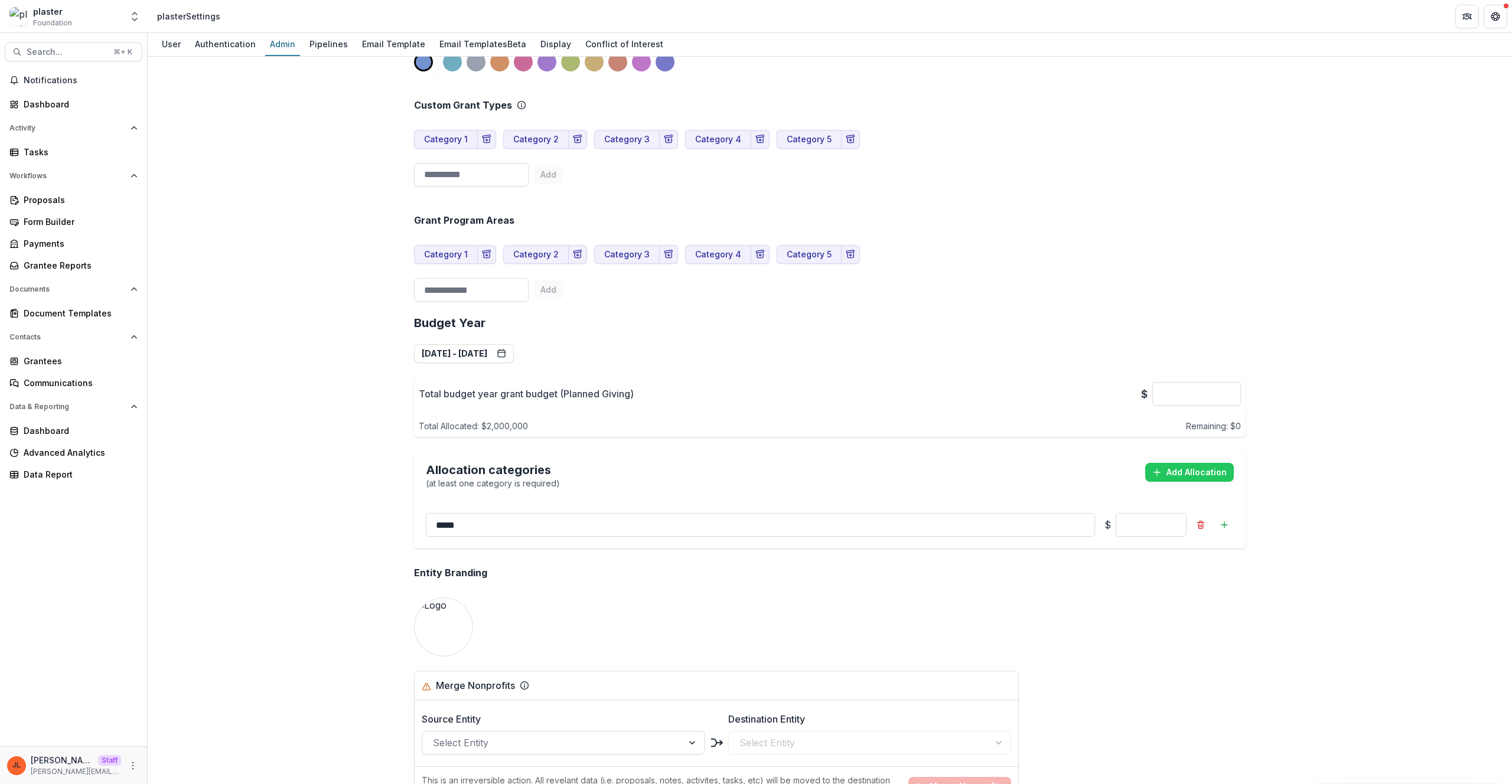
scroll to position [439, 0]
click at [1148, 626] on div "**********" at bounding box center [830, 569] width 850 height 1883
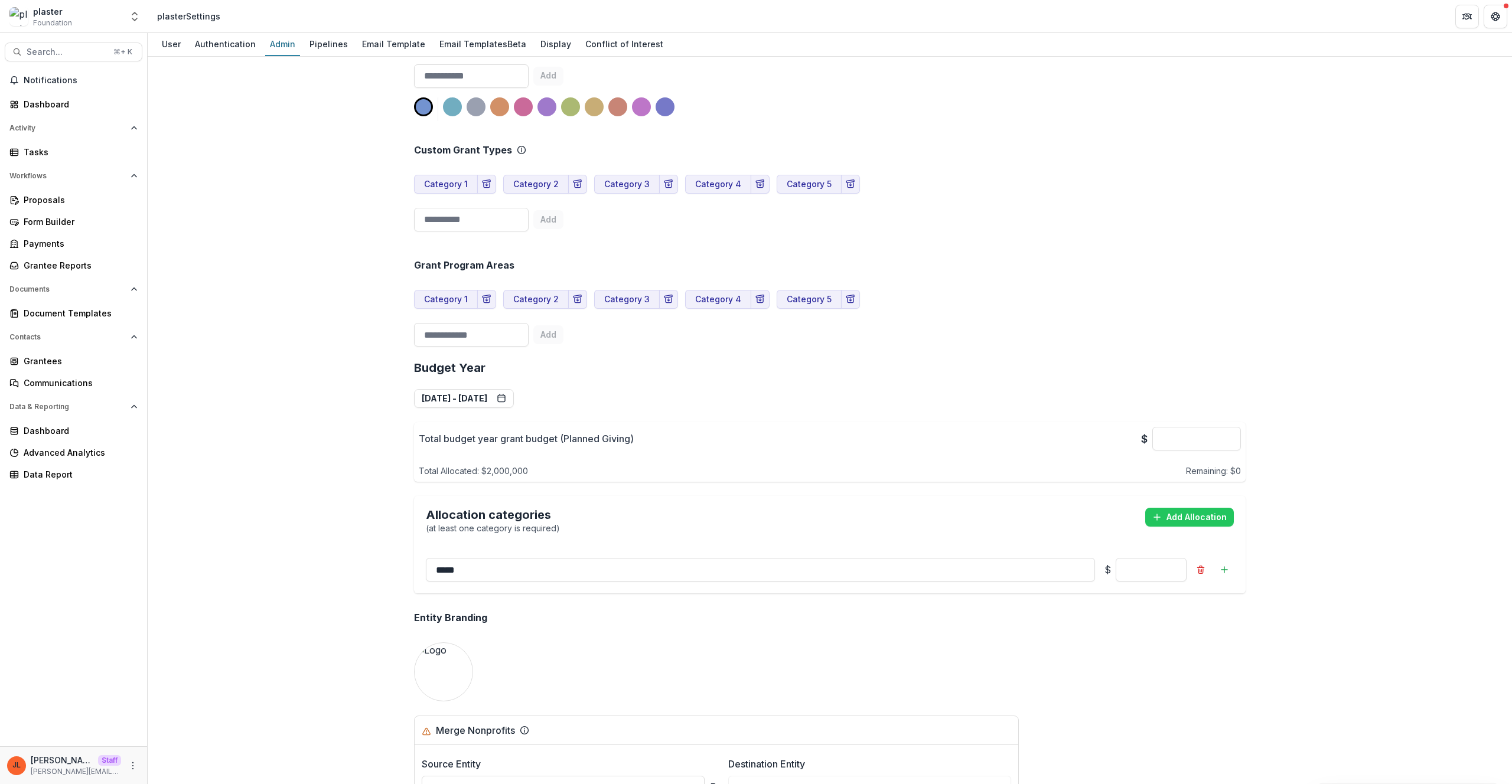
scroll to position [429, 0]
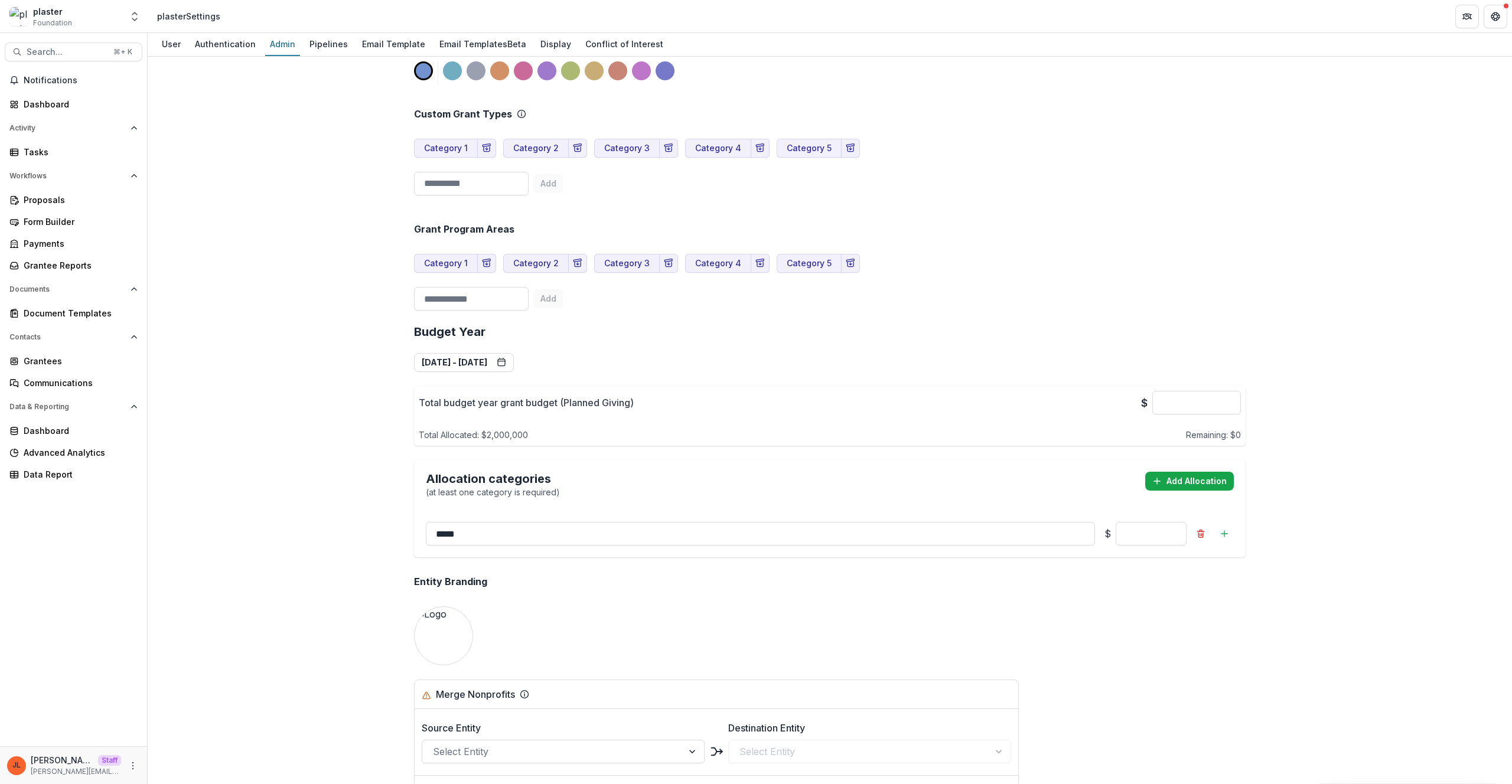
click at [1183, 478] on button "Add Allocation" at bounding box center [1190, 481] width 89 height 19
click at [676, 565] on input "**********" at bounding box center [760, 565] width 669 height 24
click at [675, 572] on input "**********" at bounding box center [760, 565] width 669 height 24
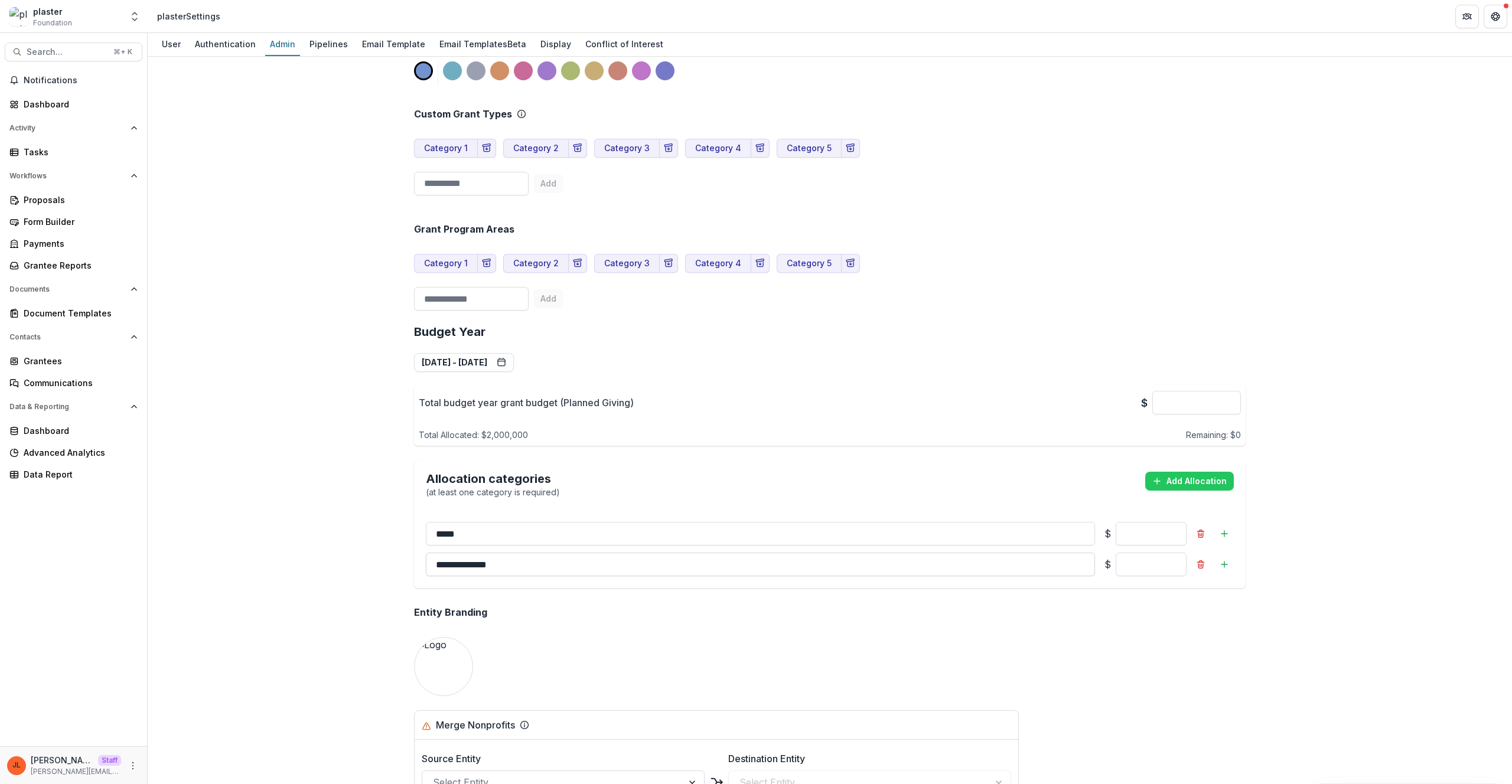
click at [675, 572] on input "**********" at bounding box center [760, 565] width 669 height 24
type input "*"
click at [906, 653] on div "**********" at bounding box center [830, 594] width 850 height 1913
click at [1176, 491] on button "Add Allocation" at bounding box center [1190, 481] width 89 height 19
click at [576, 607] on input "**********" at bounding box center [760, 595] width 669 height 24
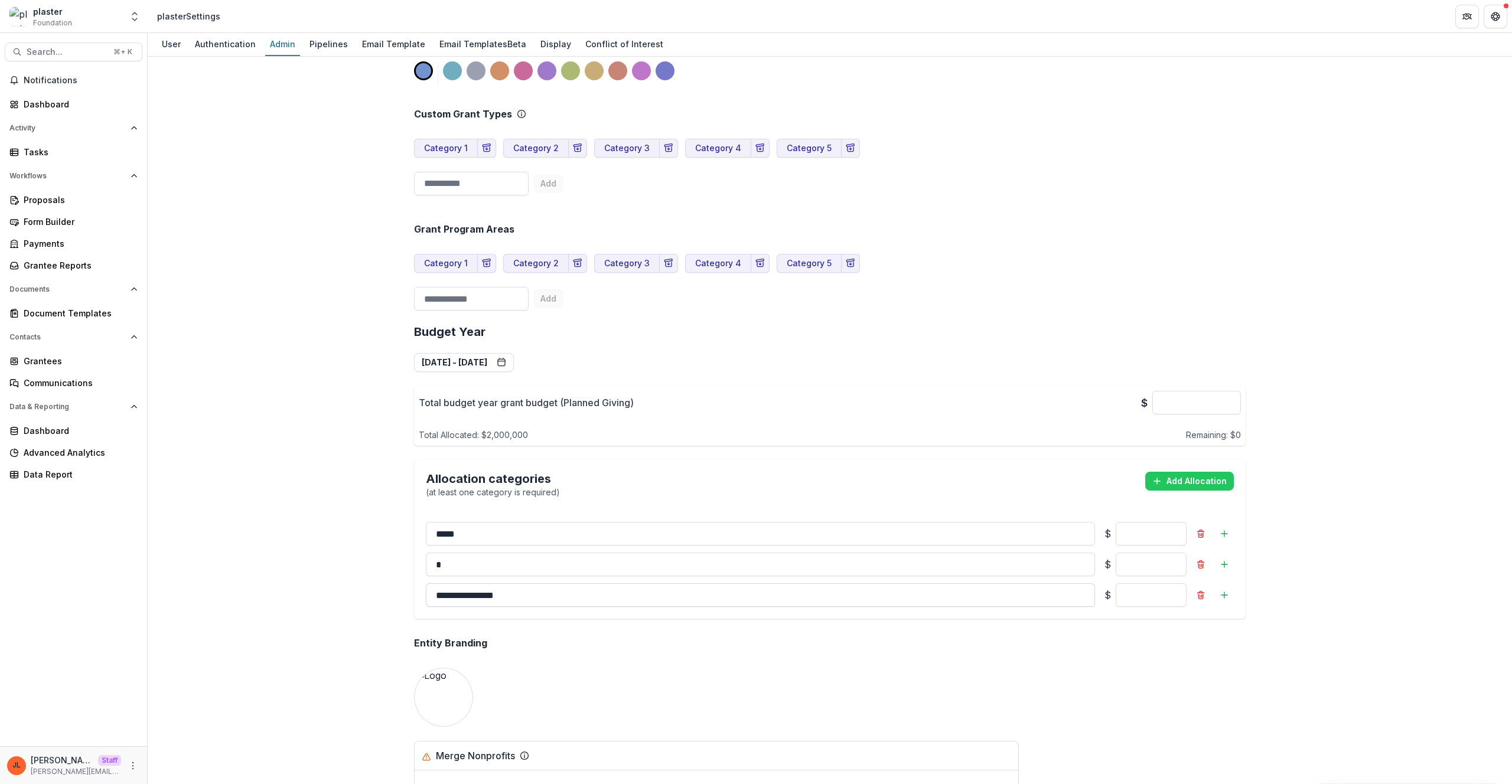
click at [576, 607] on input "**********" at bounding box center [760, 595] width 669 height 24
type input "*"
click at [882, 696] on div "**********" at bounding box center [830, 610] width 850 height 1944
click at [1171, 487] on button "Add Allocation" at bounding box center [1190, 481] width 89 height 19
click at [697, 638] on input "**********" at bounding box center [760, 626] width 669 height 24
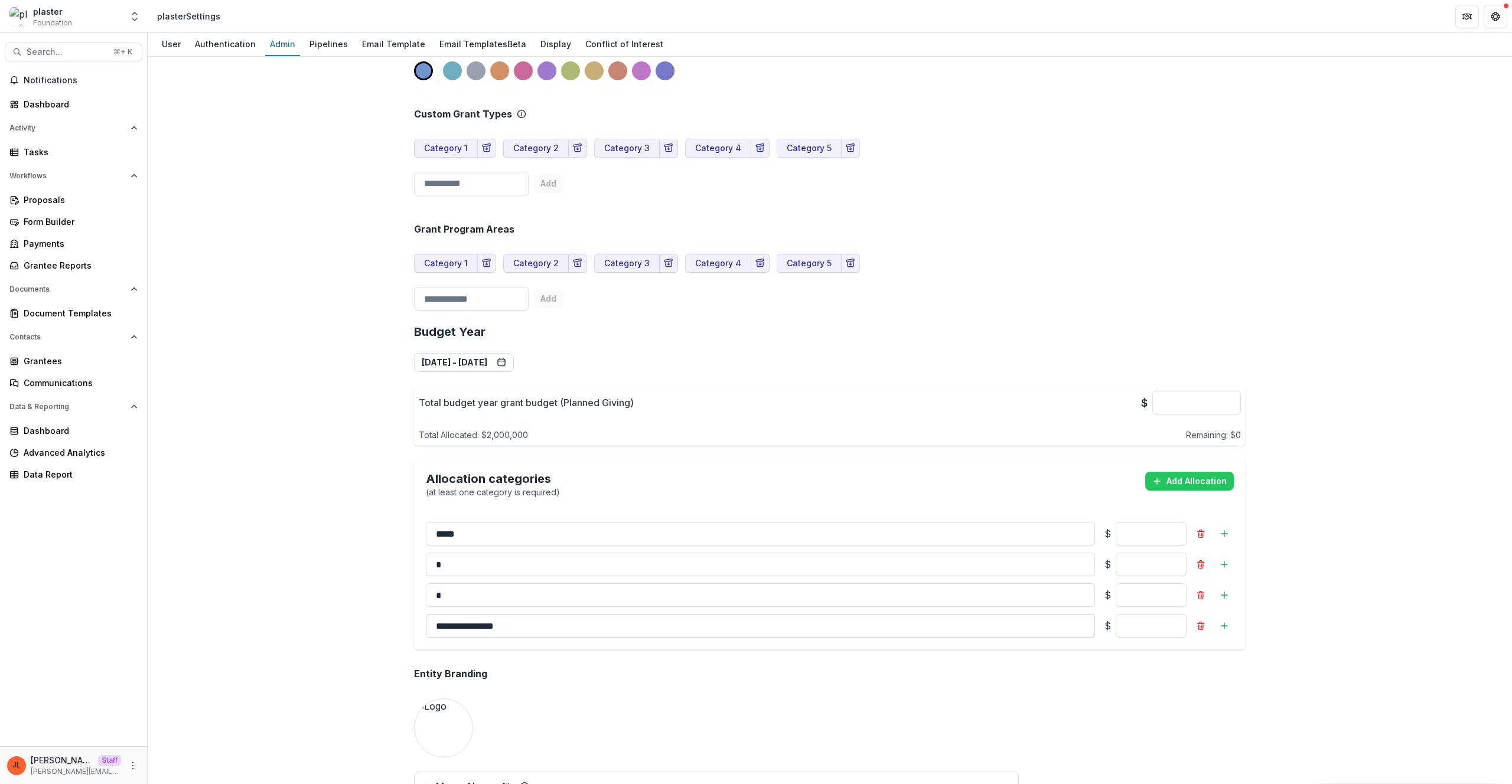
click at [697, 638] on input "**********" at bounding box center [760, 626] width 669 height 24
drag, startPoint x: 757, startPoint y: 660, endPoint x: 752, endPoint y: 653, distance: 8.6
click at [757, 650] on div "**********" at bounding box center [830, 580] width 831 height 140
click at [751, 638] on input "**********" at bounding box center [760, 626] width 669 height 24
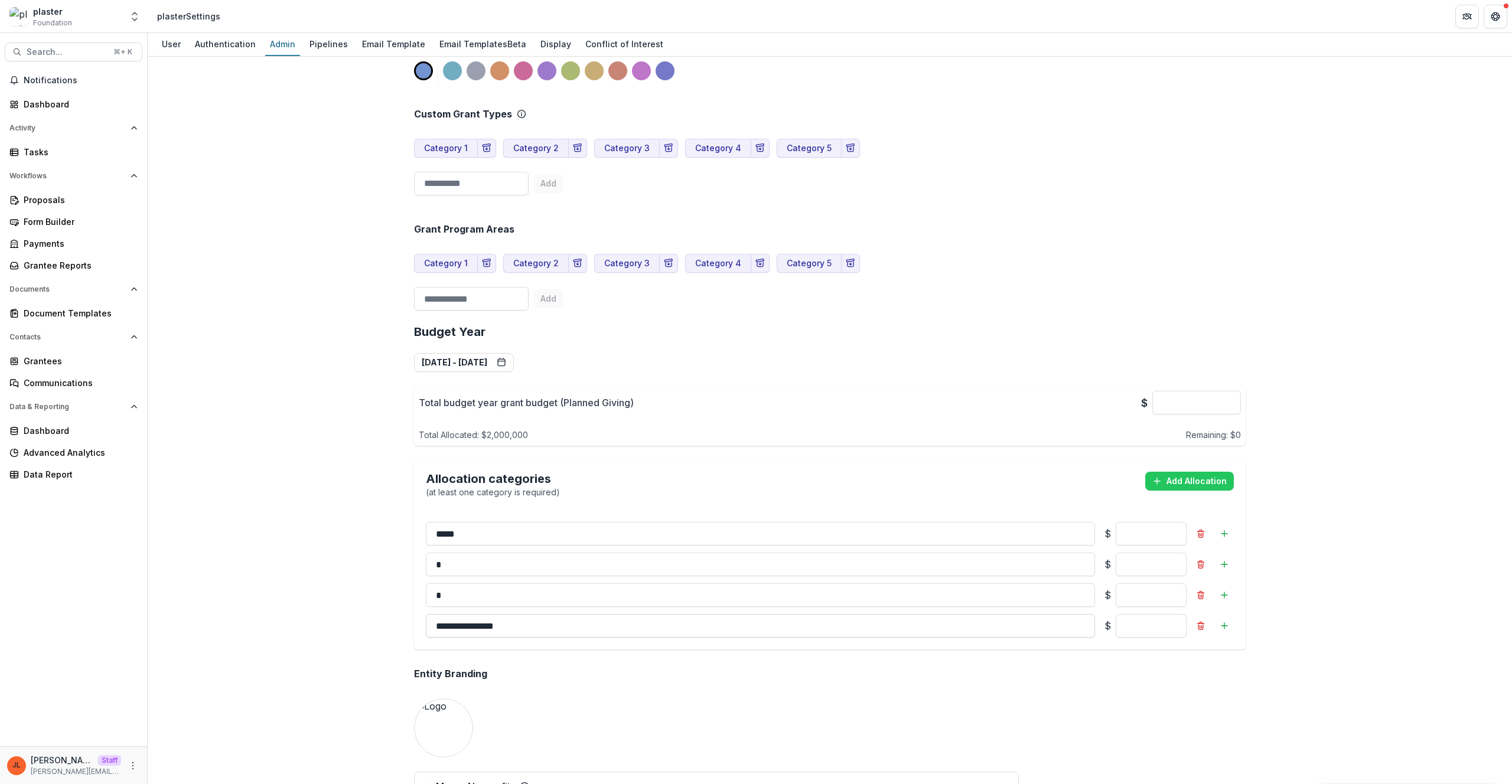
click at [751, 638] on input "**********" at bounding box center [760, 626] width 669 height 24
type input "*"
click at [1128, 751] on div "**********" at bounding box center [830, 625] width 850 height 1975
click at [1188, 471] on div "Allocation categories (at least one category is required) Add Allocation" at bounding box center [830, 485] width 831 height 50
click at [1187, 480] on button "Add Allocation" at bounding box center [1190, 481] width 89 height 19
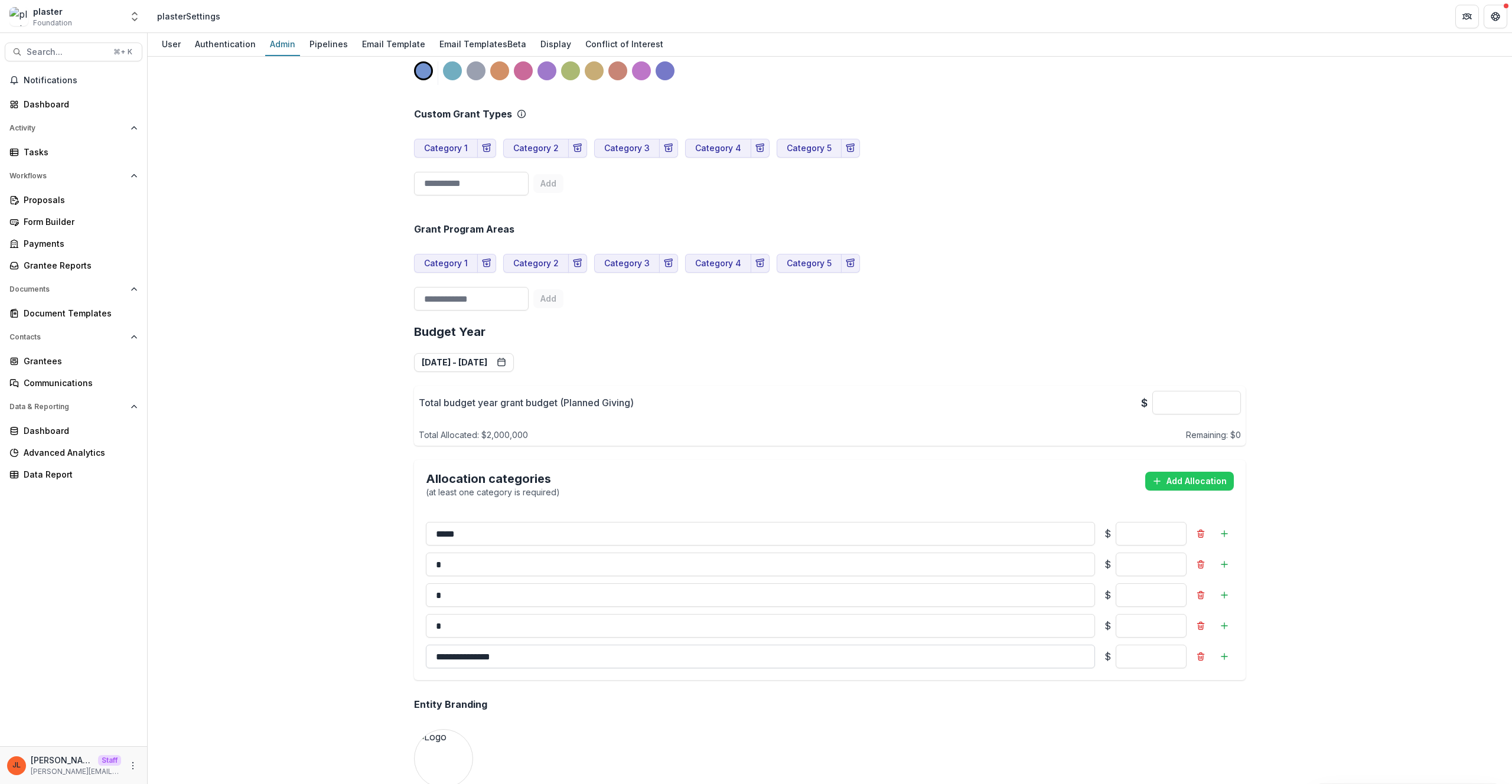
click at [667, 669] on input "**********" at bounding box center [760, 657] width 669 height 24
click at [653, 669] on input "**********" at bounding box center [760, 657] width 669 height 24
click at [651, 669] on input "**********" at bounding box center [760, 657] width 669 height 24
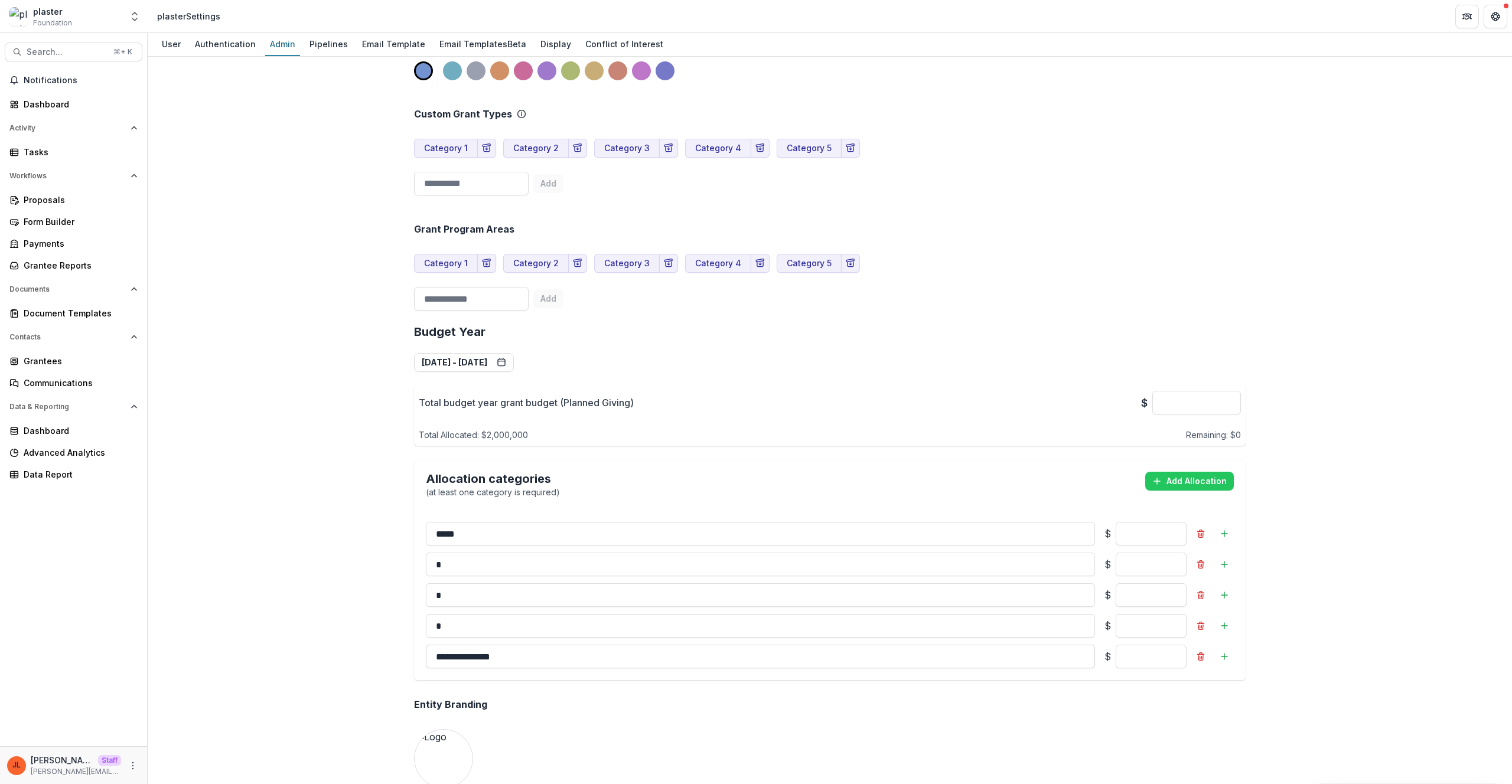
click at [651, 669] on input "**********" at bounding box center [760, 657] width 669 height 24
type input "*"
click at [654, 720] on div "Entity Branding" at bounding box center [830, 705] width 831 height 30
click at [1168, 485] on button "Add Allocation" at bounding box center [1190, 481] width 89 height 19
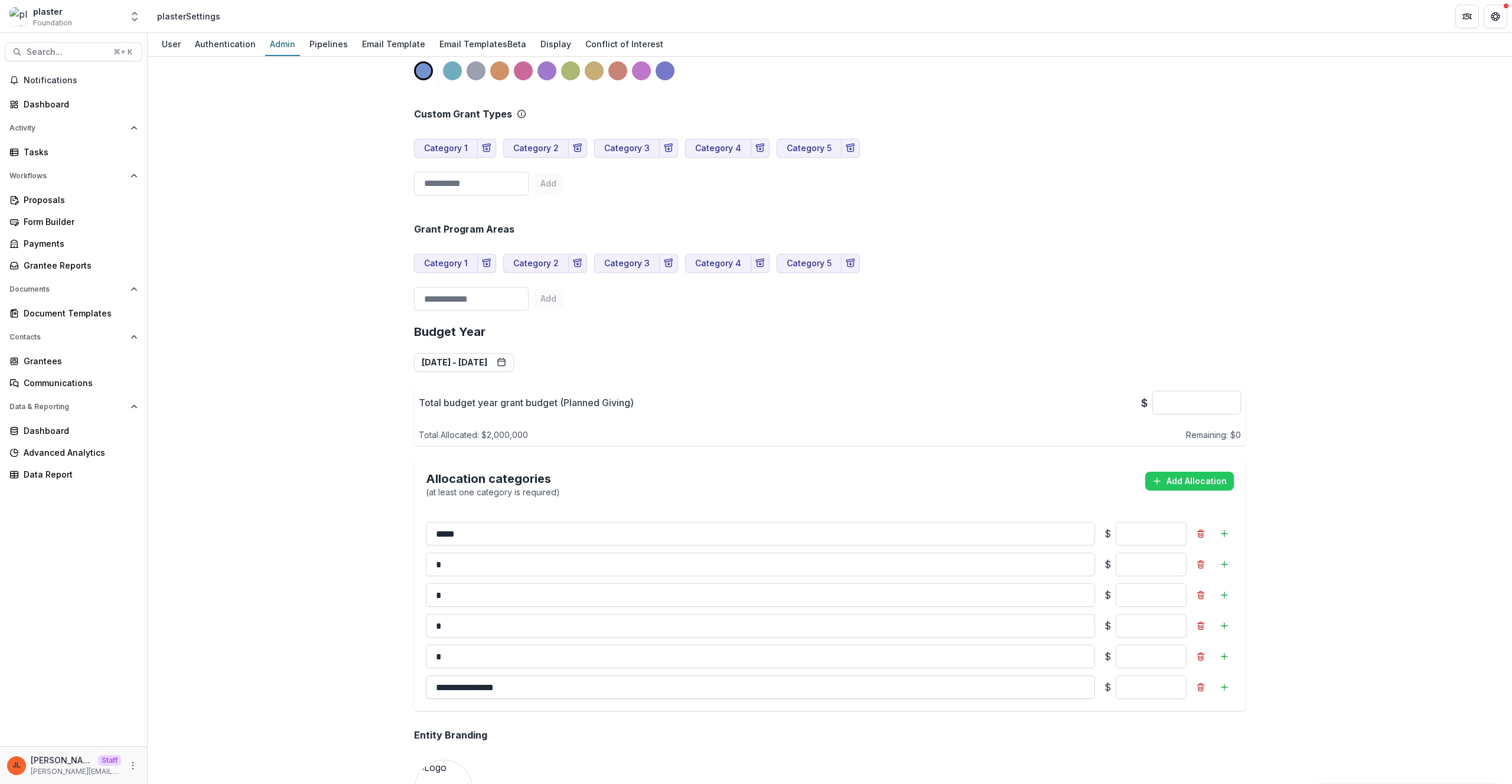
click at [661, 699] on input "**********" at bounding box center [760, 688] width 669 height 24
type input "*"
click at [164, 532] on div "**********" at bounding box center [830, 420] width 1364 height 728
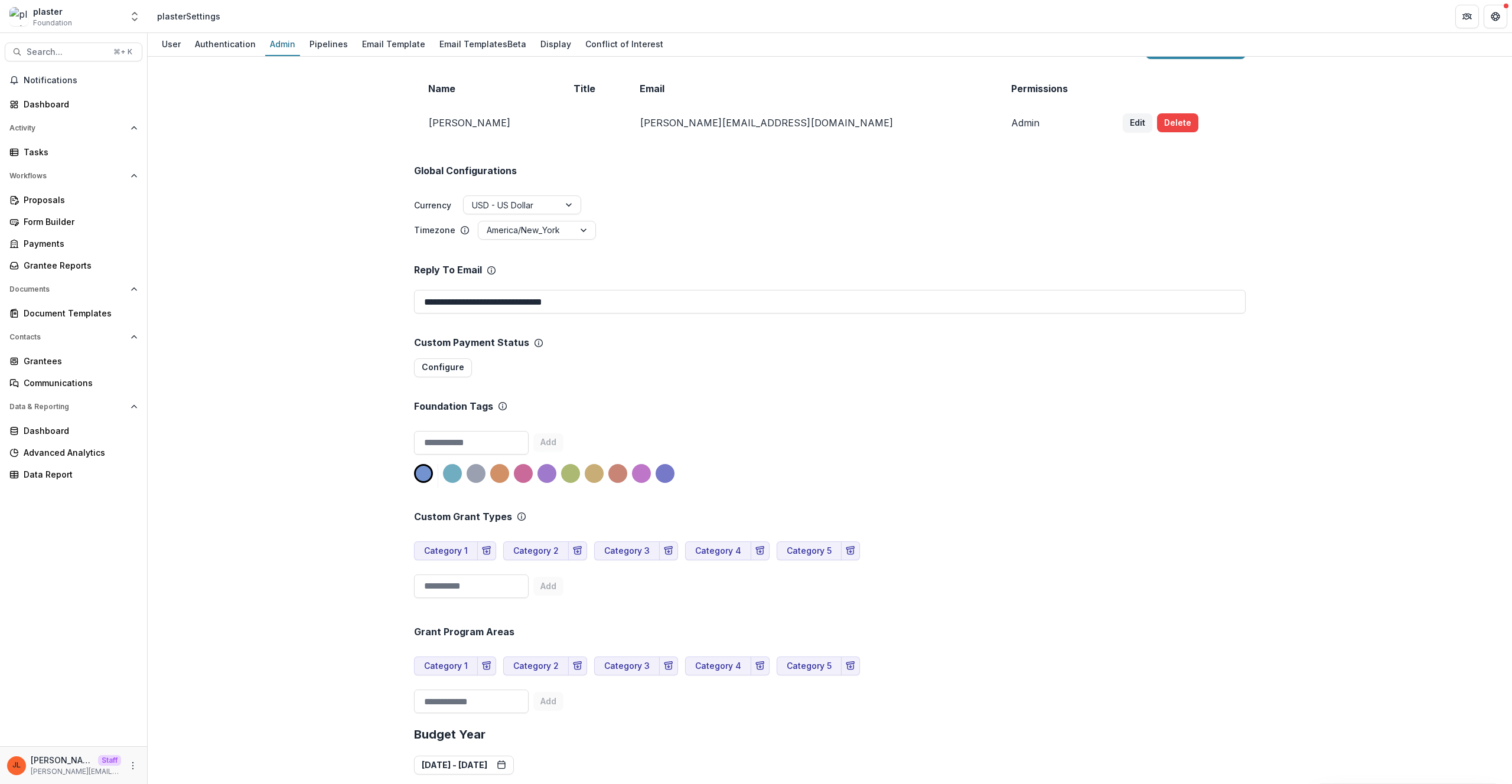
scroll to position [0, 0]
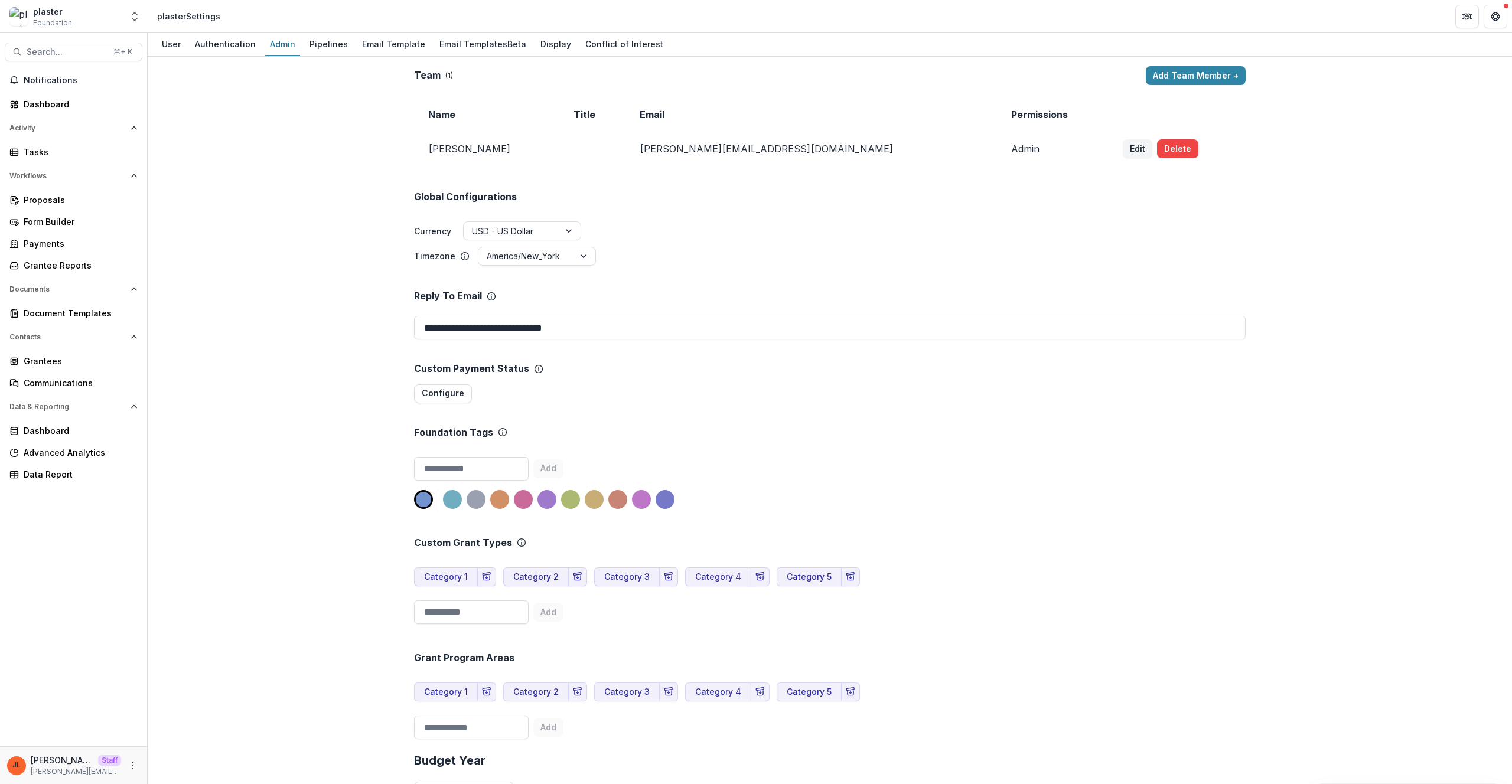
click at [759, 436] on div "Foundation Tags" at bounding box center [830, 432] width 831 height 11
